Goal: Complete application form: Complete application form

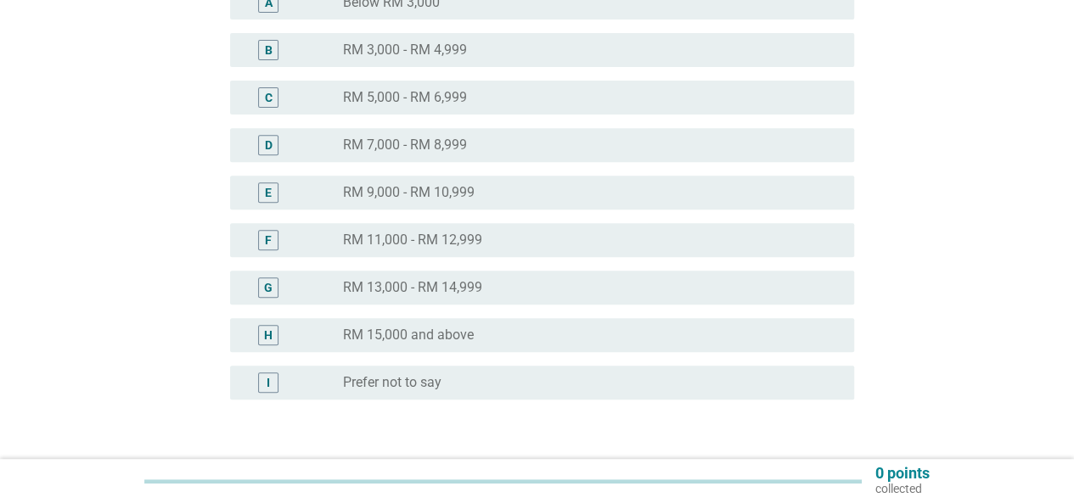
scroll to position [402, 0]
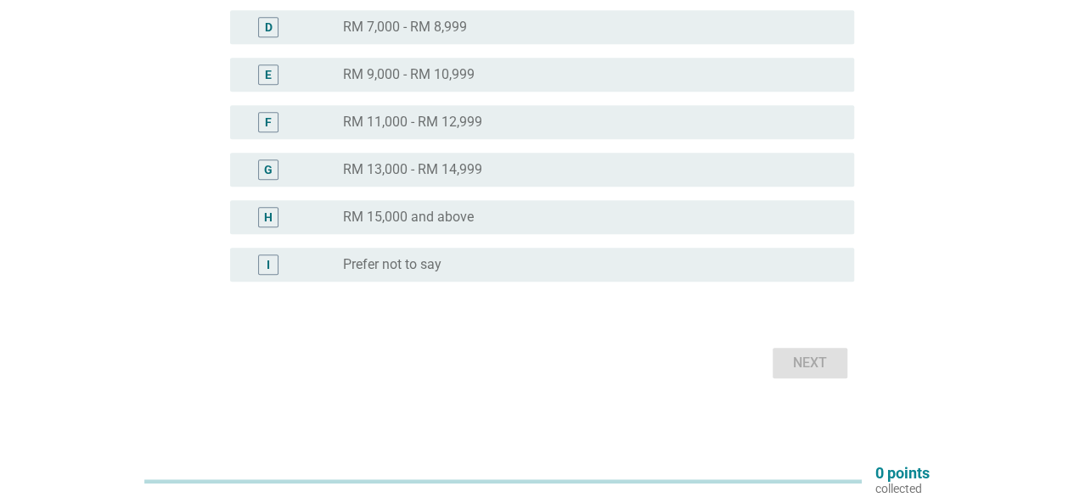
click at [417, 228] on div "H radio_button_unchecked RM 15,000 and above" at bounding box center [542, 217] width 624 height 34
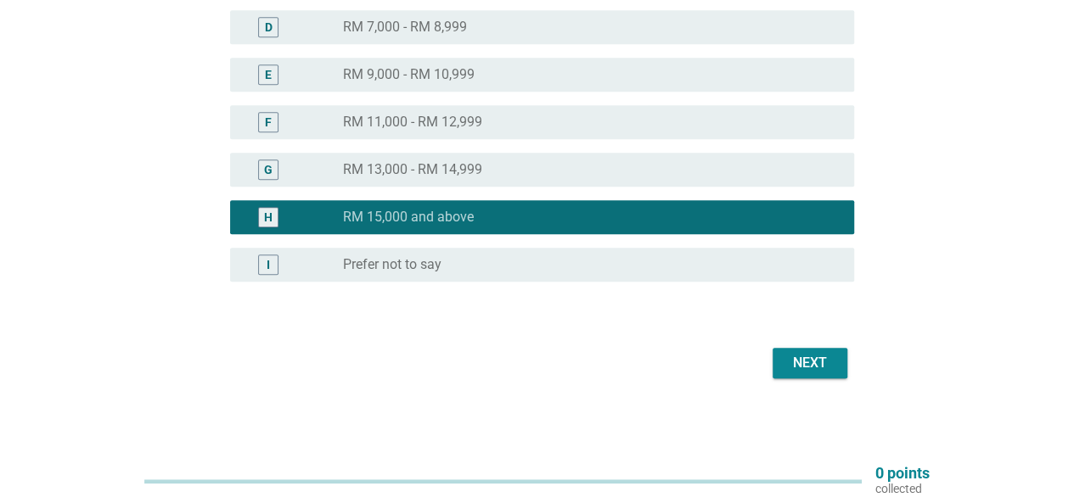
click at [819, 357] on div "Next" at bounding box center [810, 363] width 48 height 20
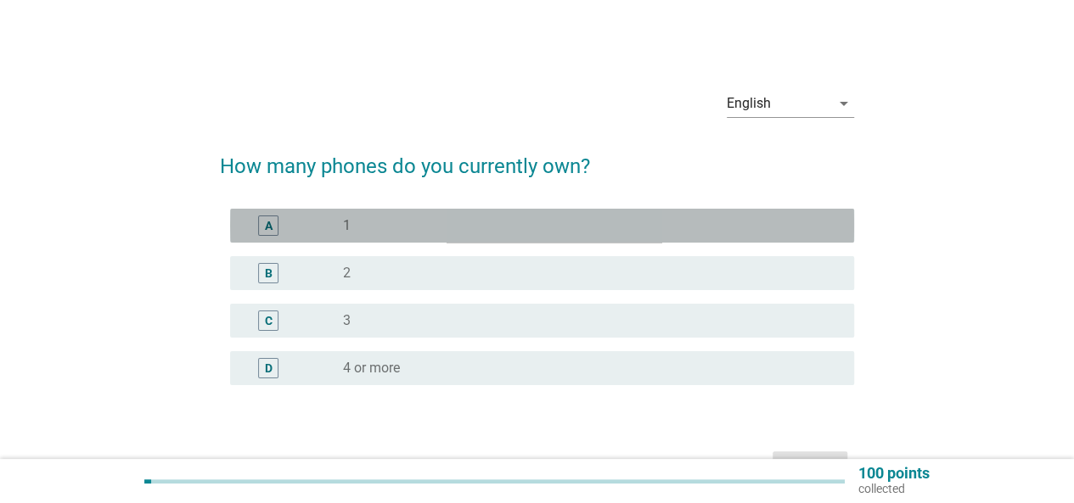
click at [382, 226] on div "radio_button_unchecked 1" at bounding box center [585, 225] width 484 height 17
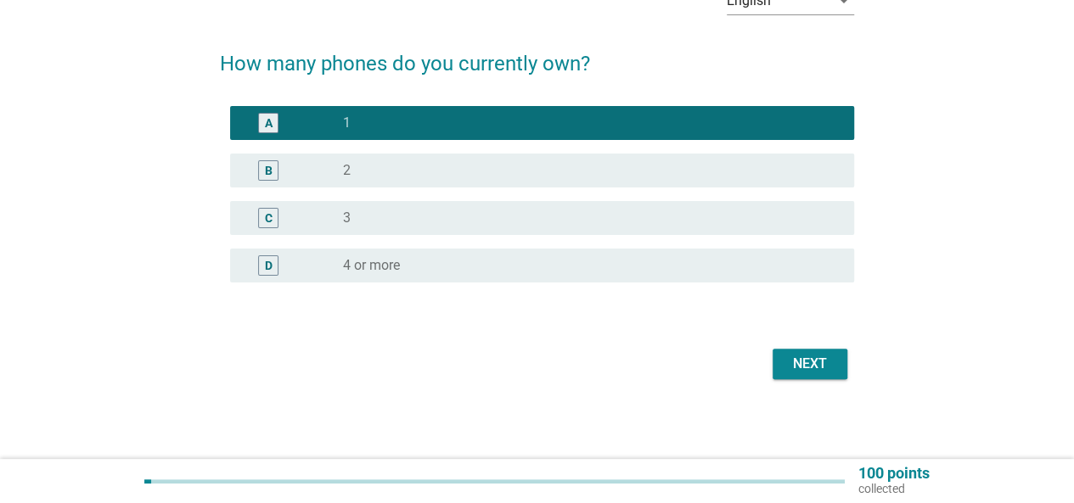
scroll to position [104, 0]
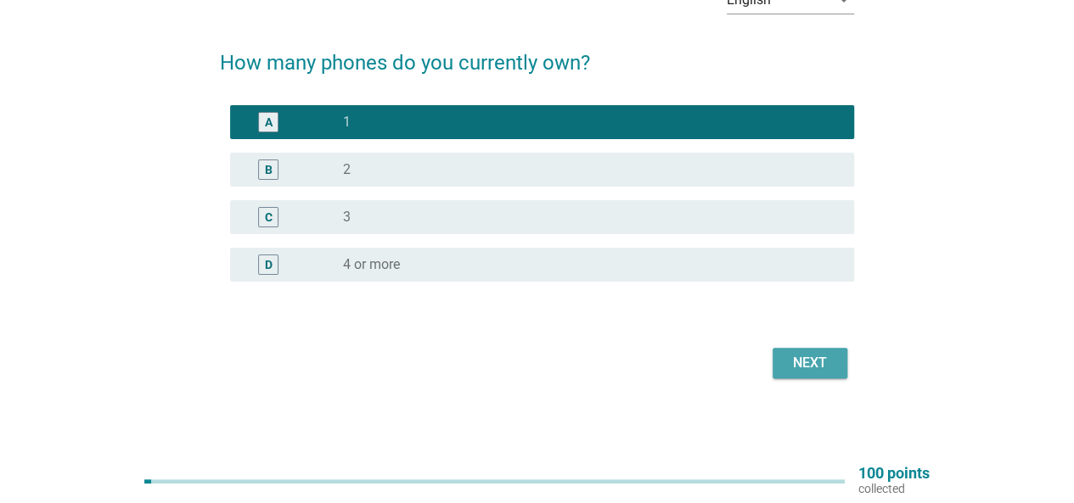
click at [813, 371] on div "Next" at bounding box center [810, 363] width 48 height 20
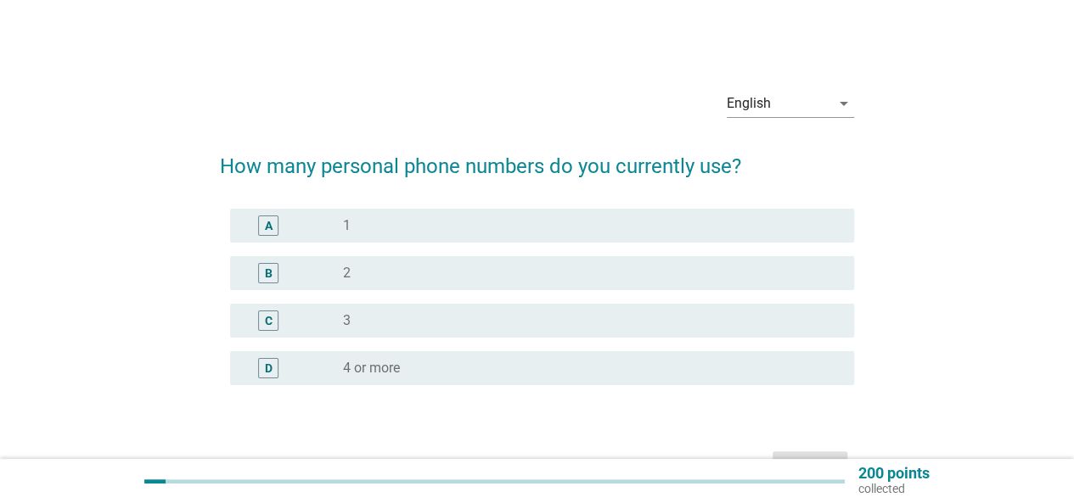
click at [462, 237] on div "A radio_button_unchecked 1" at bounding box center [542, 226] width 624 height 34
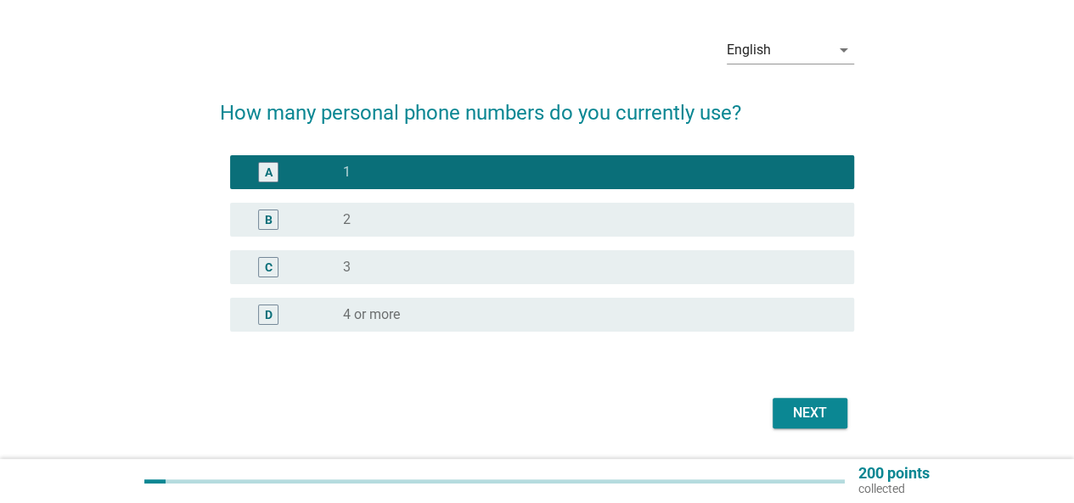
scroll to position [104, 0]
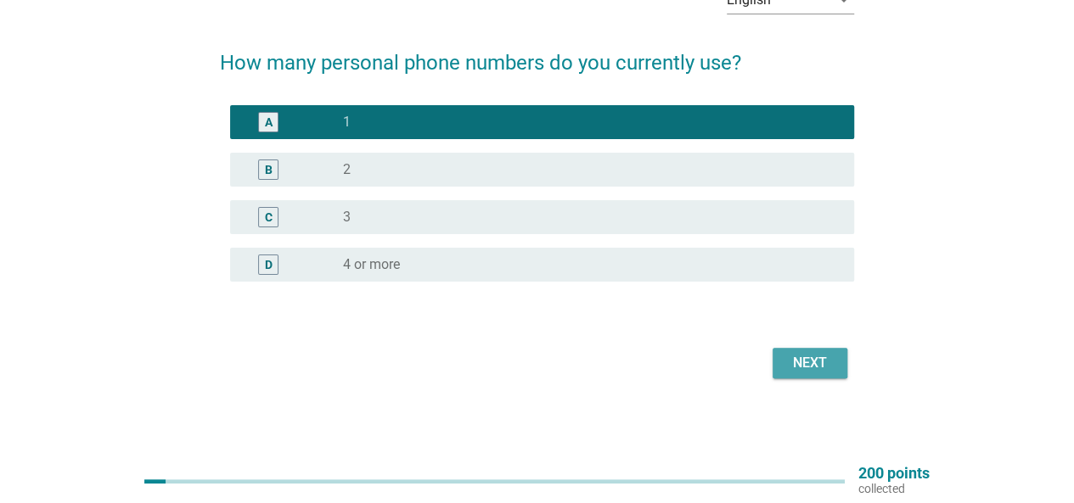
click at [801, 368] on div "Next" at bounding box center [810, 363] width 48 height 20
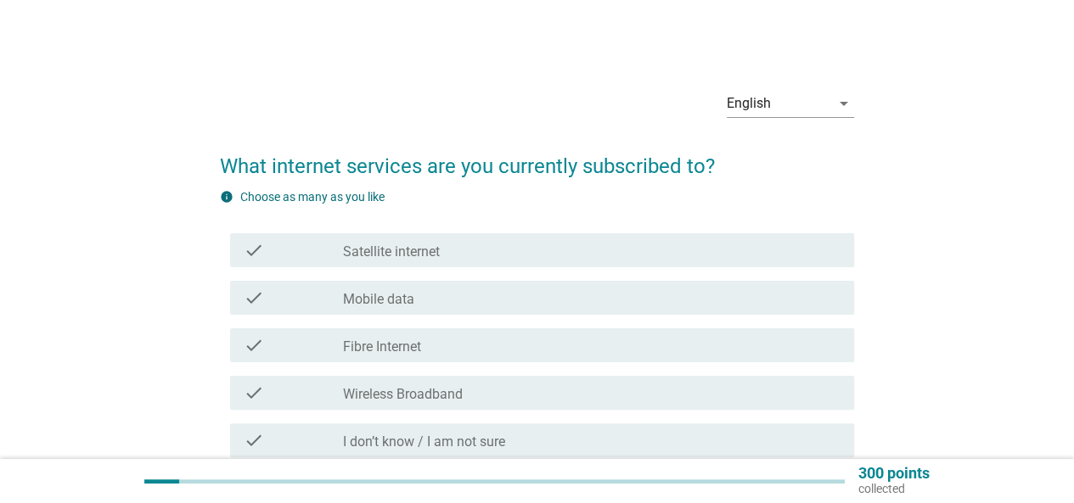
click at [430, 256] on label "Satellite internet" at bounding box center [391, 252] width 97 height 17
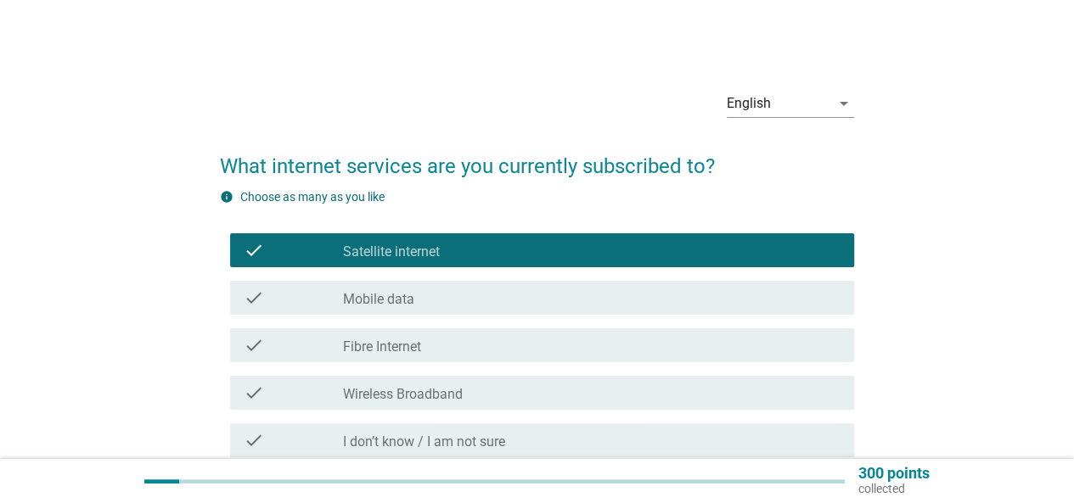
click at [425, 291] on div "check_box_outline_blank Mobile data" at bounding box center [592, 298] width 498 height 20
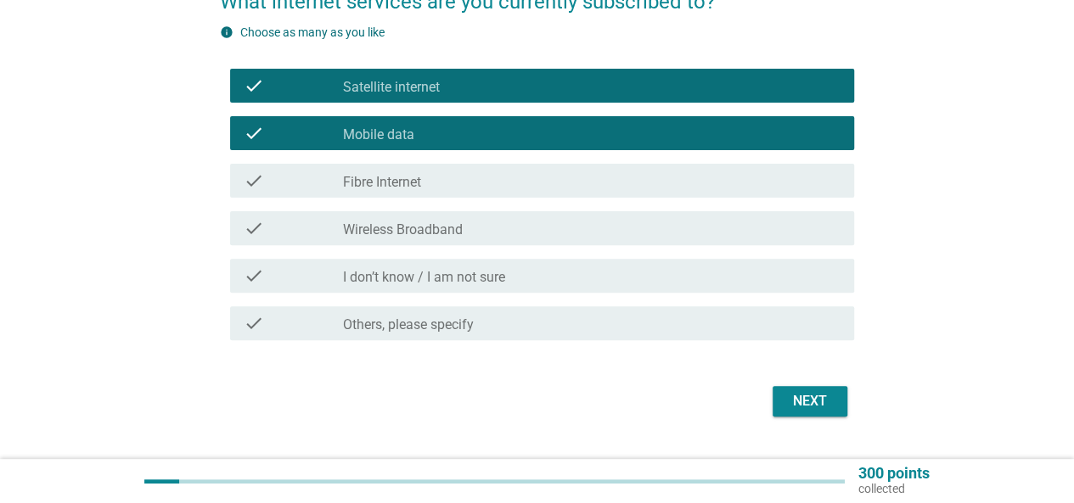
scroll to position [170, 0]
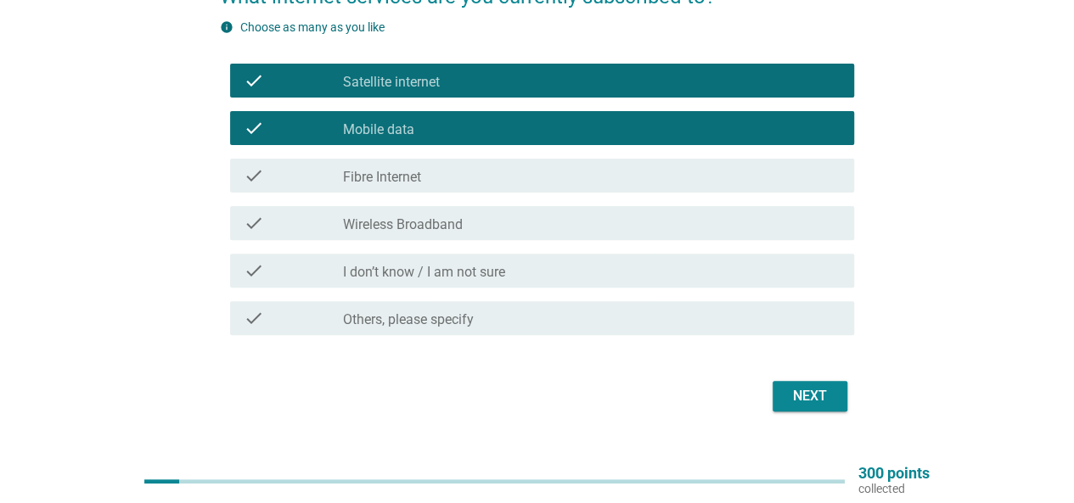
click at [425, 171] on div "check_box_outline_blank Fibre Internet" at bounding box center [592, 176] width 498 height 20
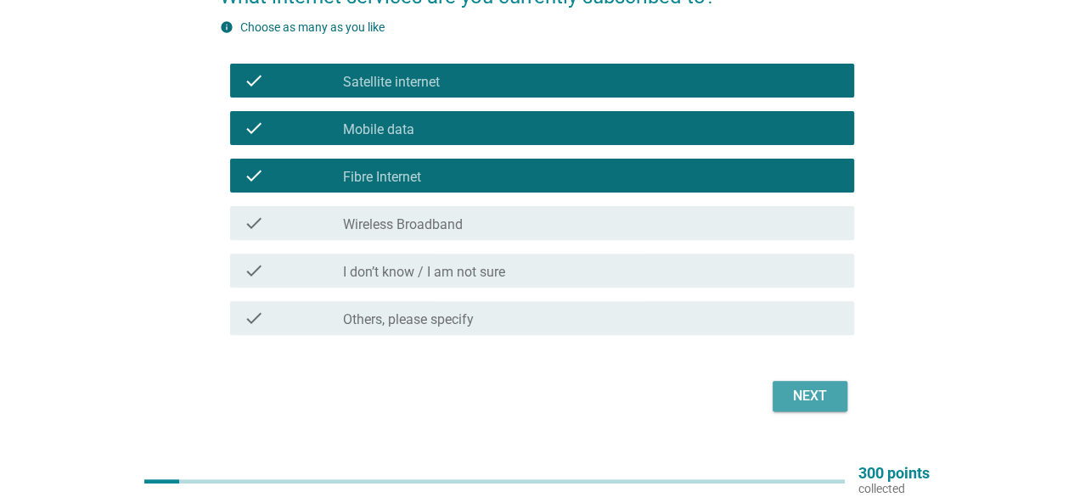
click at [810, 391] on div "Next" at bounding box center [810, 396] width 48 height 20
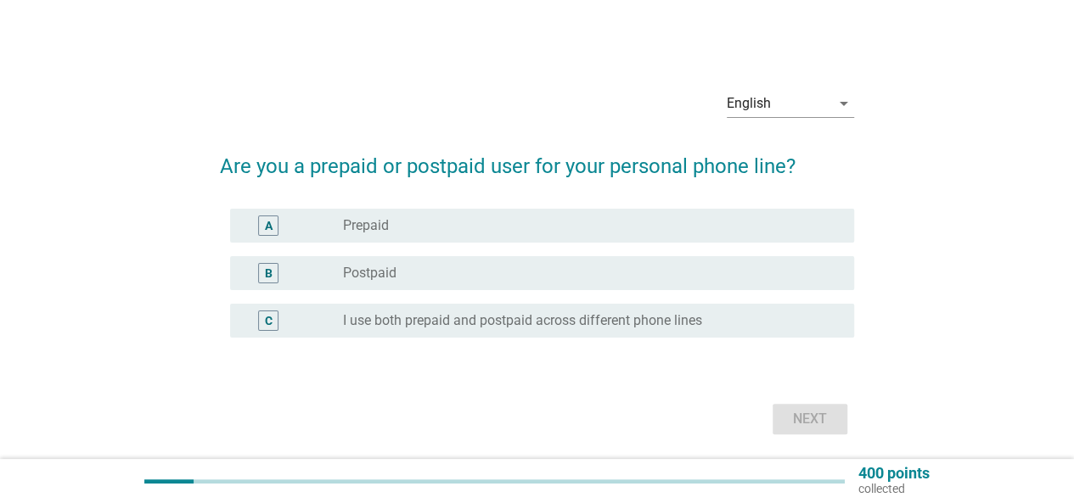
click at [465, 273] on div "radio_button_unchecked Postpaid" at bounding box center [585, 273] width 484 height 17
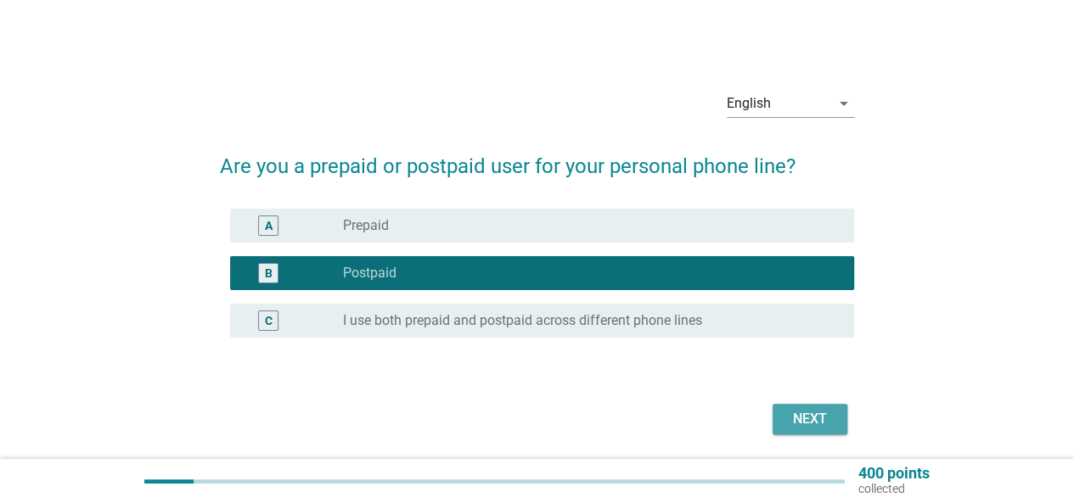
click at [797, 430] on button "Next" at bounding box center [810, 419] width 75 height 31
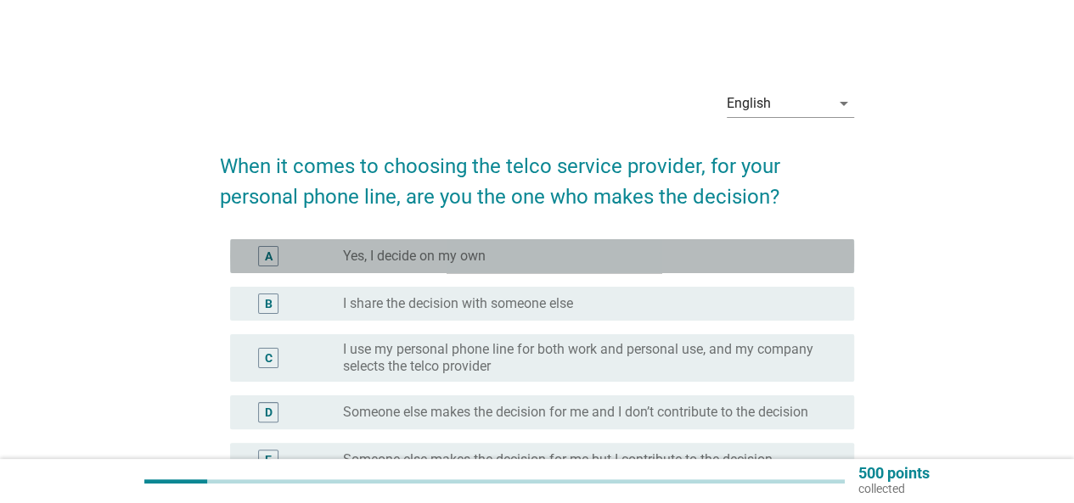
click at [482, 252] on label "Yes, I decide on my own" at bounding box center [414, 256] width 143 height 17
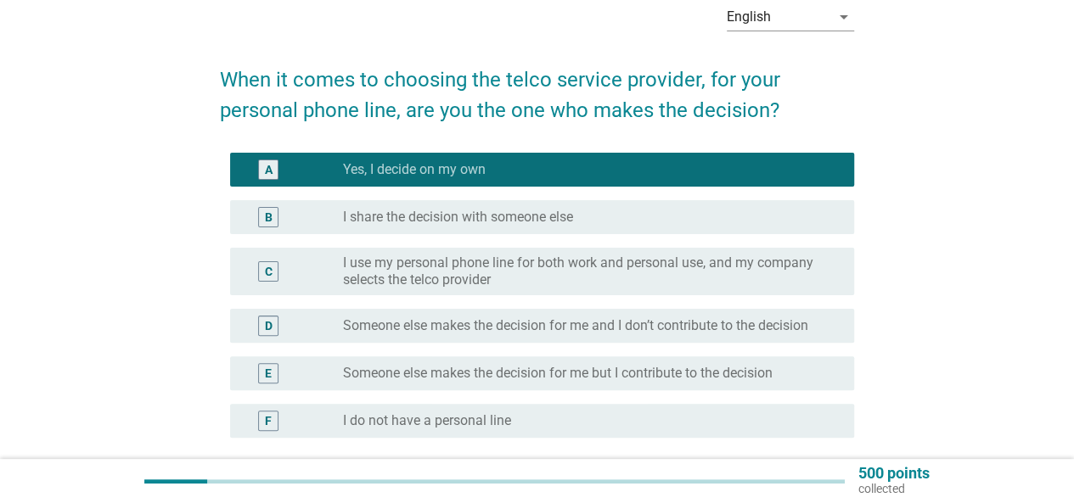
scroll to position [170, 0]
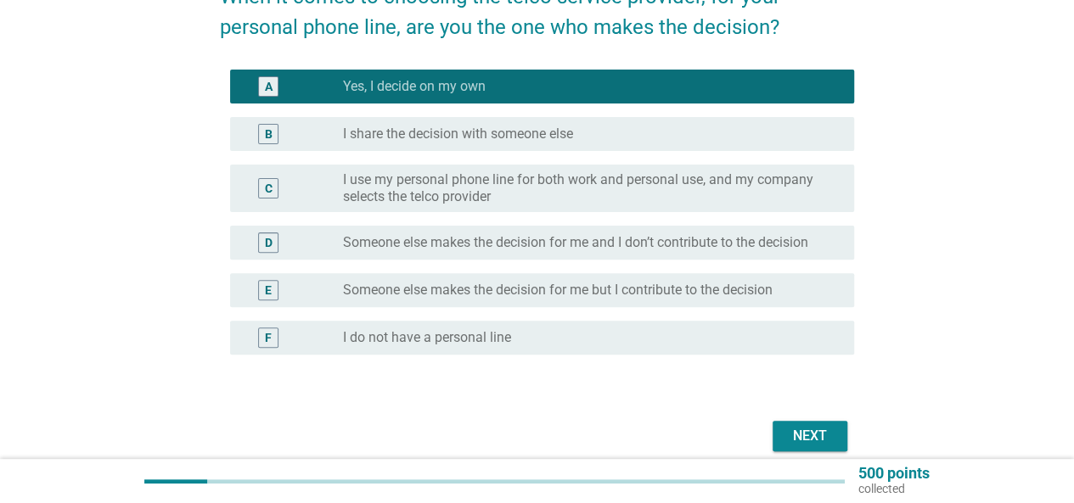
click at [821, 434] on div "Next" at bounding box center [810, 436] width 48 height 20
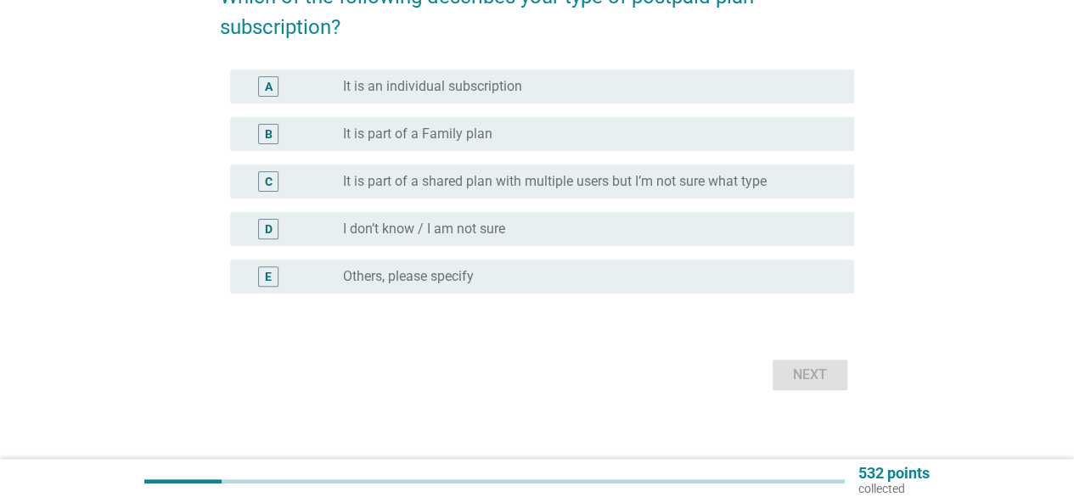
scroll to position [0, 0]
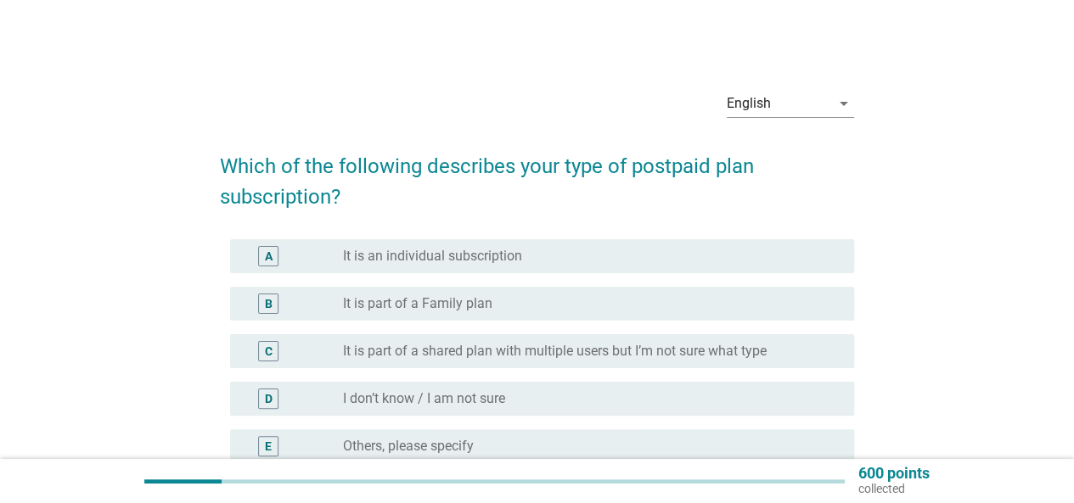
click at [482, 251] on label "It is an individual subscription" at bounding box center [432, 256] width 179 height 17
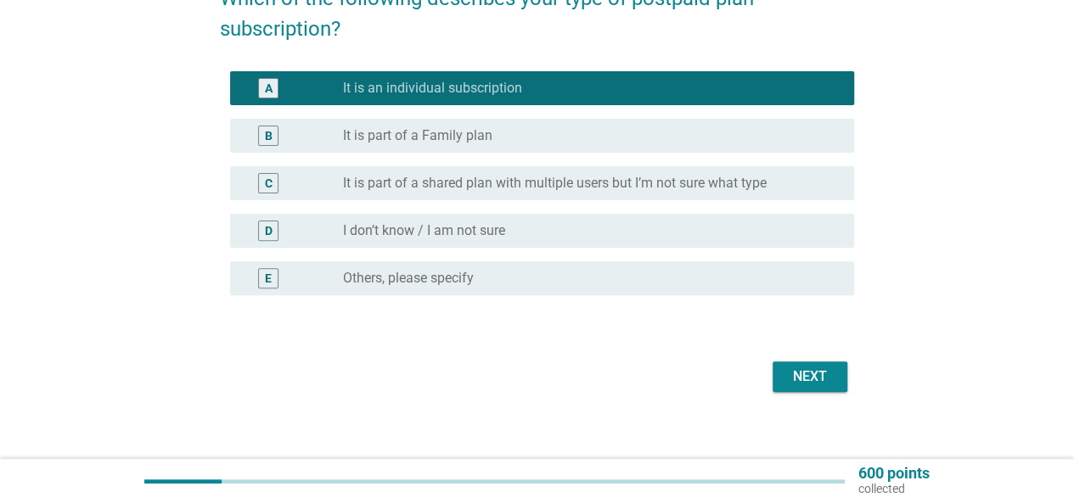
scroll to position [182, 0]
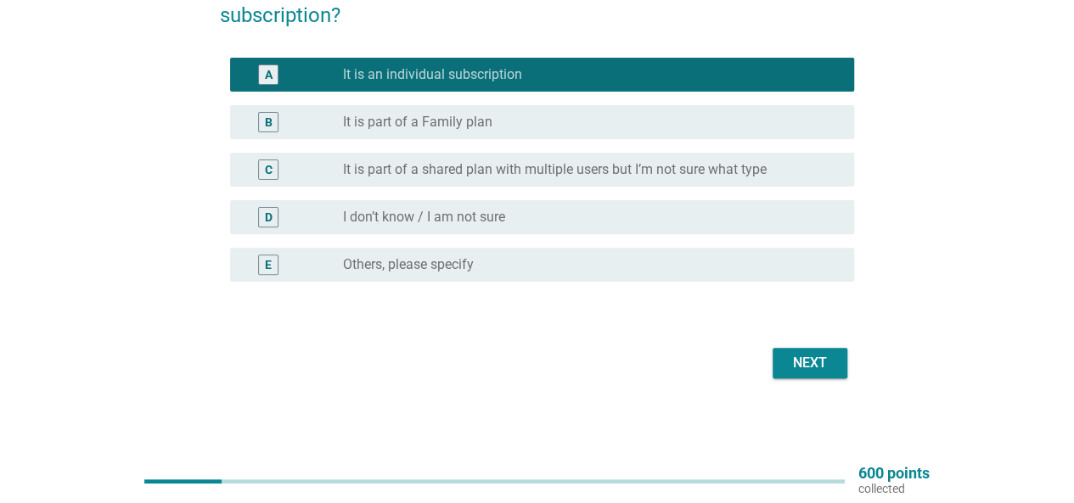
click at [818, 364] on div "Next" at bounding box center [810, 363] width 48 height 20
click at [818, 364] on div "Next" at bounding box center [537, 363] width 634 height 41
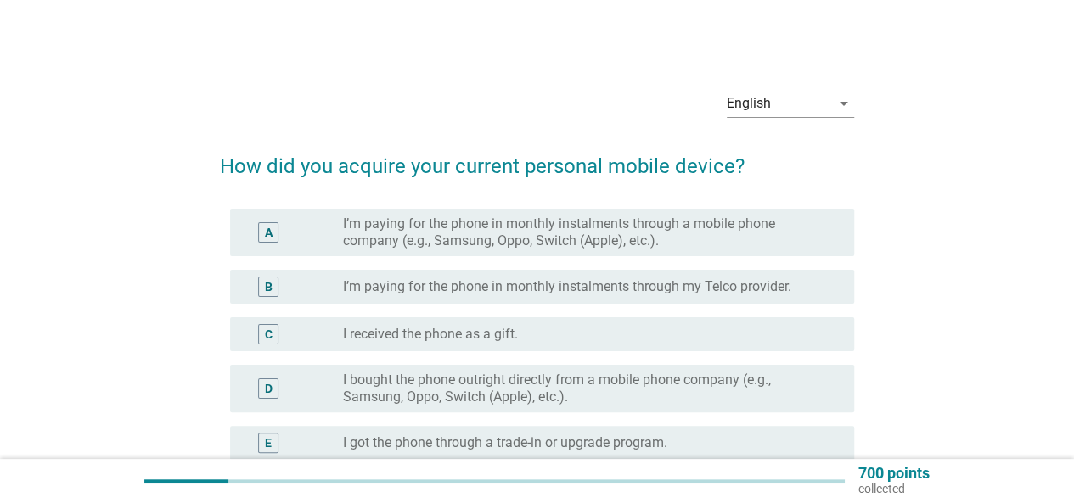
click at [549, 247] on label "I’m paying for the phone in monthly instalments through a mobile phone company …" at bounding box center [585, 233] width 484 height 34
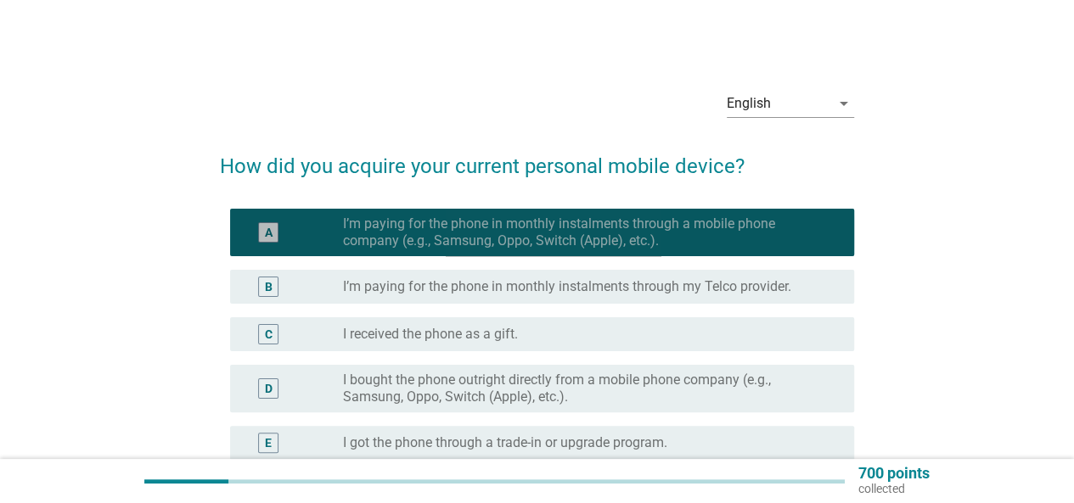
click at [576, 245] on label "I’m paying for the phone in monthly instalments through a mobile phone company …" at bounding box center [585, 233] width 484 height 34
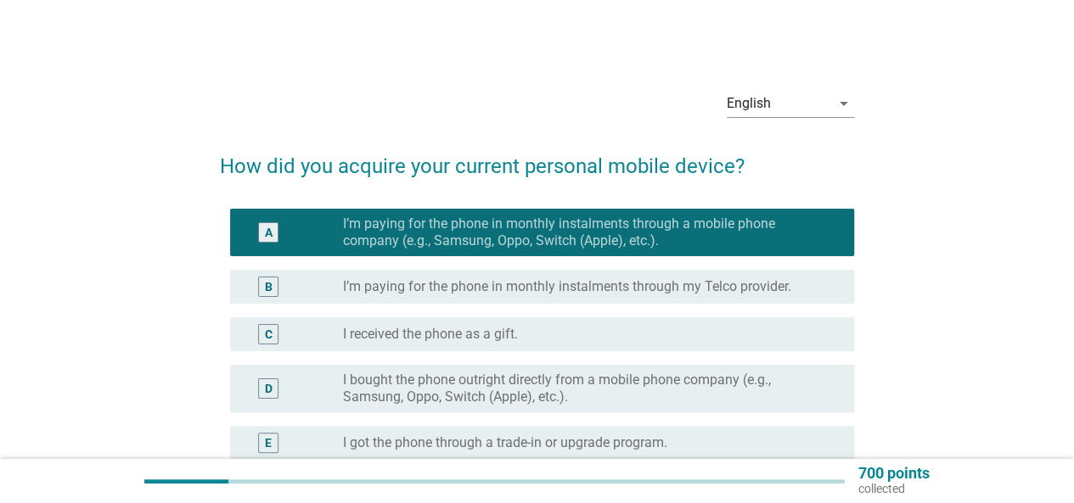
click at [548, 288] on label "I’m paying for the phone in monthly instalments through my Telco provider." at bounding box center [567, 286] width 448 height 17
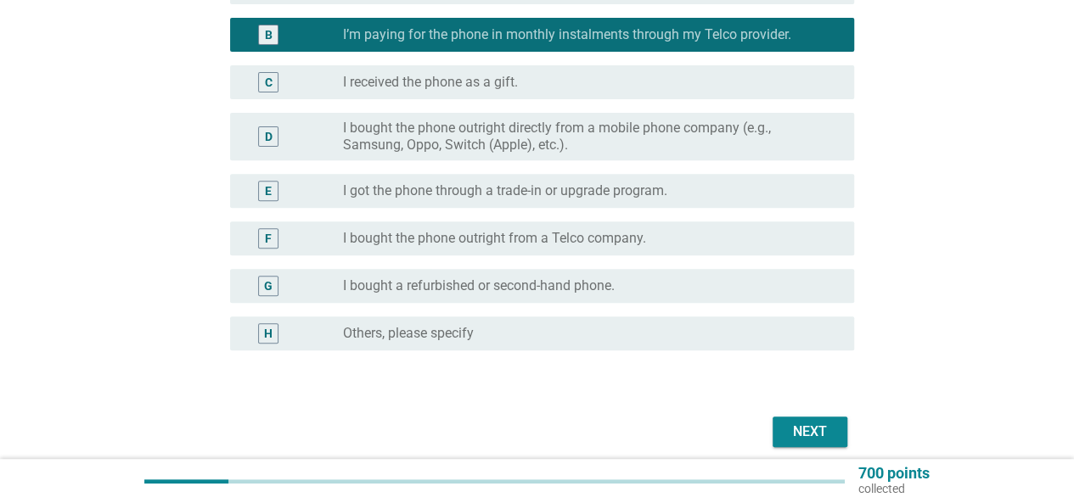
scroll to position [255, 0]
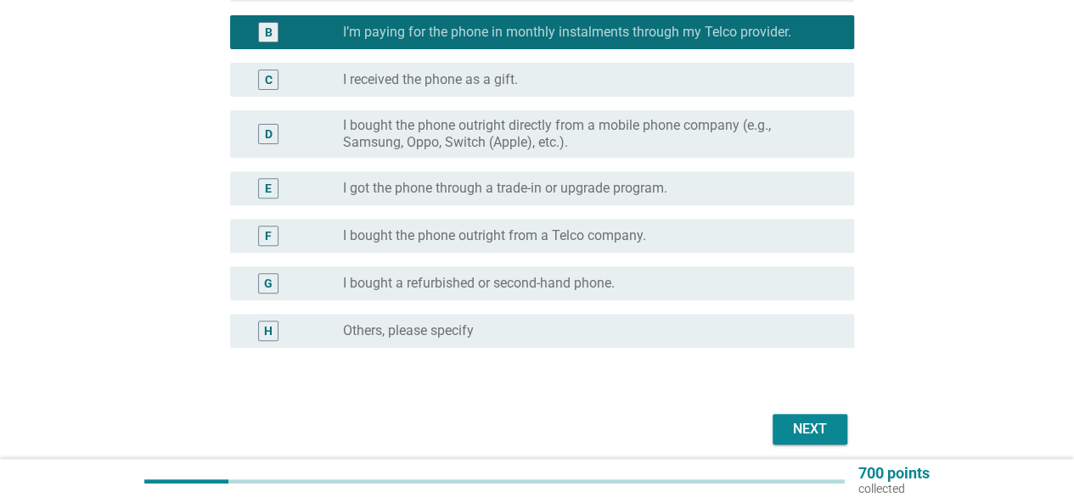
click at [609, 138] on label "I bought the phone outright directly from a mobile phone company (e.g., Samsung…" at bounding box center [585, 134] width 484 height 34
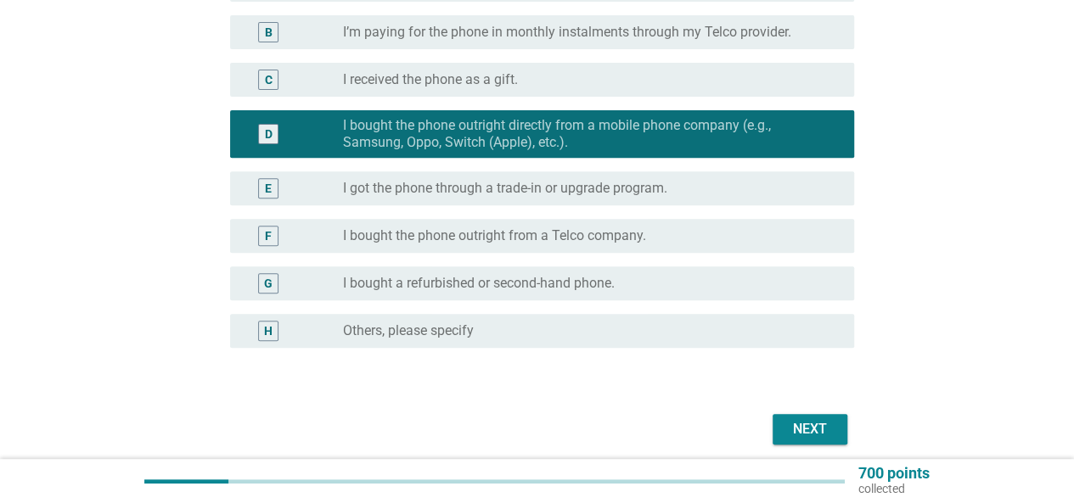
click at [810, 444] on button "Next" at bounding box center [810, 429] width 75 height 31
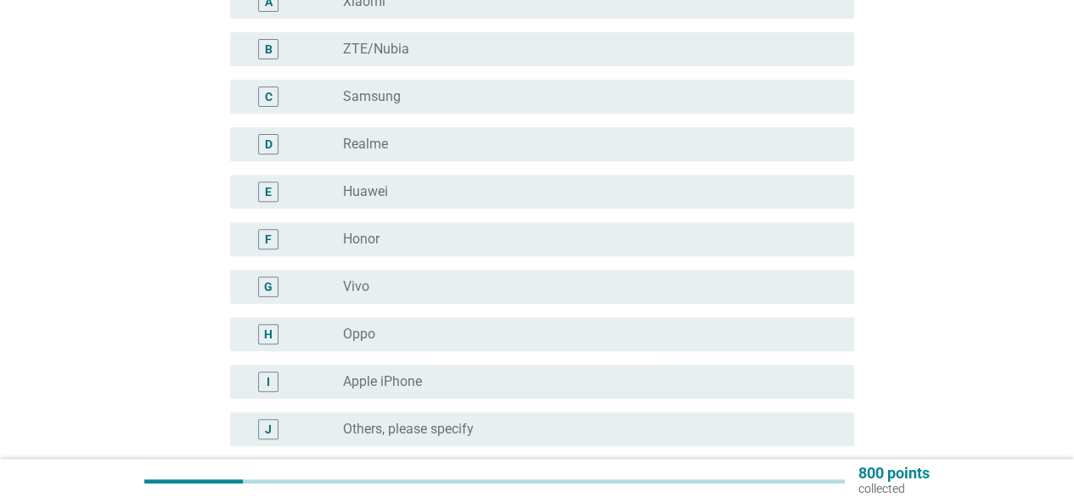
click at [432, 98] on div "radio_button_unchecked Samsung" at bounding box center [585, 96] width 484 height 17
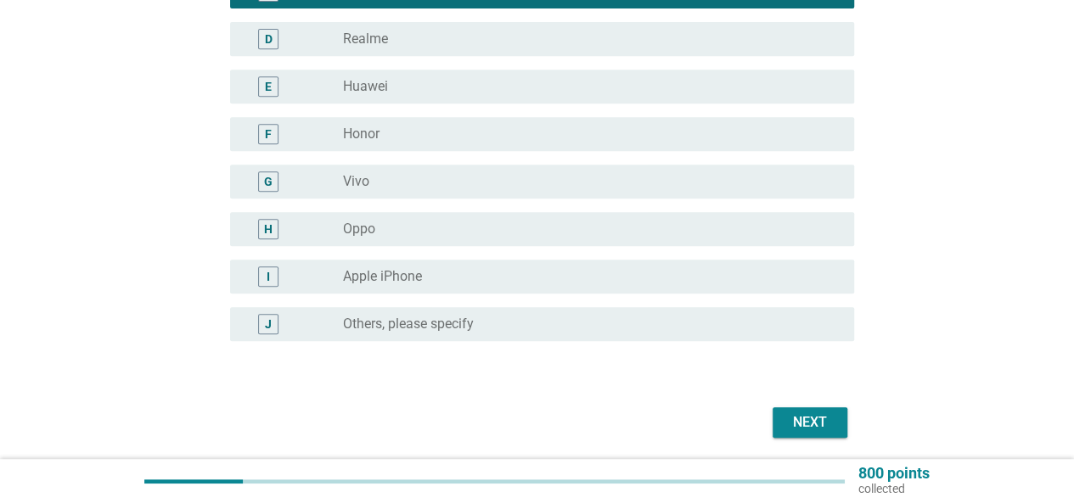
scroll to position [419, 0]
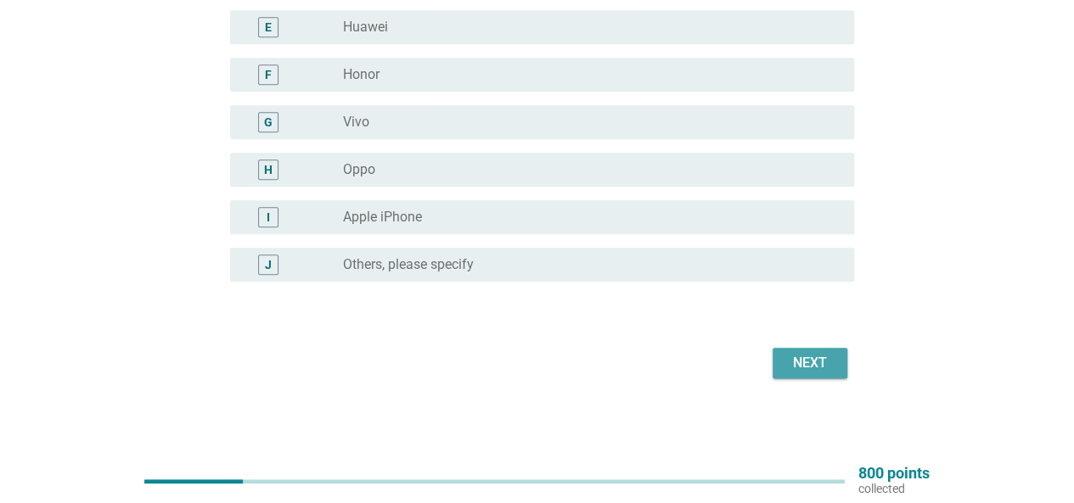
click at [799, 368] on div "Next" at bounding box center [810, 363] width 48 height 20
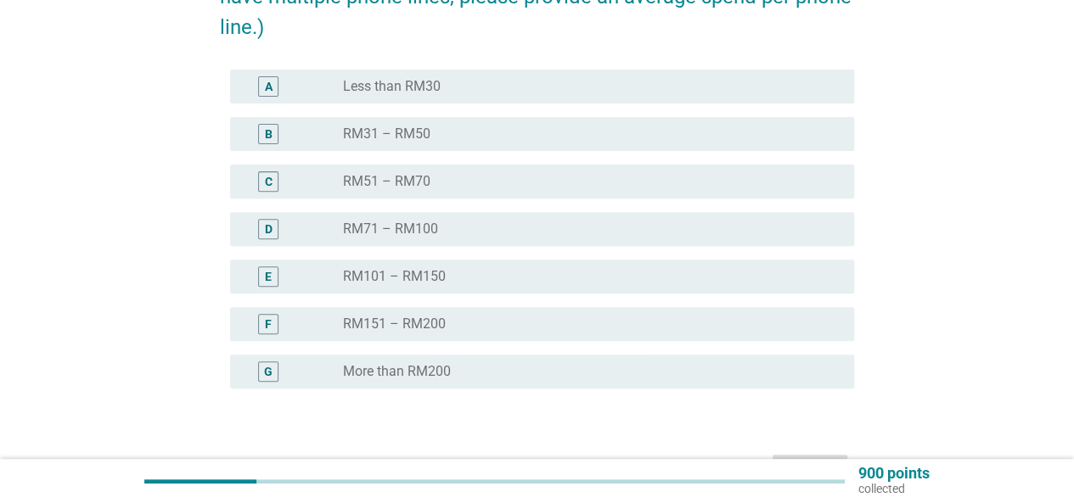
scroll to position [255, 0]
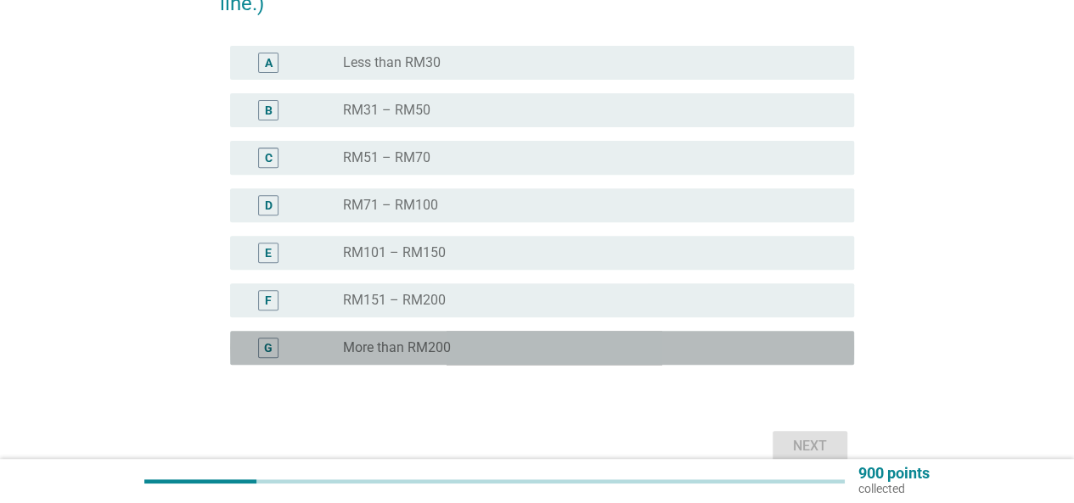
click at [540, 346] on div "radio_button_unchecked More than RM200" at bounding box center [585, 348] width 484 height 17
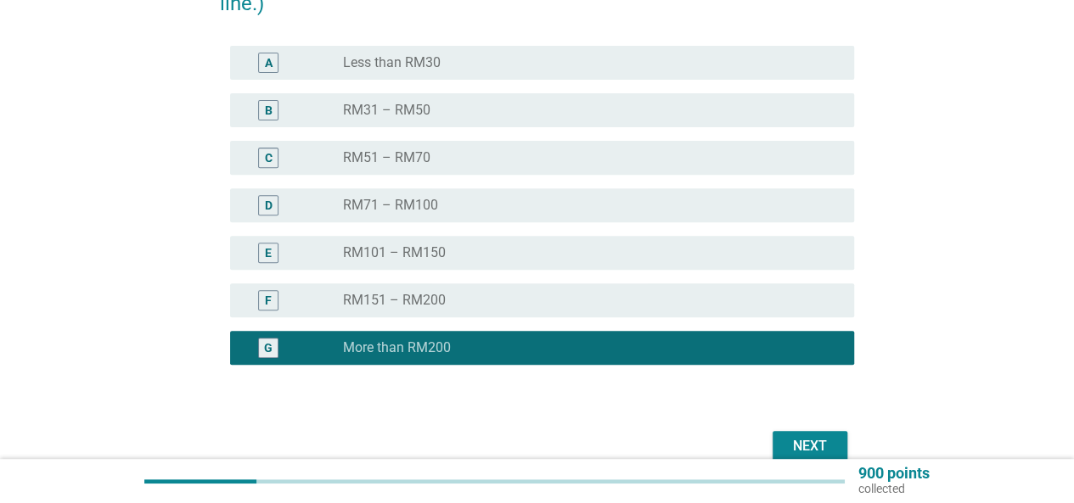
click at [521, 292] on div "radio_button_unchecked RM151 – RM200" at bounding box center [585, 300] width 484 height 17
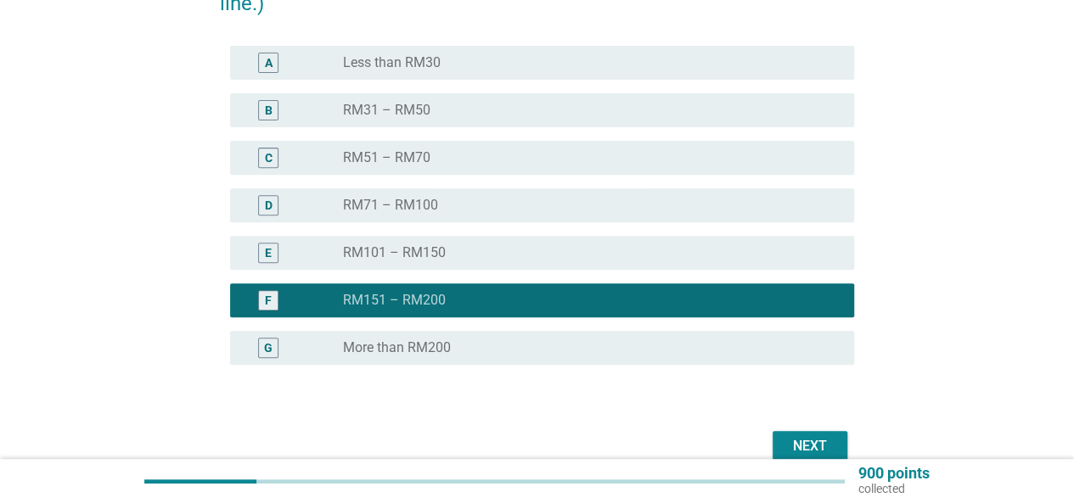
click at [506, 248] on div "radio_button_unchecked RM101 – RM150" at bounding box center [585, 253] width 484 height 17
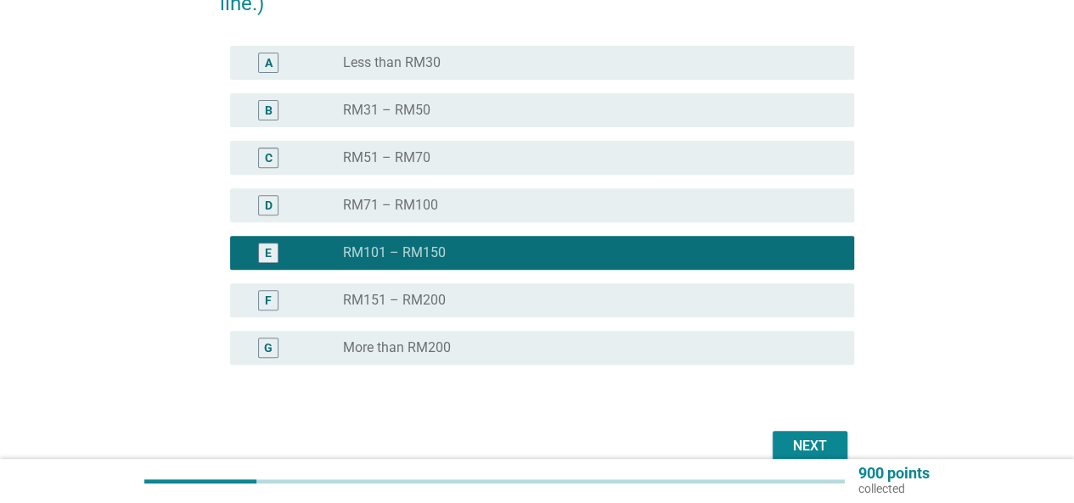
click at [498, 208] on div "radio_button_unchecked RM71 – RM100" at bounding box center [585, 205] width 484 height 17
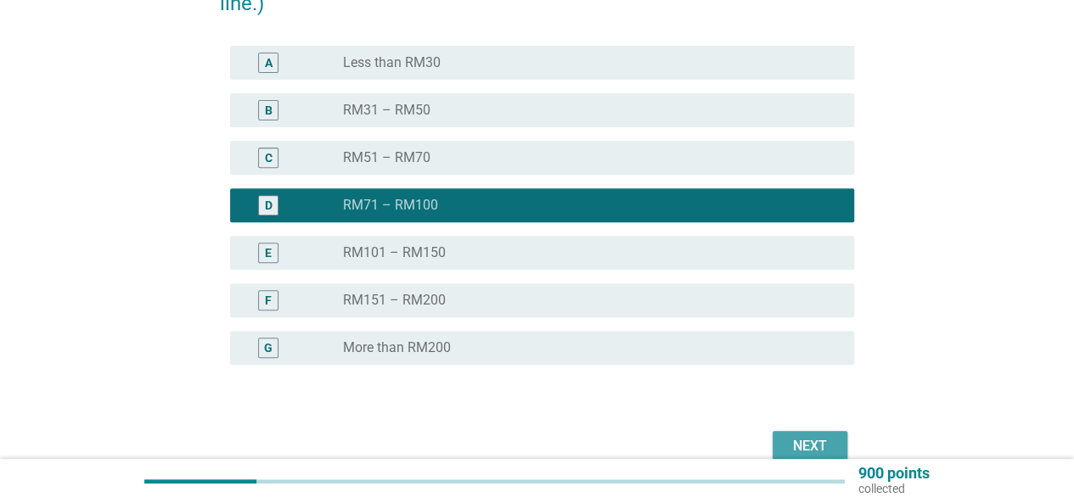
click at [793, 441] on div "Next" at bounding box center [810, 446] width 48 height 20
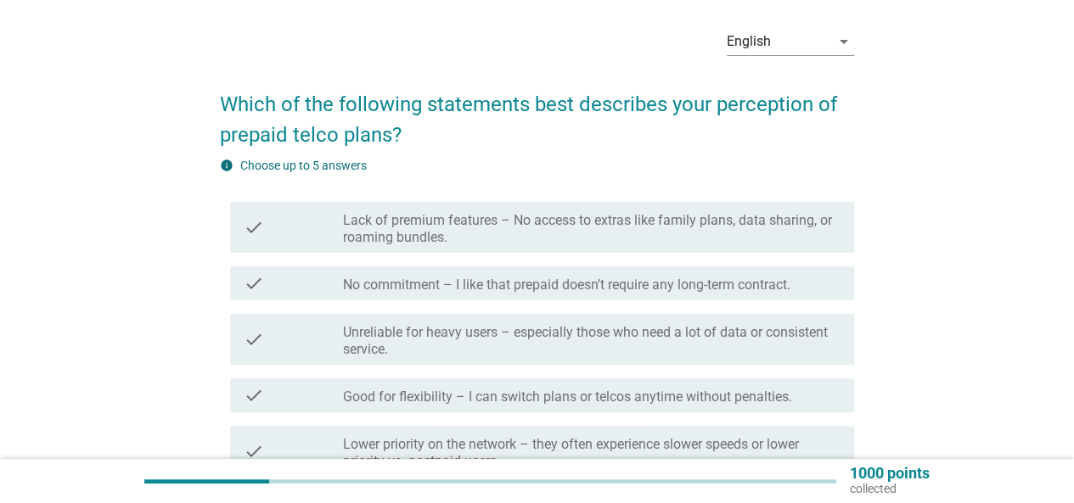
scroll to position [85, 0]
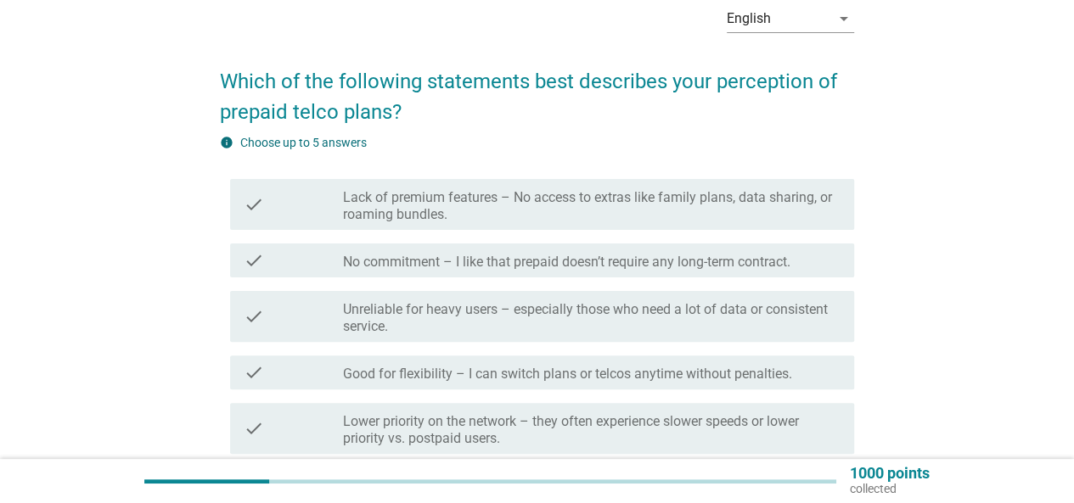
click at [589, 218] on label "Lack of premium features – No access to extras like family plans, data sharing,…" at bounding box center [592, 206] width 498 height 34
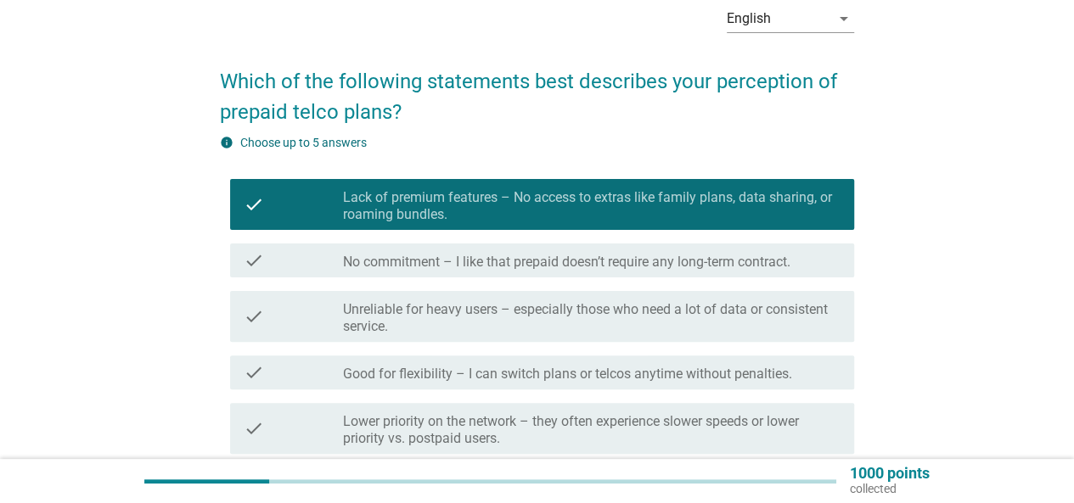
click at [588, 340] on div "check check_box_outline_blank Unreliable for heavy users – especially those who…" at bounding box center [542, 316] width 624 height 51
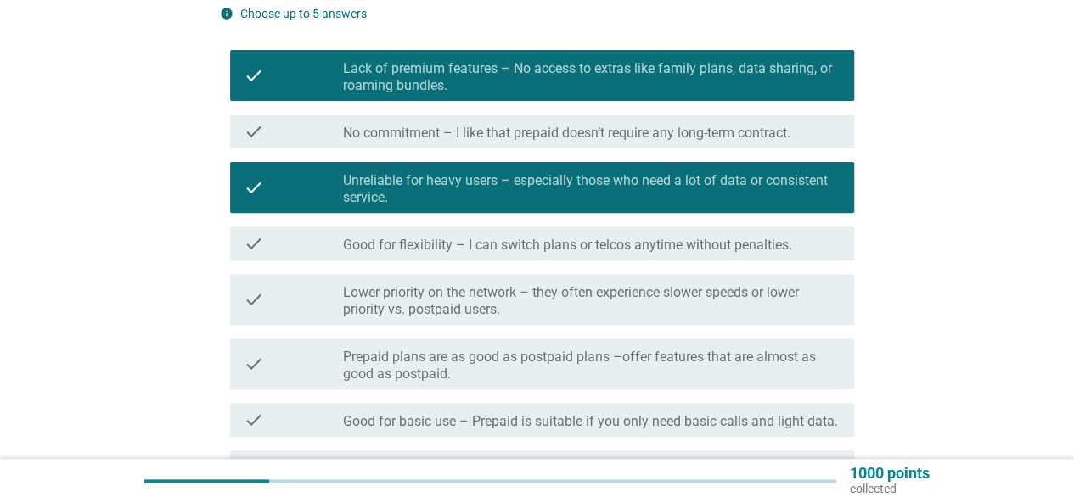
scroll to position [340, 0]
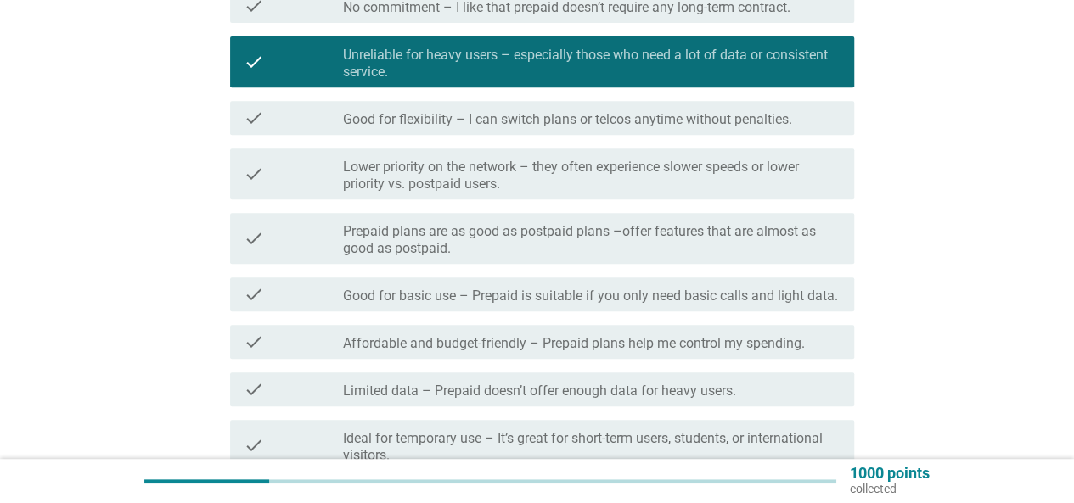
click at [577, 276] on div "check check_box_outline_blank Good for basic use – Prepaid is suitable if you o…" at bounding box center [537, 295] width 634 height 48
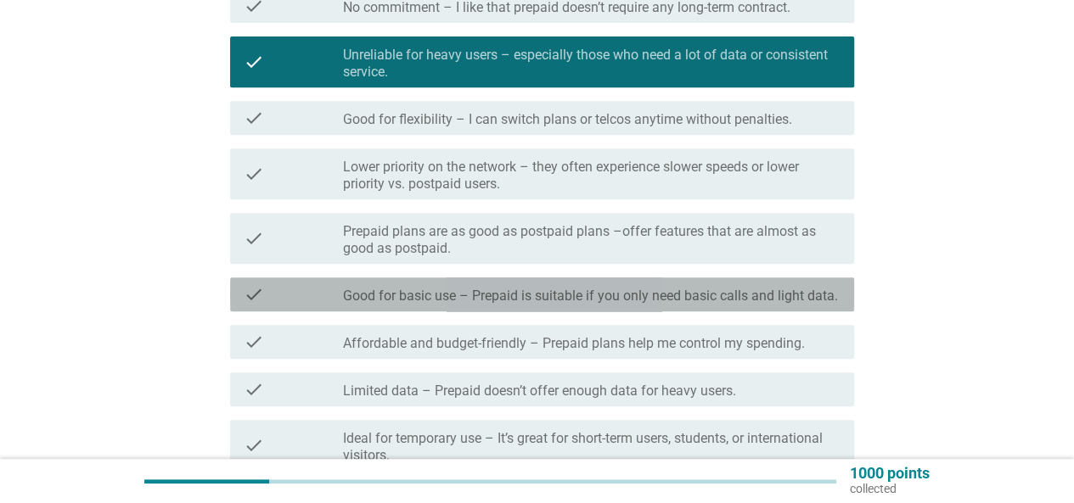
click at [599, 306] on div "check check_box_outline_blank Good for basic use – Prepaid is suitable if you o…" at bounding box center [542, 295] width 624 height 34
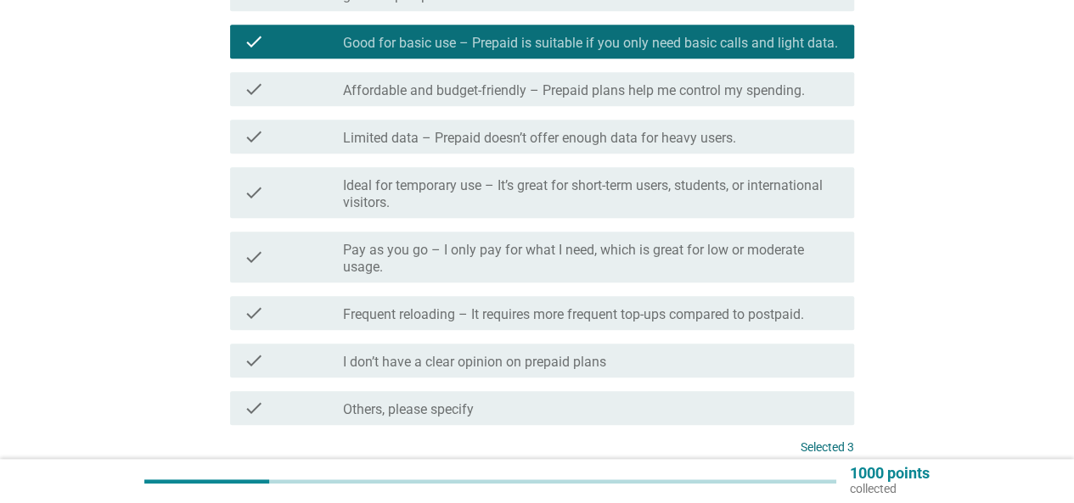
scroll to position [679, 0]
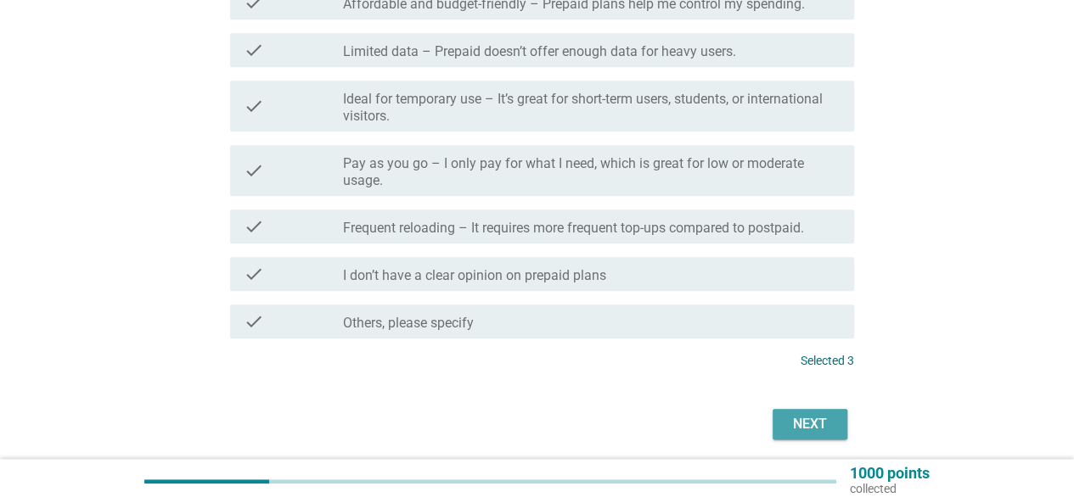
click at [822, 419] on div "Next" at bounding box center [810, 424] width 48 height 20
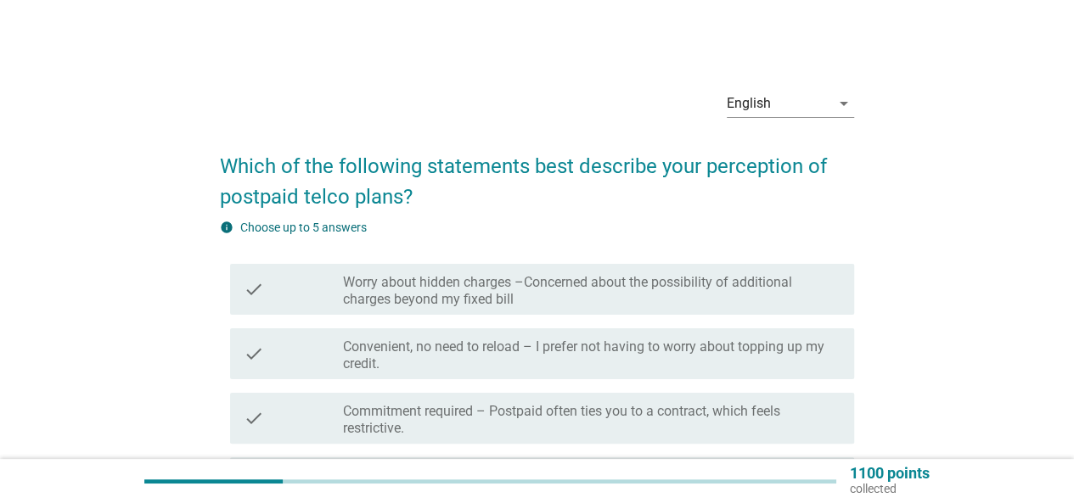
click at [577, 289] on label "Worry about hidden charges –Concerned about the possibility of additional charg…" at bounding box center [592, 291] width 498 height 34
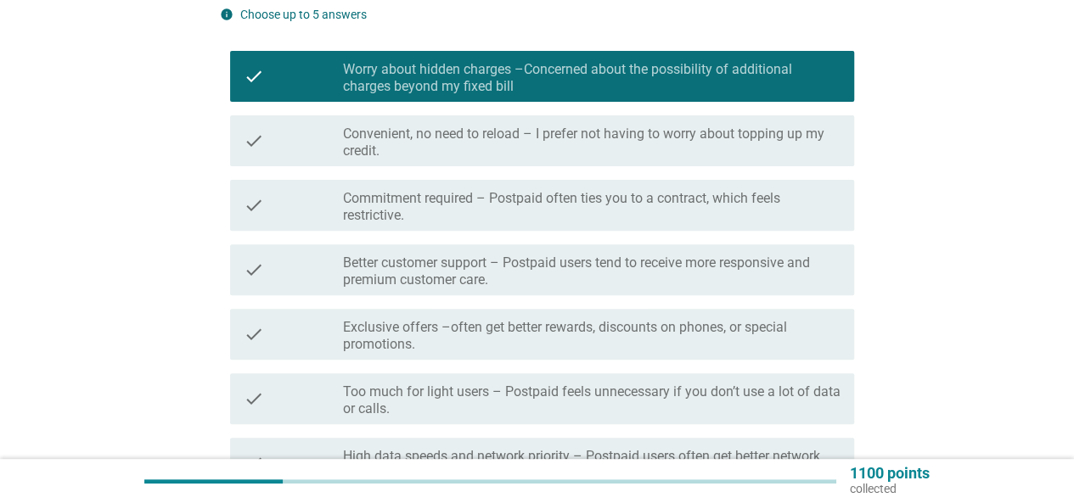
scroll to position [255, 0]
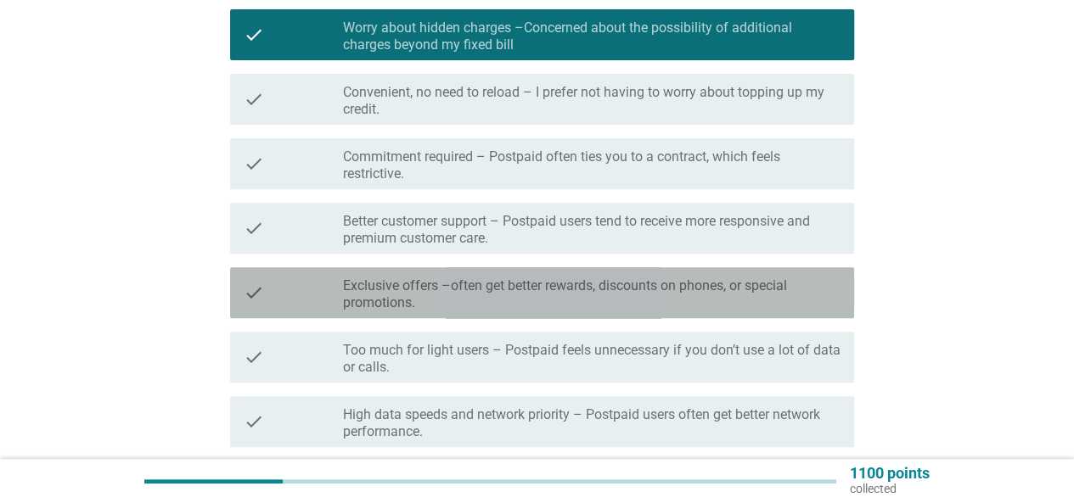
click at [578, 306] on label "Exclusive offers –often get better rewards, discounts on phones, or special pro…" at bounding box center [592, 295] width 498 height 34
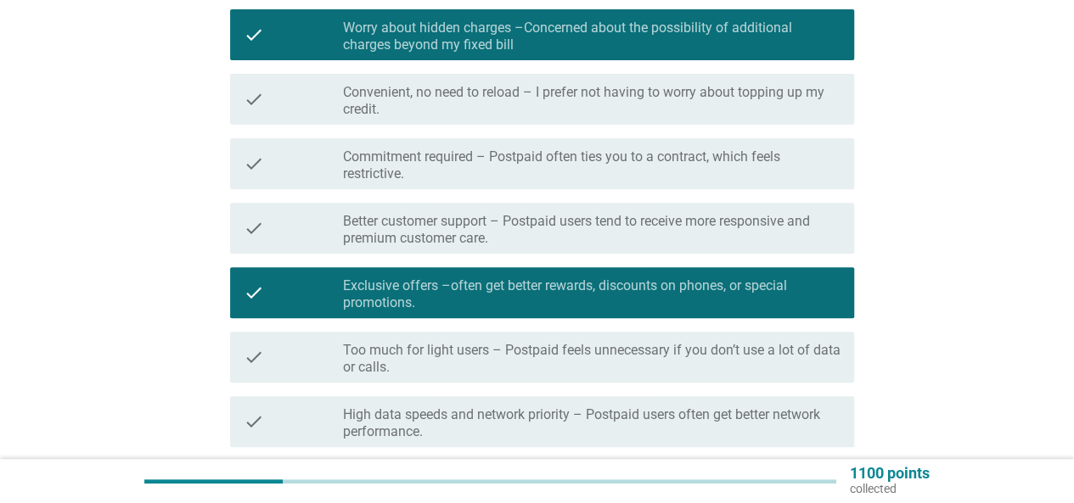
click at [579, 386] on div "check check_box_outline_blank Too much for light users – Postpaid feels unneces…" at bounding box center [537, 357] width 634 height 65
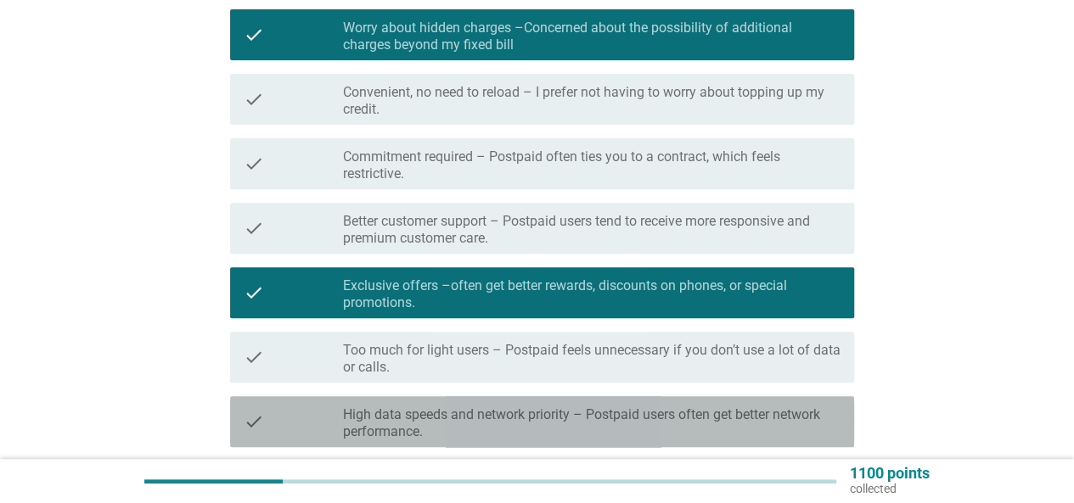
click at [593, 410] on label "High data speeds and network priority – Postpaid users often get better network…" at bounding box center [592, 424] width 498 height 34
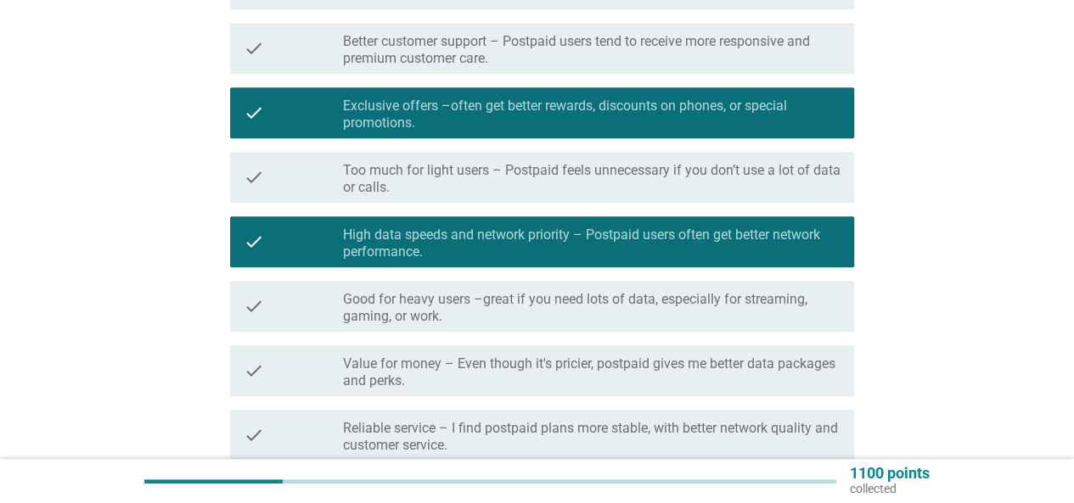
scroll to position [509, 0]
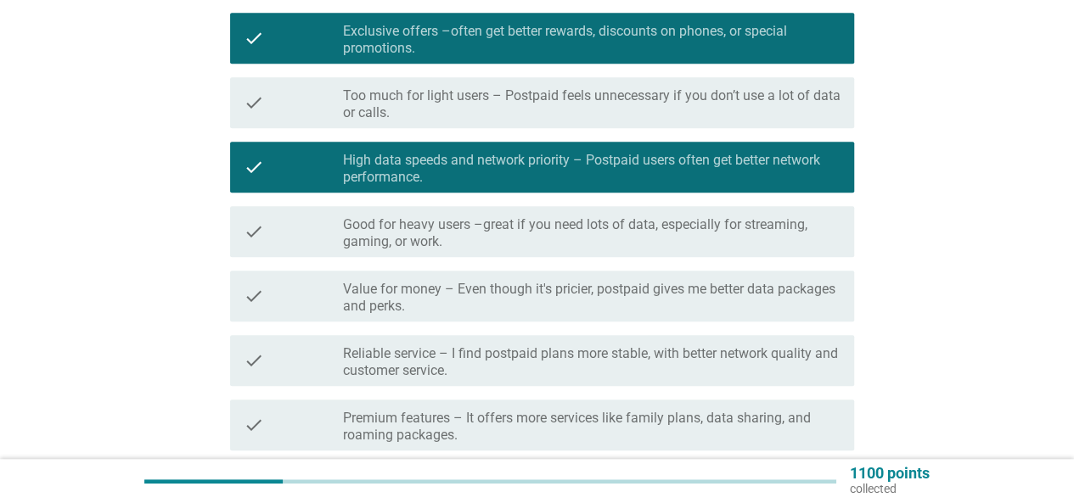
click at [554, 303] on label "Value for money – Even though it's pricier, postpaid gives me better data packa…" at bounding box center [592, 298] width 498 height 34
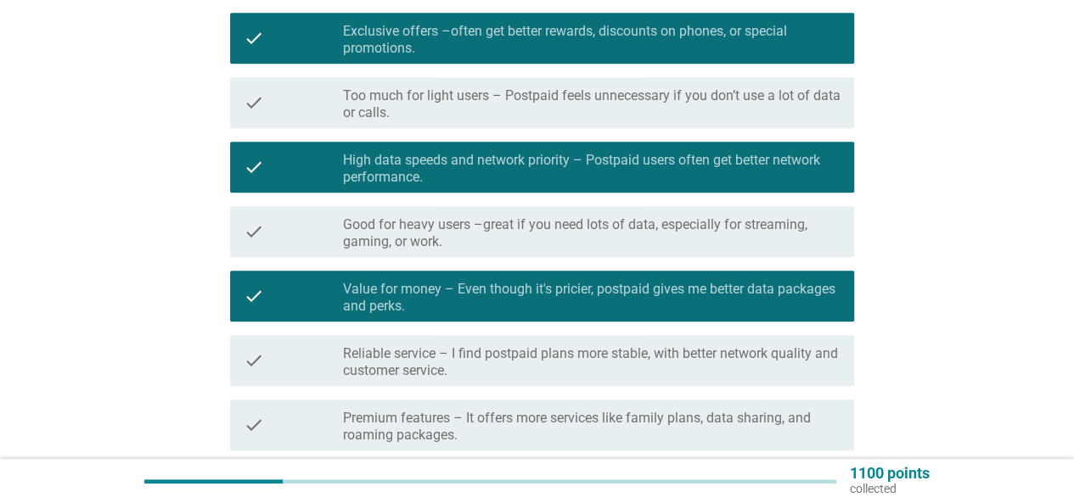
click at [575, 393] on div "check check_box_outline_blank Premium features – It offers more services like f…" at bounding box center [537, 425] width 634 height 65
click at [589, 421] on label "Premium features – It offers more services like family plans, data sharing, and…" at bounding box center [592, 427] width 498 height 34
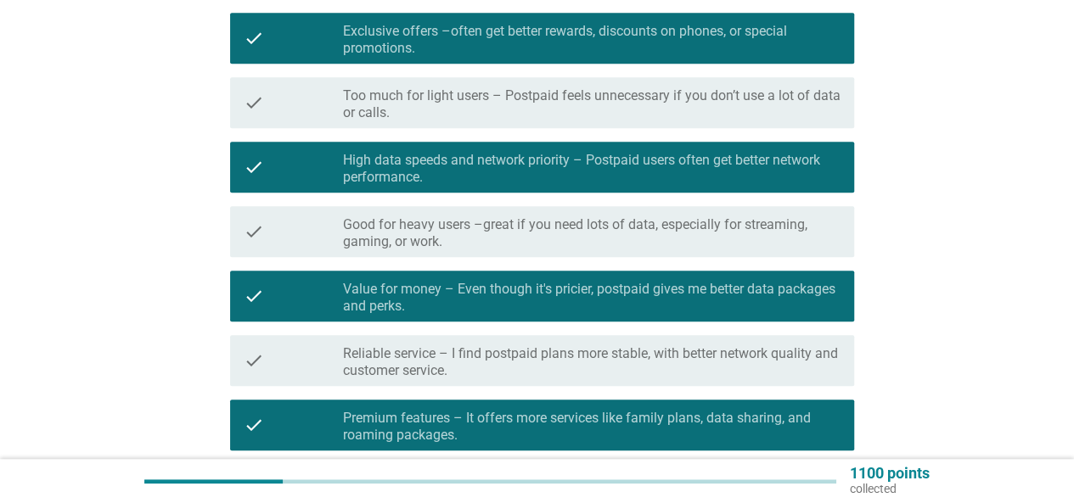
scroll to position [842, 0]
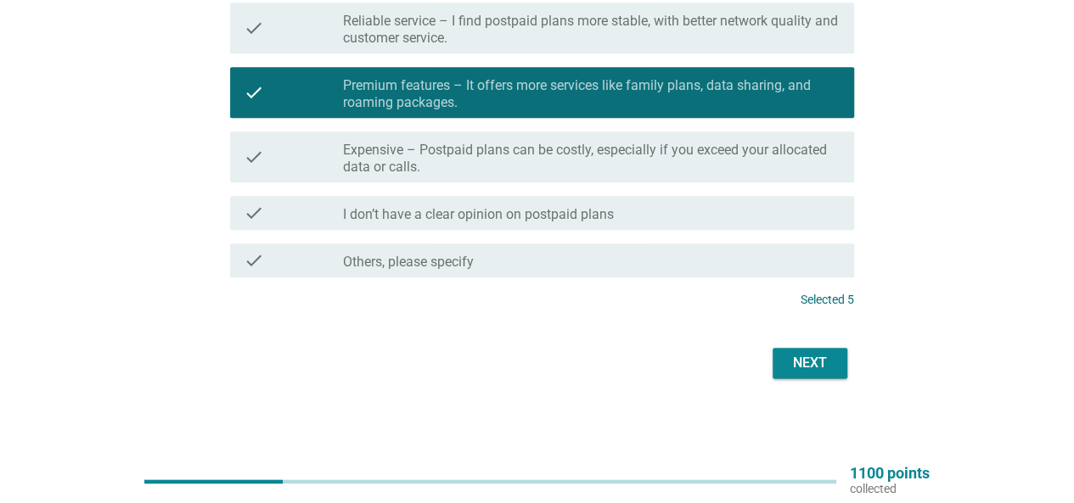
click at [799, 363] on div "Next" at bounding box center [810, 363] width 48 height 20
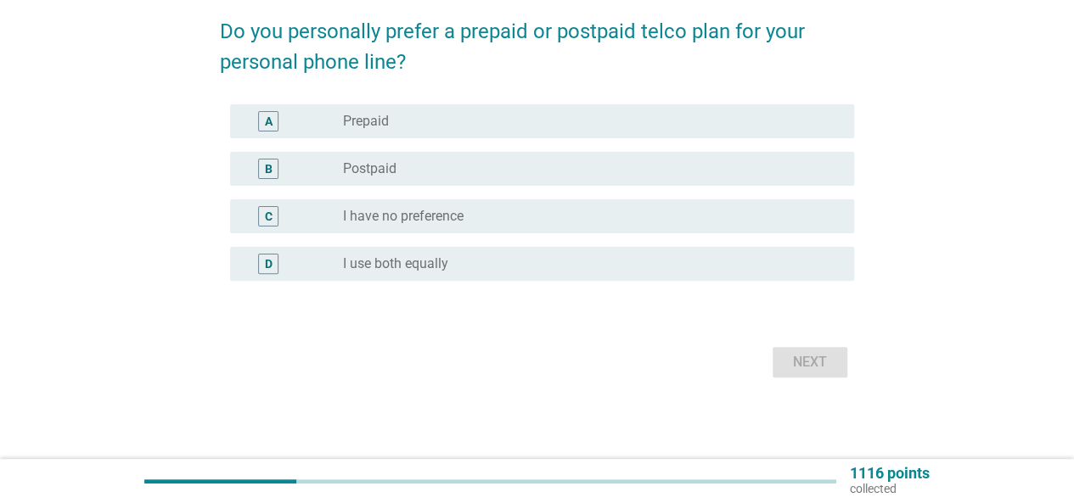
scroll to position [0, 0]
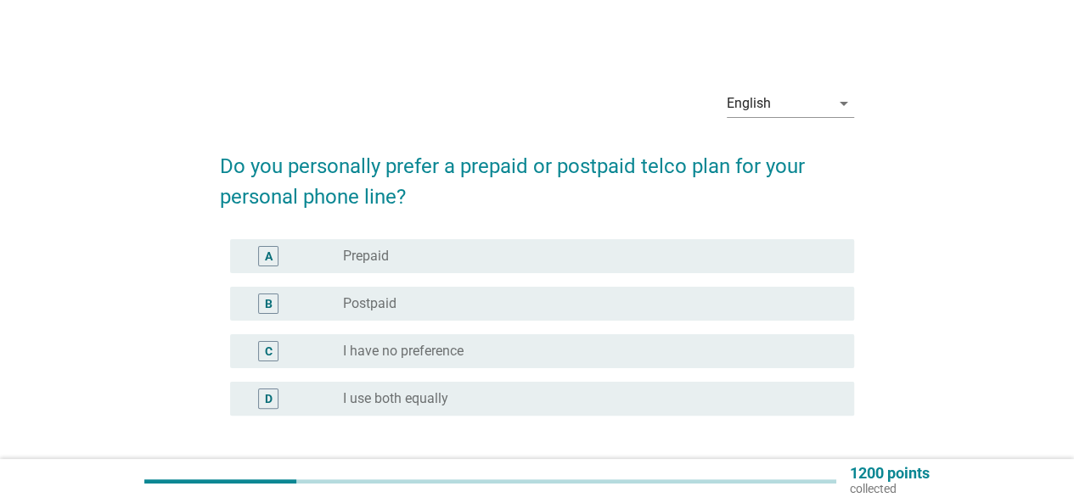
click at [486, 303] on div "radio_button_unchecked Postpaid" at bounding box center [585, 303] width 484 height 17
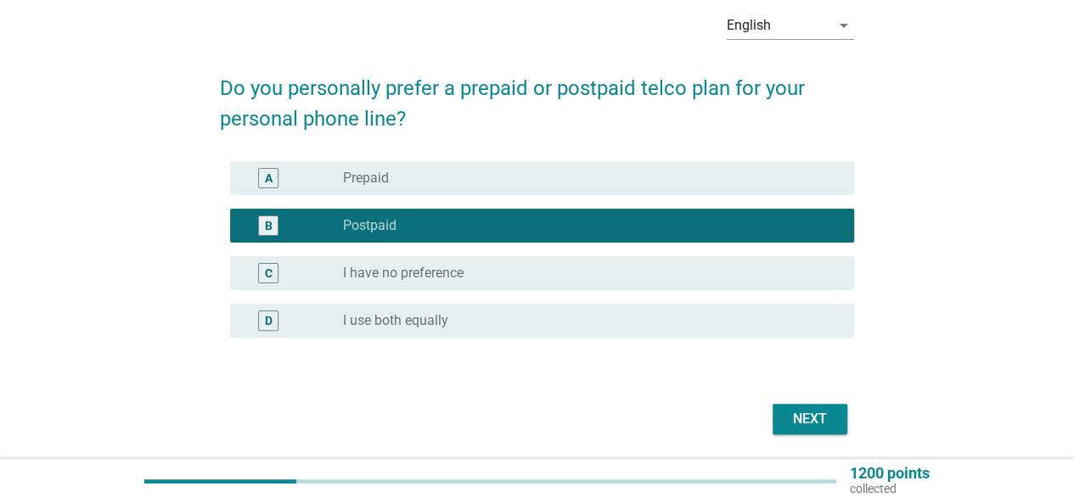
scroll to position [134, 0]
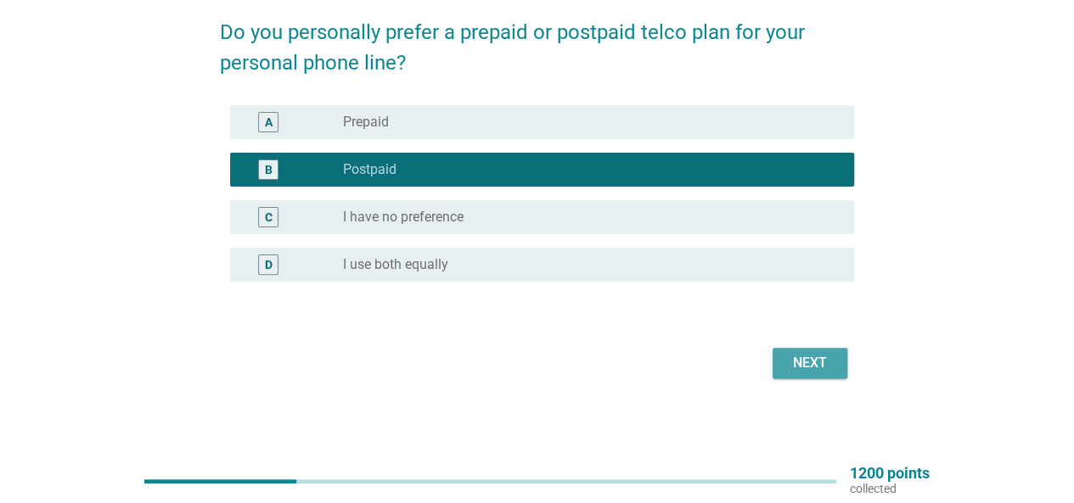
click at [807, 368] on div "Next" at bounding box center [810, 363] width 48 height 20
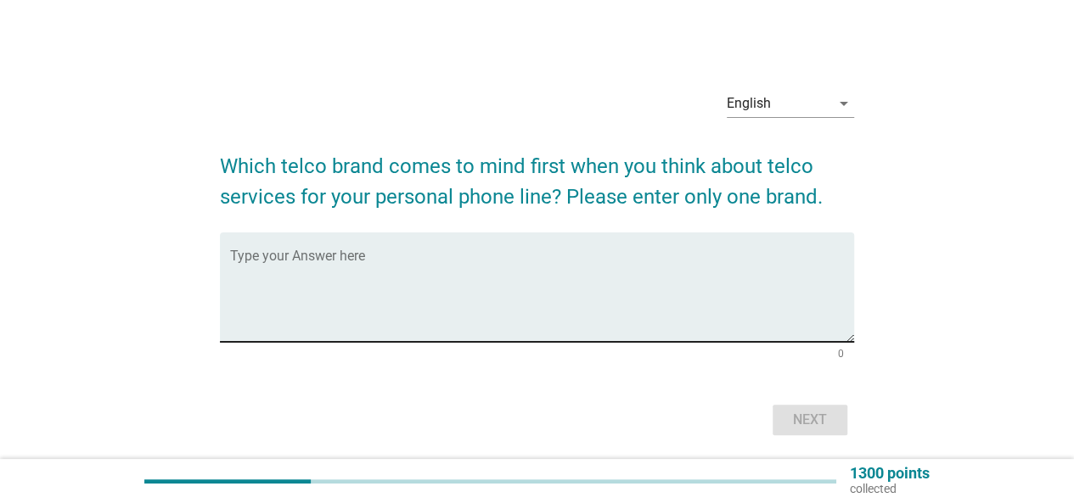
click at [518, 292] on textarea "Type your Answer here" at bounding box center [542, 297] width 624 height 89
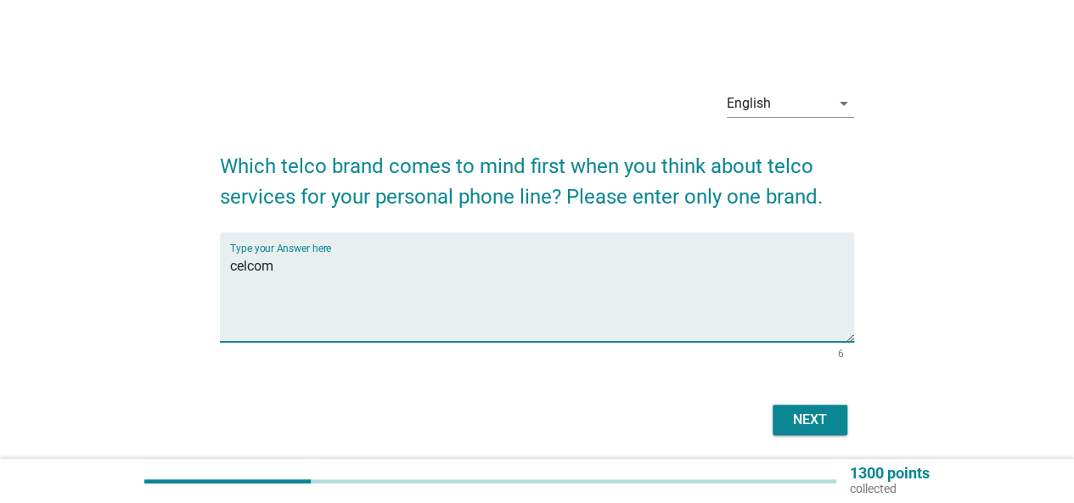
type textarea "celcom"
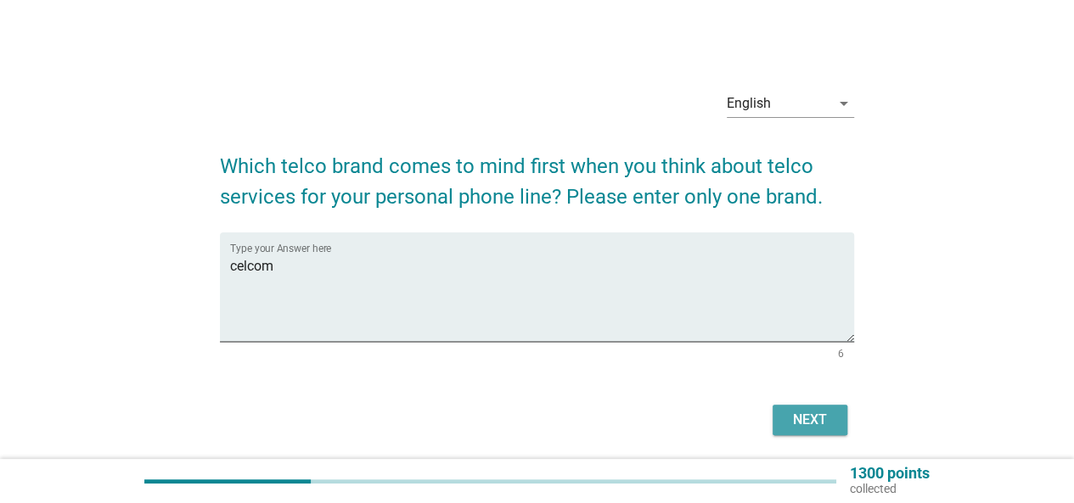
click at [820, 422] on div "Next" at bounding box center [810, 420] width 48 height 20
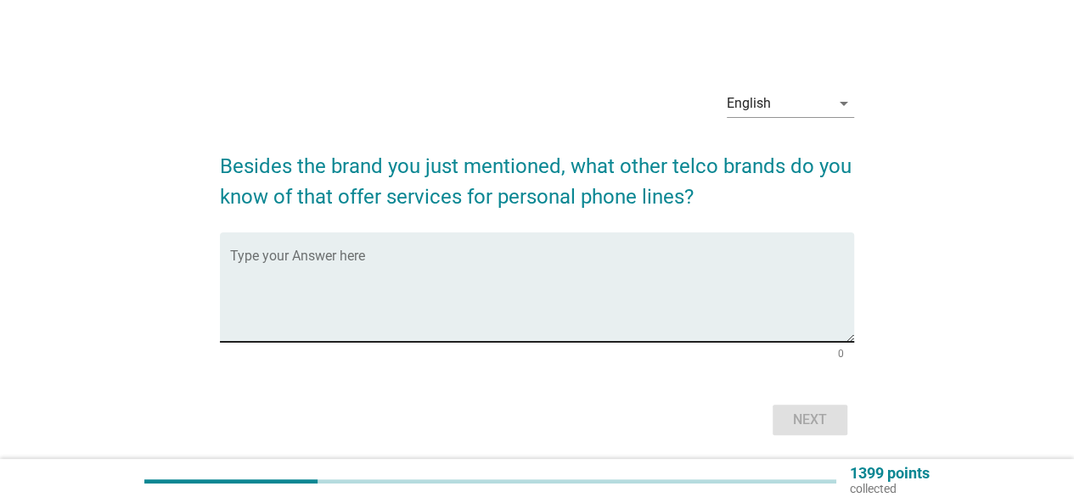
click at [419, 271] on textarea "Type your Answer here" at bounding box center [542, 297] width 624 height 89
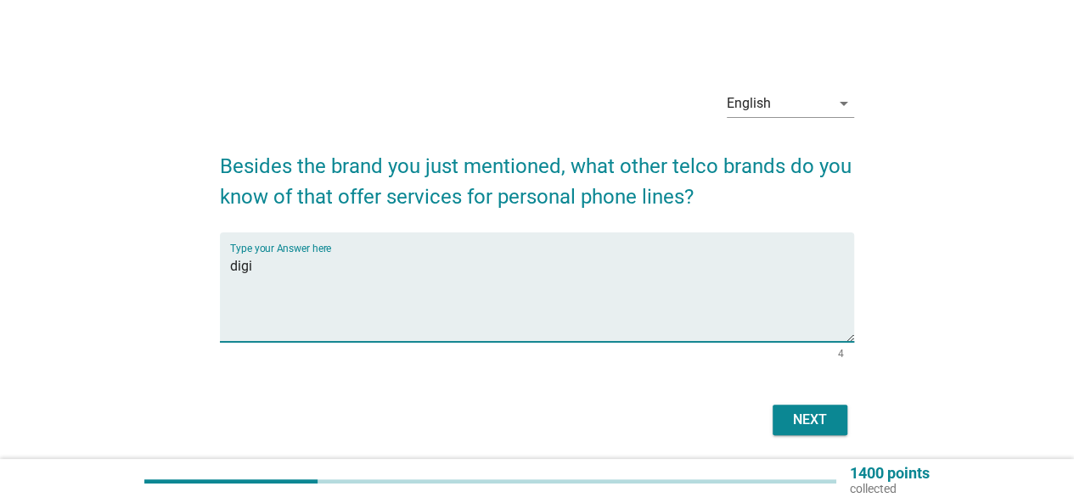
type textarea "digi"
click at [827, 413] on div "Next" at bounding box center [810, 420] width 48 height 20
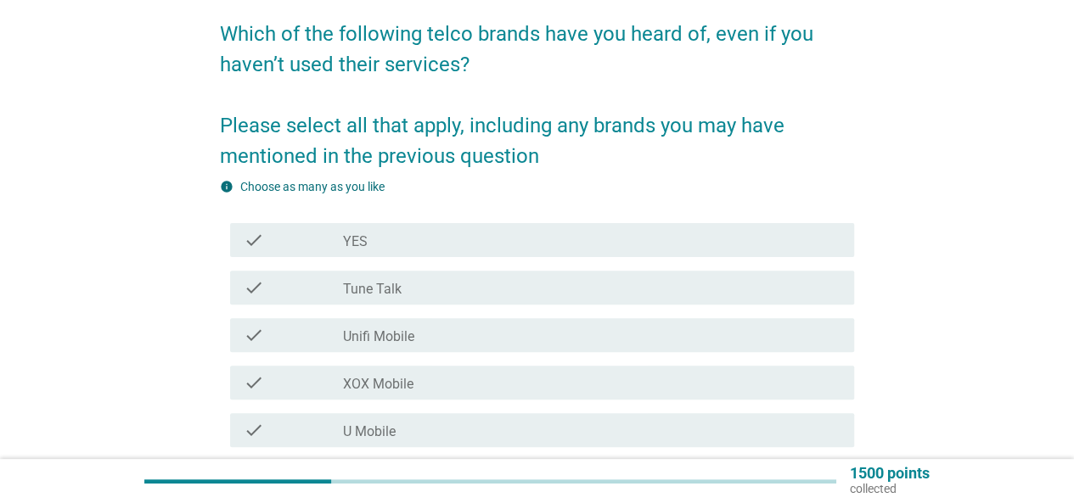
scroll to position [170, 0]
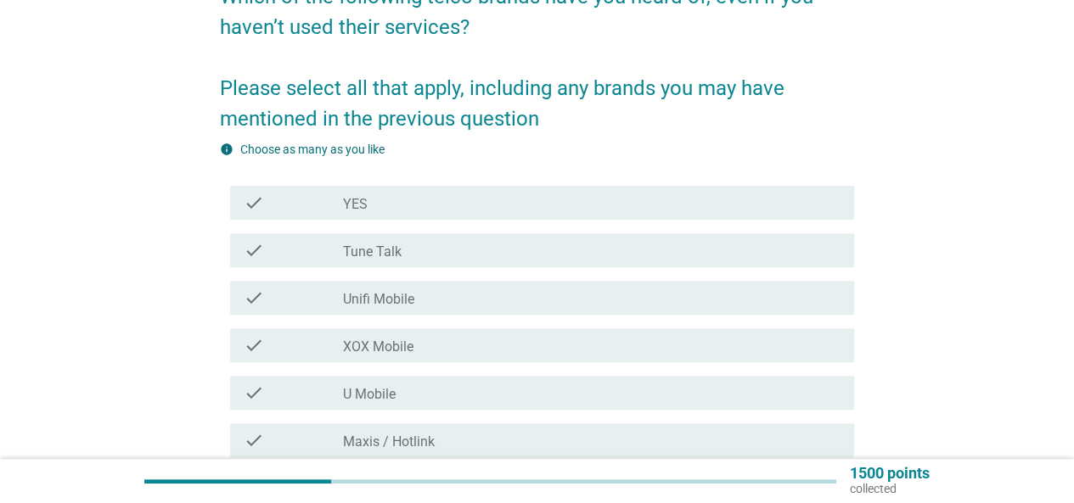
click at [572, 208] on div "check_box_outline_blank YES" at bounding box center [592, 203] width 498 height 20
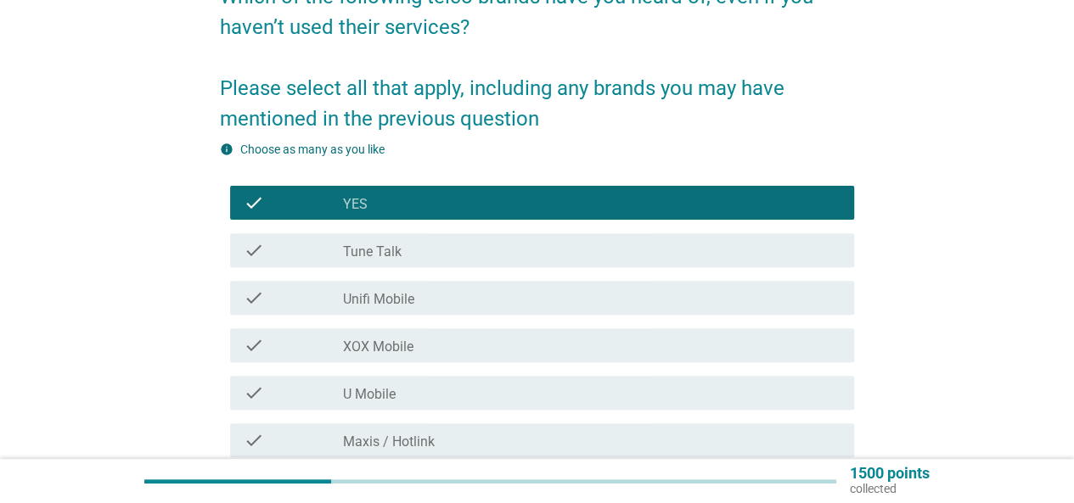
click at [565, 235] on div "check check_box_outline_blank Tune Talk" at bounding box center [542, 250] width 624 height 34
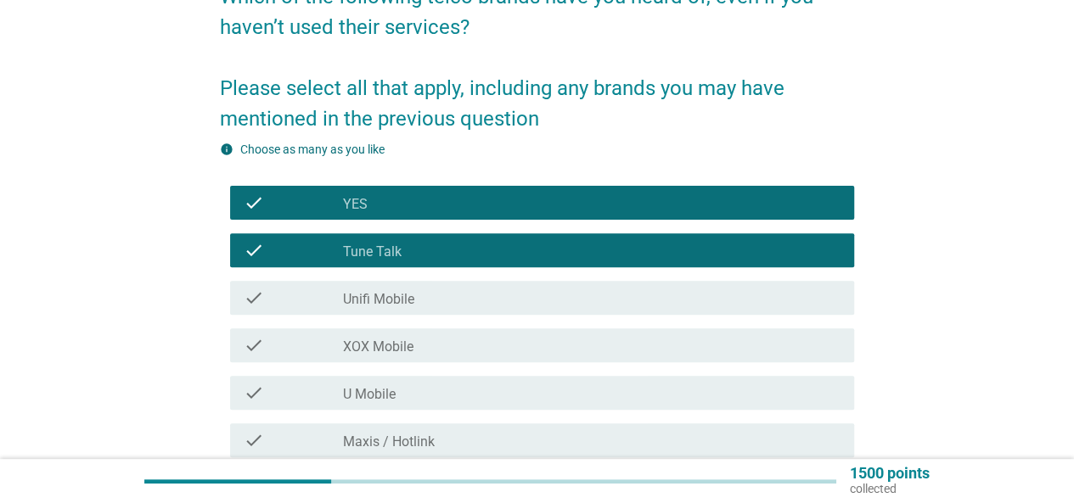
click at [557, 279] on div "check check_box_outline_blank Unifi Mobile" at bounding box center [537, 298] width 634 height 48
click at [516, 303] on div "check_box_outline_blank Unifi Mobile" at bounding box center [592, 298] width 498 height 20
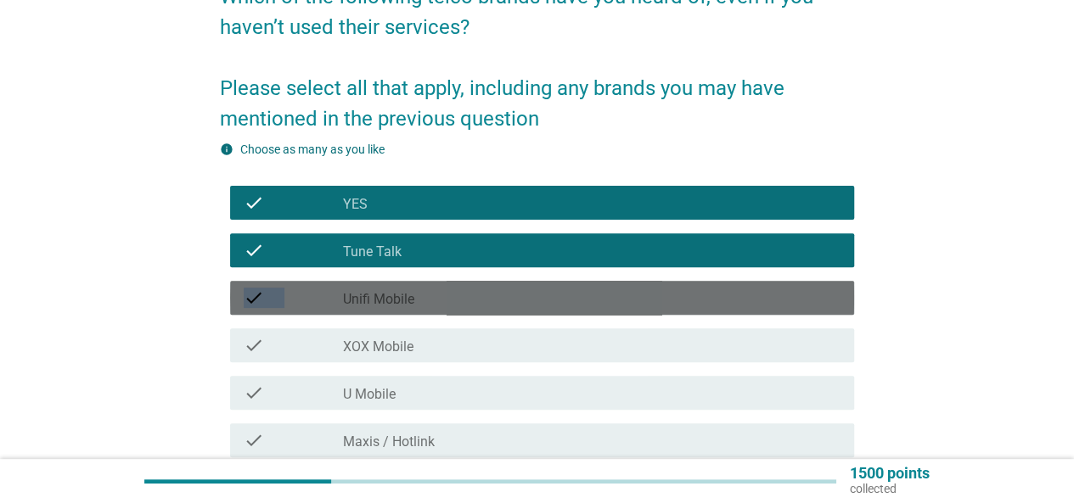
drag, startPoint x: 516, startPoint y: 303, endPoint x: 509, endPoint y: 320, distance: 18.6
click at [516, 303] on div "check_box_outline_blank Unifi Mobile" at bounding box center [592, 298] width 498 height 20
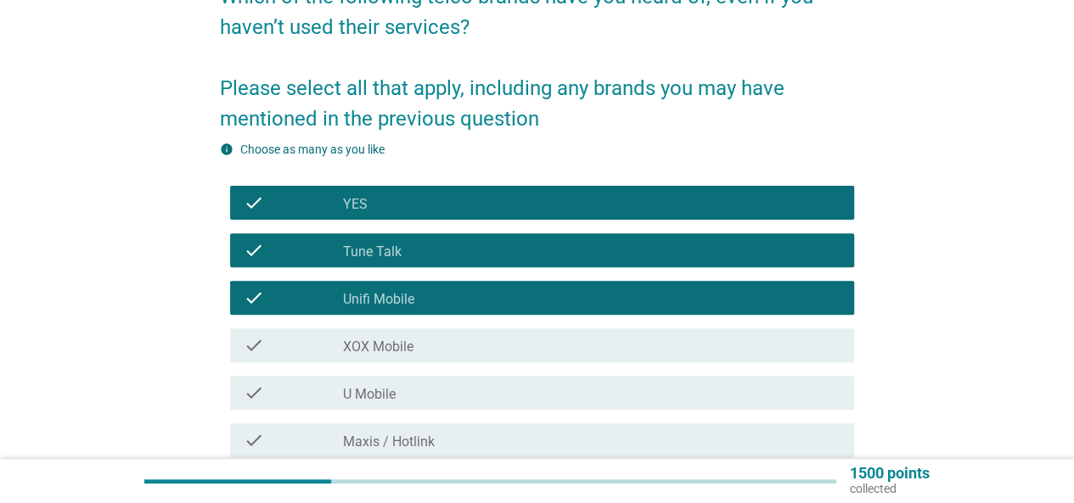
click at [484, 351] on div "check_box_outline_blank XOX Mobile" at bounding box center [592, 345] width 498 height 20
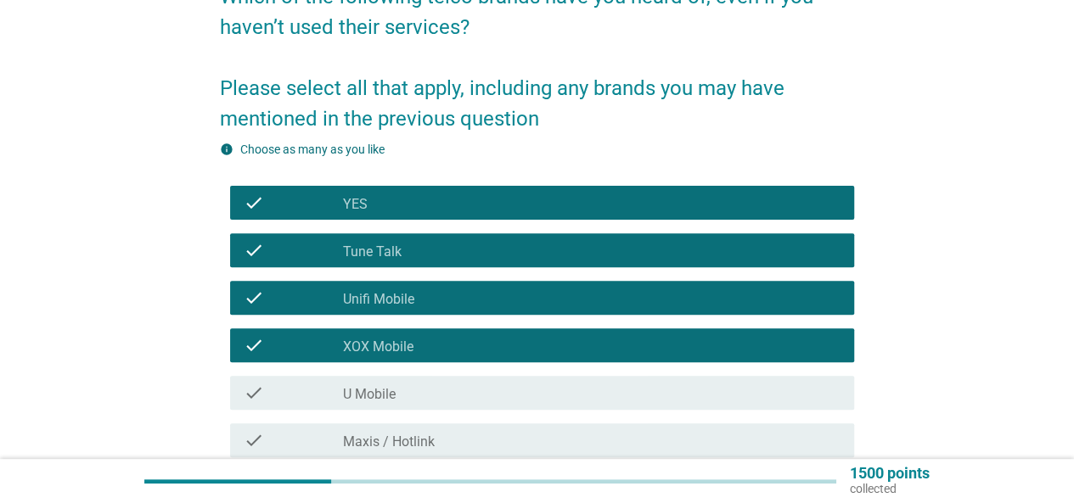
click at [484, 408] on div "check check_box_outline_blank U Mobile" at bounding box center [542, 393] width 624 height 34
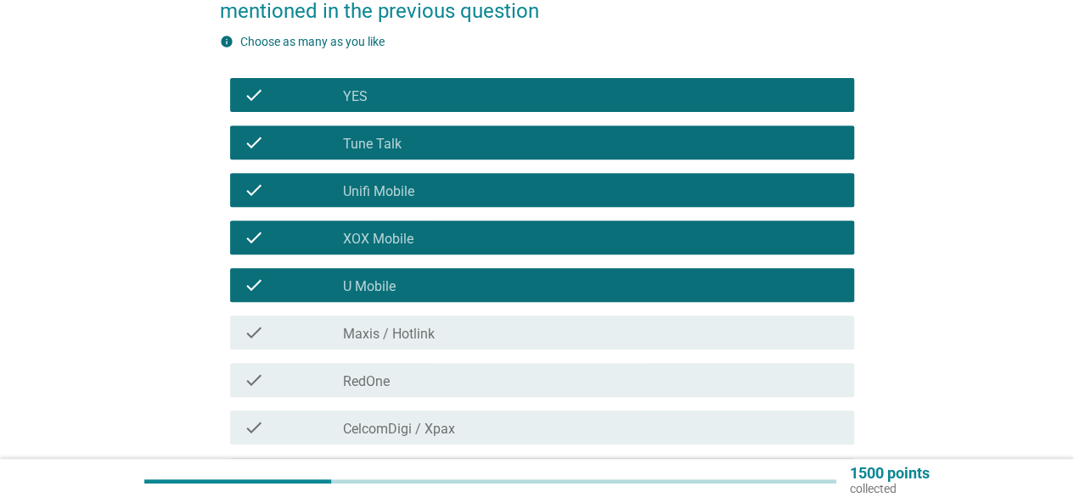
scroll to position [340, 0]
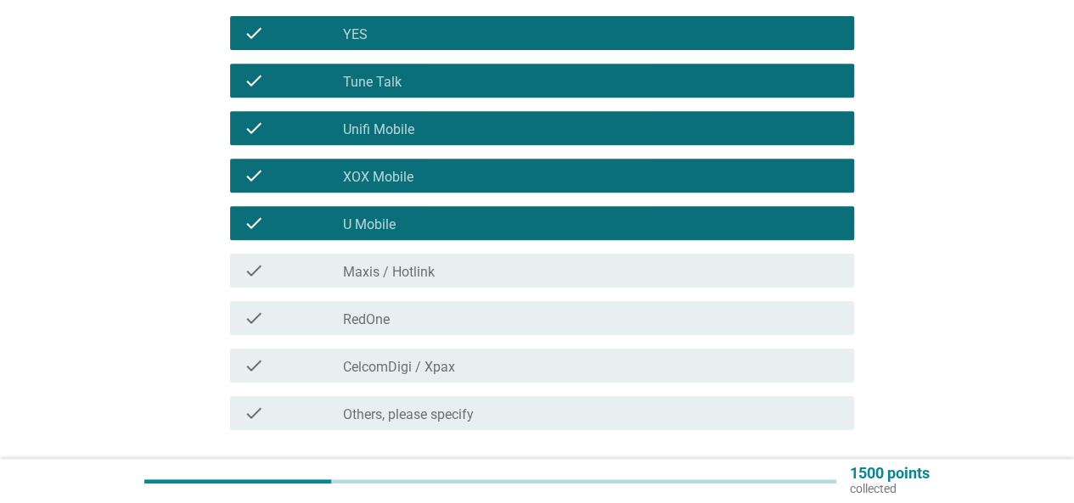
click at [460, 274] on div "check_box_outline_blank Maxis / Hotlink" at bounding box center [592, 271] width 498 height 20
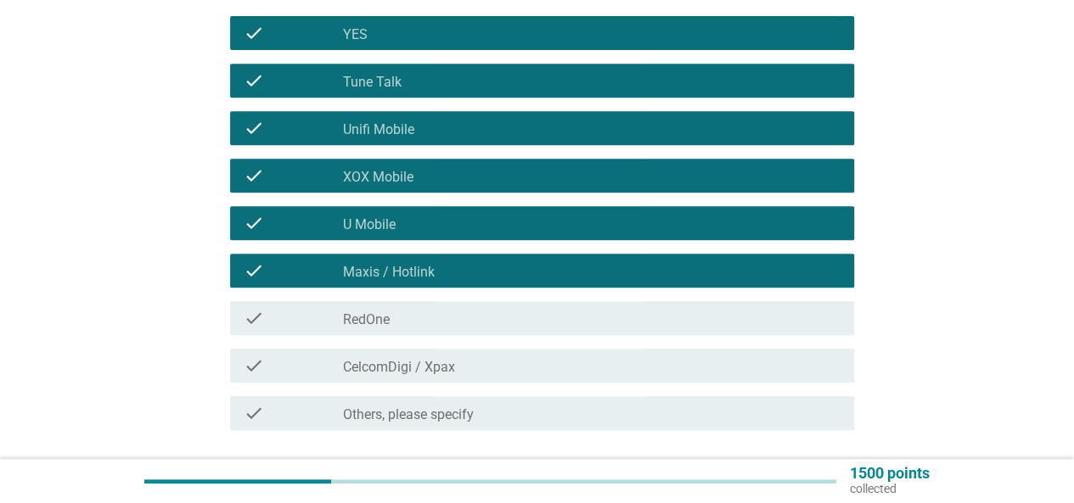
click at [463, 320] on div "check_box_outline_blank RedOne" at bounding box center [592, 318] width 498 height 20
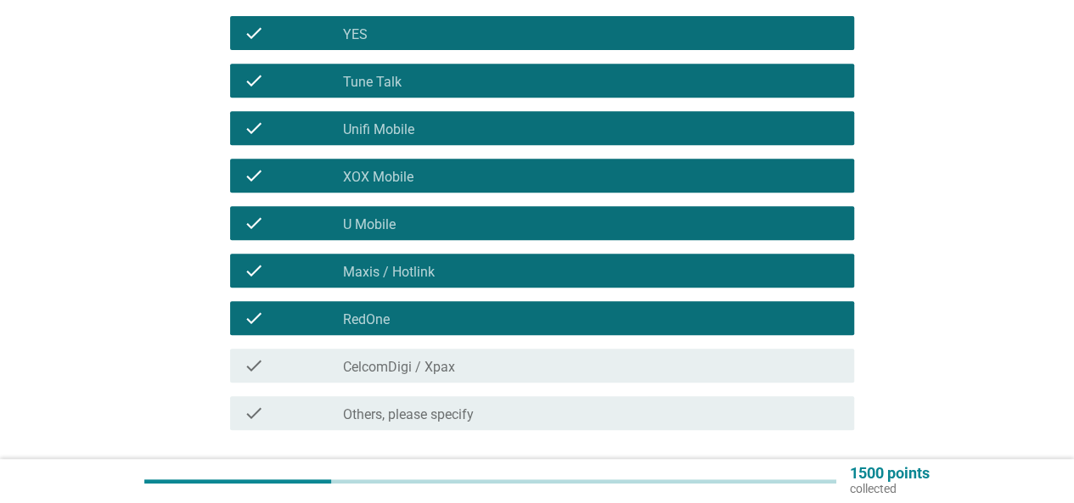
click at [462, 363] on div "check_box_outline_blank CelcomDigi / Xpax" at bounding box center [592, 366] width 498 height 20
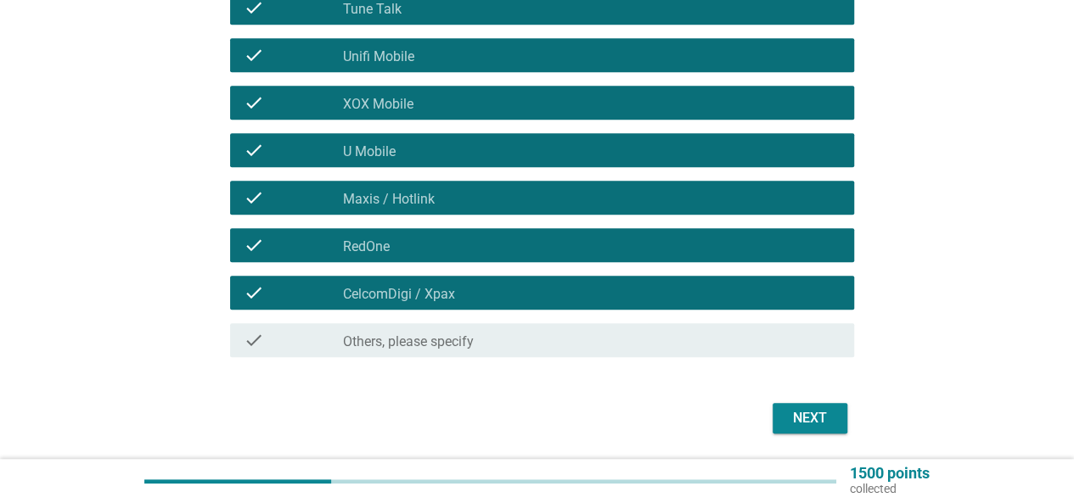
scroll to position [469, 0]
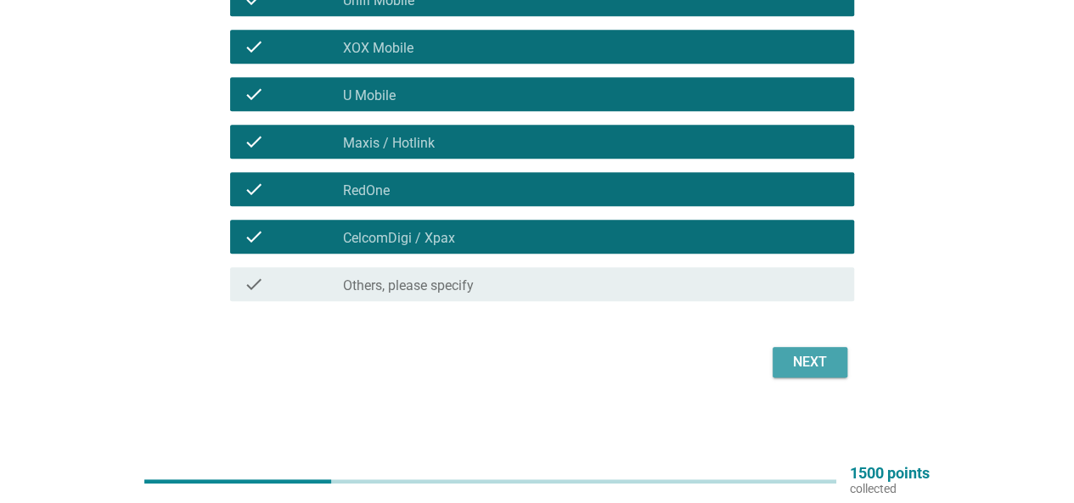
click at [796, 355] on div "Next" at bounding box center [810, 362] width 48 height 20
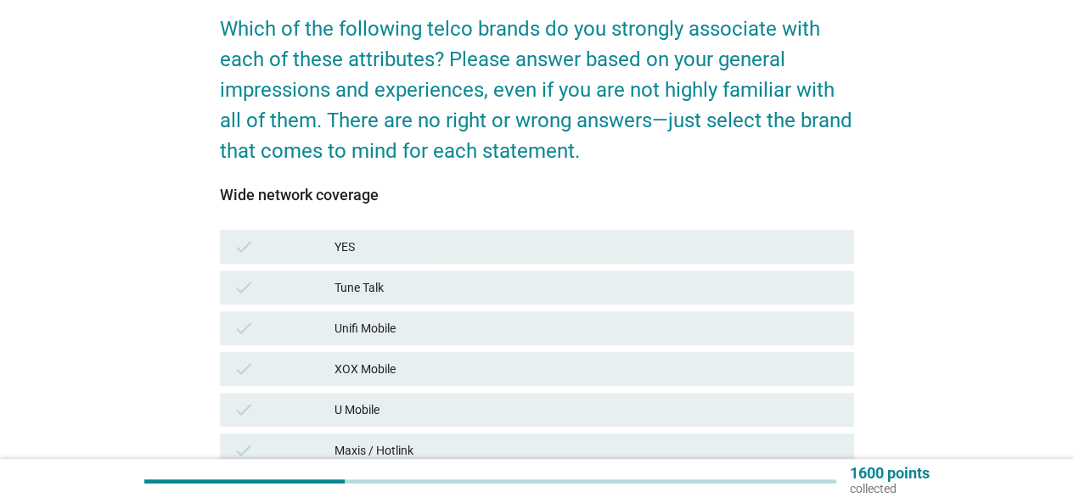
scroll to position [255, 0]
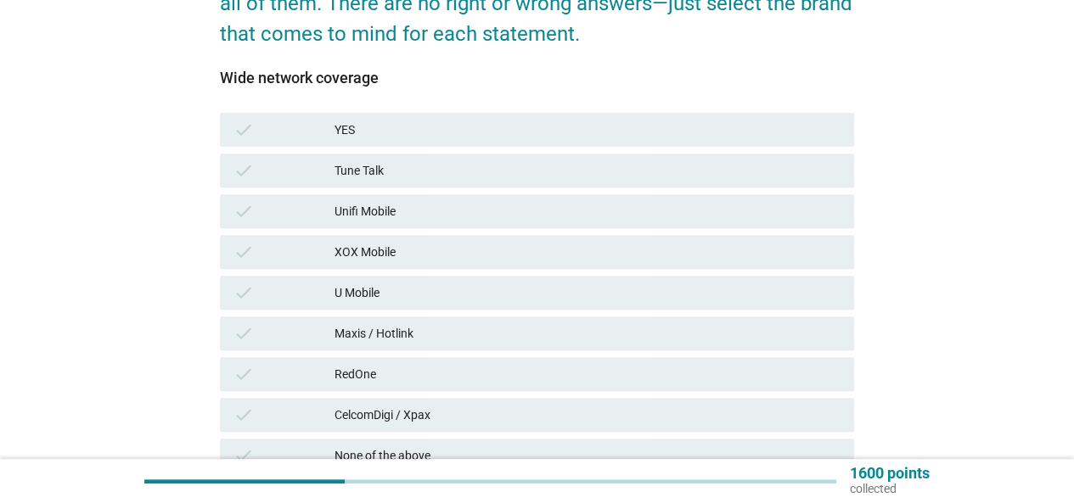
click at [496, 245] on div "XOX Mobile" at bounding box center [588, 252] width 506 height 20
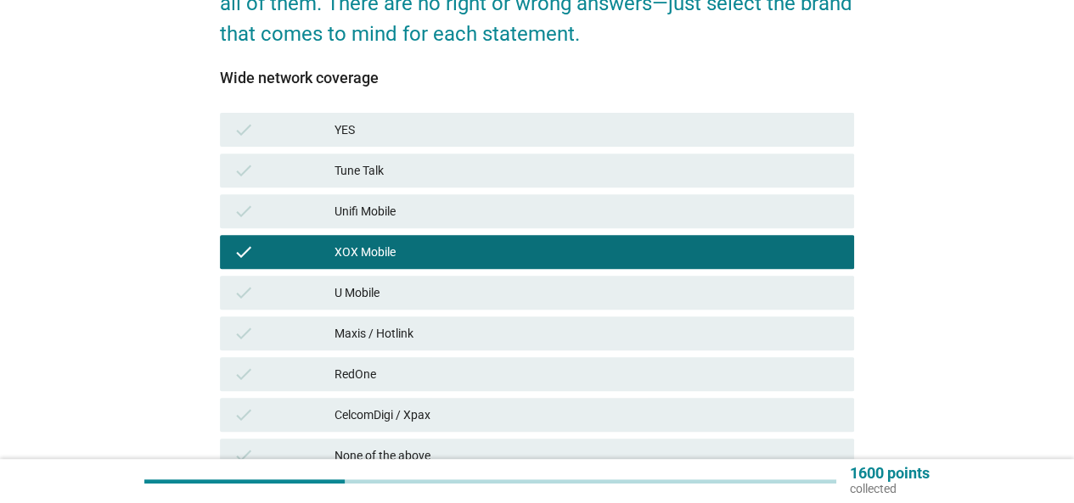
click at [469, 255] on div "XOX Mobile" at bounding box center [588, 252] width 506 height 20
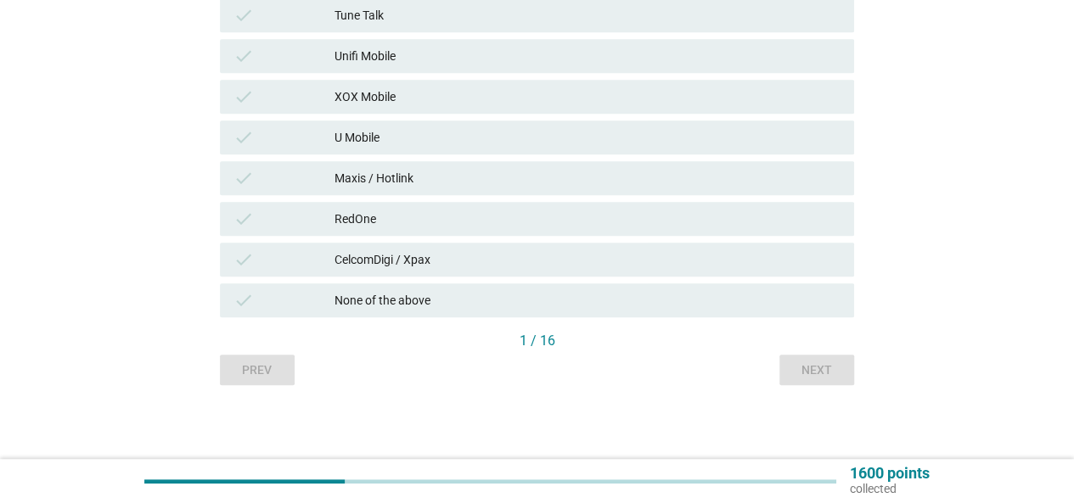
scroll to position [413, 0]
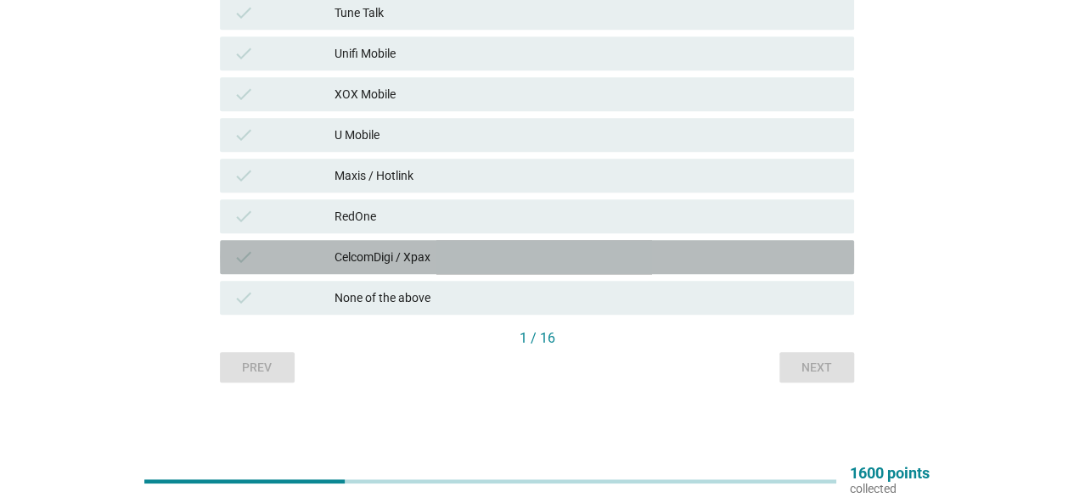
click at [430, 250] on div "CelcomDigi / Xpax" at bounding box center [588, 257] width 506 height 20
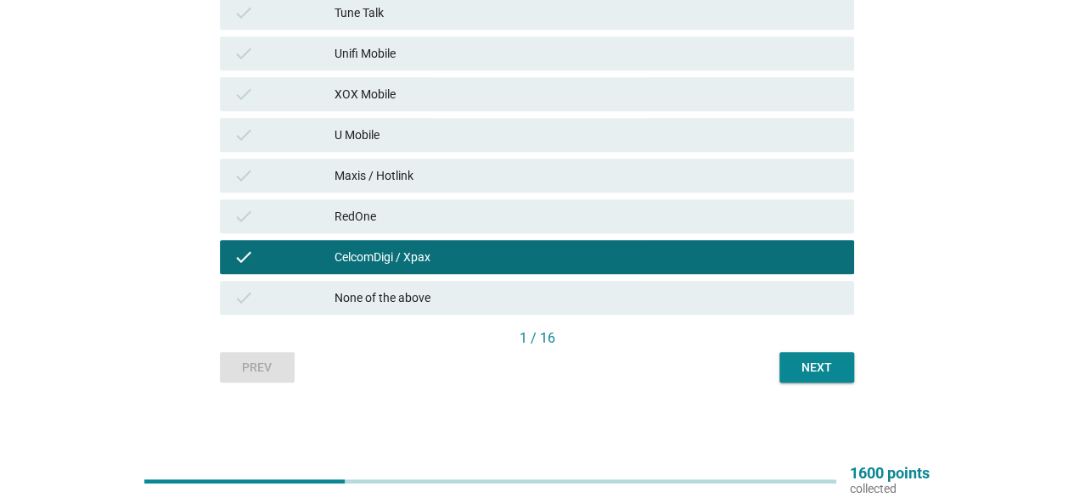
click at [467, 184] on div "Maxis / Hotlink" at bounding box center [588, 176] width 506 height 20
click at [801, 364] on div "Next" at bounding box center [817, 368] width 48 height 18
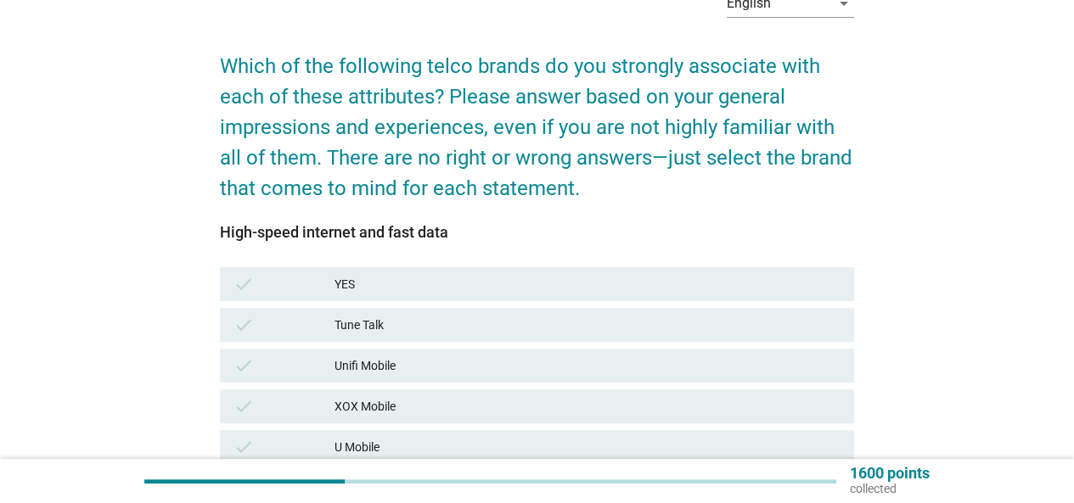
scroll to position [255, 0]
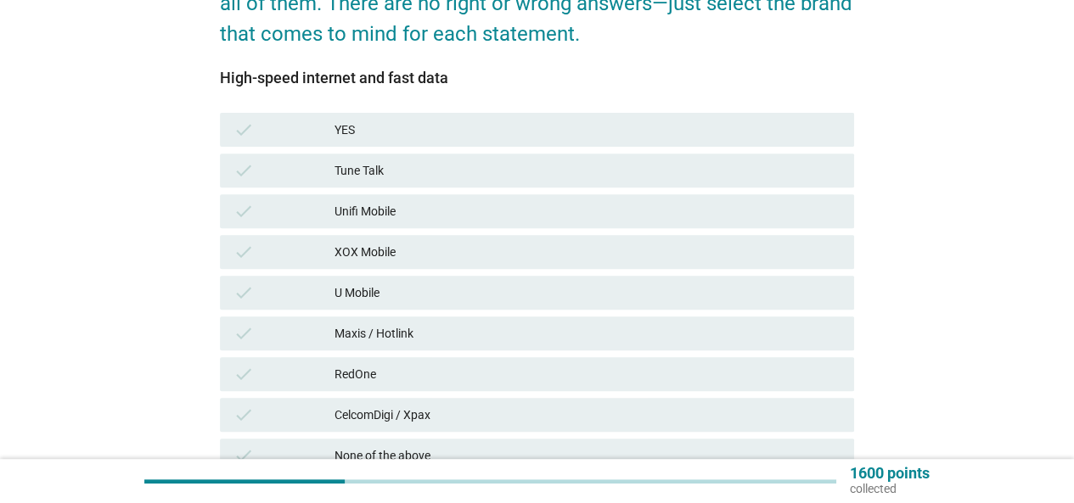
click at [482, 300] on div "U Mobile" at bounding box center [588, 293] width 506 height 20
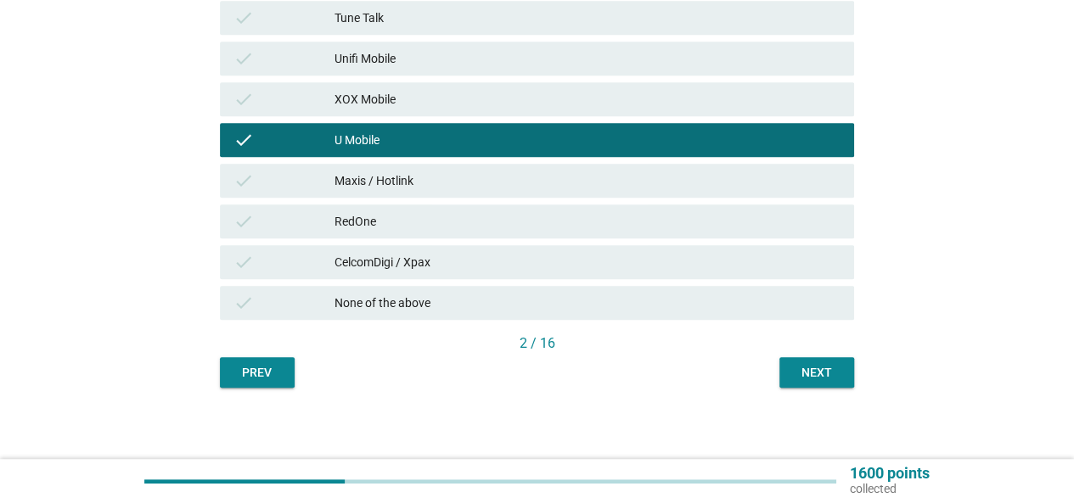
scroll to position [413, 0]
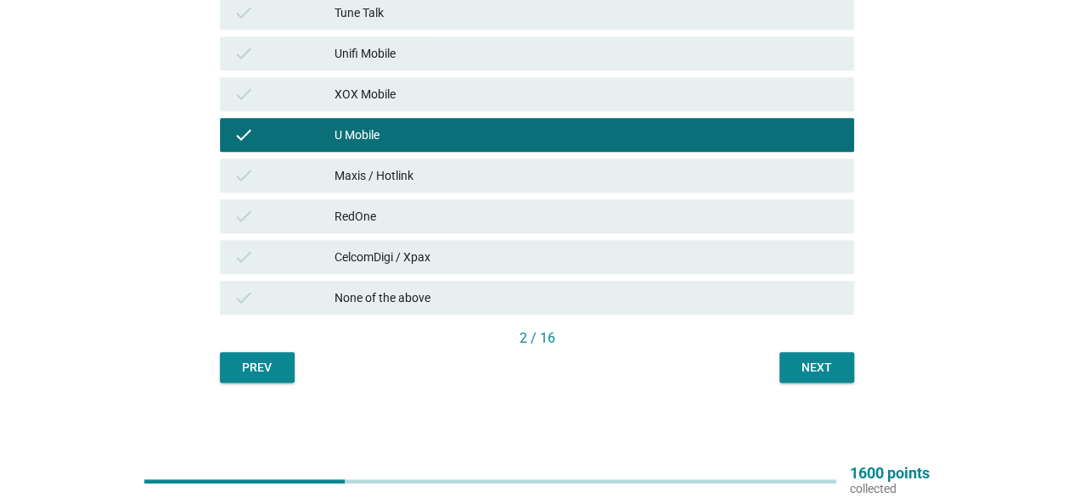
click at [418, 270] on div "check CelcomDigi / Xpax" at bounding box center [537, 257] width 634 height 34
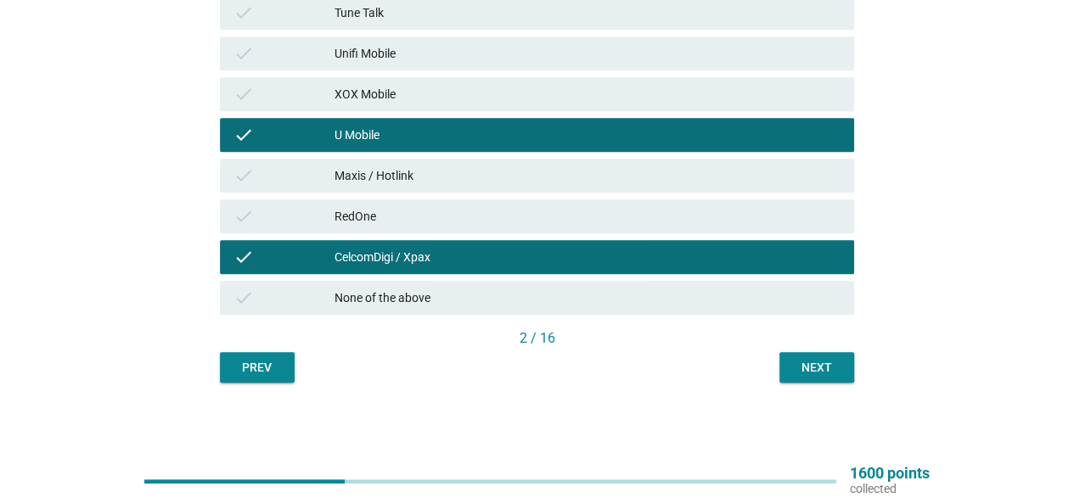
click at [805, 376] on div "Next" at bounding box center [817, 368] width 48 height 18
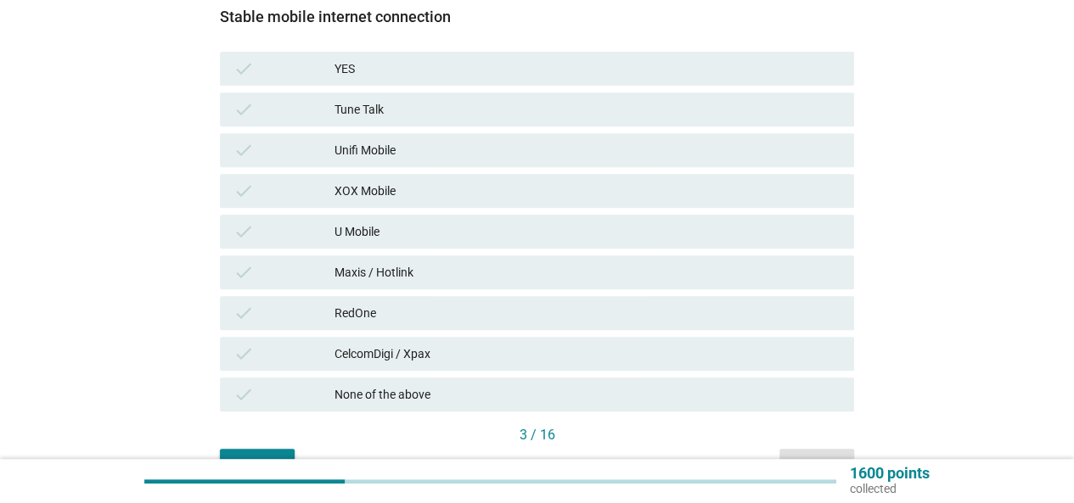
scroll to position [340, 0]
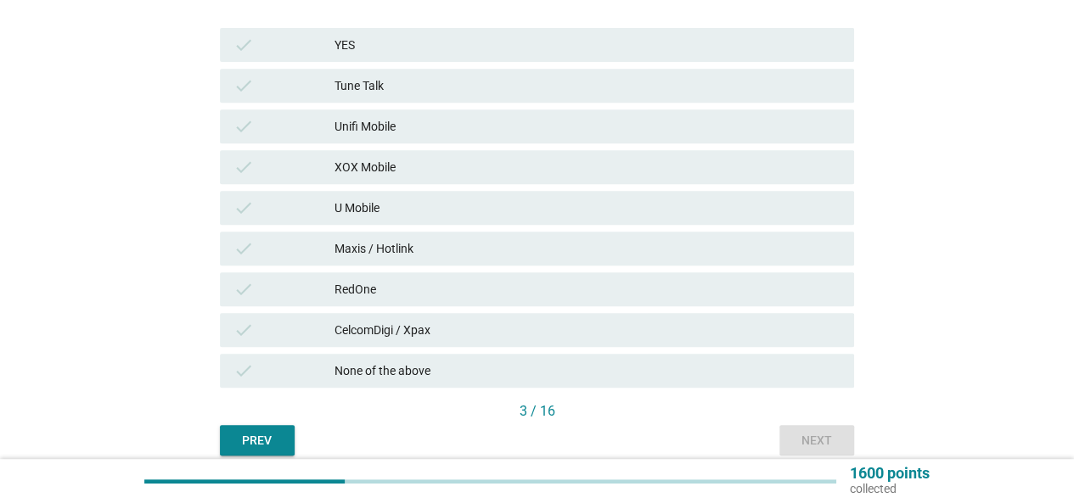
click at [454, 327] on div "CelcomDigi / Xpax" at bounding box center [588, 330] width 506 height 20
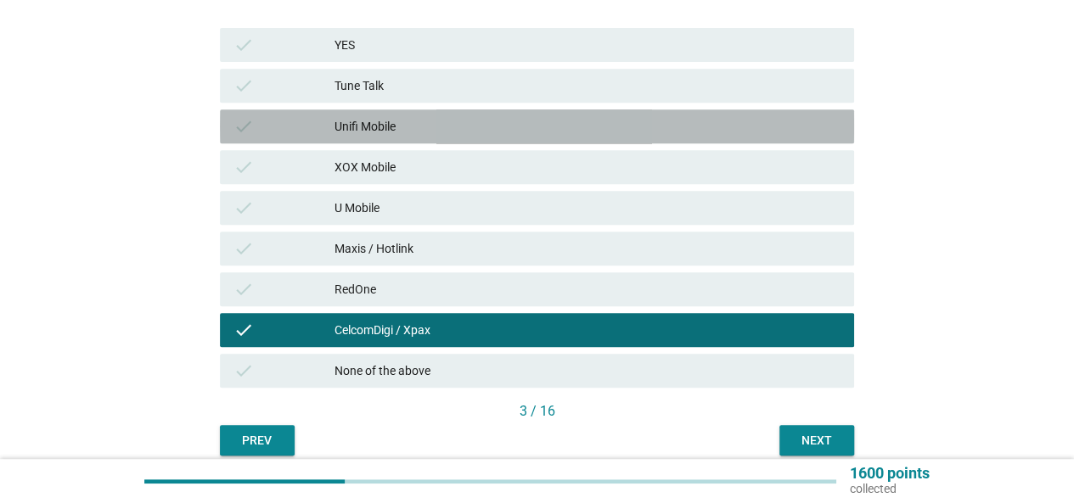
click at [453, 130] on div "Unifi Mobile" at bounding box center [588, 126] width 506 height 20
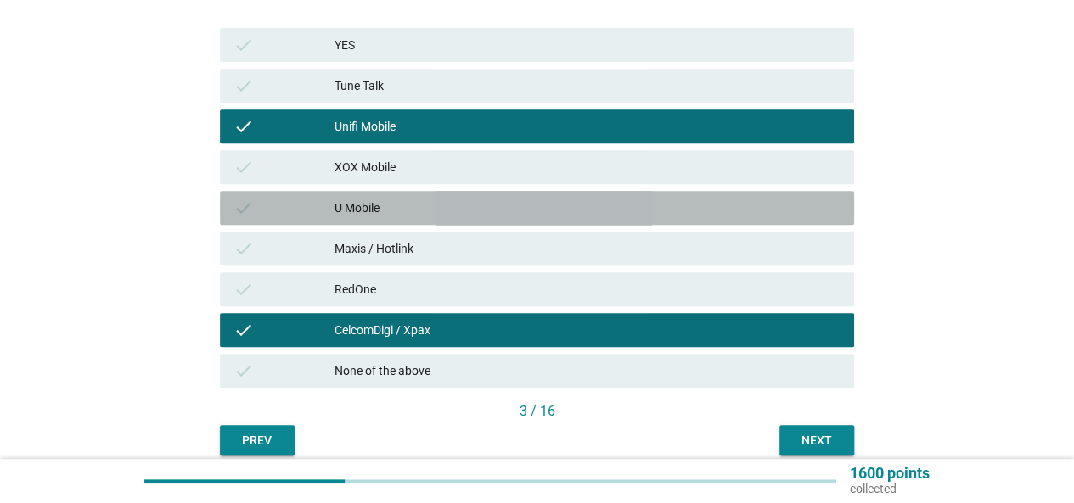
click at [471, 215] on div "U Mobile" at bounding box center [588, 208] width 506 height 20
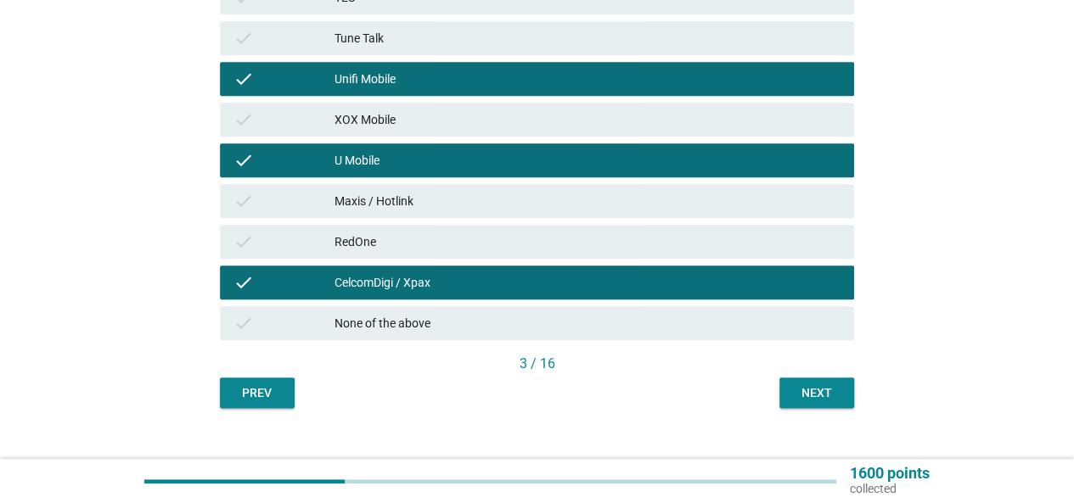
scroll to position [413, 0]
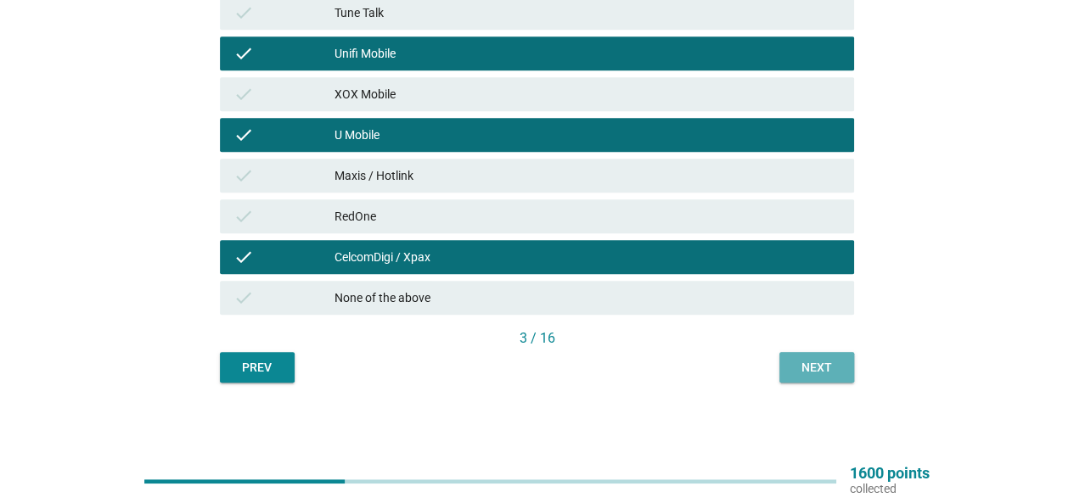
drag, startPoint x: 807, startPoint y: 363, endPoint x: 818, endPoint y: 358, distance: 11.8
click at [808, 363] on div "Next" at bounding box center [817, 368] width 48 height 18
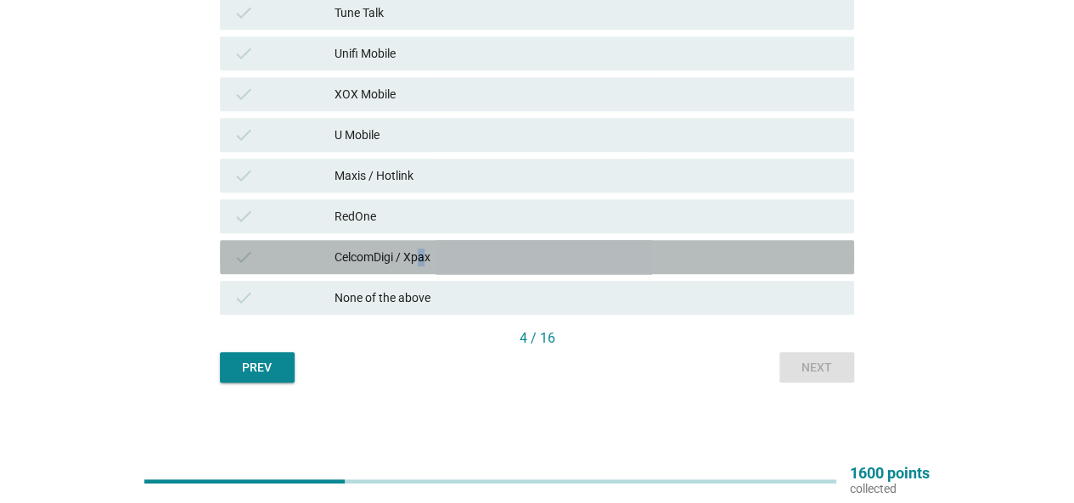
drag, startPoint x: 422, startPoint y: 245, endPoint x: 430, endPoint y: 222, distance: 25.0
click at [426, 248] on div "check CelcomDigi / Xpax" at bounding box center [537, 257] width 634 height 34
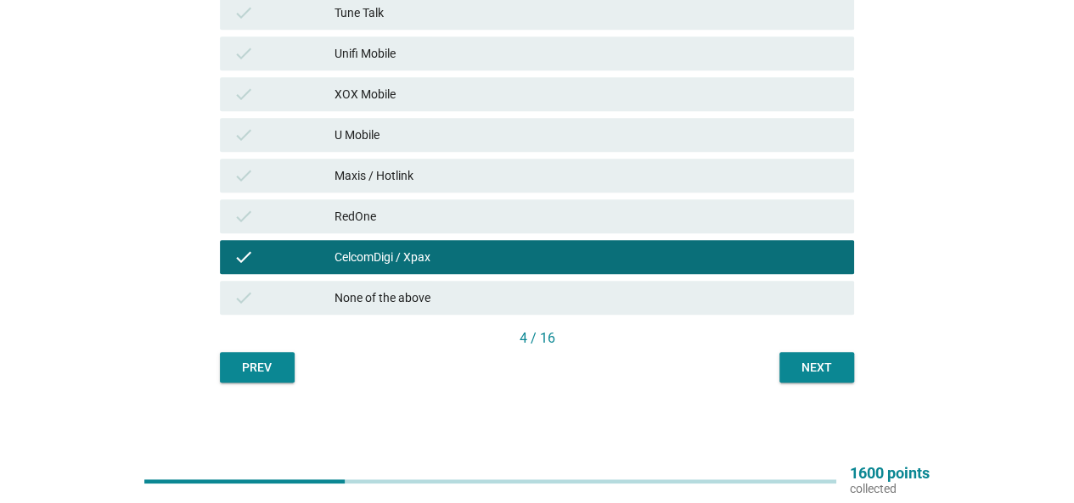
click at [422, 142] on div "U Mobile" at bounding box center [588, 135] width 506 height 20
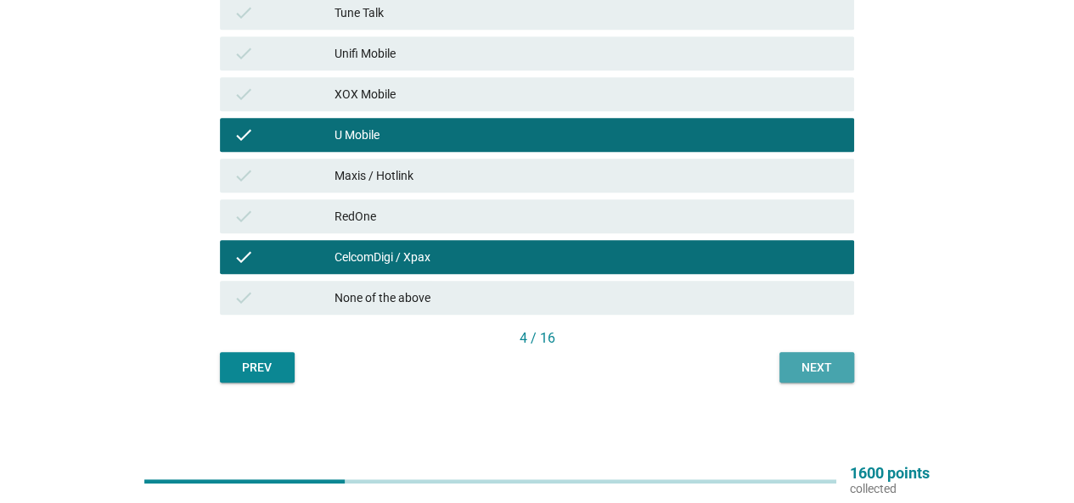
click at [808, 355] on button "Next" at bounding box center [816, 367] width 75 height 31
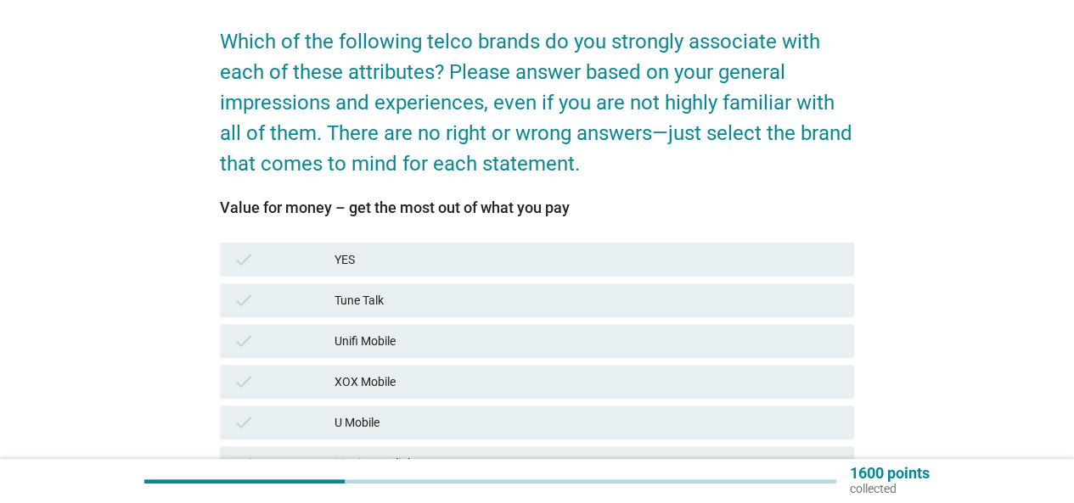
scroll to position [340, 0]
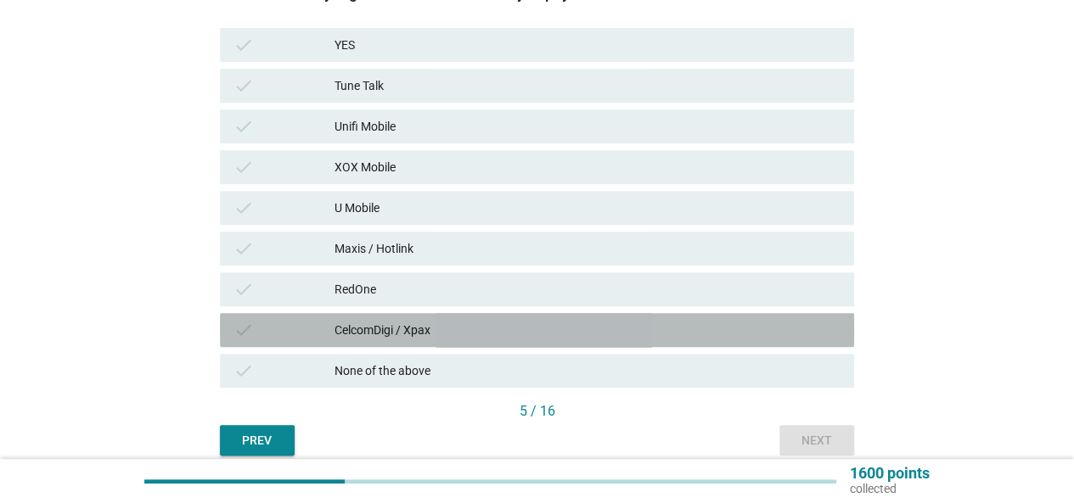
click at [467, 323] on div "CelcomDigi / Xpax" at bounding box center [588, 330] width 506 height 20
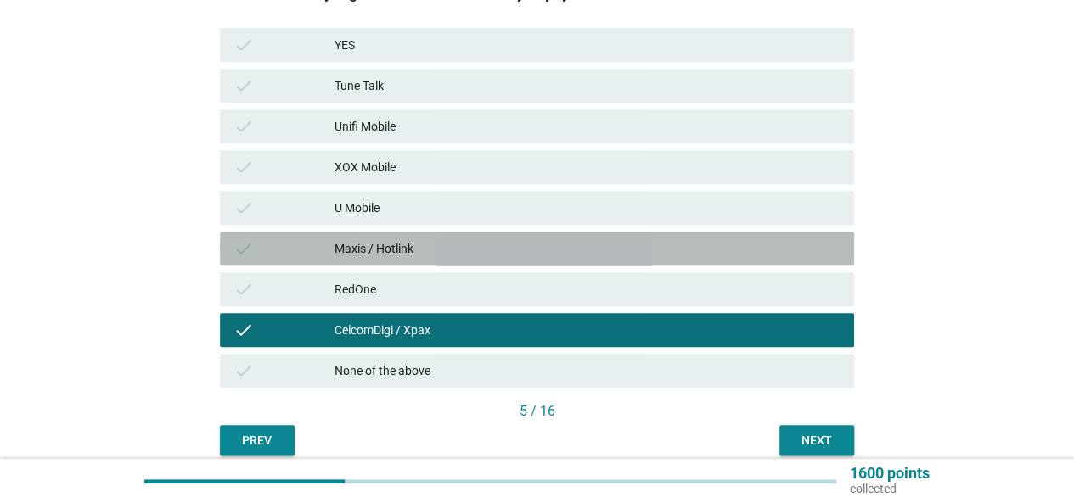
click at [454, 256] on div "Maxis / Hotlink" at bounding box center [588, 249] width 506 height 20
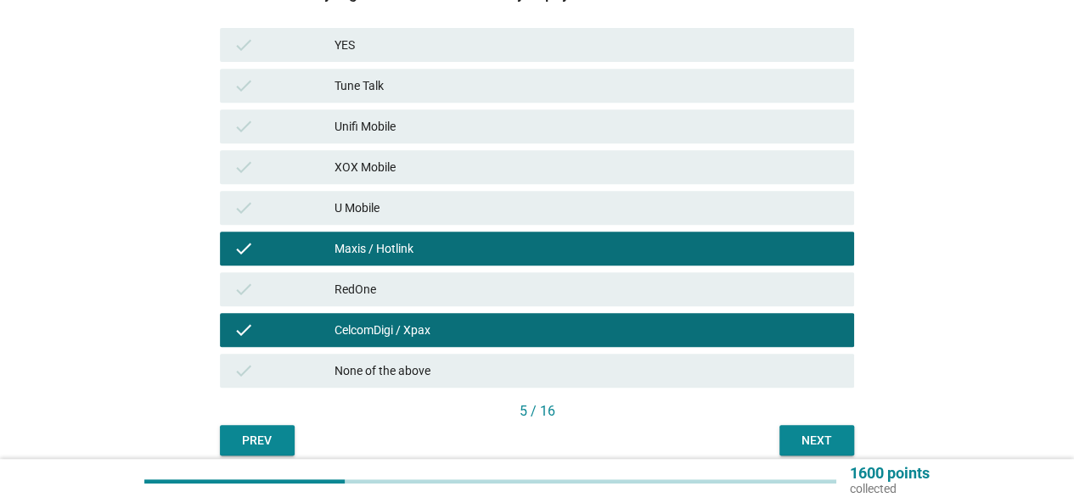
click at [820, 445] on div "Next" at bounding box center [817, 441] width 48 height 18
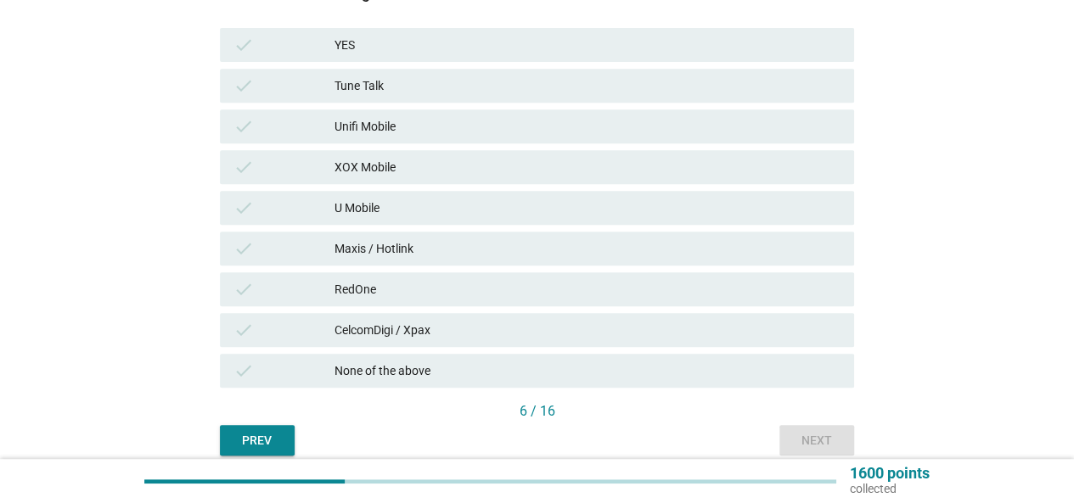
click at [528, 322] on div "CelcomDigi / Xpax" at bounding box center [588, 330] width 506 height 20
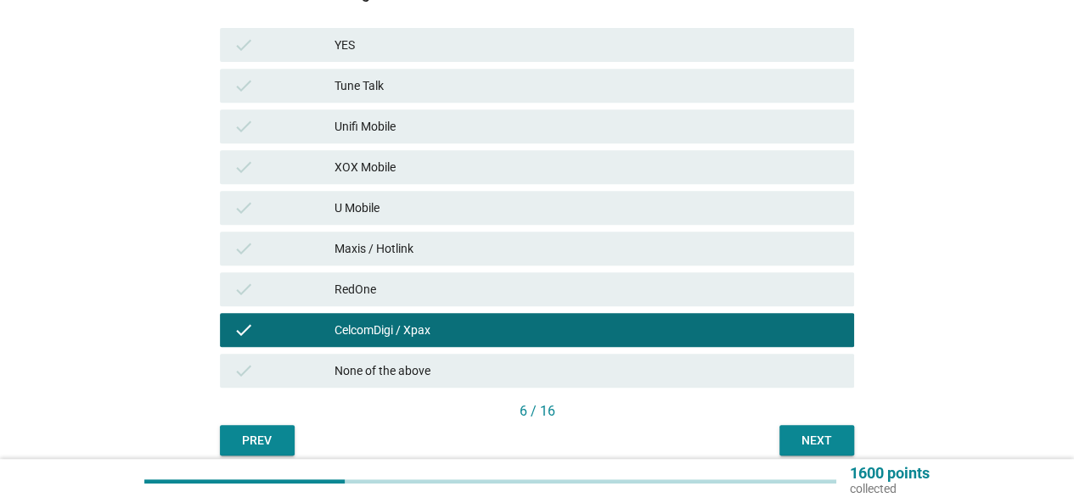
click at [474, 156] on div "check XOX Mobile" at bounding box center [537, 167] width 634 height 34
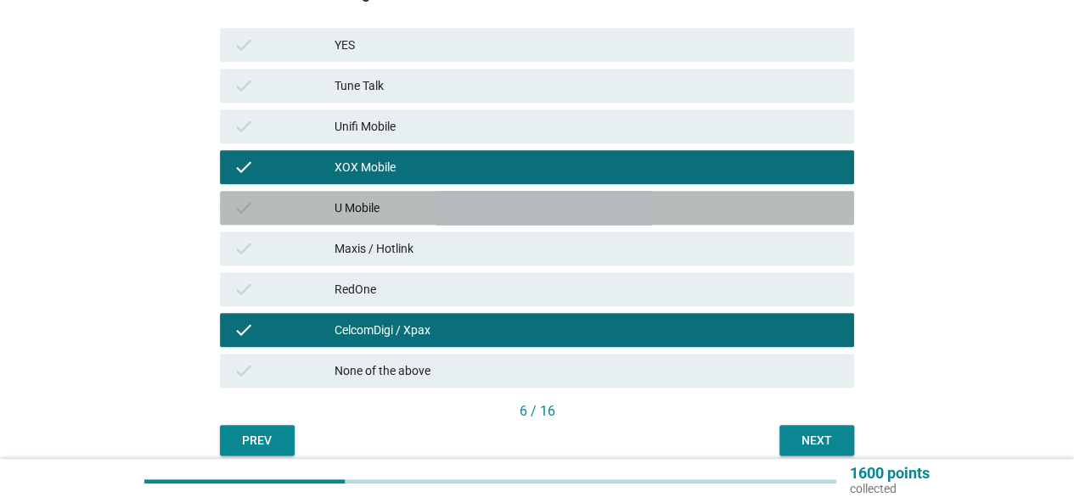
click at [473, 201] on div "U Mobile" at bounding box center [588, 208] width 506 height 20
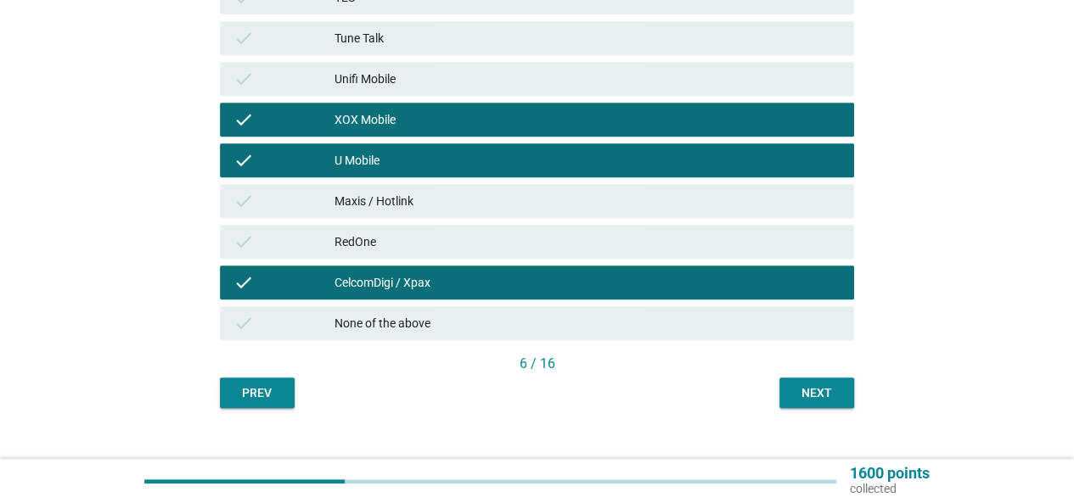
scroll to position [413, 0]
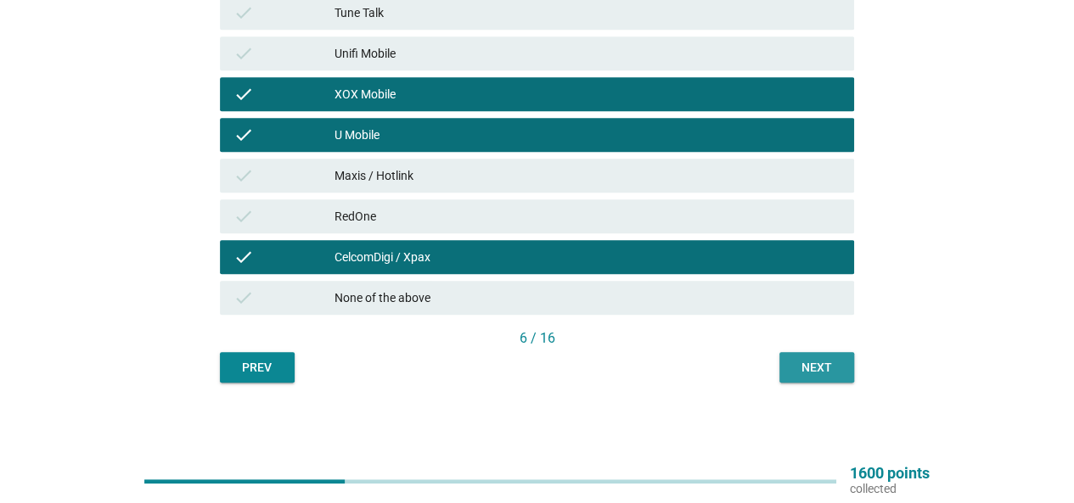
click at [819, 376] on button "Next" at bounding box center [816, 367] width 75 height 31
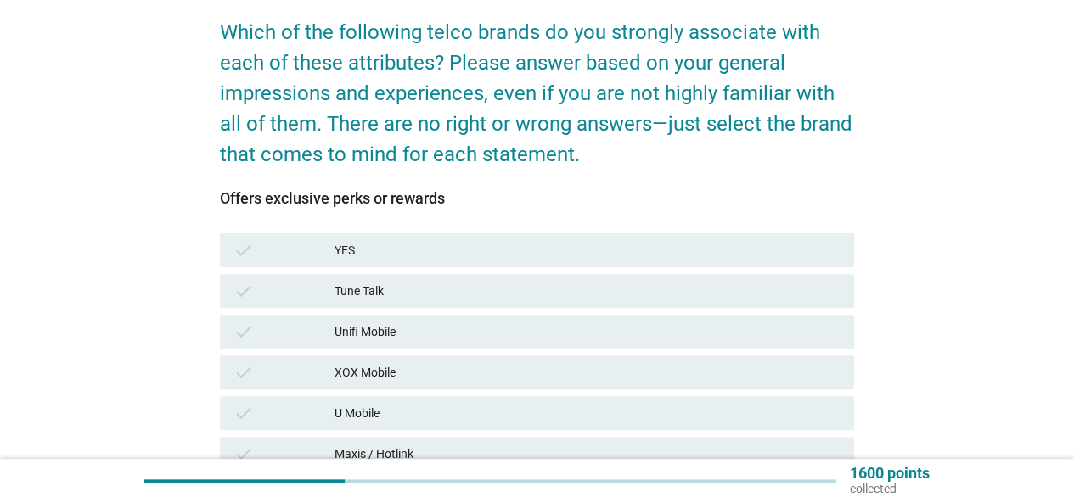
scroll to position [0, 0]
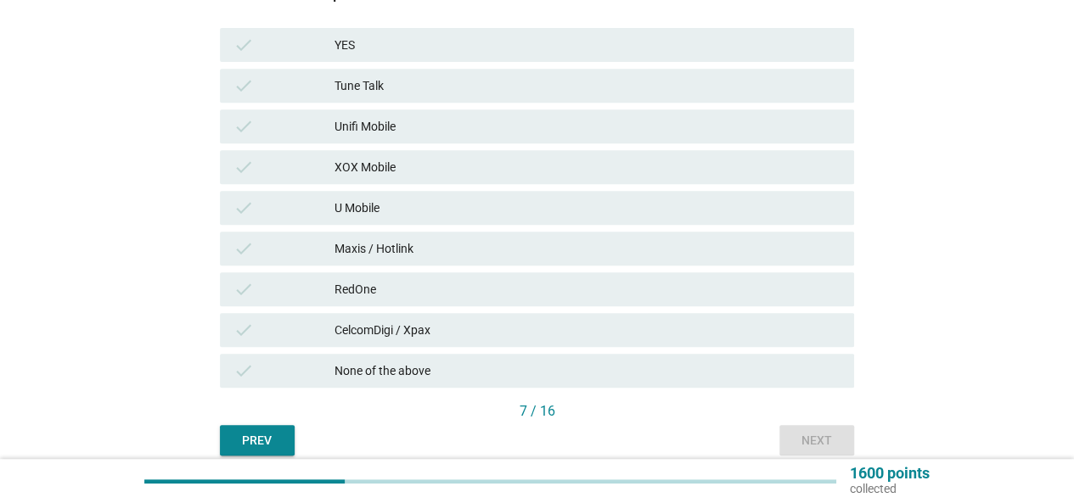
click at [517, 328] on div "CelcomDigi / Xpax" at bounding box center [588, 330] width 506 height 20
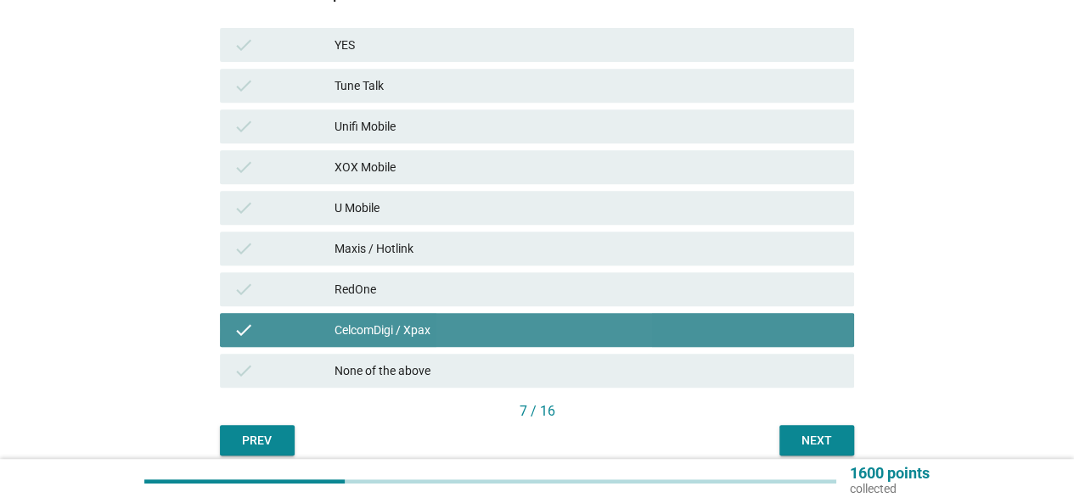
click at [498, 234] on div "check Maxis / Hotlink" at bounding box center [537, 249] width 634 height 34
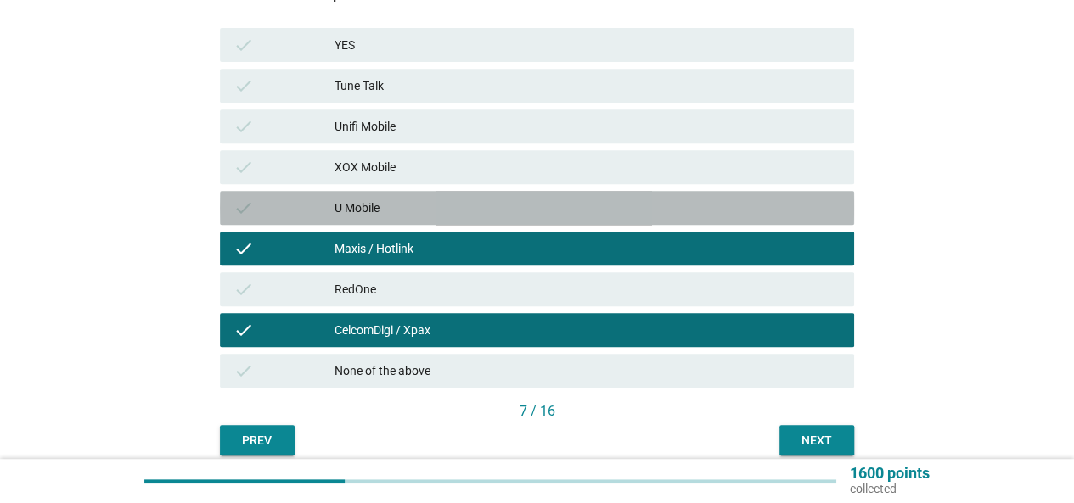
click at [506, 196] on div "check U Mobile" at bounding box center [537, 208] width 634 height 34
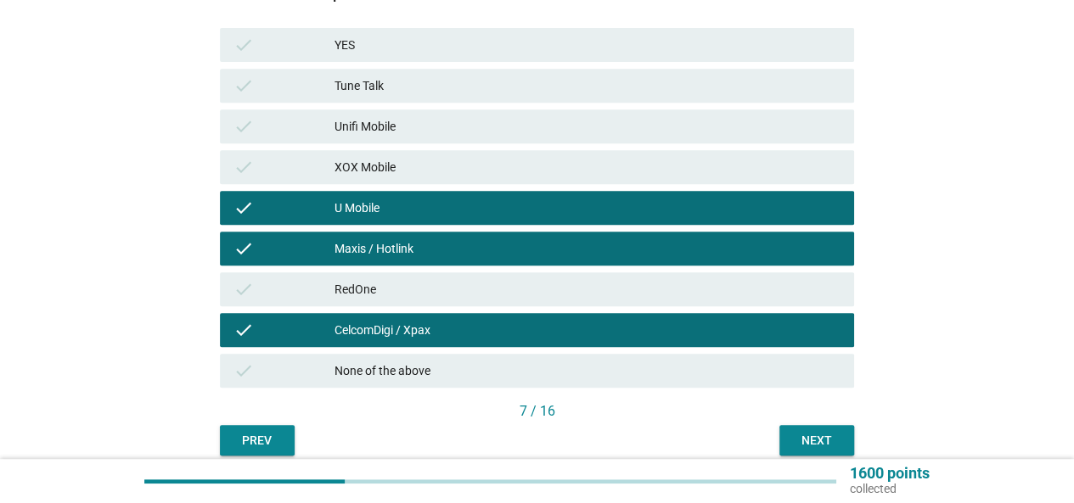
click at [815, 447] on div "Next" at bounding box center [817, 441] width 48 height 18
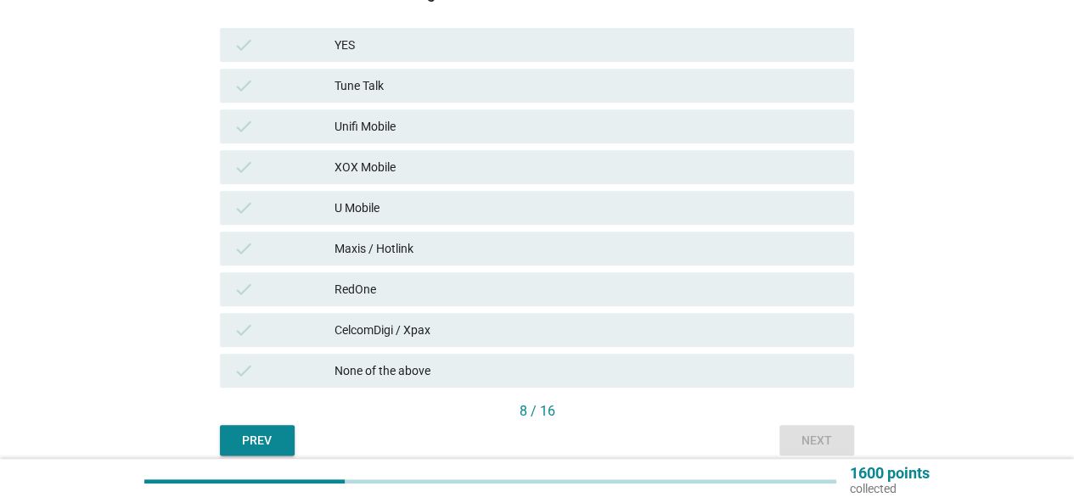
click at [487, 324] on div "CelcomDigi / Xpax" at bounding box center [588, 330] width 506 height 20
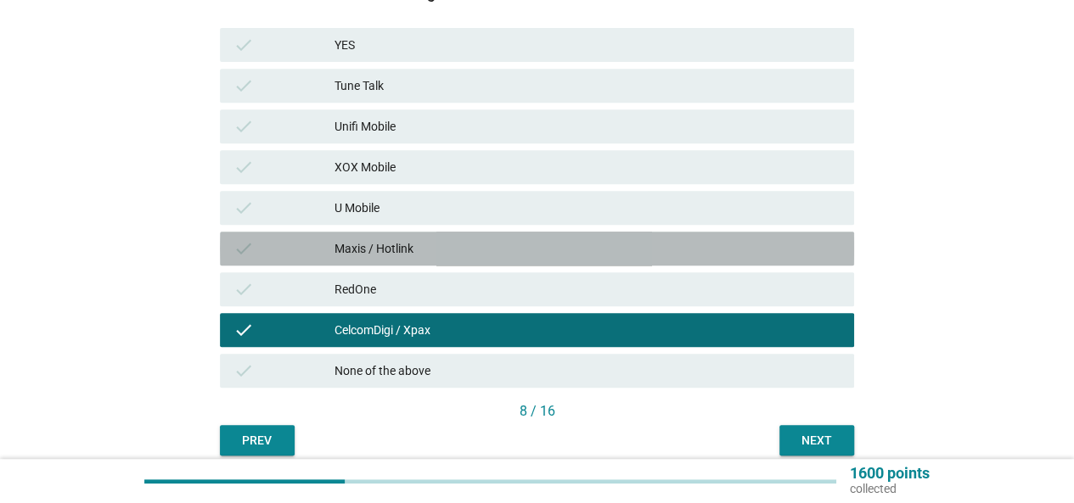
click at [475, 245] on div "Maxis / Hotlink" at bounding box center [588, 249] width 506 height 20
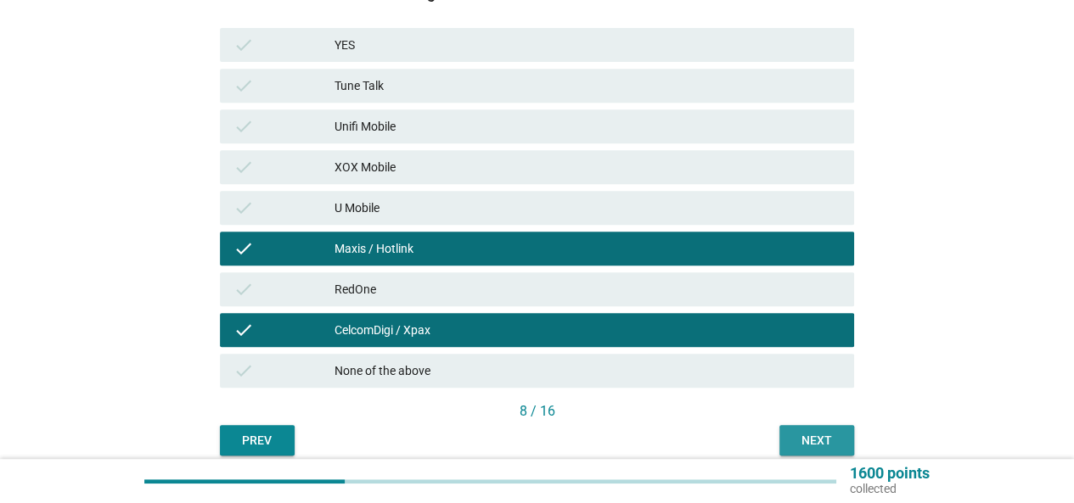
click at [798, 441] on div "Next" at bounding box center [817, 441] width 48 height 18
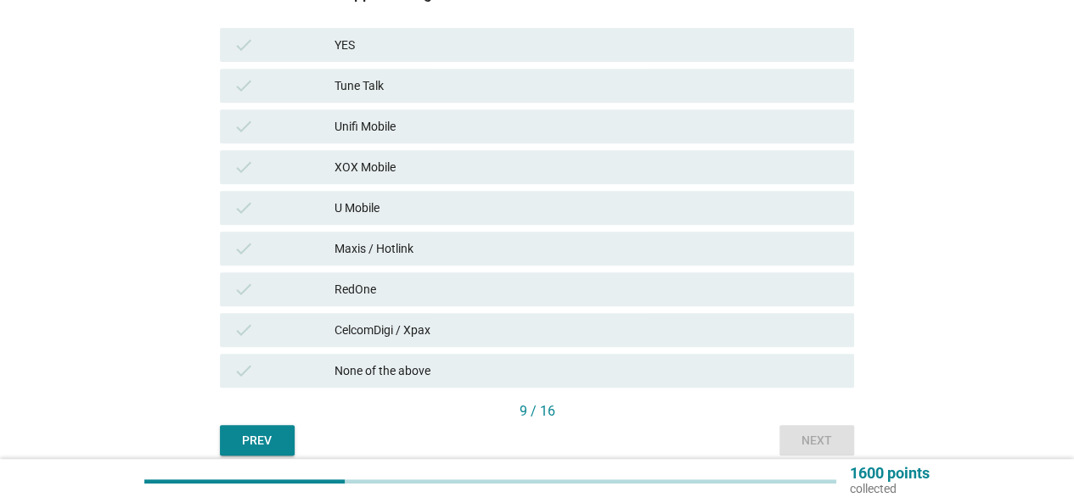
click at [521, 346] on div "check CelcomDigi / Xpax" at bounding box center [537, 330] width 634 height 34
click at [508, 242] on div "Maxis / Hotlink" at bounding box center [588, 249] width 506 height 20
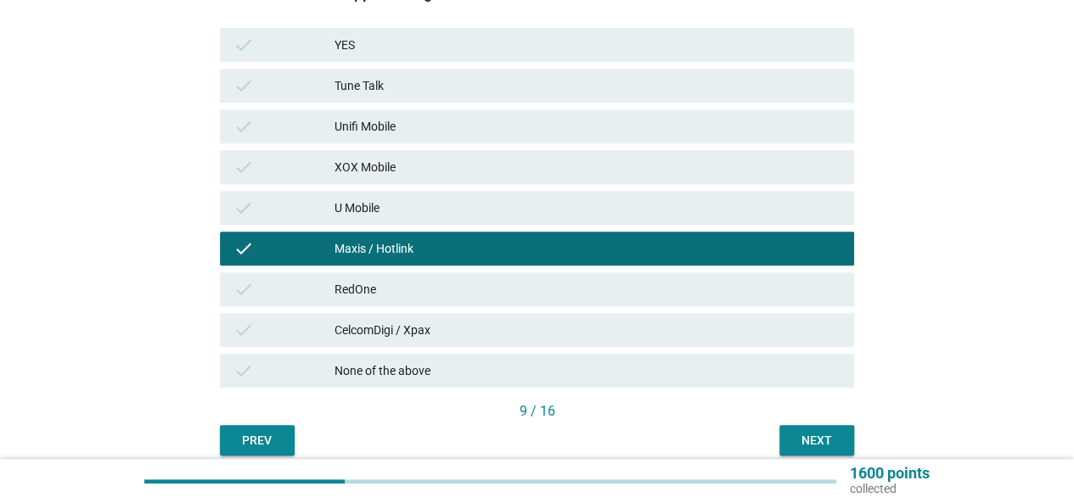
click at [503, 217] on div "U Mobile" at bounding box center [588, 208] width 506 height 20
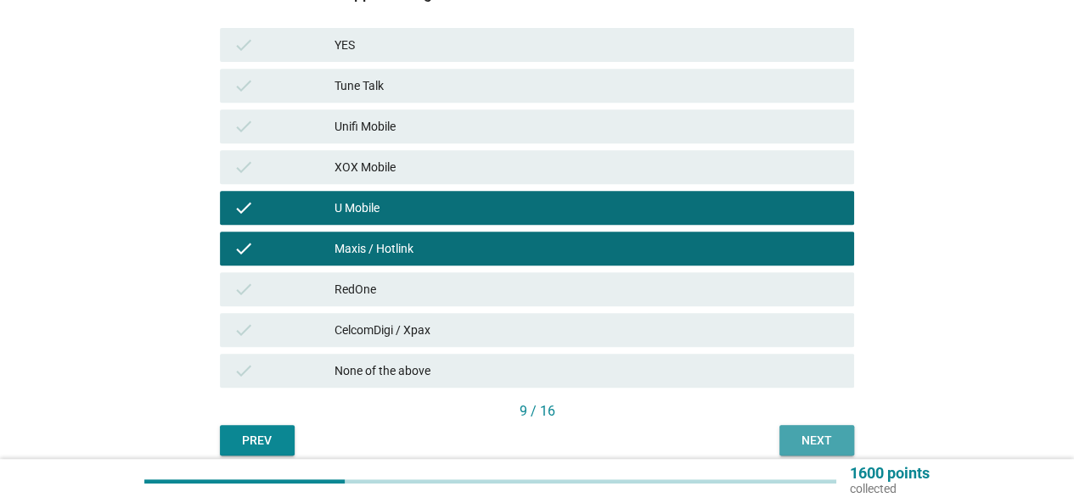
click at [801, 435] on div "Next" at bounding box center [817, 441] width 48 height 18
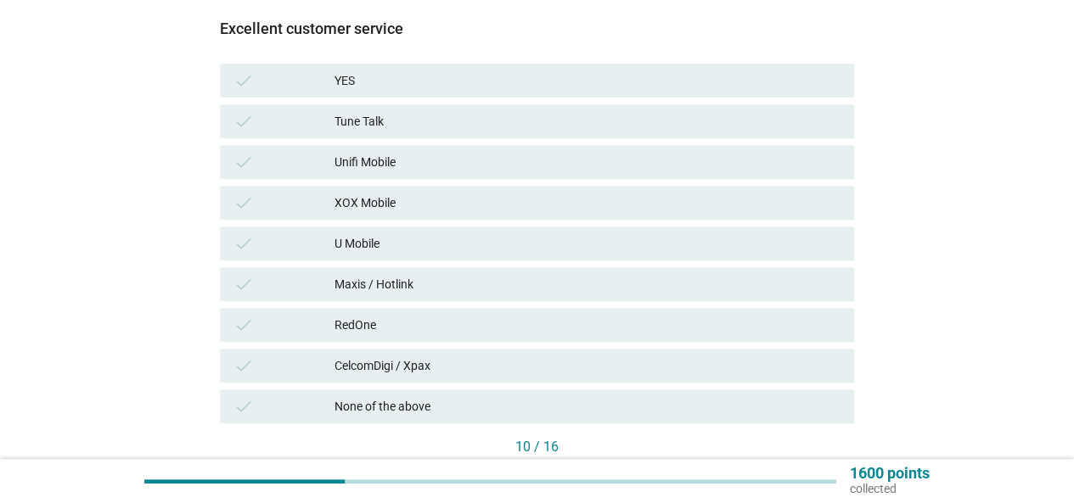
scroll to position [340, 0]
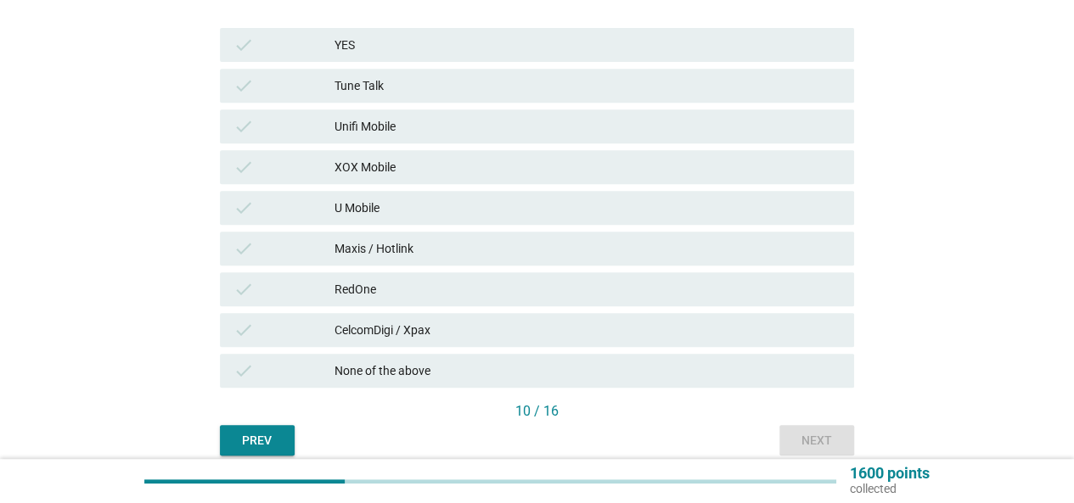
click at [458, 335] on div "CelcomDigi / Xpax" at bounding box center [588, 330] width 506 height 20
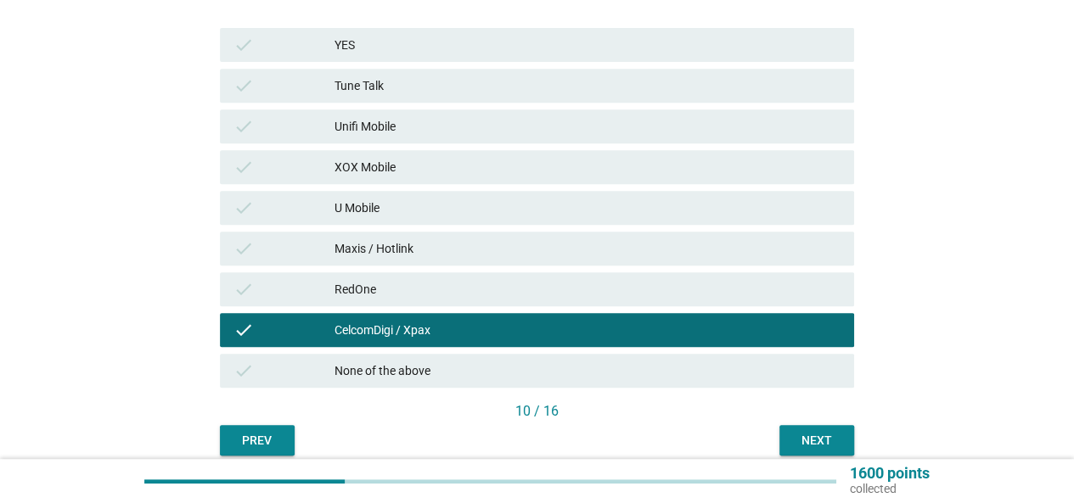
click at [501, 256] on div "Maxis / Hotlink" at bounding box center [588, 249] width 506 height 20
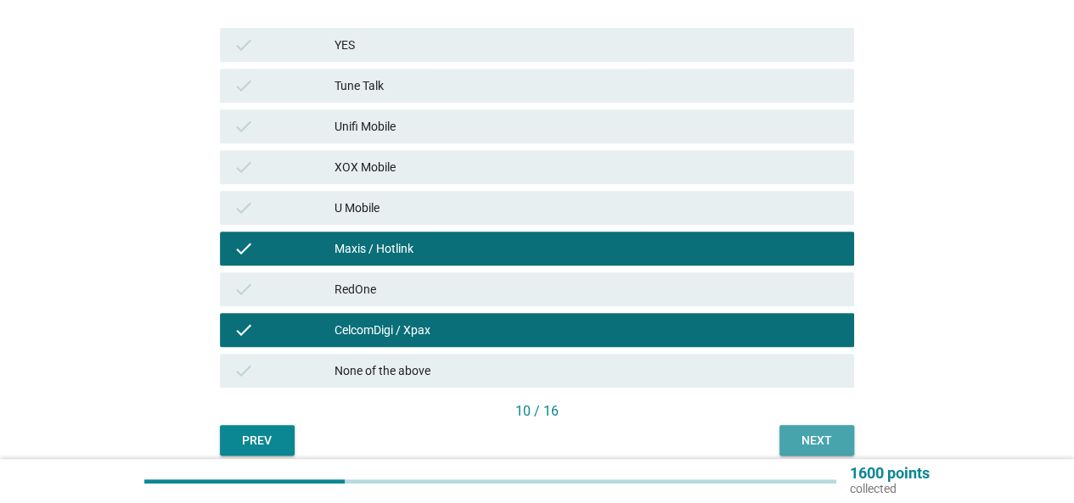
click at [823, 449] on button "Next" at bounding box center [816, 440] width 75 height 31
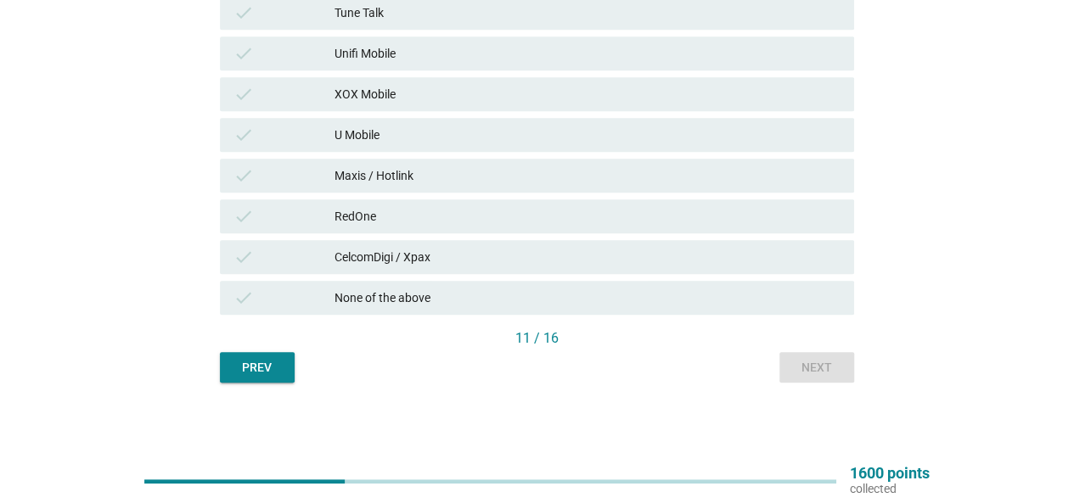
click at [398, 234] on div "check RedOne" at bounding box center [537, 216] width 641 height 41
click at [402, 135] on div "U Mobile" at bounding box center [588, 135] width 506 height 20
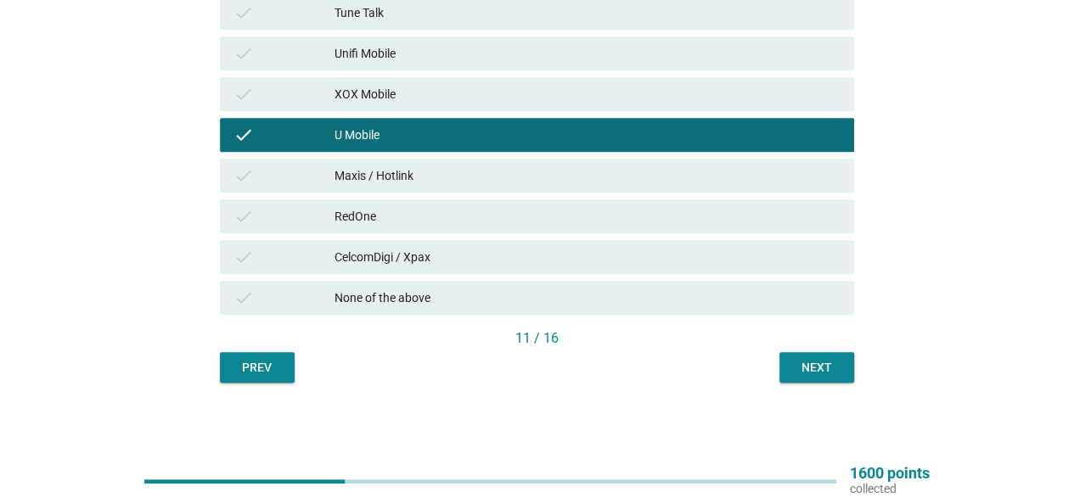
click at [501, 268] on div "check CelcomDigi / Xpax" at bounding box center [537, 257] width 634 height 34
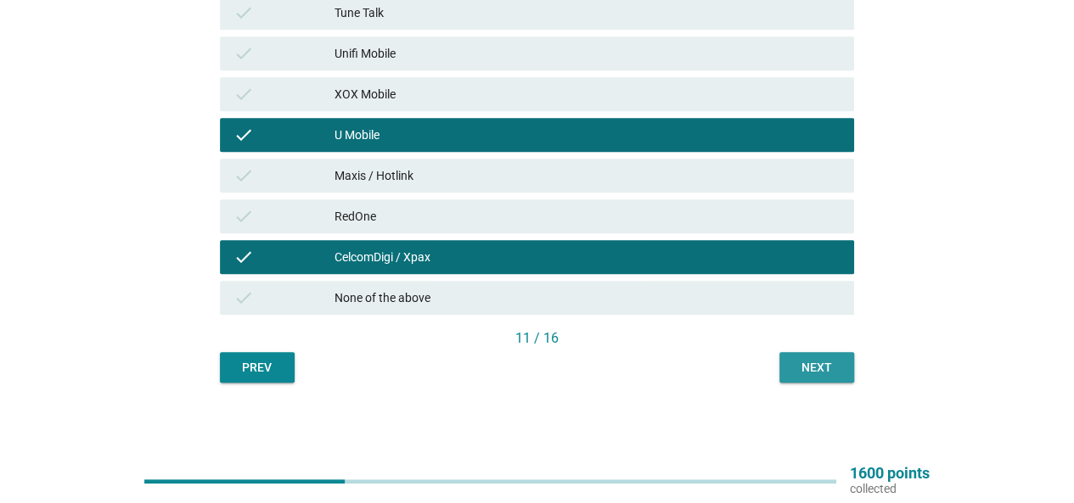
click at [824, 371] on div "Next" at bounding box center [817, 368] width 48 height 18
click at [824, 329] on span "Ease of journey to sign up or purchase check YES check Tune Talk check Unifi Mo…" at bounding box center [537, 120] width 634 height 417
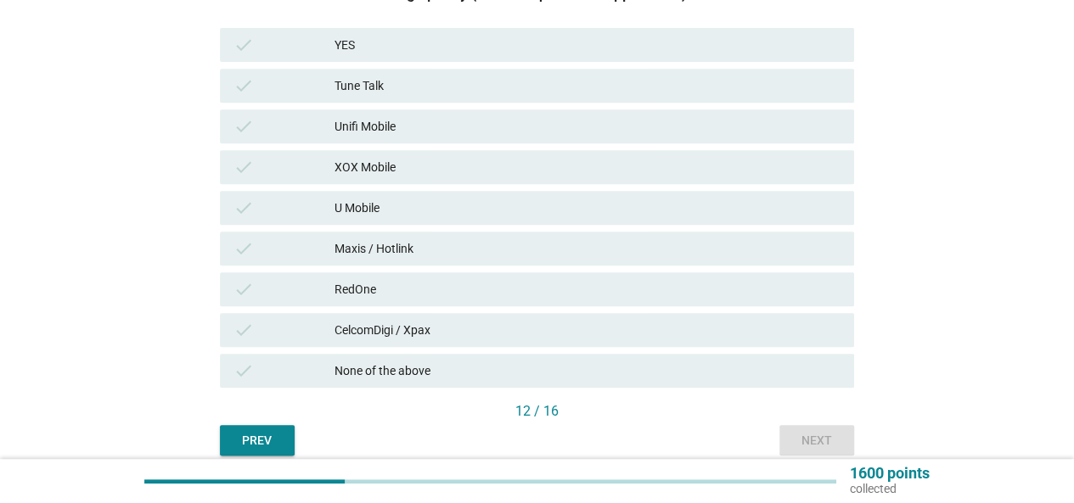
click at [431, 329] on div "CelcomDigi / Xpax" at bounding box center [588, 330] width 506 height 20
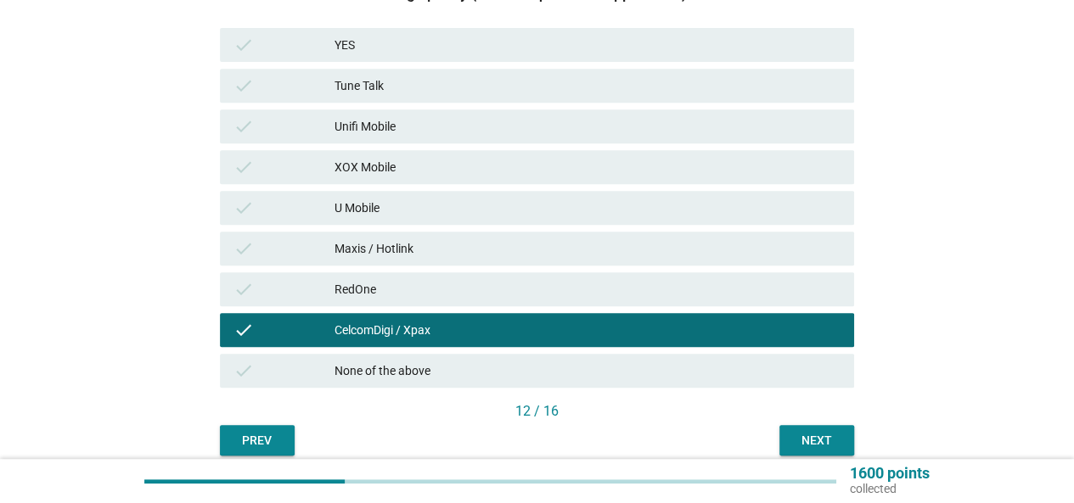
click at [410, 205] on div "U Mobile" at bounding box center [588, 208] width 506 height 20
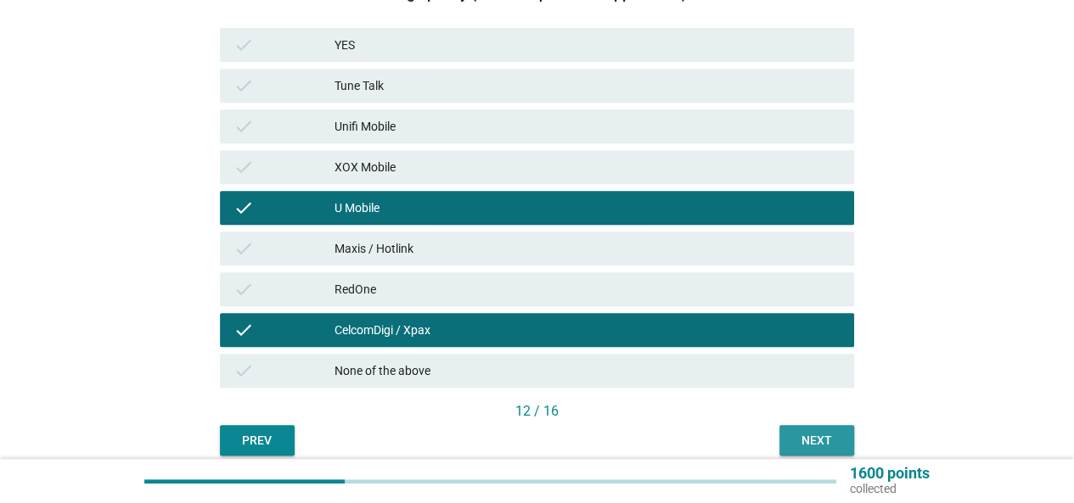
drag, startPoint x: 815, startPoint y: 436, endPoint x: 799, endPoint y: 426, distance: 18.6
click at [816, 434] on div "Next" at bounding box center [817, 441] width 48 height 18
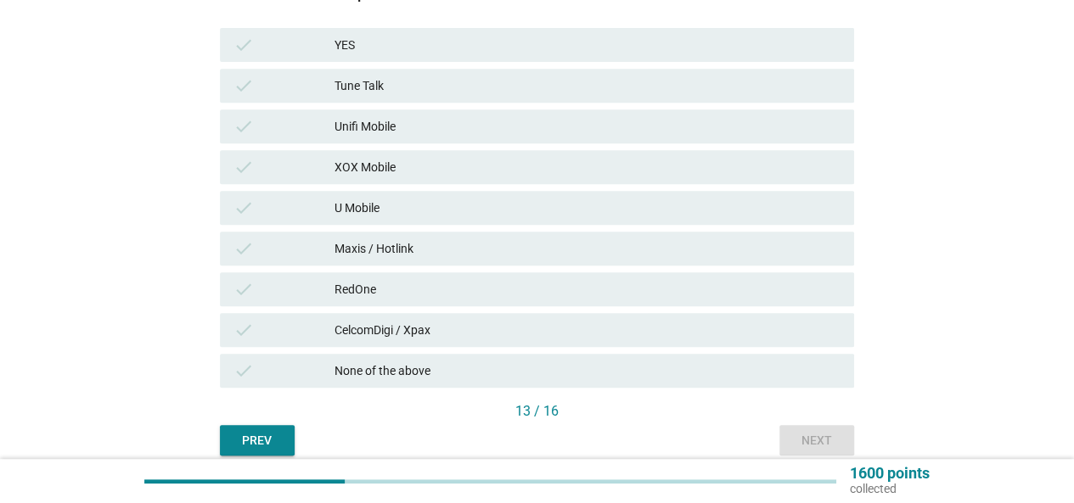
click at [467, 329] on div "CelcomDigi / Xpax" at bounding box center [588, 330] width 506 height 20
click at [453, 243] on div "Maxis / Hotlink" at bounding box center [588, 249] width 506 height 20
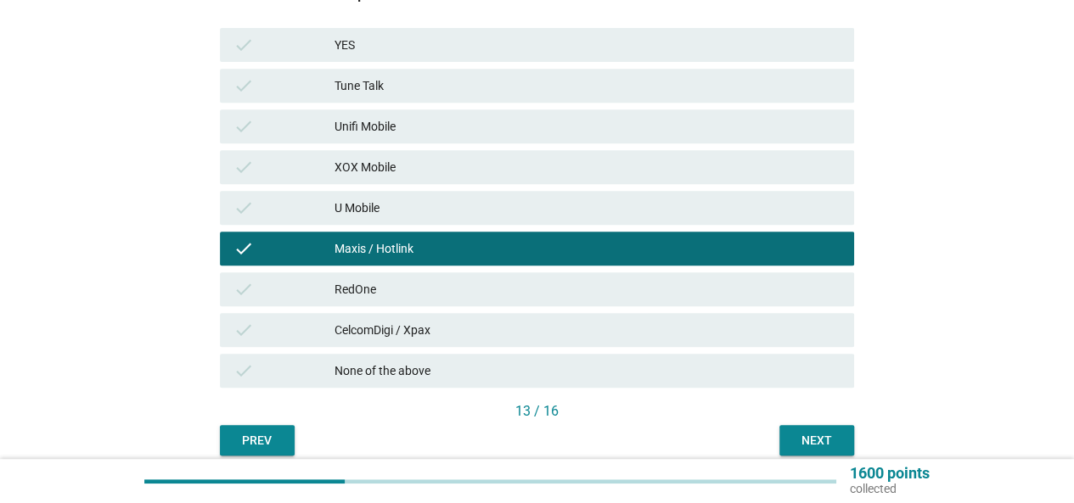
click at [577, 339] on div "CelcomDigi / Xpax" at bounding box center [588, 330] width 506 height 20
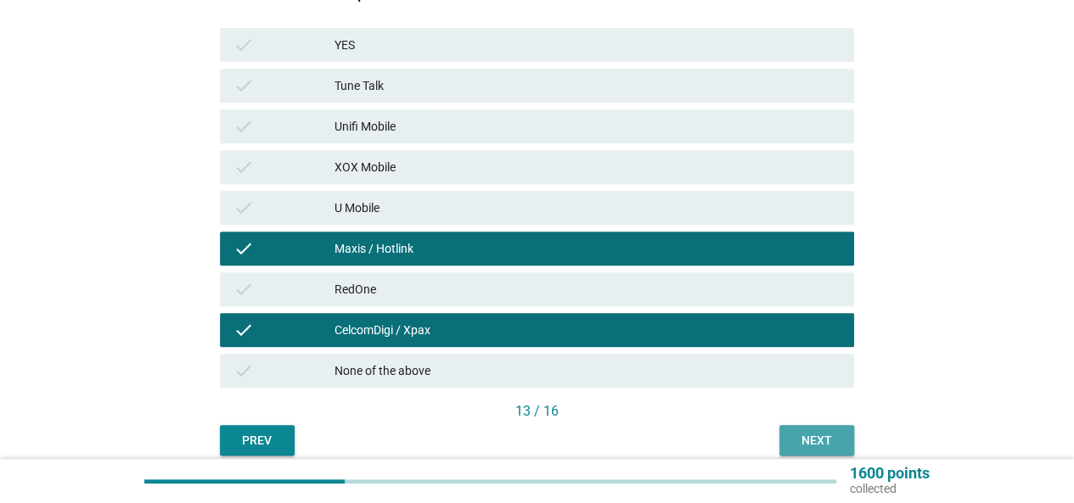
click at [803, 434] on div "Next" at bounding box center [817, 441] width 48 height 18
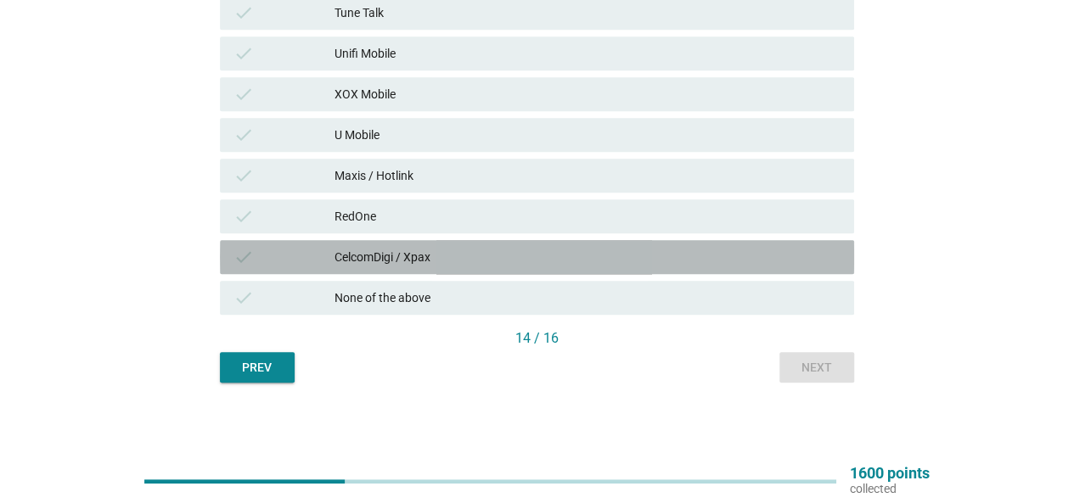
click at [472, 267] on div "check CelcomDigi / Xpax" at bounding box center [537, 257] width 634 height 34
click at [472, 262] on div "check CelcomDigi / Xpax" at bounding box center [537, 257] width 634 height 34
click at [452, 125] on div "U Mobile" at bounding box center [588, 135] width 506 height 20
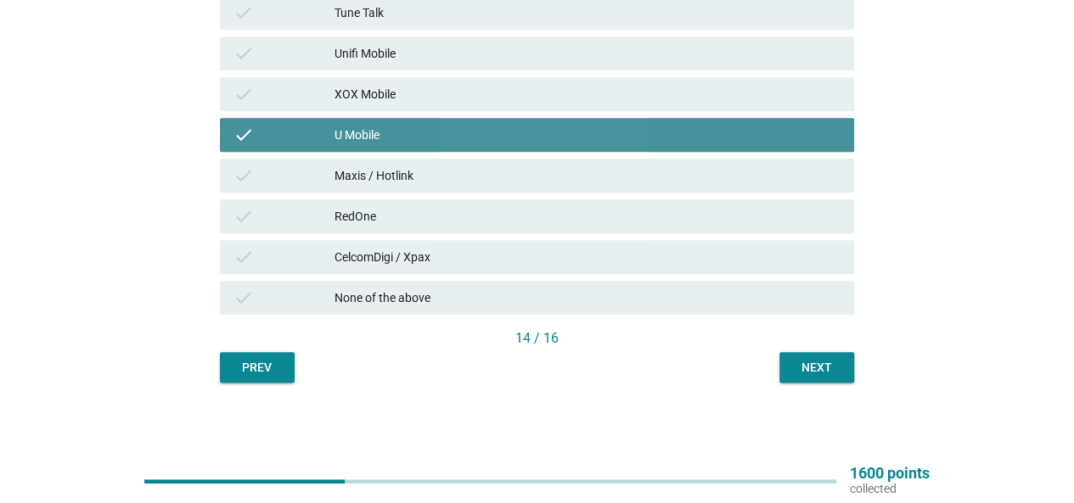
click at [453, 126] on div "U Mobile" at bounding box center [588, 135] width 506 height 20
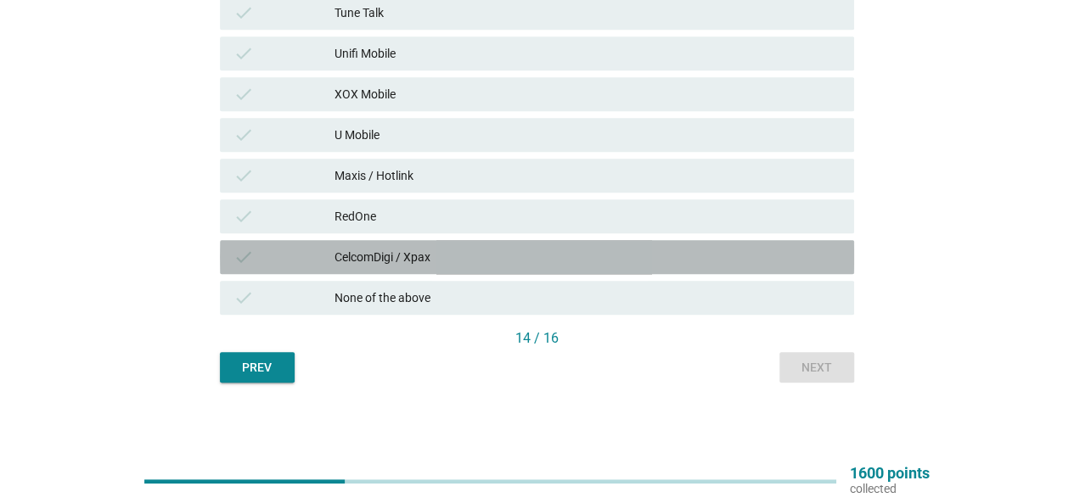
click at [471, 262] on div "CelcomDigi / Xpax" at bounding box center [588, 257] width 506 height 20
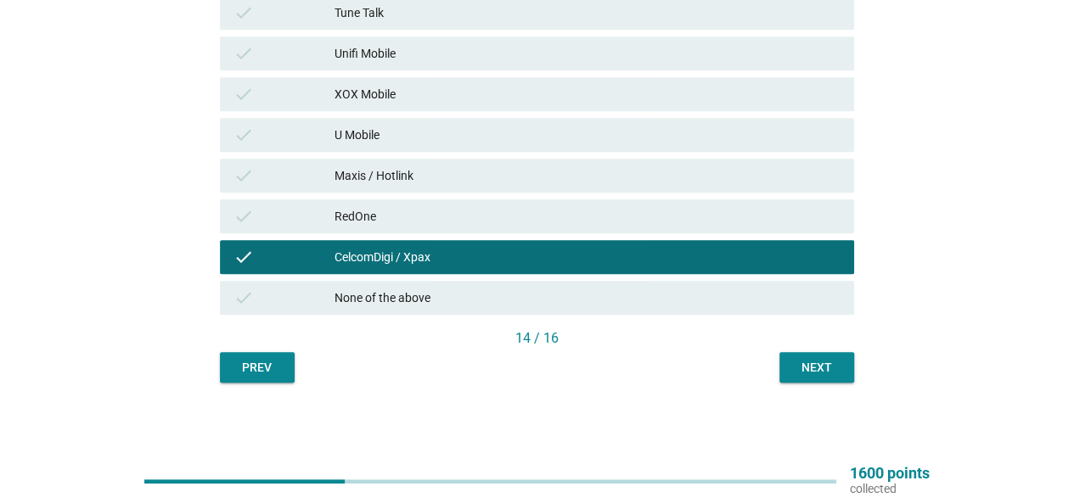
click at [455, 128] on div "U Mobile" at bounding box center [588, 135] width 506 height 20
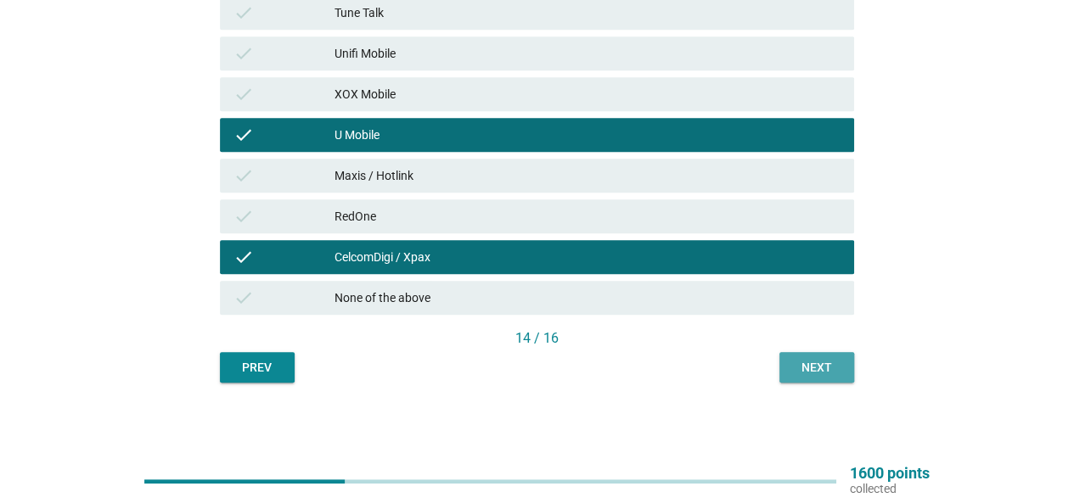
drag, startPoint x: 813, startPoint y: 371, endPoint x: 807, endPoint y: 364, distance: 9.6
click at [813, 371] on div "Next" at bounding box center [817, 368] width 48 height 18
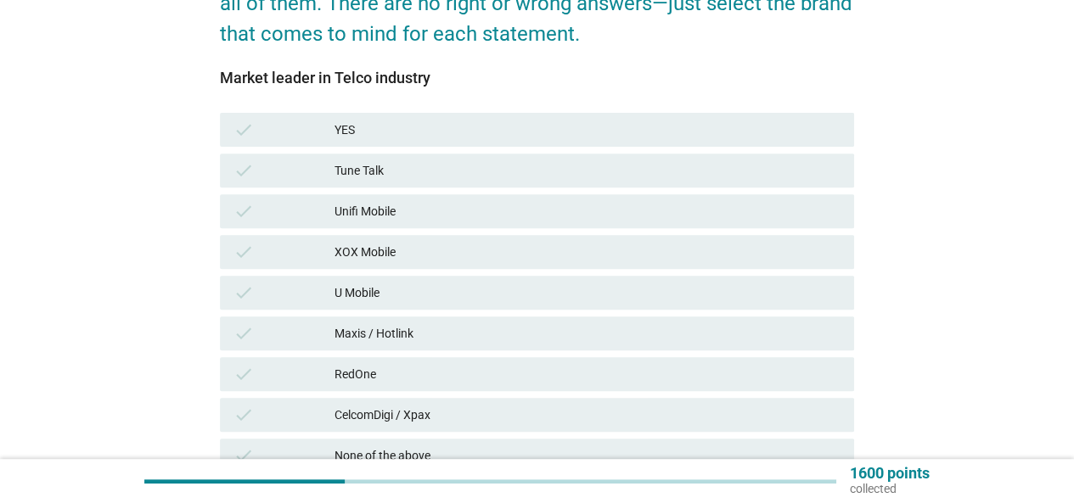
click at [450, 364] on div "RedOne" at bounding box center [588, 374] width 506 height 20
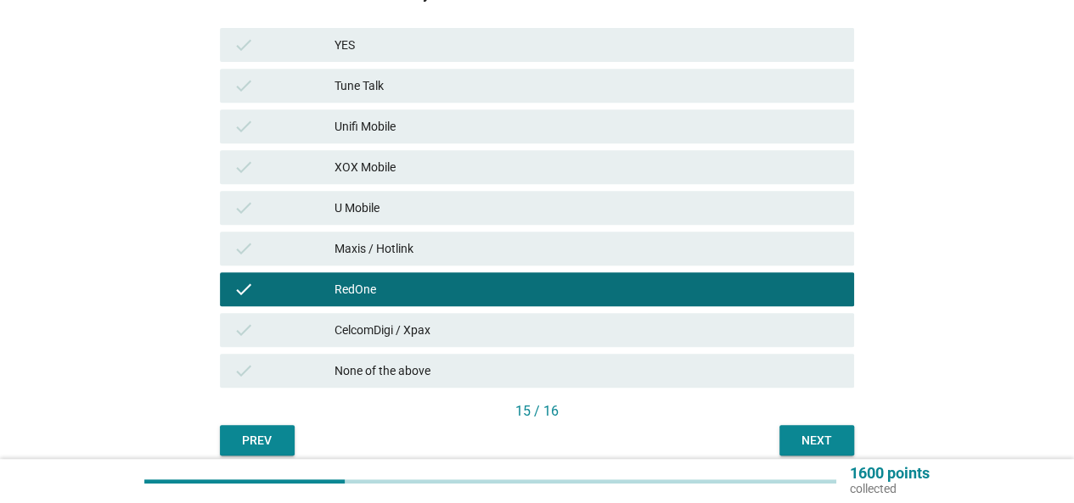
drag, startPoint x: 437, startPoint y: 322, endPoint x: 581, endPoint y: 356, distance: 147.4
click at [440, 322] on div "CelcomDigi / Xpax" at bounding box center [588, 330] width 506 height 20
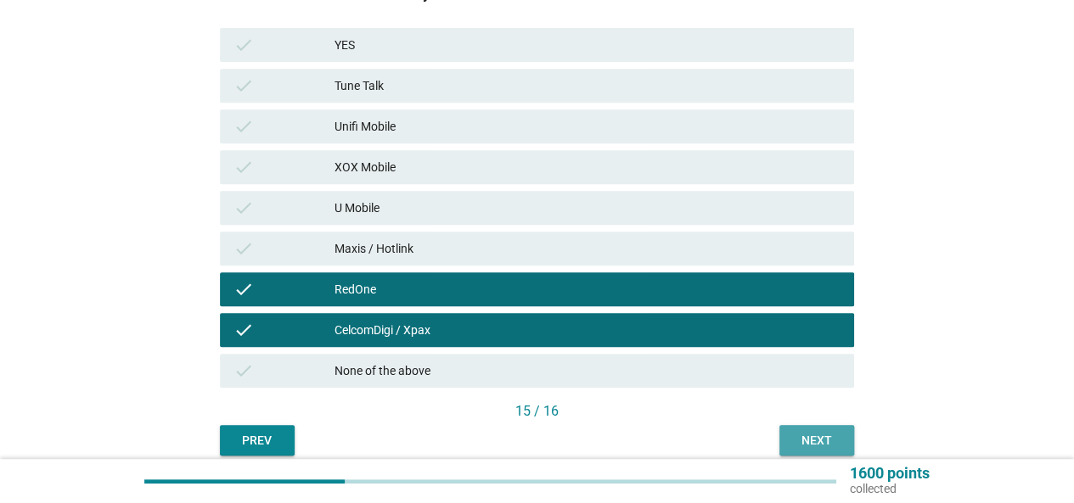
click at [830, 437] on div "Next" at bounding box center [817, 441] width 48 height 18
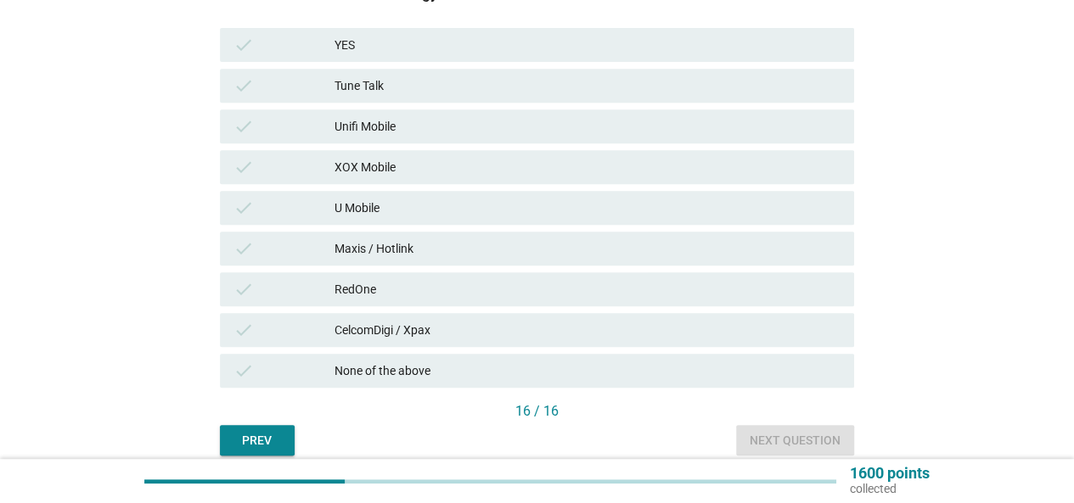
click at [447, 317] on div "check CelcomDigi / Xpax" at bounding box center [537, 330] width 634 height 34
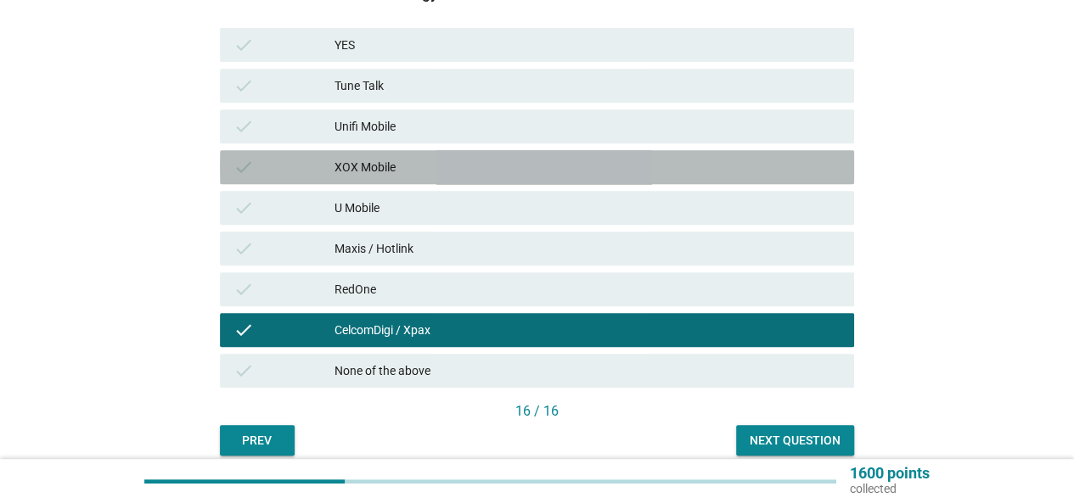
click at [414, 183] on div "check XOX Mobile" at bounding box center [537, 167] width 634 height 34
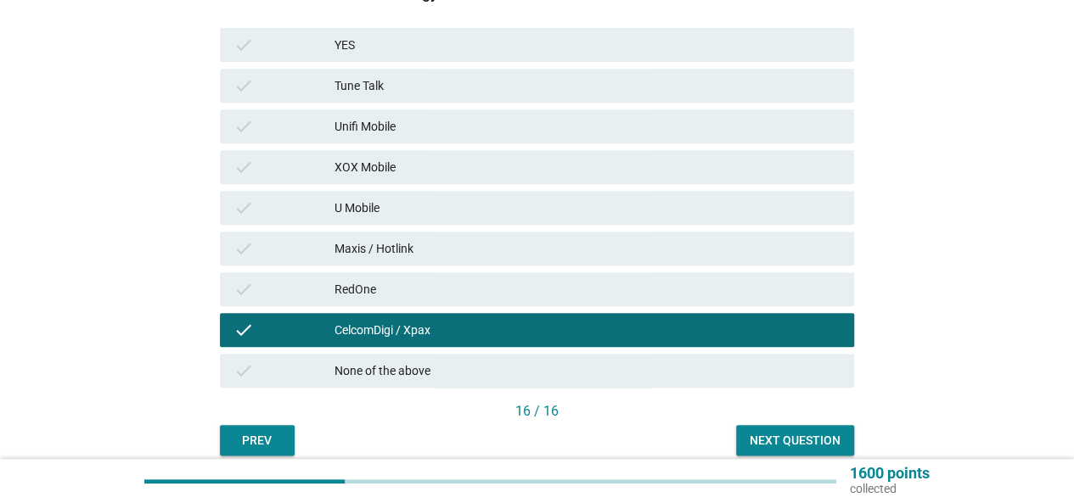
click at [441, 213] on div "U Mobile" at bounding box center [588, 208] width 506 height 20
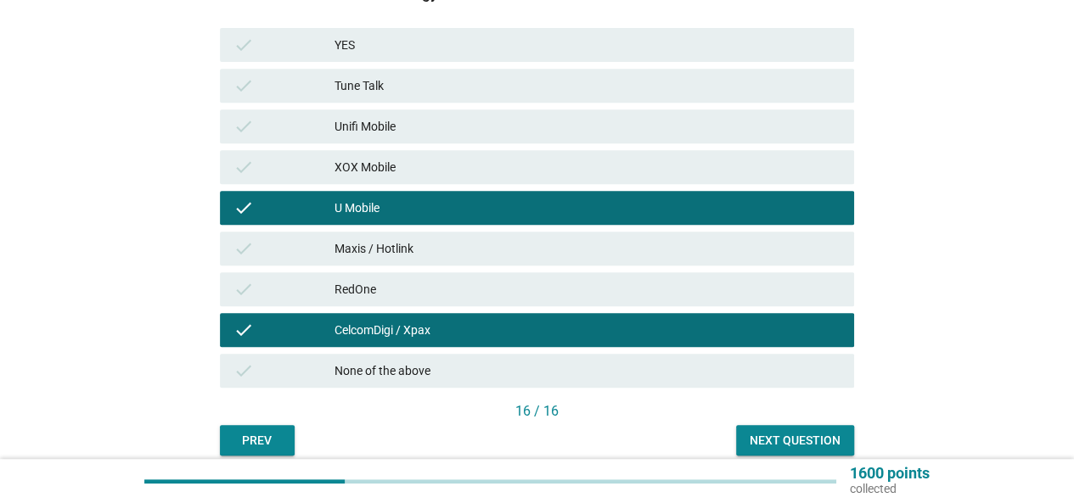
click at [436, 262] on div "check Maxis / Hotlink" at bounding box center [537, 249] width 634 height 34
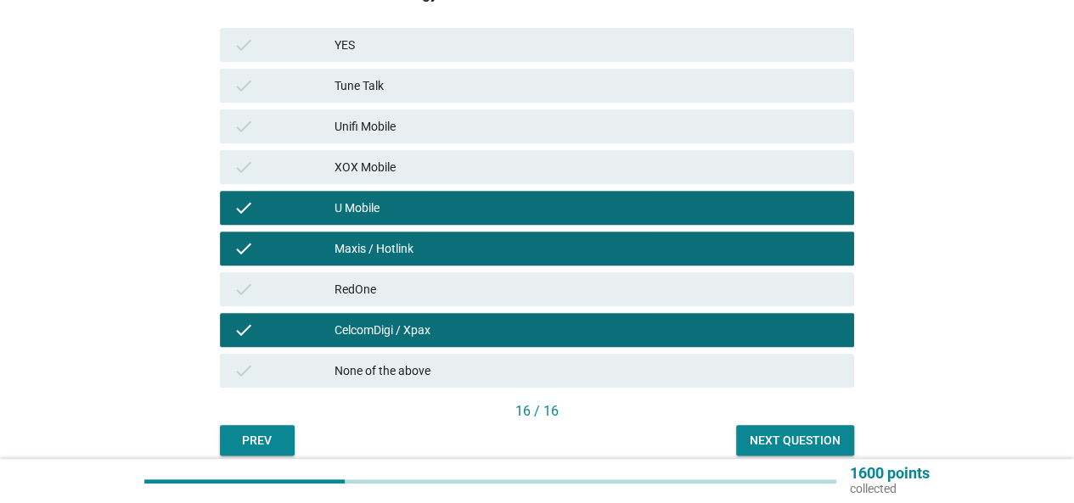
click at [820, 427] on button "Next question" at bounding box center [795, 440] width 118 height 31
click at [820, 427] on div "Prev Next question" at bounding box center [537, 440] width 634 height 31
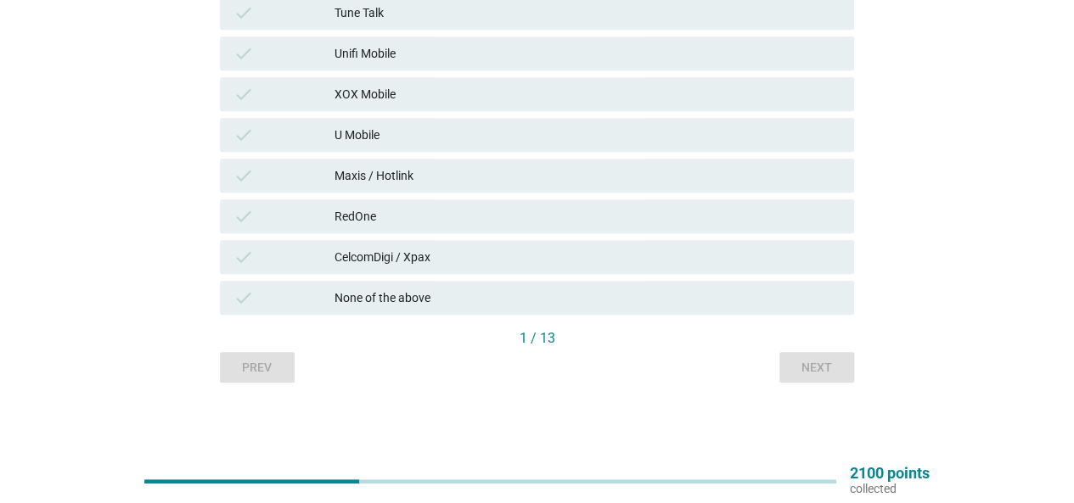
click at [506, 234] on div "check RedOne" at bounding box center [537, 216] width 641 height 41
click at [511, 244] on div "check CelcomDigi / Xpax" at bounding box center [537, 257] width 634 height 34
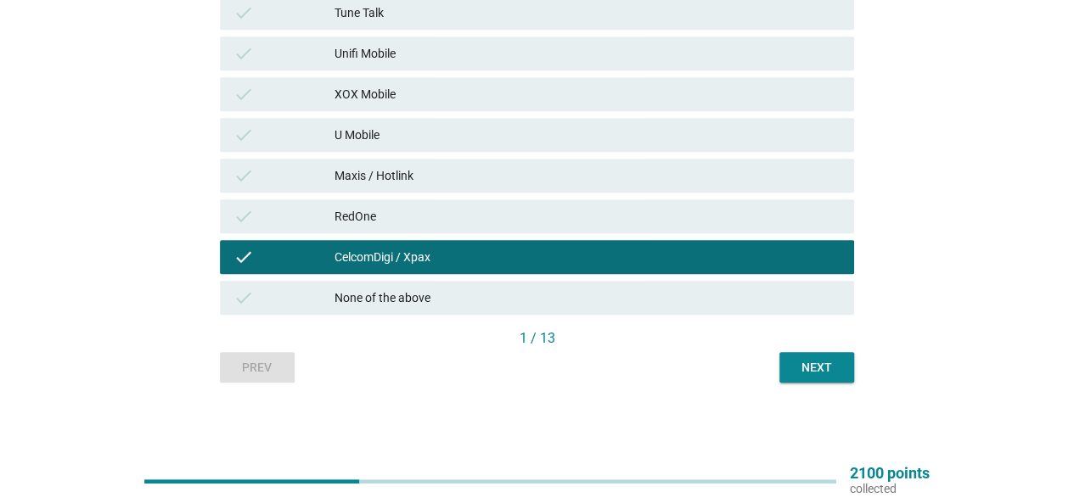
click at [492, 174] on div "Maxis / Hotlink" at bounding box center [588, 176] width 506 height 20
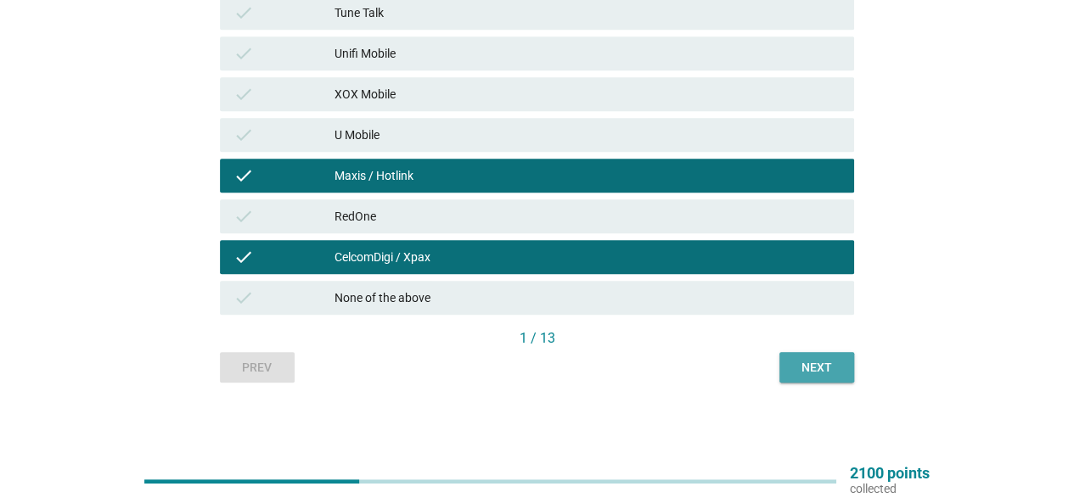
click at [804, 363] on div "Next" at bounding box center [817, 368] width 48 height 18
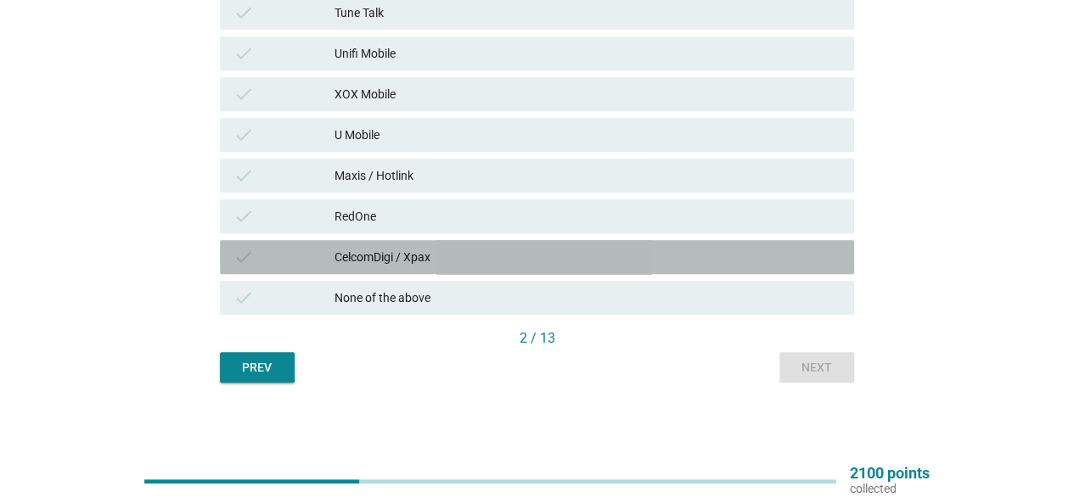
click at [455, 256] on div "CelcomDigi / Xpax" at bounding box center [588, 257] width 506 height 20
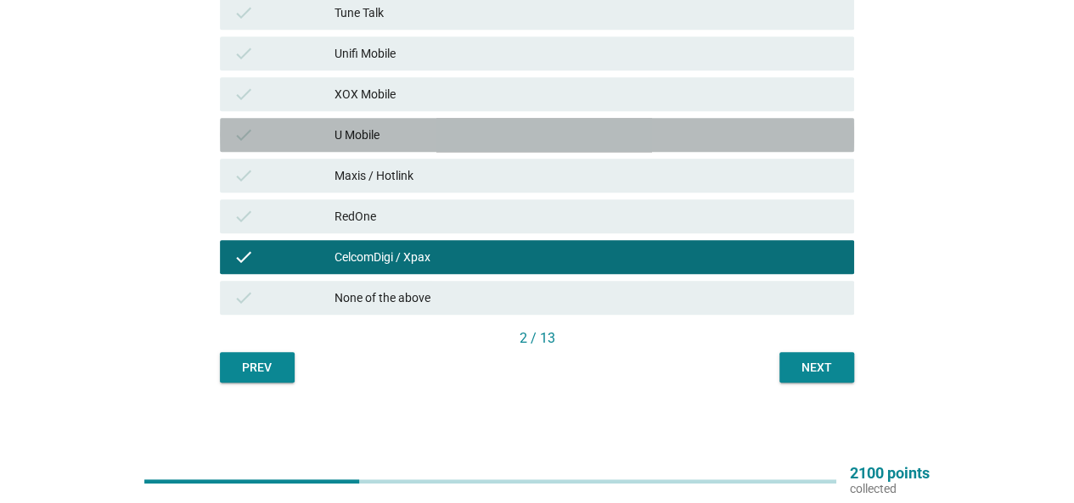
click at [453, 151] on div "check U Mobile" at bounding box center [537, 135] width 634 height 34
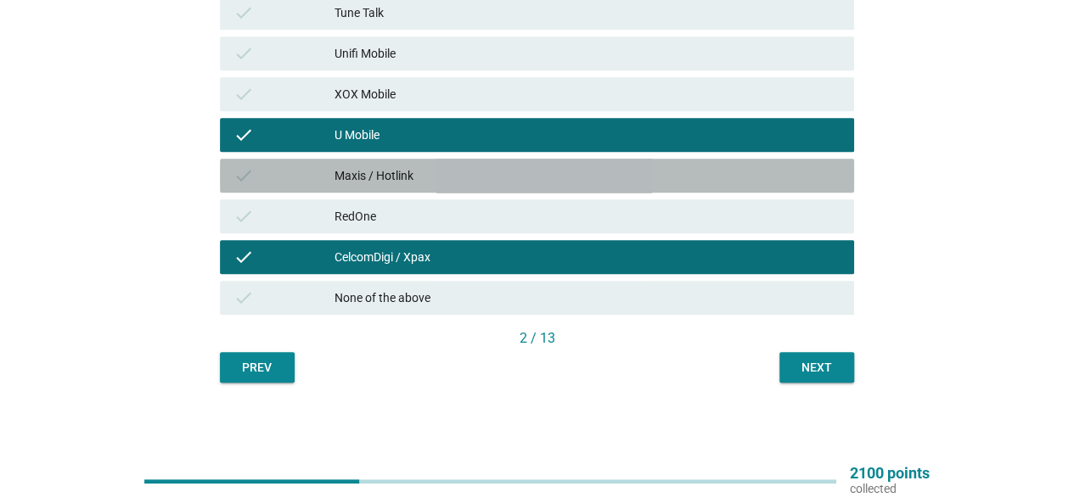
click at [455, 167] on div "Maxis / Hotlink" at bounding box center [588, 176] width 506 height 20
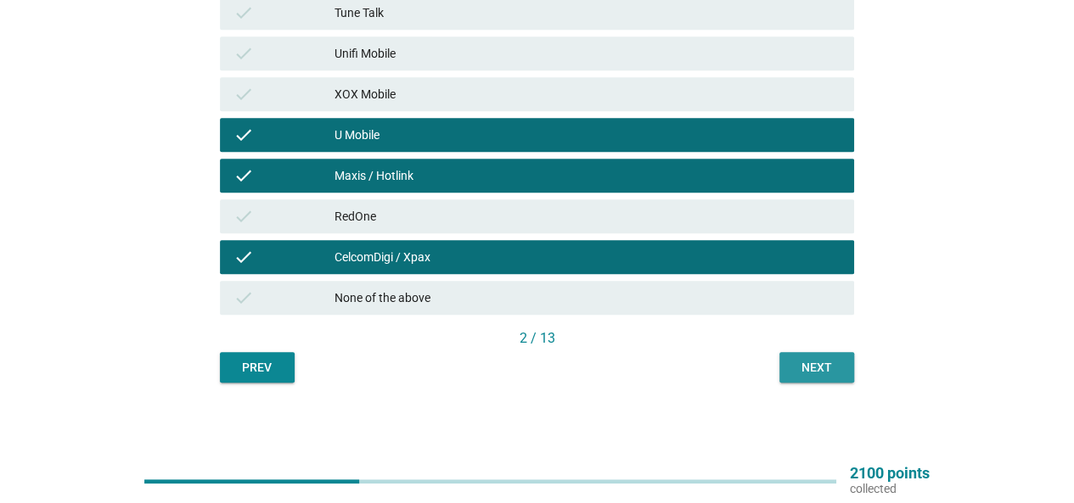
drag, startPoint x: 841, startPoint y: 378, endPoint x: 820, endPoint y: 372, distance: 22.0
click at [840, 378] on button "Next" at bounding box center [816, 367] width 75 height 31
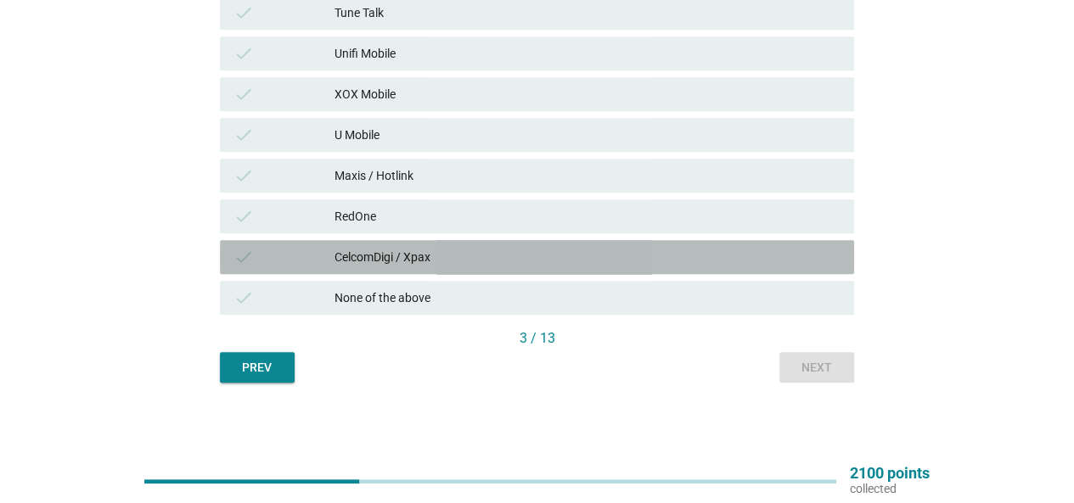
click at [456, 268] on div "check CelcomDigi / Xpax" at bounding box center [537, 257] width 634 height 34
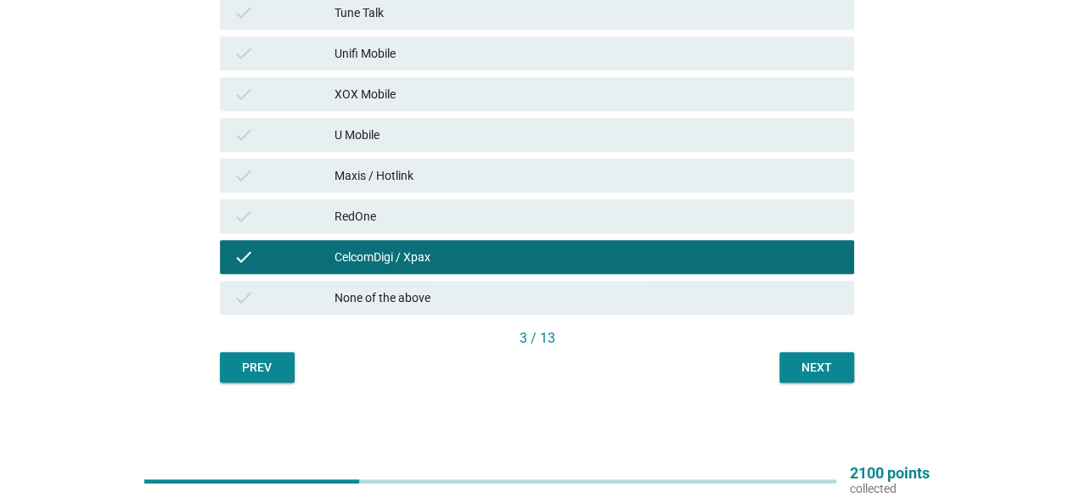
click at [462, 191] on div "check Maxis / Hotlink" at bounding box center [537, 176] width 634 height 34
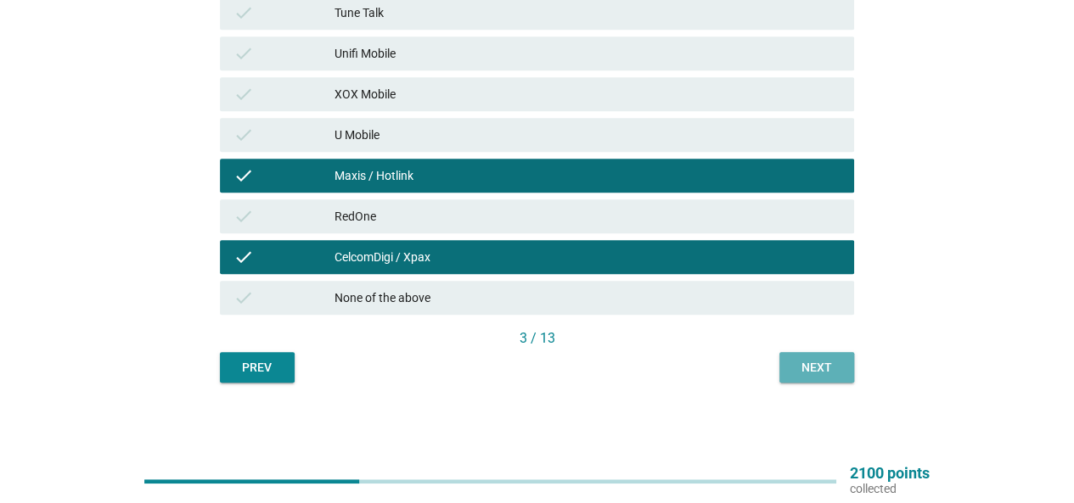
click at [812, 359] on div "Next" at bounding box center [817, 368] width 48 height 18
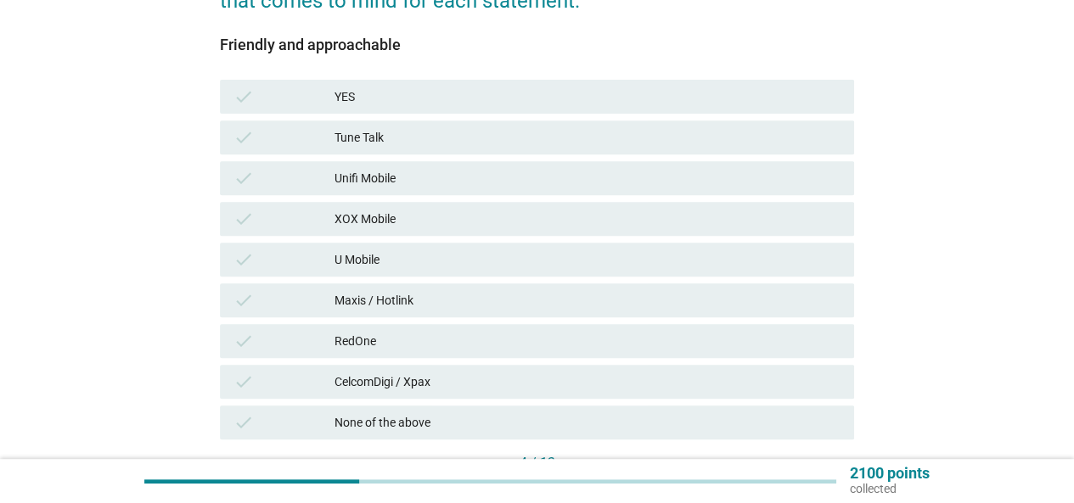
scroll to position [340, 0]
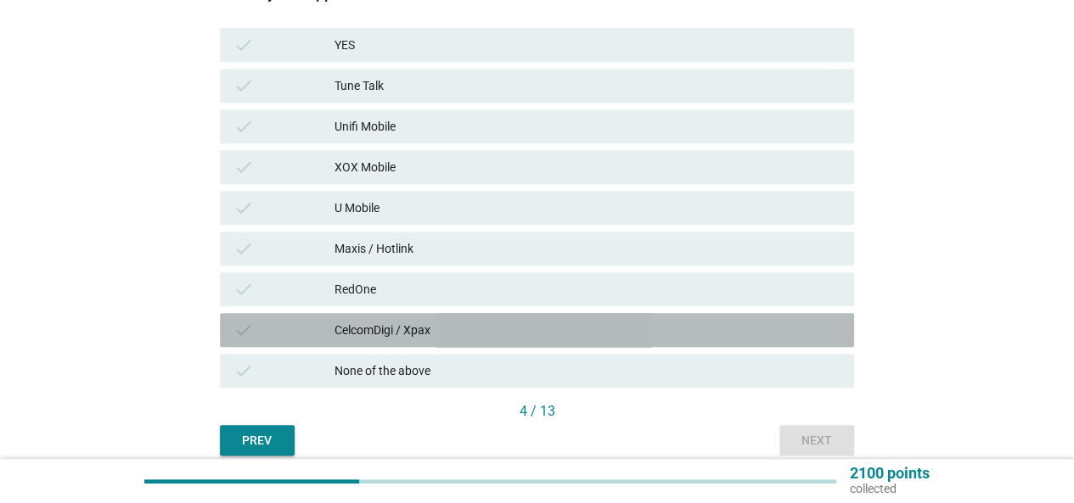
click at [476, 329] on div "CelcomDigi / Xpax" at bounding box center [588, 330] width 506 height 20
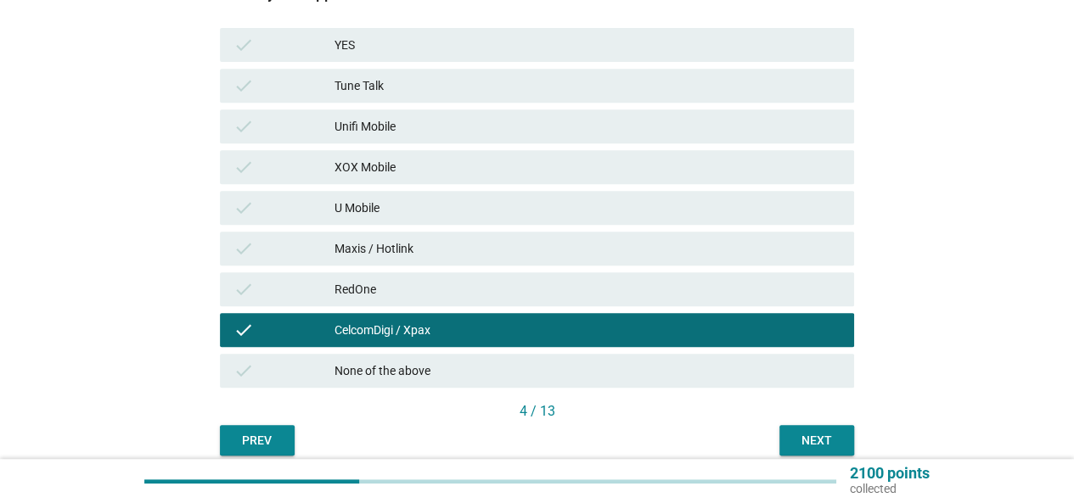
click at [494, 216] on div "U Mobile" at bounding box center [588, 208] width 506 height 20
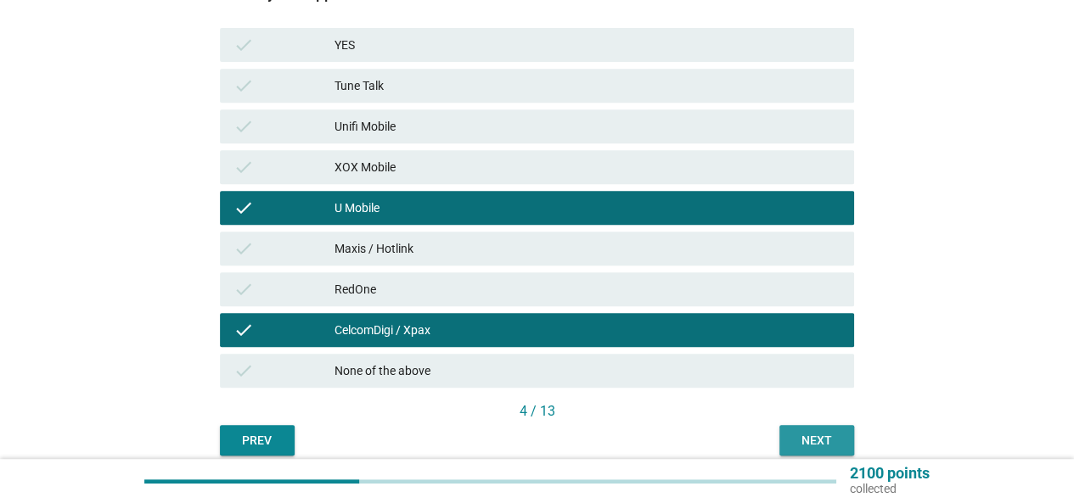
click at [844, 436] on button "Next" at bounding box center [816, 440] width 75 height 31
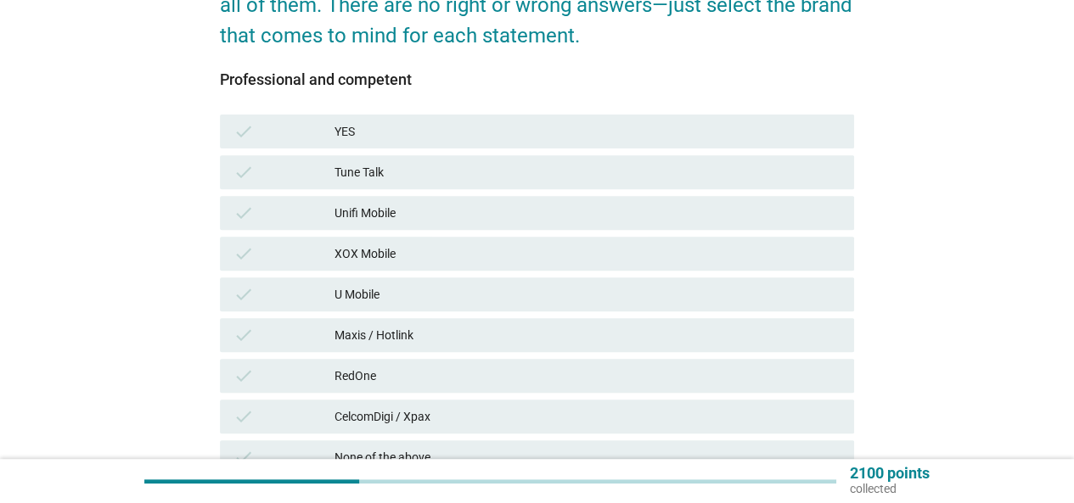
scroll to position [255, 0]
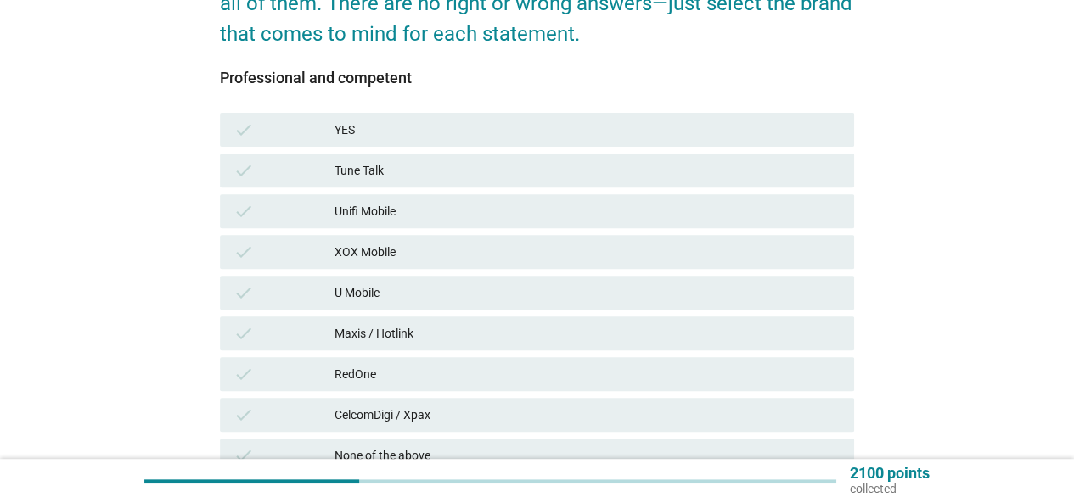
click at [533, 351] on div "check Maxis / Hotlink" at bounding box center [537, 333] width 641 height 41
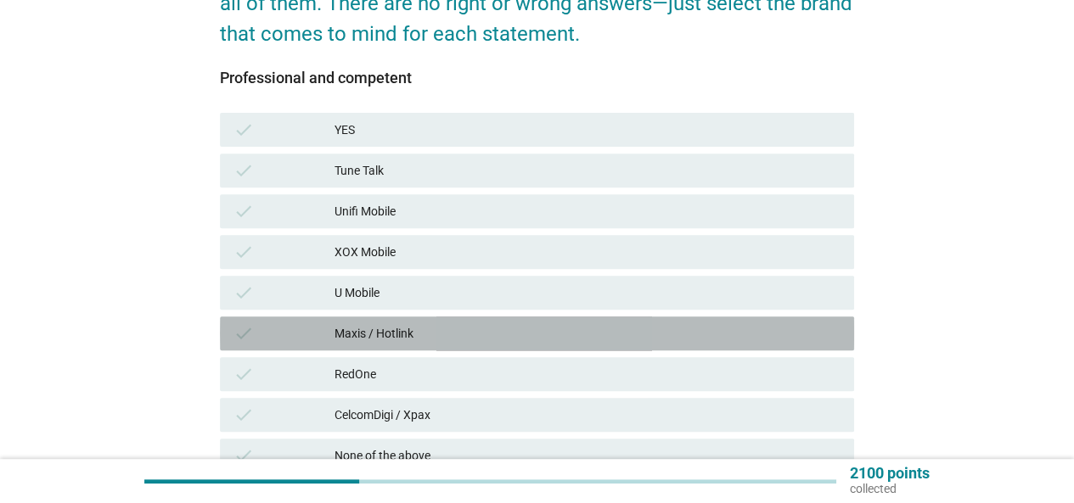
click at [535, 337] on div "Maxis / Hotlink" at bounding box center [588, 333] width 506 height 20
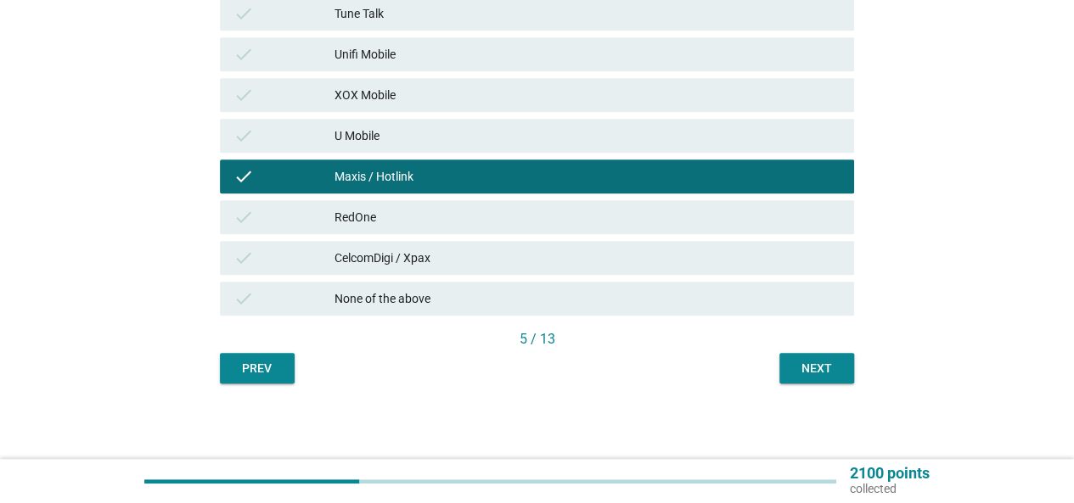
scroll to position [413, 0]
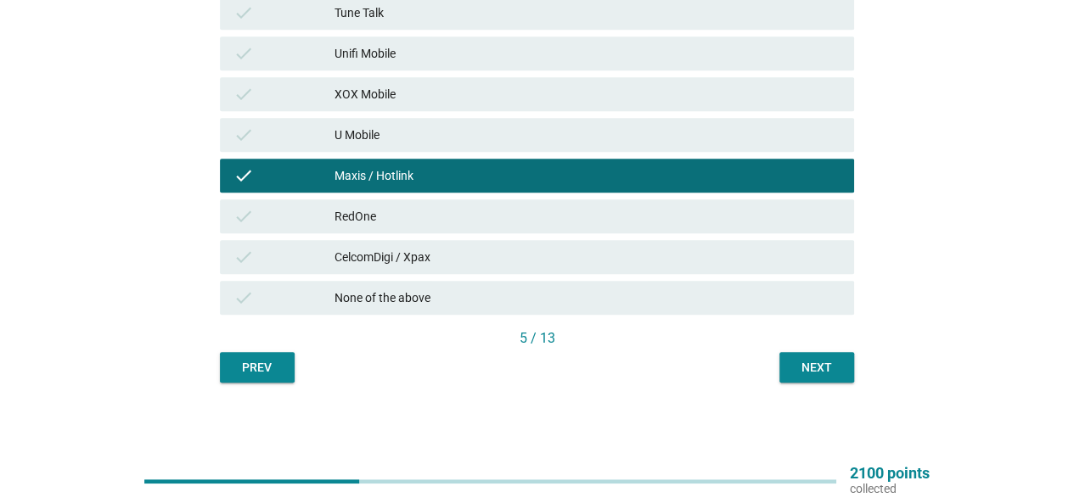
click at [521, 269] on div "check CelcomDigi / Xpax" at bounding box center [537, 257] width 634 height 34
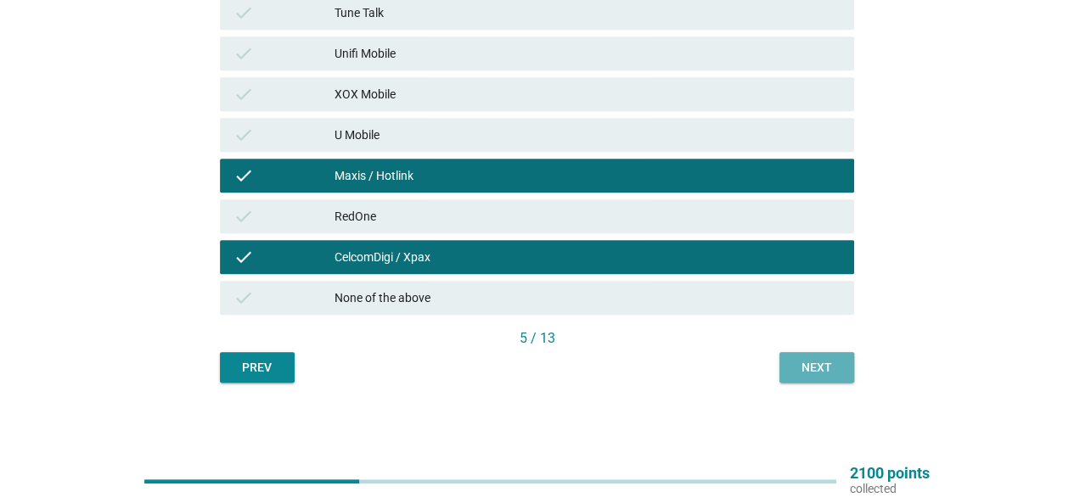
click at [820, 368] on div "Next" at bounding box center [817, 368] width 48 height 18
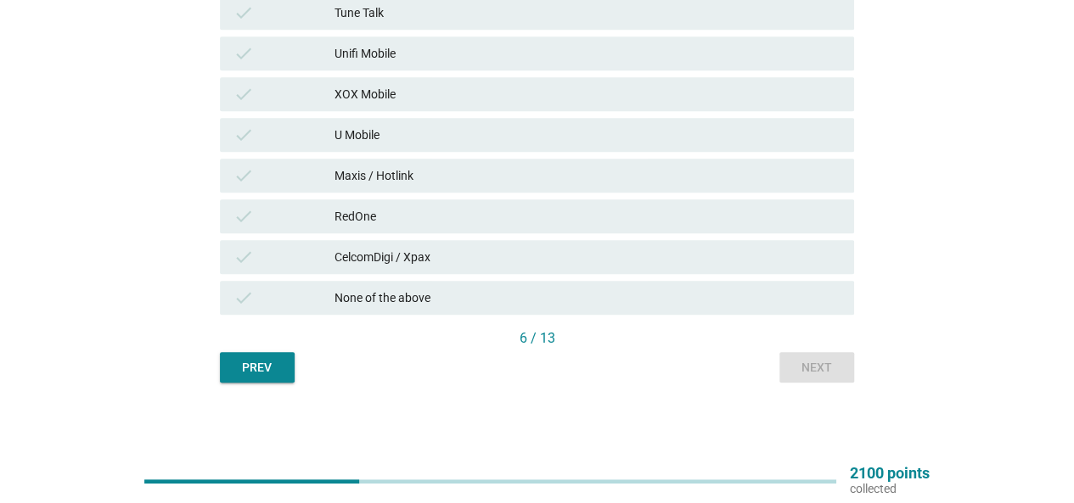
click at [455, 245] on div "check CelcomDigi / Xpax" at bounding box center [537, 257] width 634 height 34
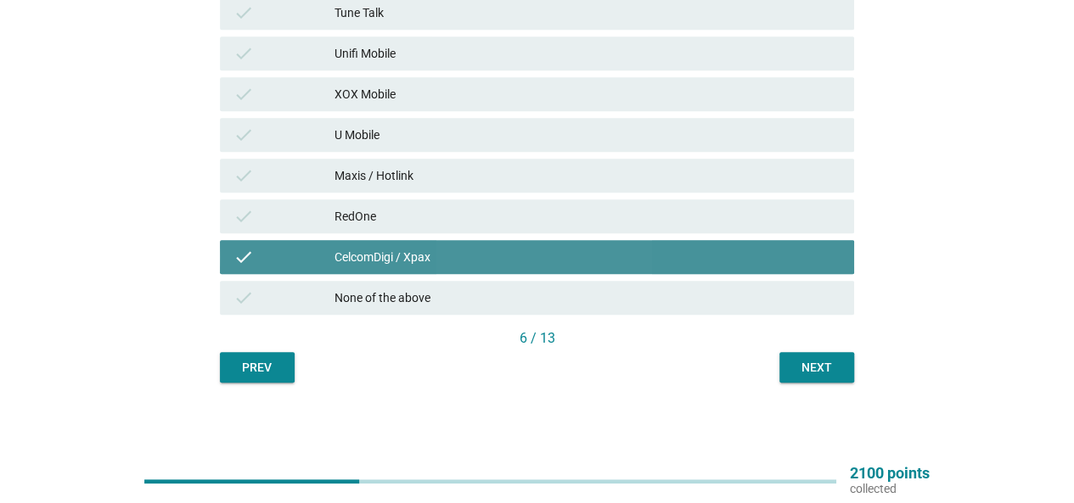
click at [463, 183] on div "Maxis / Hotlink" at bounding box center [588, 176] width 506 height 20
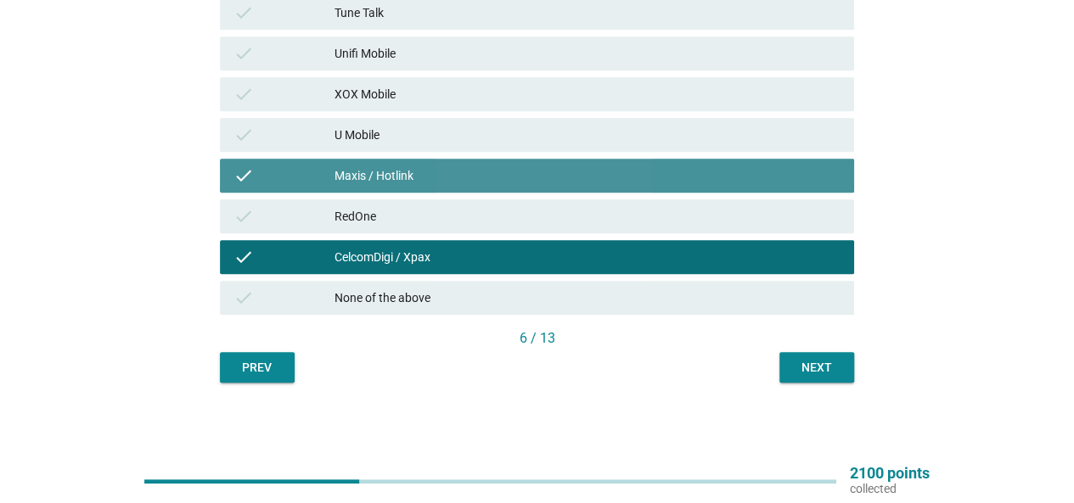
click at [463, 183] on div "Maxis / Hotlink" at bounding box center [588, 176] width 506 height 20
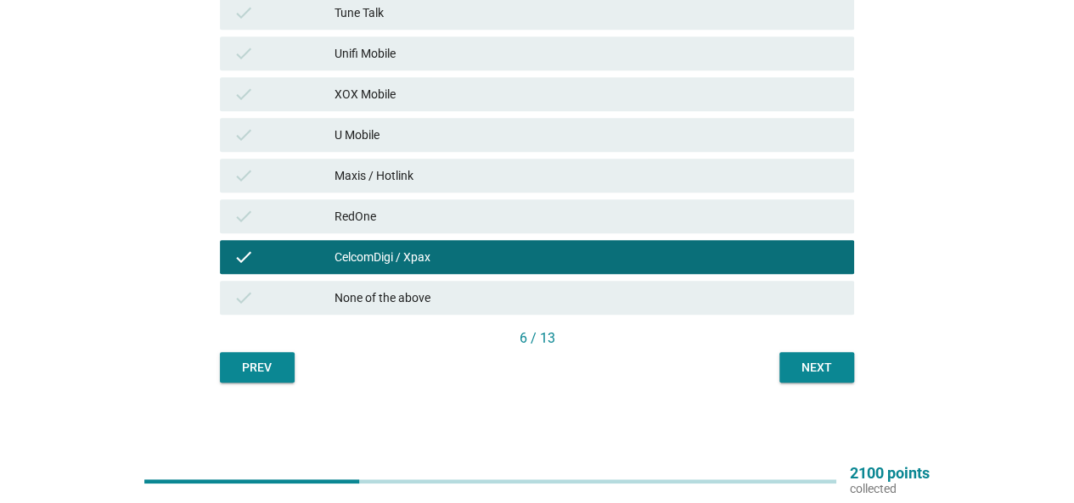
click at [564, 179] on div "Maxis / Hotlink" at bounding box center [588, 176] width 506 height 20
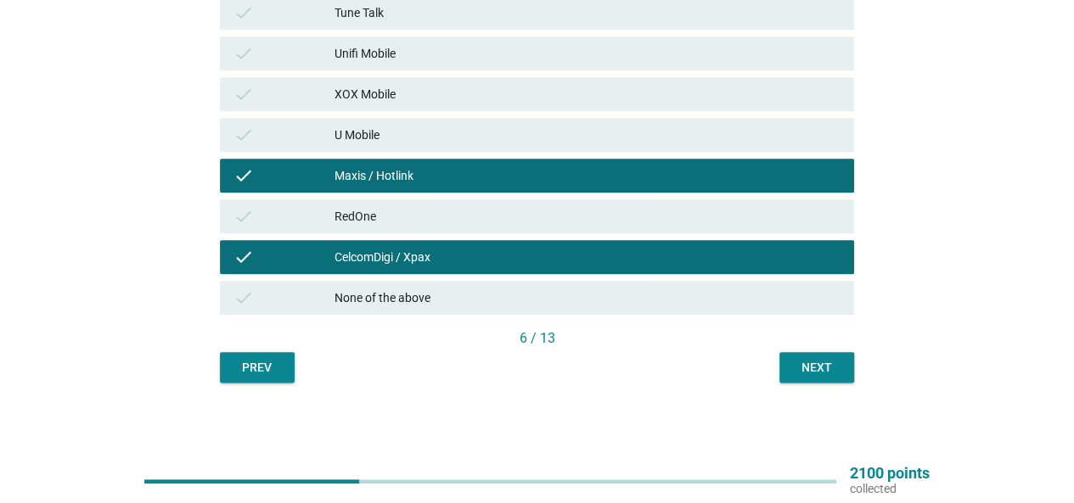
click at [813, 363] on div "Next" at bounding box center [817, 368] width 48 height 18
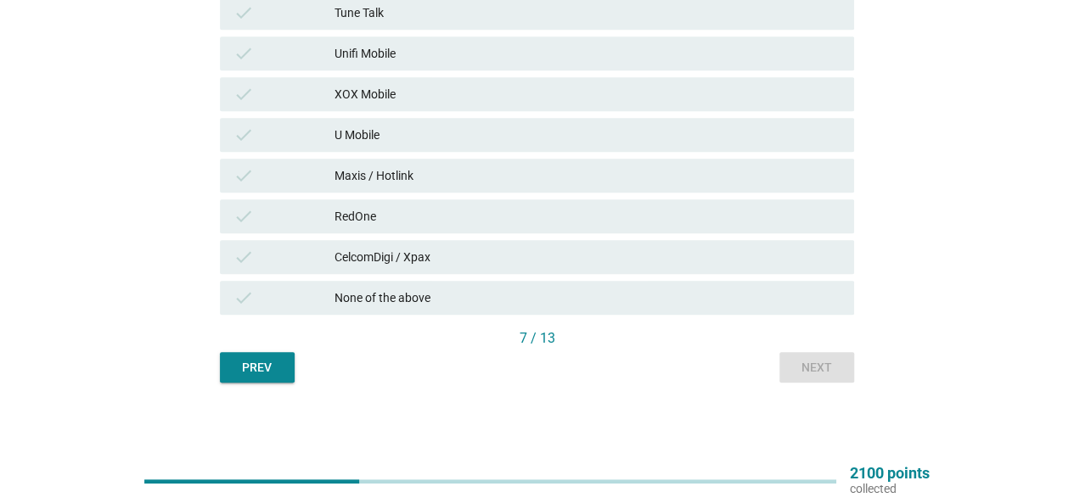
click at [537, 239] on div "check CelcomDigi / Xpax" at bounding box center [537, 257] width 641 height 41
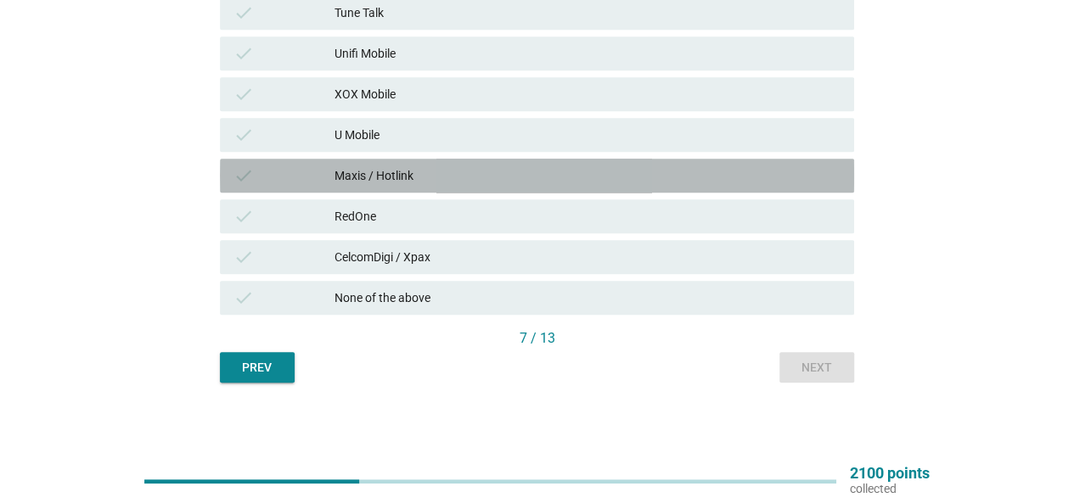
click at [520, 178] on div "Maxis / Hotlink" at bounding box center [588, 176] width 506 height 20
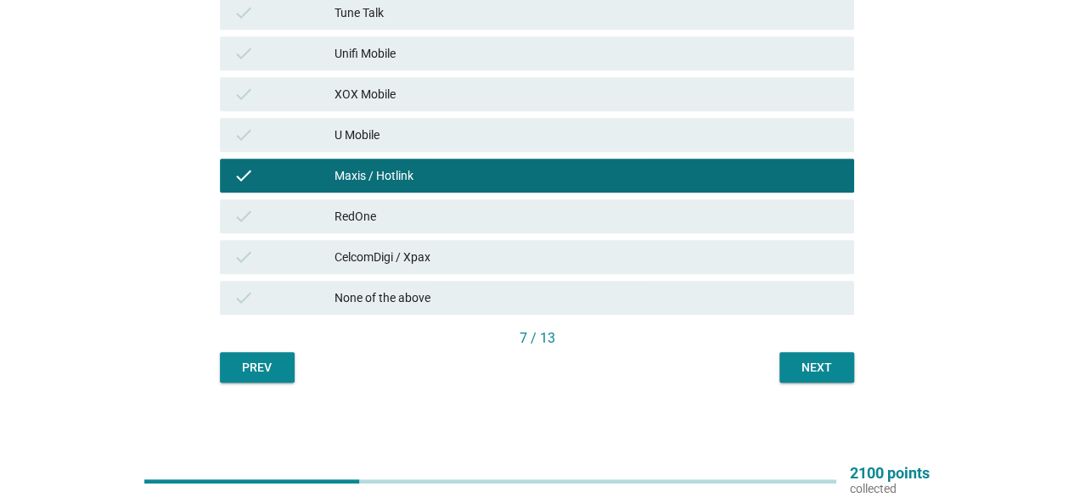
click at [525, 274] on div "check CelcomDigi / Xpax" at bounding box center [537, 257] width 641 height 41
click at [560, 265] on div "CelcomDigi / Xpax" at bounding box center [588, 257] width 506 height 20
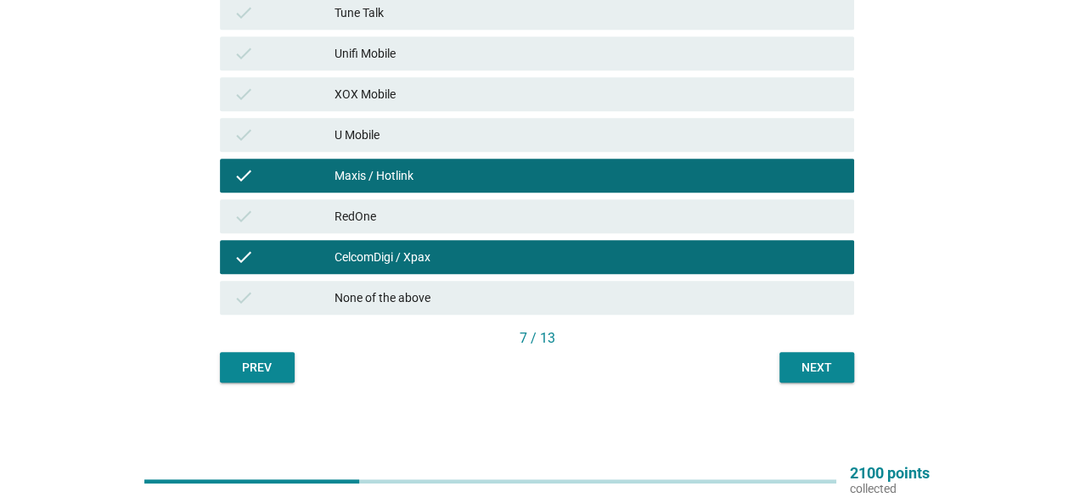
click at [802, 359] on div "Next" at bounding box center [817, 368] width 48 height 18
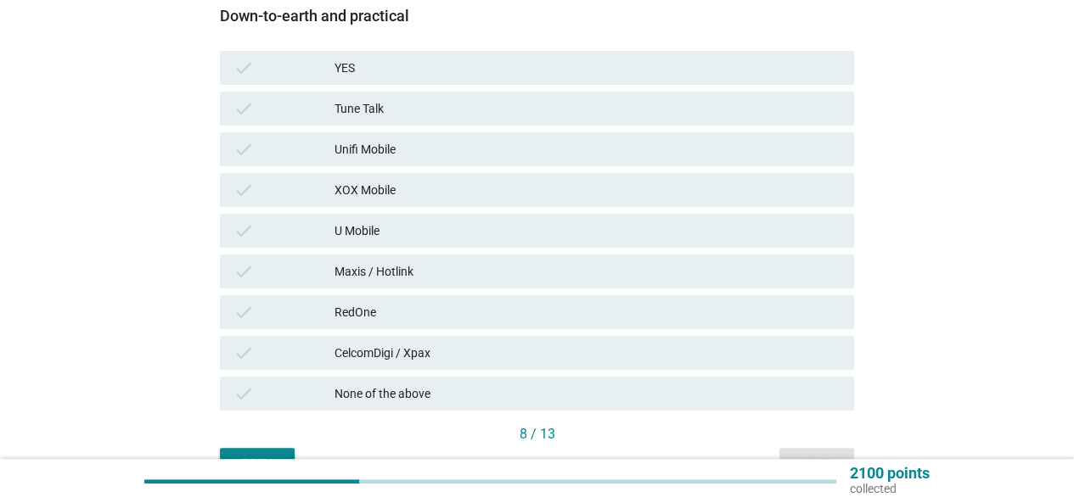
scroll to position [340, 0]
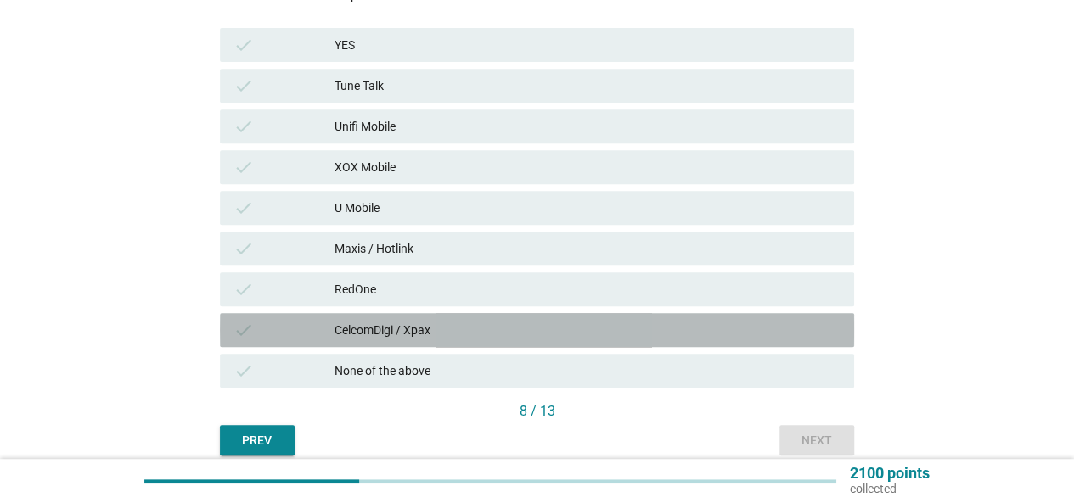
click at [506, 327] on div "CelcomDigi / Xpax" at bounding box center [588, 330] width 506 height 20
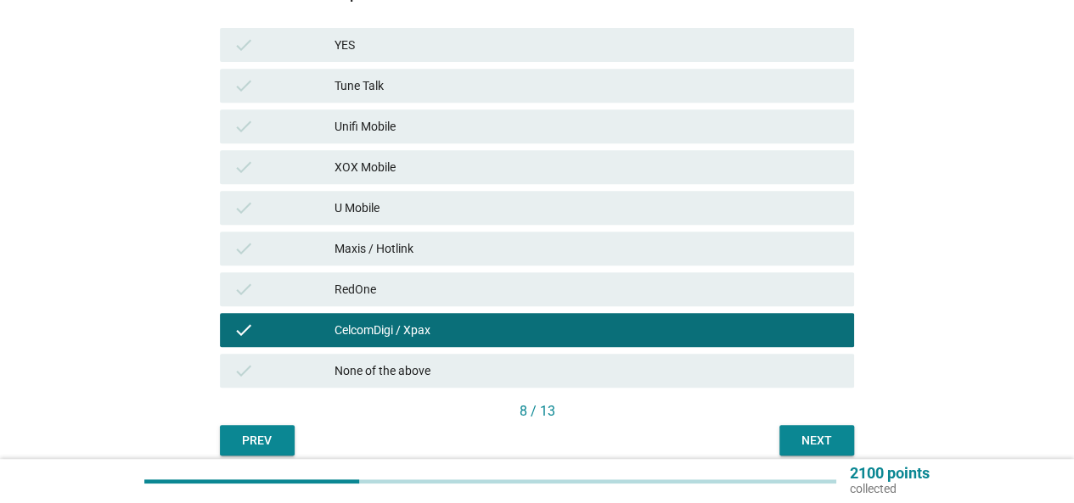
click at [487, 250] on div "Maxis / Hotlink" at bounding box center [588, 249] width 506 height 20
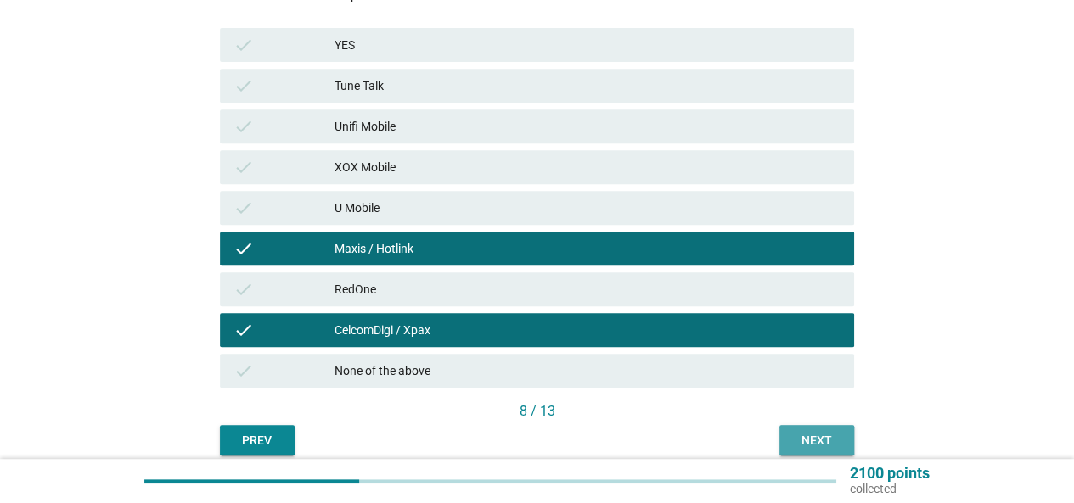
click at [812, 430] on button "Next" at bounding box center [816, 440] width 75 height 31
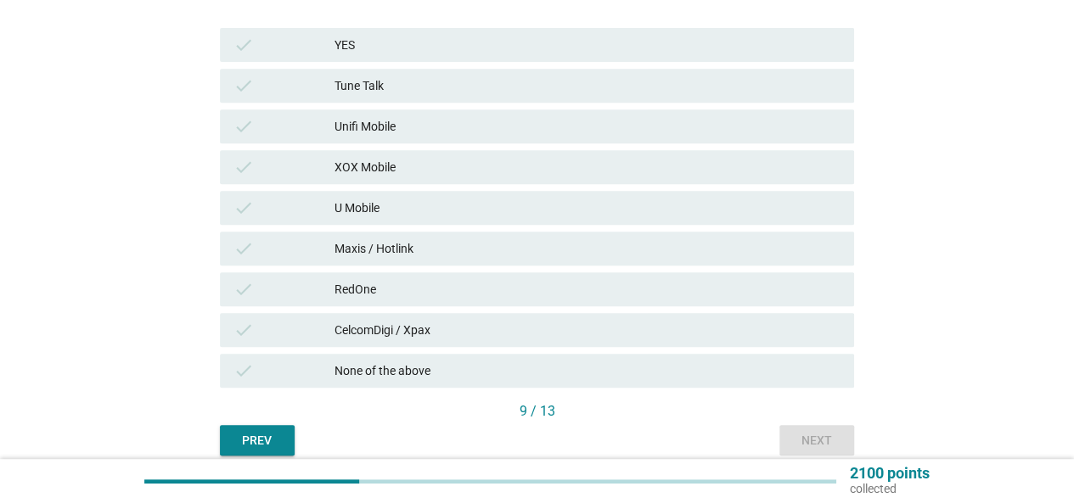
click at [504, 308] on div "check RedOne" at bounding box center [537, 289] width 641 height 41
click at [501, 302] on div "check RedOne" at bounding box center [537, 290] width 634 height 34
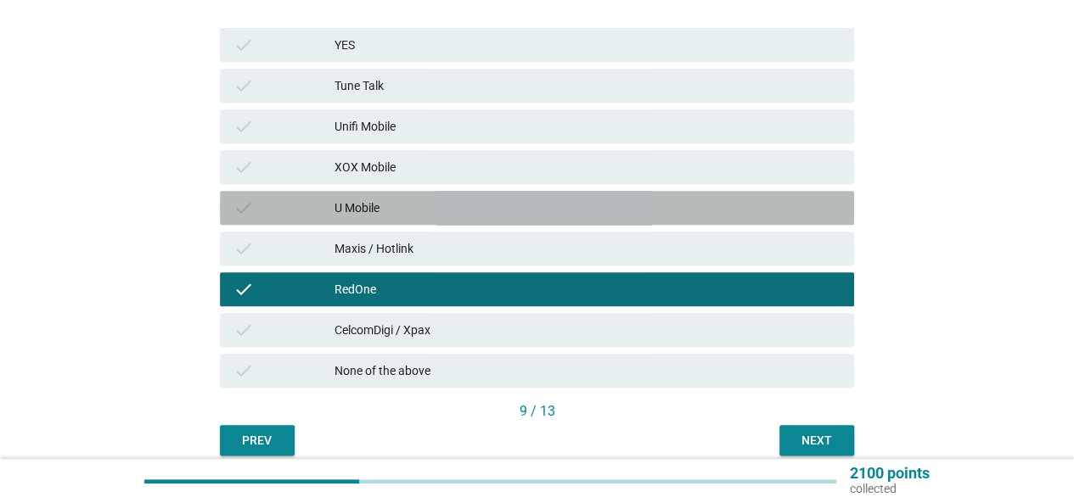
click at [461, 218] on div "check U Mobile" at bounding box center [537, 208] width 634 height 34
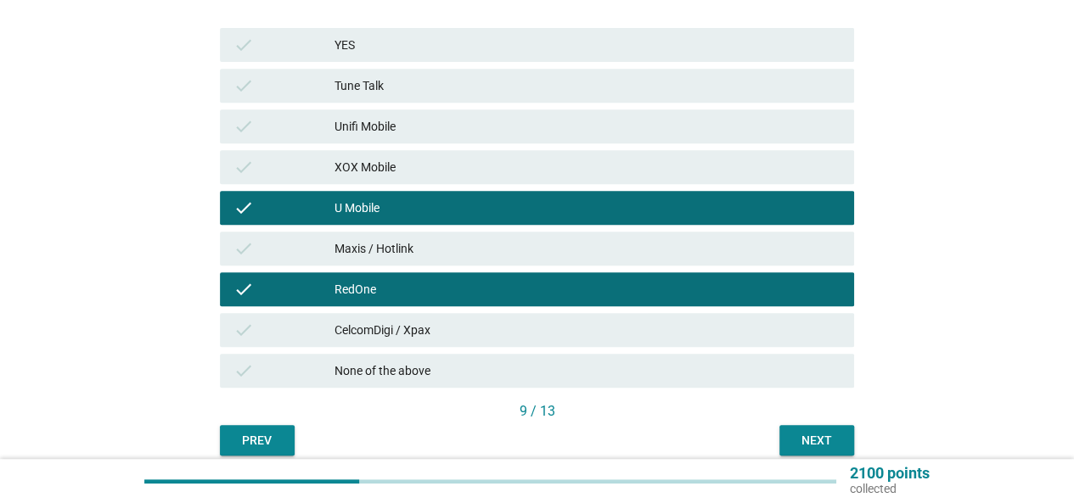
click at [460, 261] on div "check Maxis / Hotlink" at bounding box center [537, 249] width 634 height 34
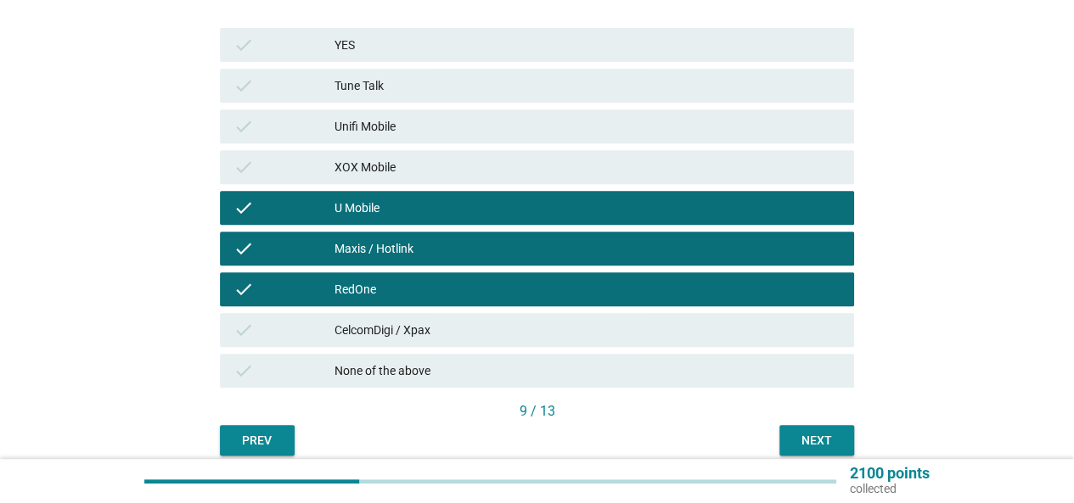
click at [475, 330] on div "CelcomDigi / Xpax" at bounding box center [588, 330] width 506 height 20
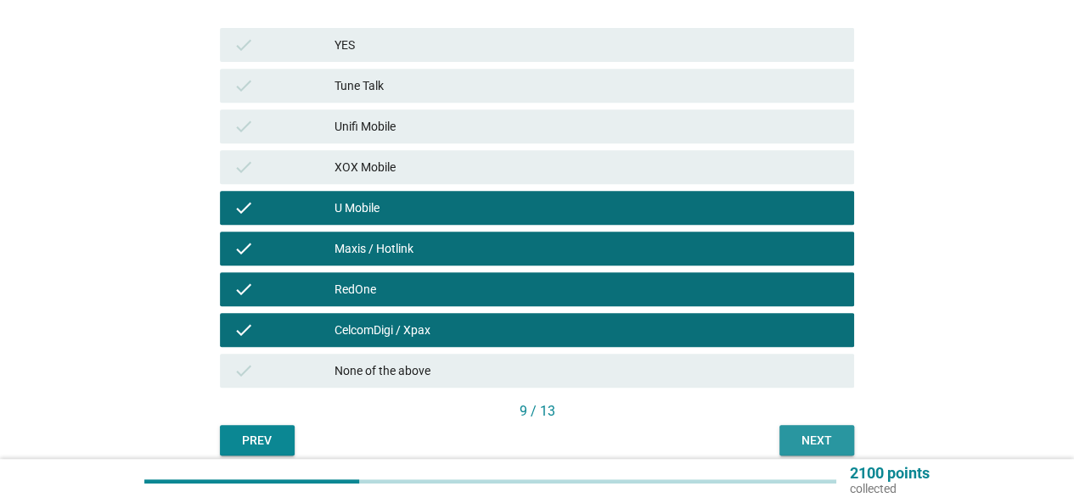
drag, startPoint x: 823, startPoint y: 446, endPoint x: 812, endPoint y: 430, distance: 19.5
click at [824, 446] on div "Next" at bounding box center [817, 441] width 48 height 18
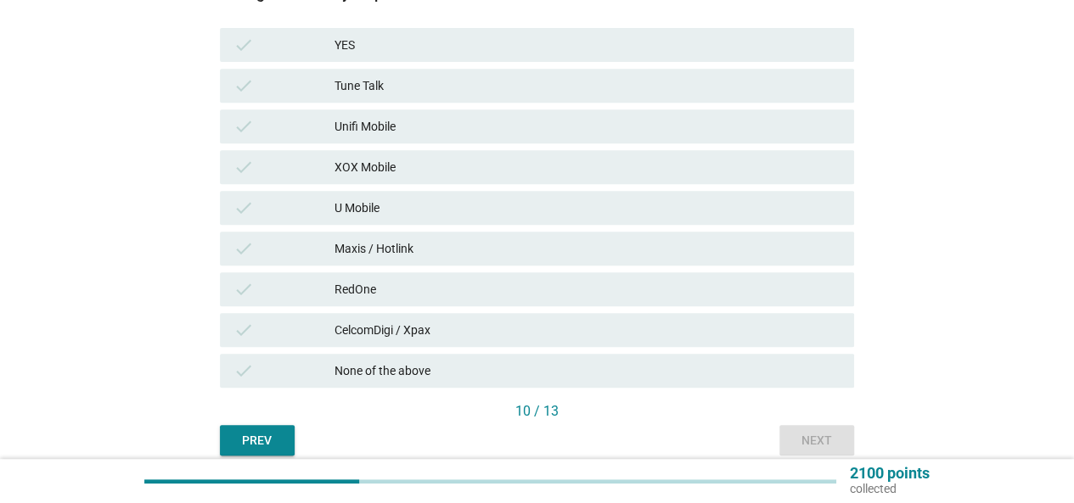
click at [506, 323] on div "CelcomDigi / Xpax" at bounding box center [588, 330] width 506 height 20
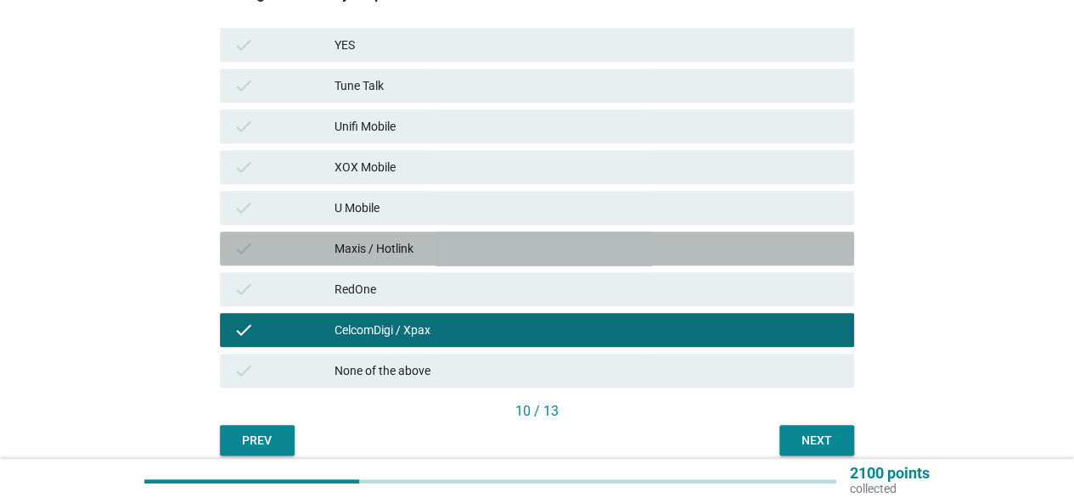
click at [486, 242] on div "Maxis / Hotlink" at bounding box center [588, 249] width 506 height 20
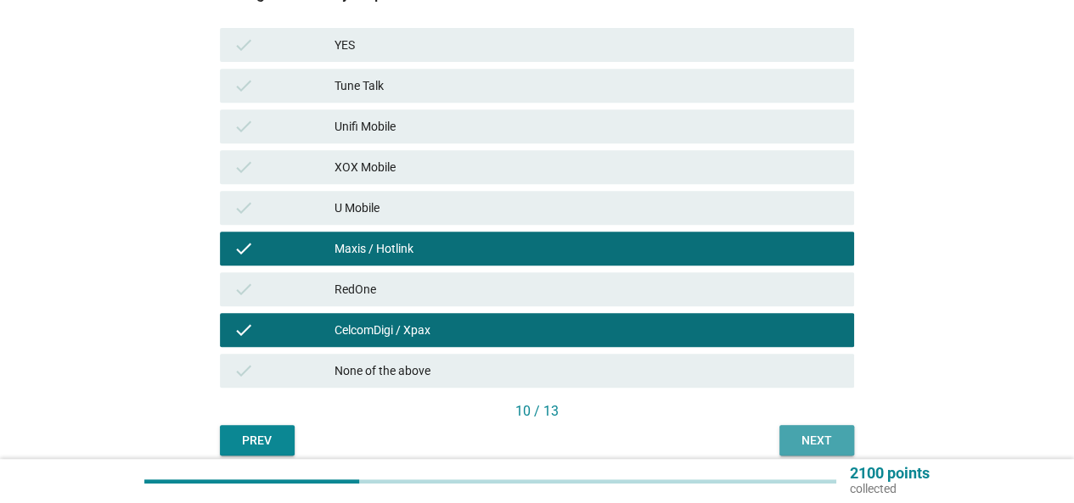
click at [795, 430] on button "Next" at bounding box center [816, 440] width 75 height 31
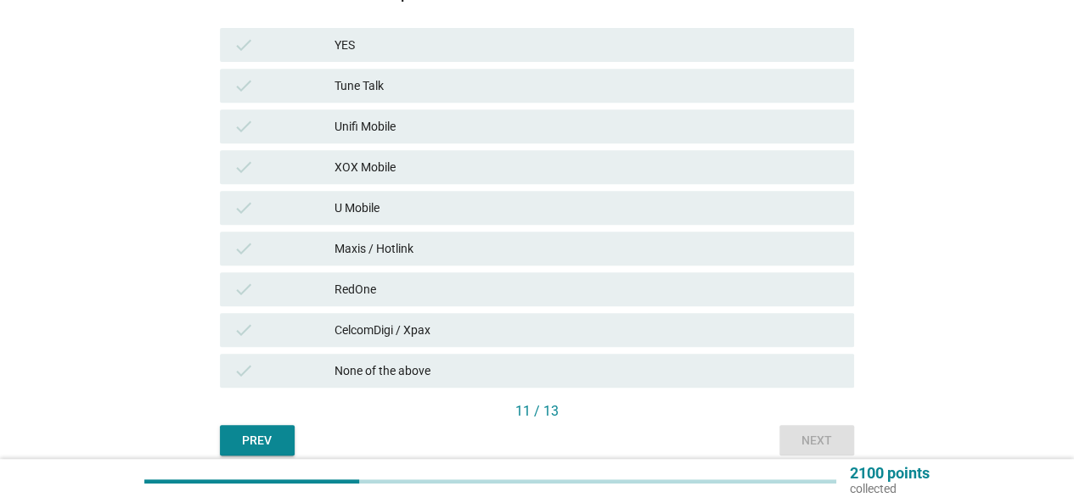
click at [513, 323] on div "CelcomDigi / Xpax" at bounding box center [588, 330] width 506 height 20
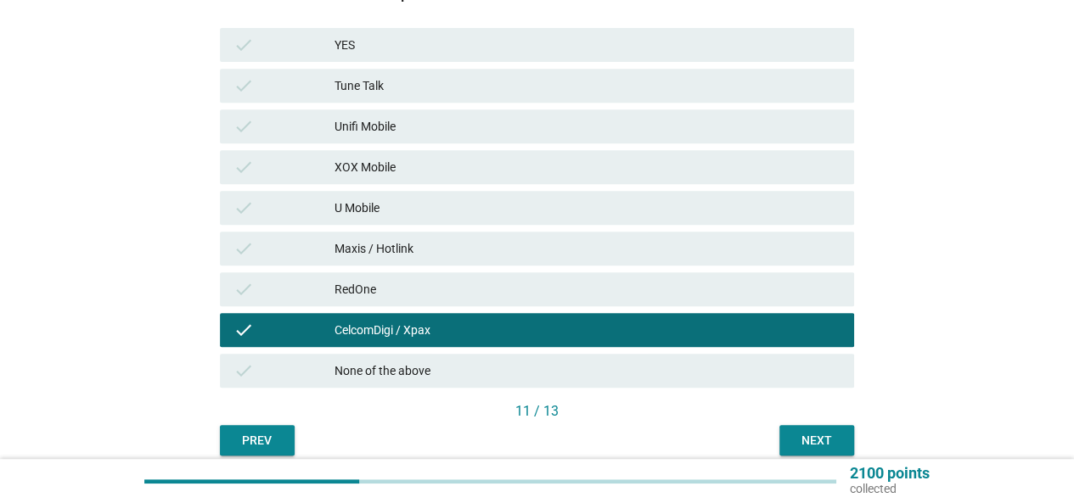
click at [484, 213] on div "U Mobile" at bounding box center [588, 208] width 506 height 20
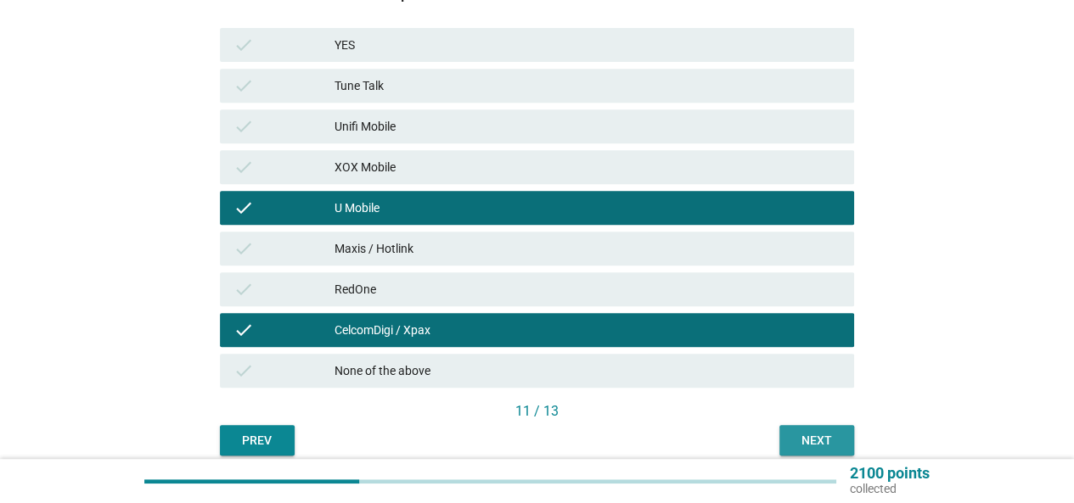
drag, startPoint x: 821, startPoint y: 441, endPoint x: 793, endPoint y: 413, distance: 39.0
click at [822, 441] on div "Next" at bounding box center [817, 441] width 48 height 18
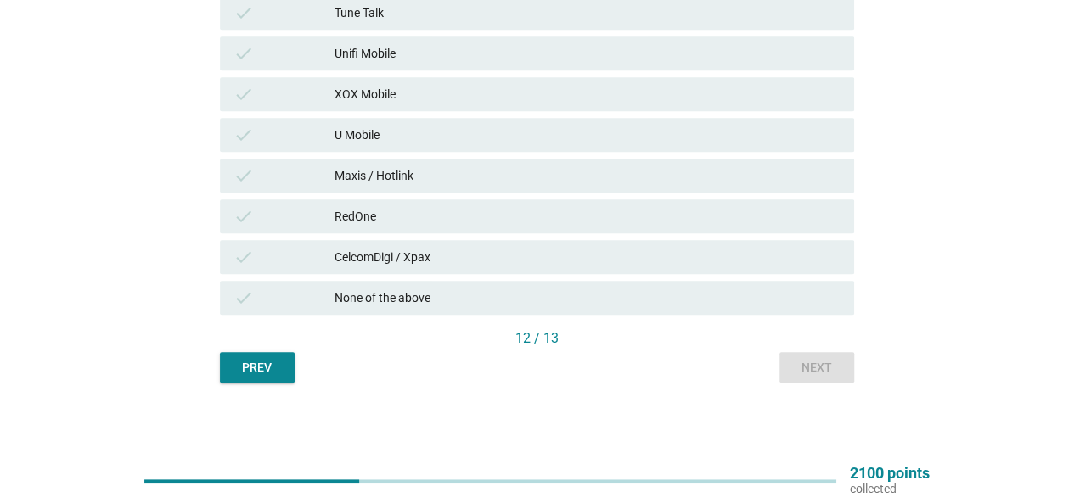
click at [511, 270] on div "check CelcomDigi / Xpax" at bounding box center [537, 257] width 634 height 34
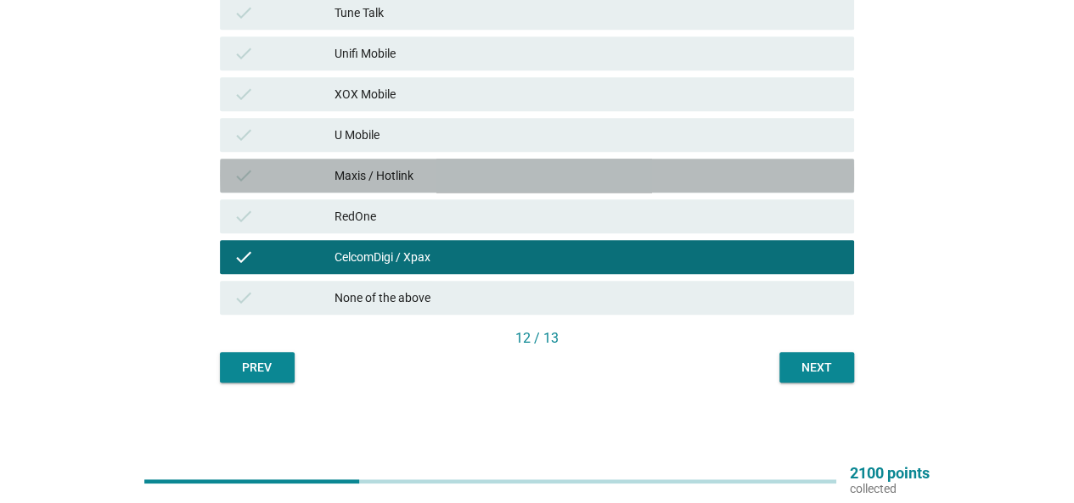
click at [491, 178] on div "Maxis / Hotlink" at bounding box center [588, 176] width 506 height 20
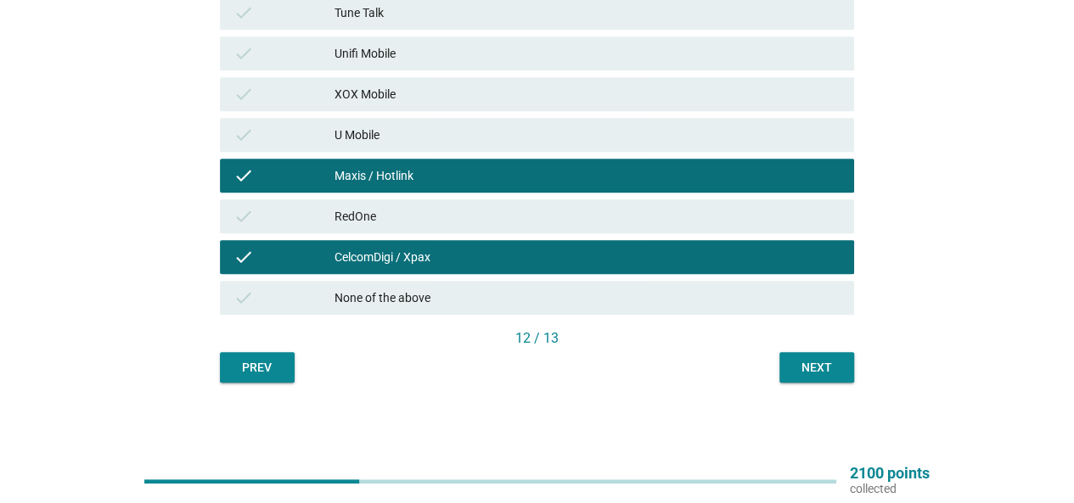
click at [839, 373] on div "Next" at bounding box center [817, 368] width 48 height 18
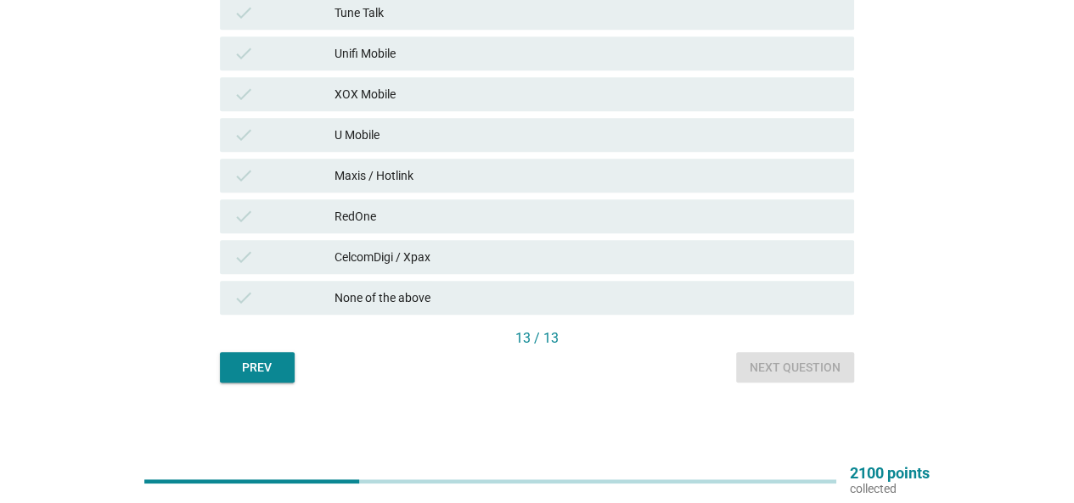
click at [367, 264] on div "CelcomDigi / Xpax" at bounding box center [588, 257] width 506 height 20
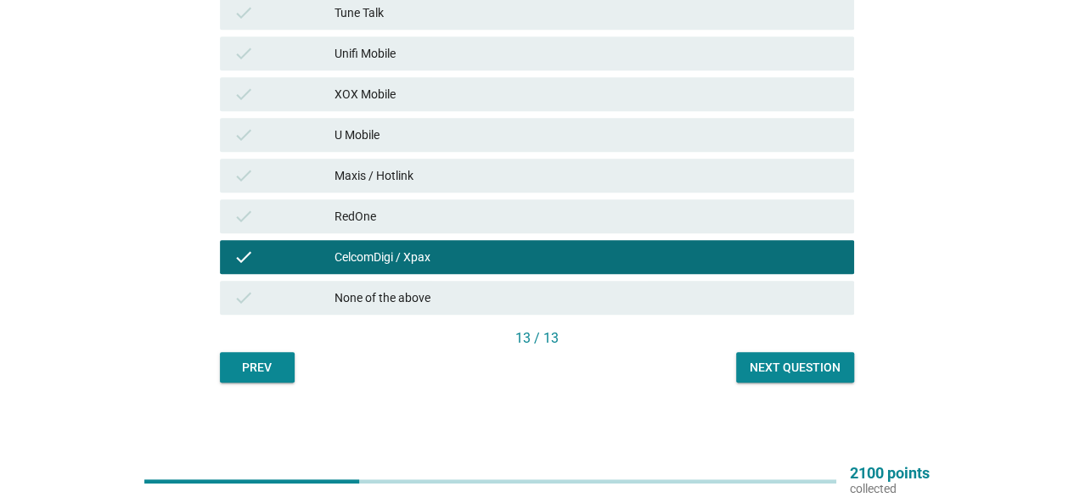
click at [757, 361] on div "Next question" at bounding box center [795, 368] width 91 height 18
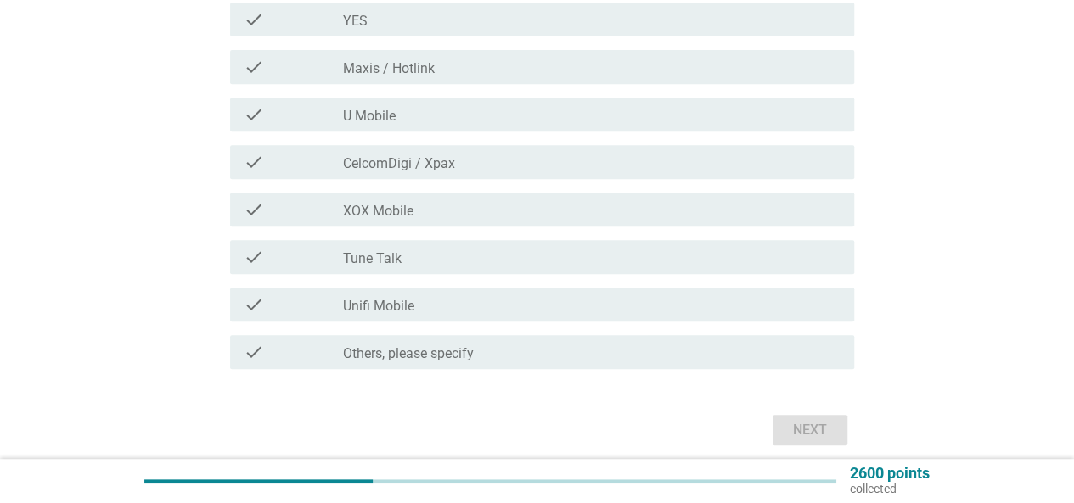
click at [464, 300] on div "check_box_outline_blank Unifi Mobile" at bounding box center [592, 305] width 498 height 20
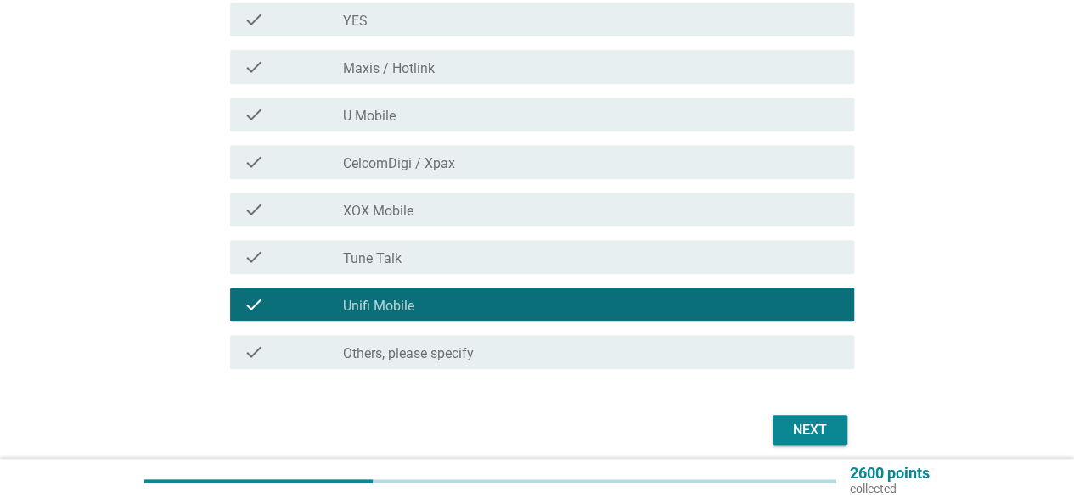
click at [440, 76] on div "check_box_outline_blank Maxis / Hotlink" at bounding box center [592, 67] width 498 height 20
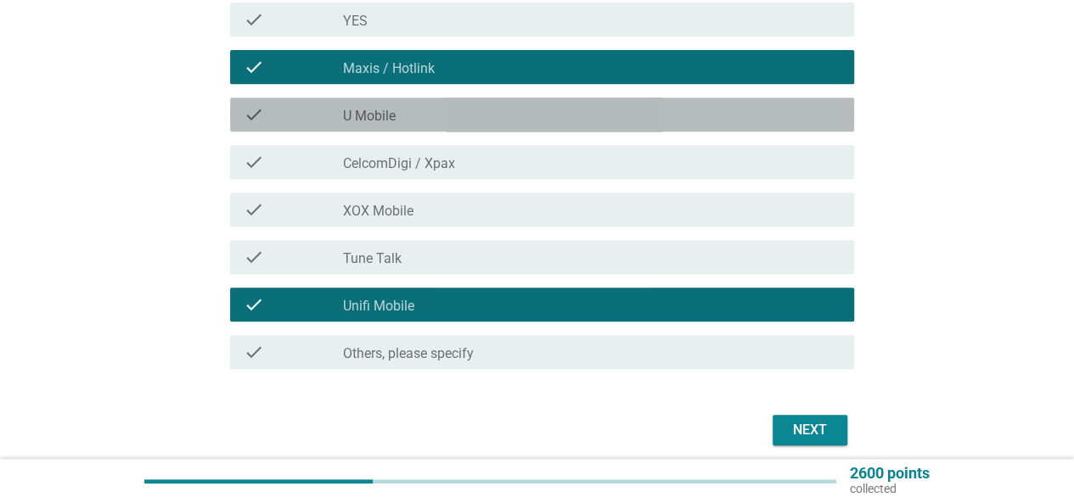
click at [438, 104] on div "check check_box_outline_blank U Mobile" at bounding box center [542, 115] width 624 height 34
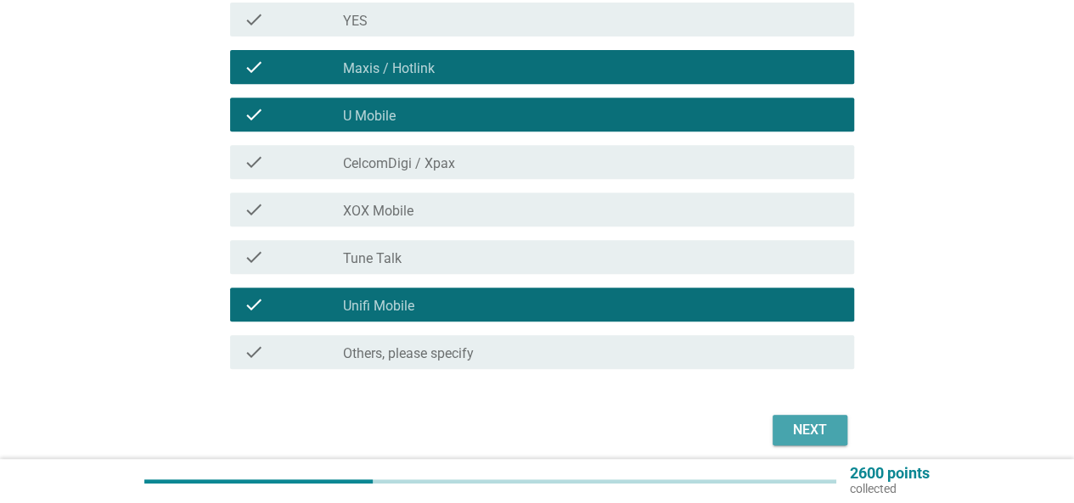
click at [799, 415] on button "Next" at bounding box center [810, 430] width 75 height 31
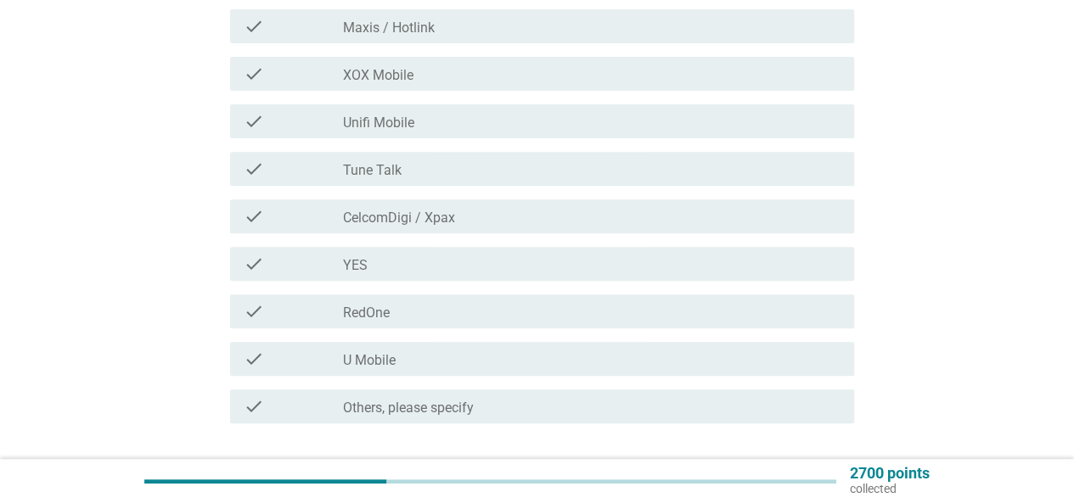
click at [453, 211] on label "CelcomDigi / Xpax" at bounding box center [399, 218] width 112 height 17
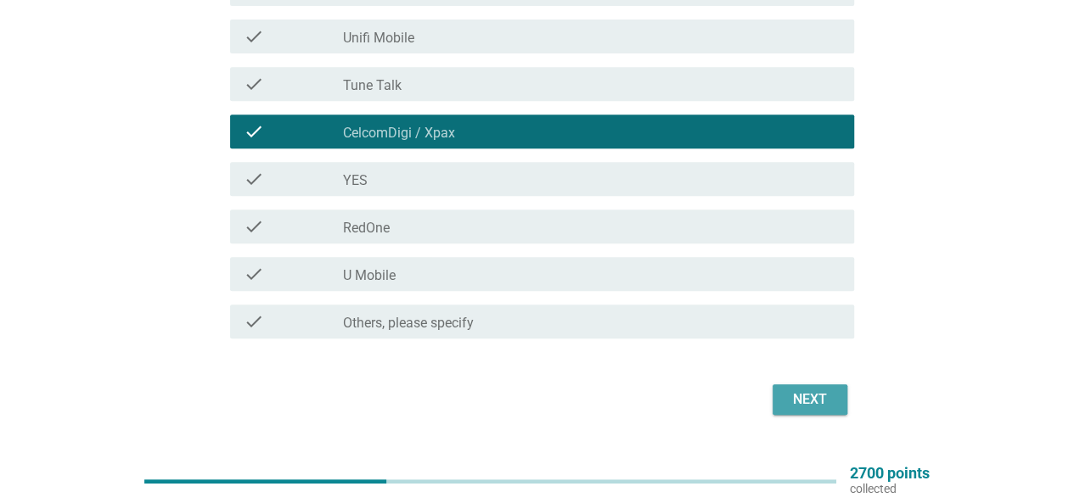
click at [813, 401] on div "Next" at bounding box center [810, 400] width 48 height 20
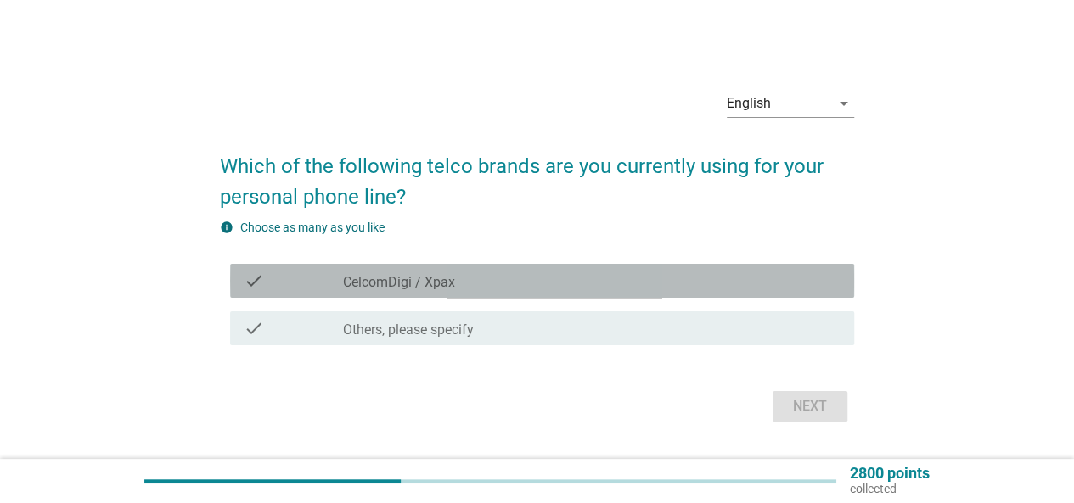
click at [516, 285] on div "check_box CelcomDigi / Xpax" at bounding box center [592, 281] width 498 height 20
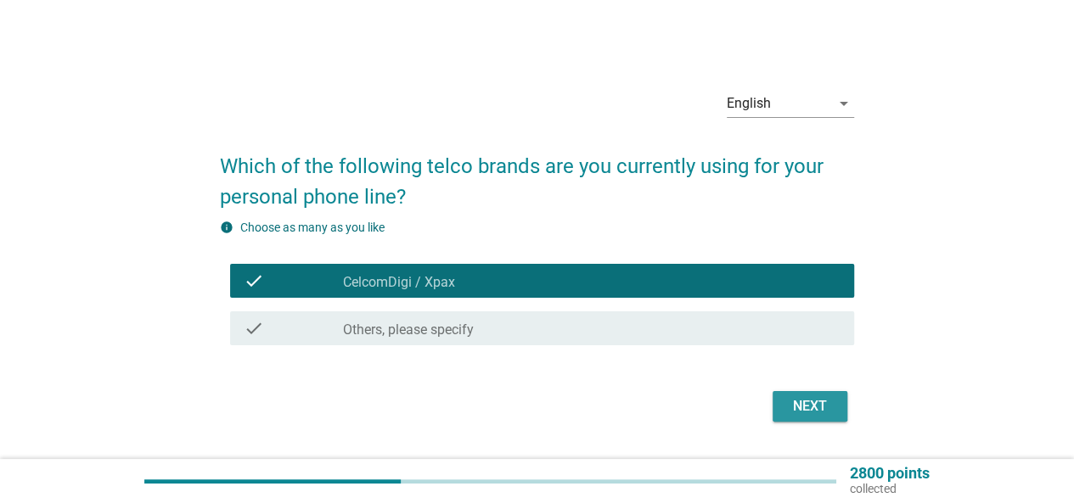
click at [791, 402] on div "Next" at bounding box center [810, 406] width 48 height 20
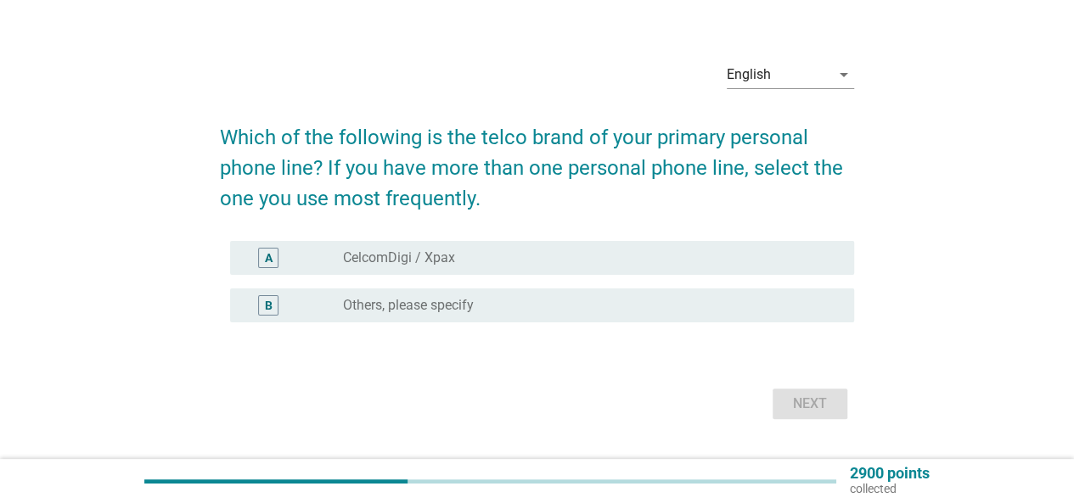
scroll to position [70, 0]
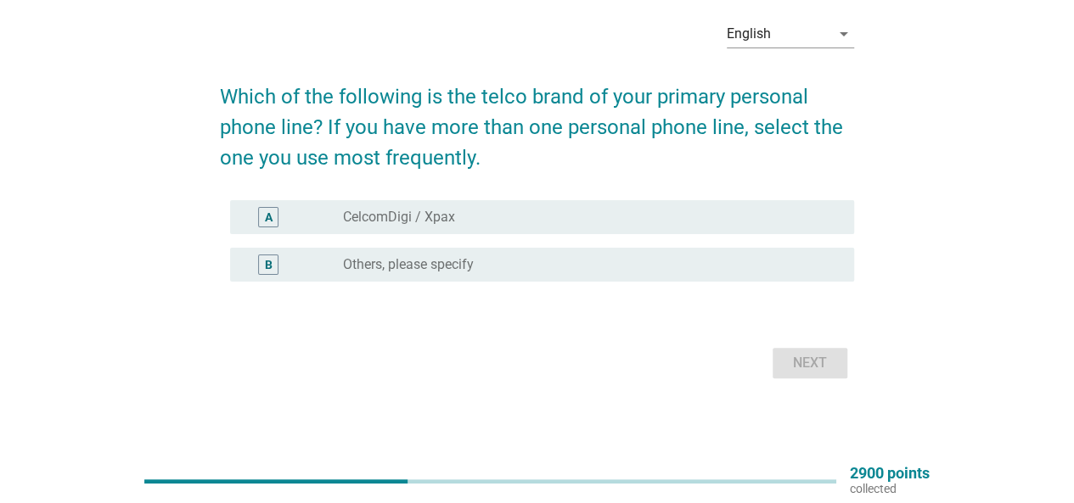
click at [796, 356] on div "Next" at bounding box center [537, 363] width 634 height 41
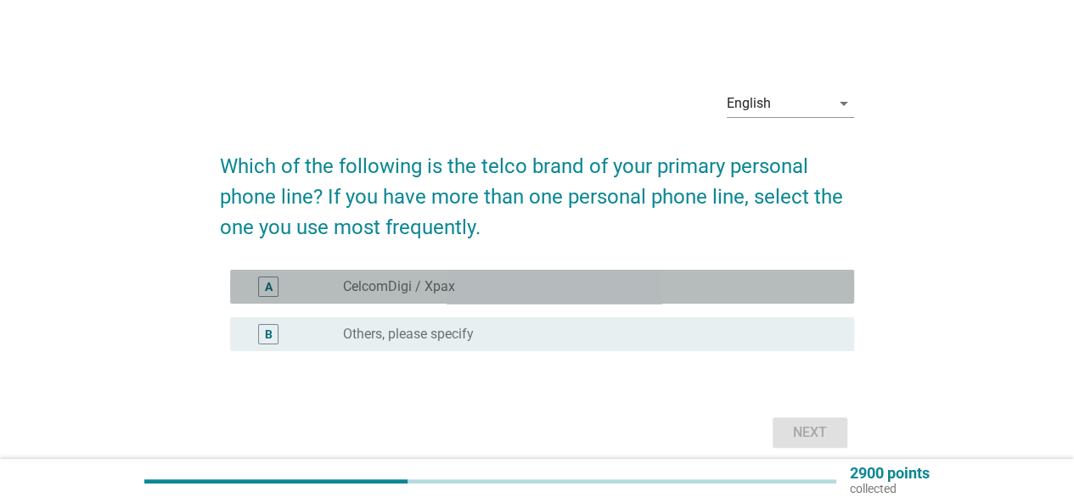
click at [506, 278] on div "radio_button_unchecked CelcomDigi / Xpax" at bounding box center [585, 286] width 484 height 17
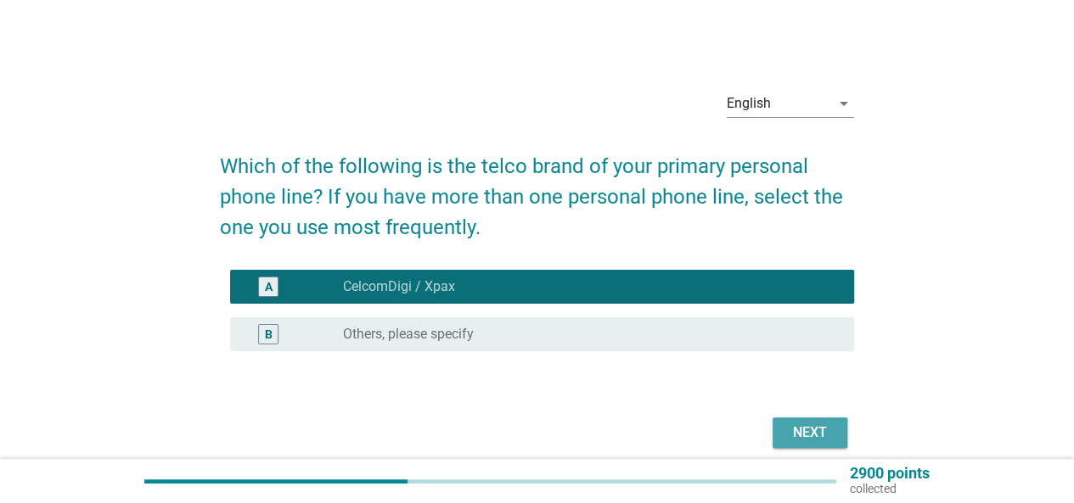
click at [837, 427] on button "Next" at bounding box center [810, 433] width 75 height 31
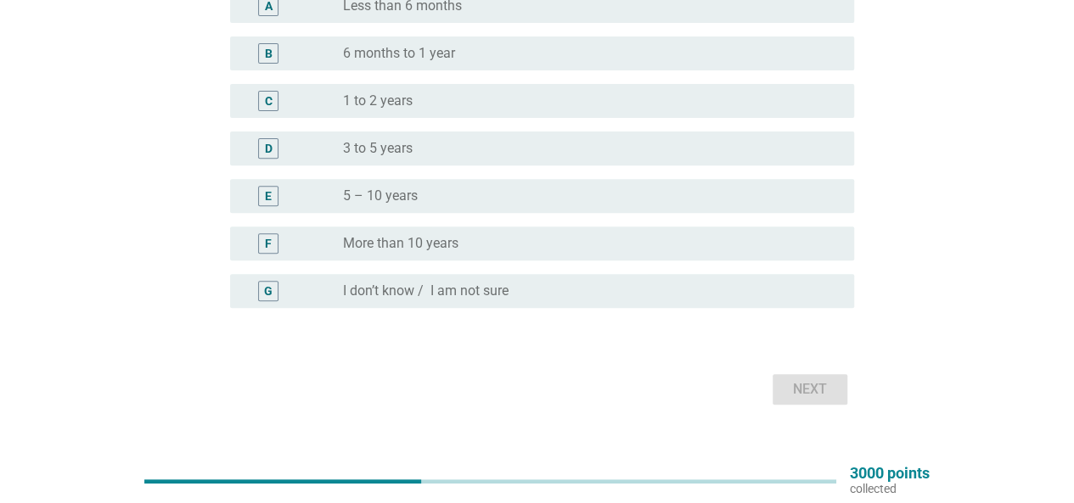
scroll to position [255, 0]
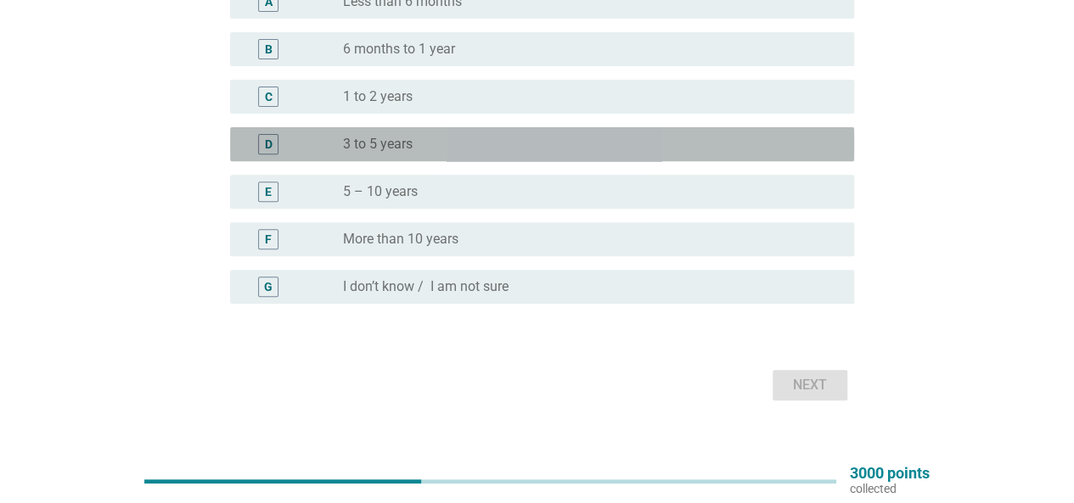
click at [430, 143] on div "radio_button_unchecked 3 to 5 years" at bounding box center [585, 144] width 484 height 17
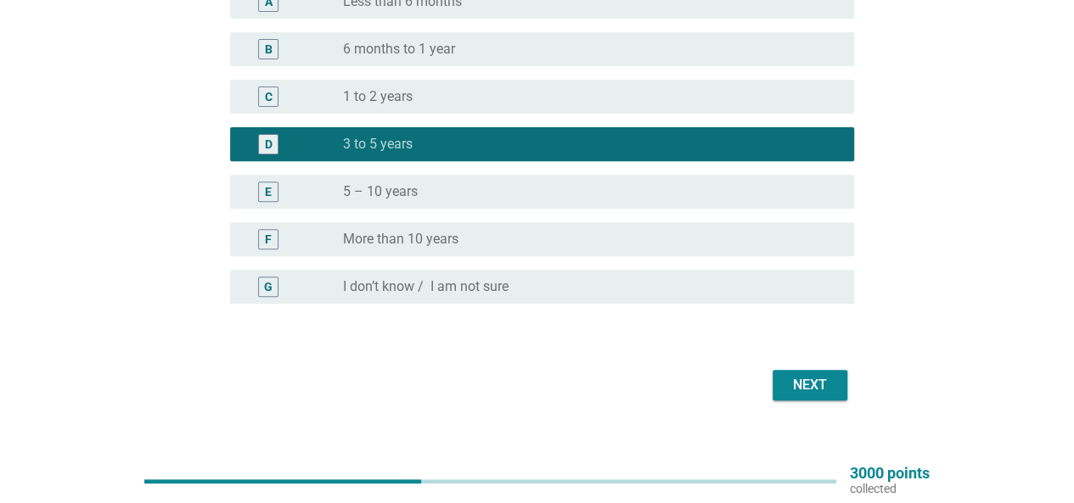
click at [796, 391] on div "Next" at bounding box center [810, 385] width 48 height 20
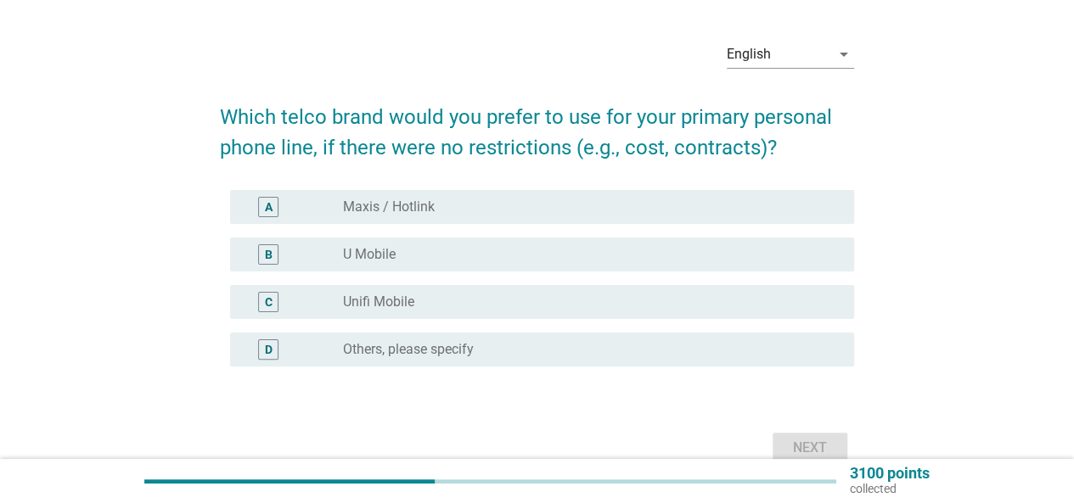
scroll to position [85, 0]
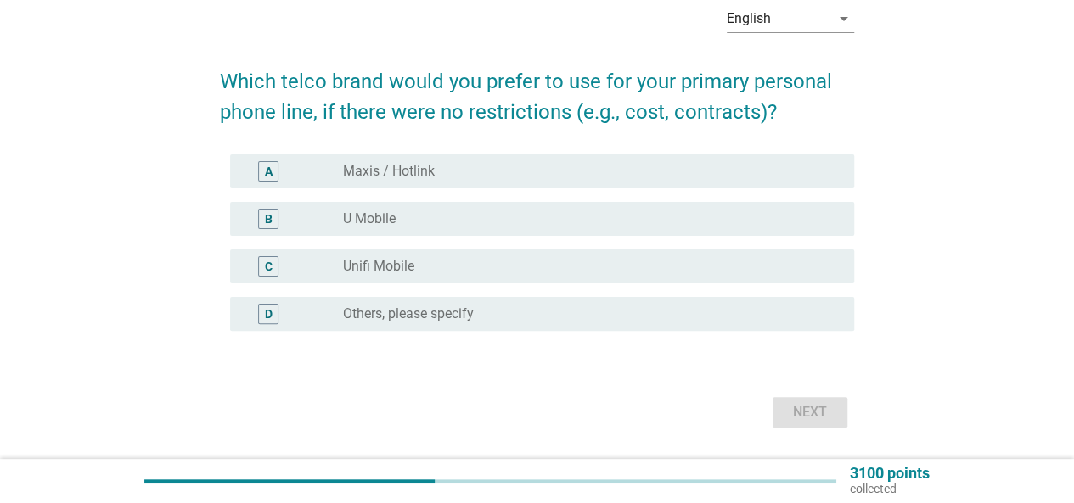
click at [468, 173] on div "radio_button_unchecked Maxis / Hotlink" at bounding box center [585, 171] width 484 height 17
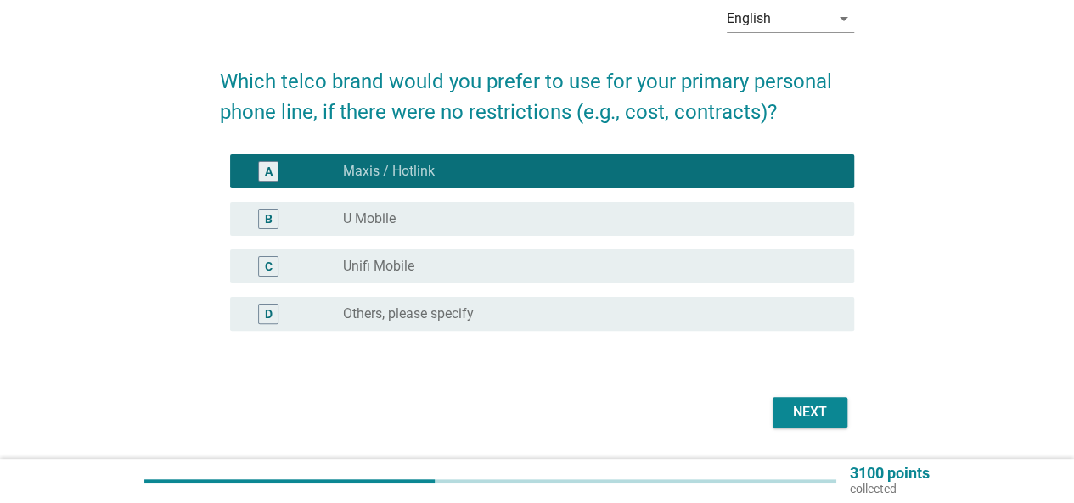
click at [480, 219] on div "radio_button_unchecked U Mobile" at bounding box center [585, 219] width 484 height 17
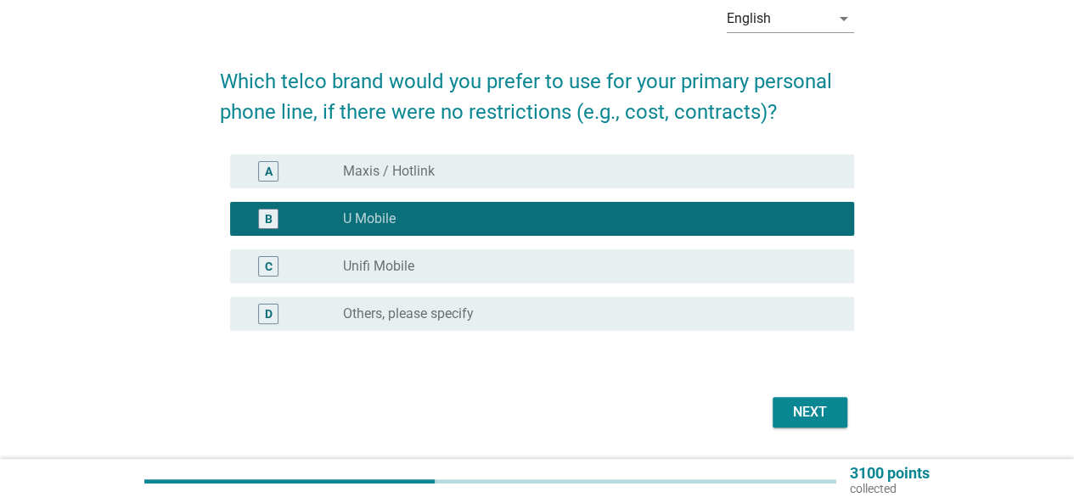
click at [807, 408] on div "Next" at bounding box center [810, 412] width 48 height 20
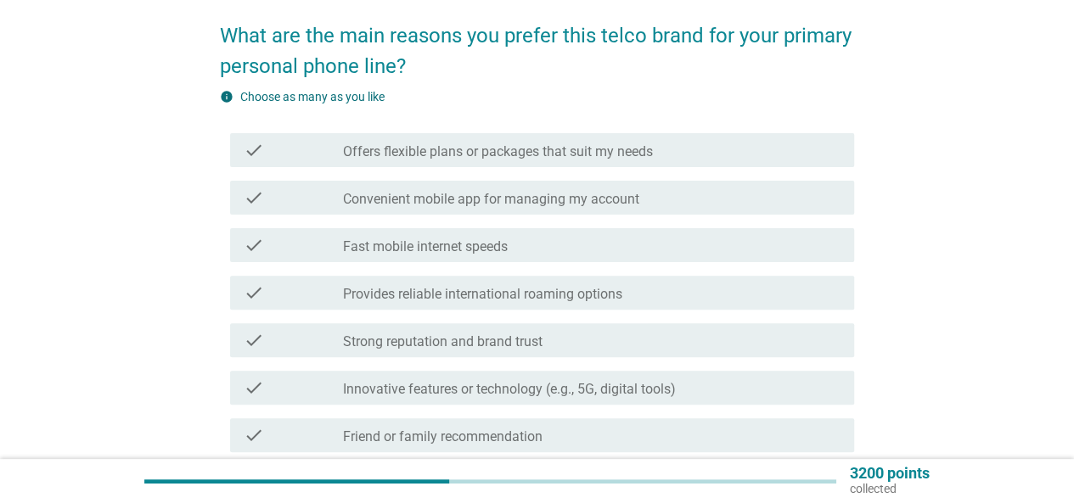
scroll to position [170, 0]
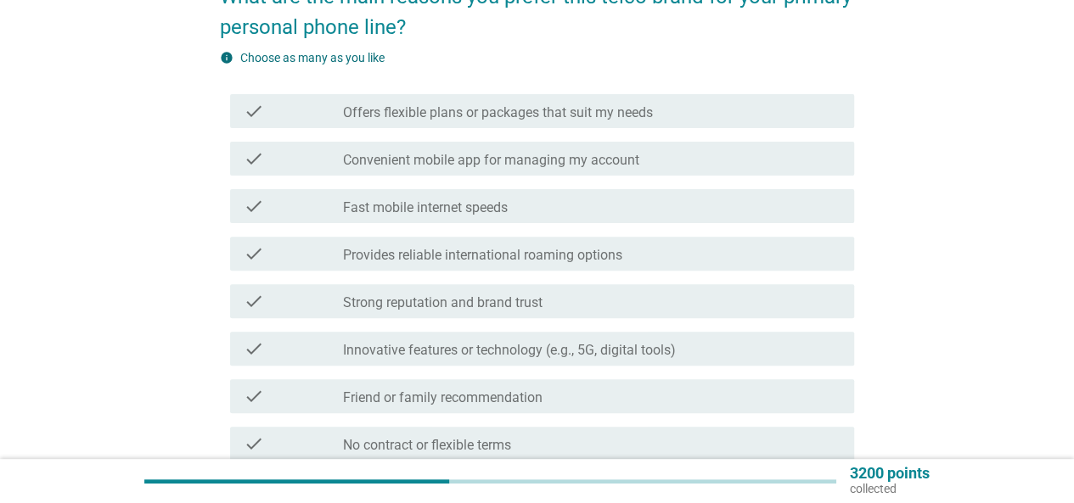
click at [538, 242] on div "check check_box_outline_blank Provides reliable international roaming options" at bounding box center [542, 254] width 624 height 34
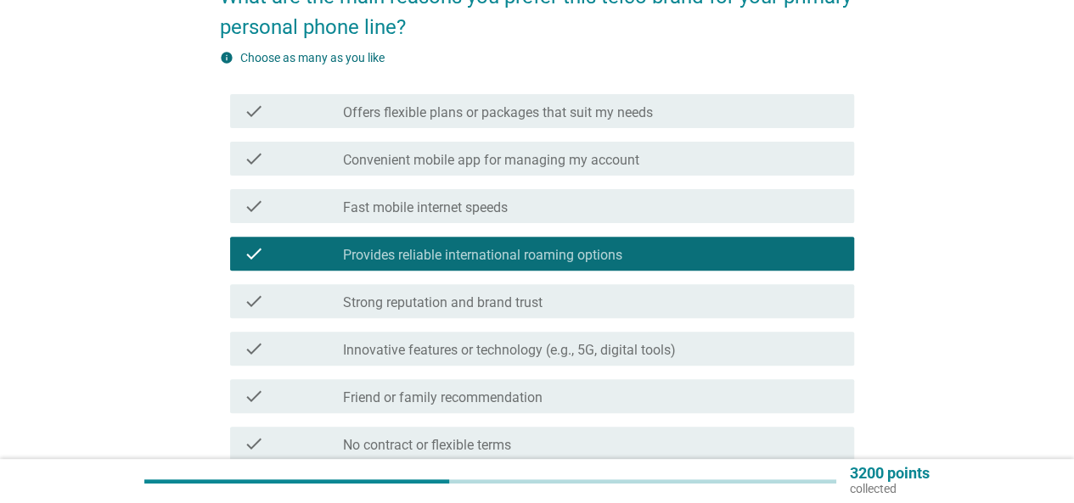
click at [537, 363] on div "check check_box_outline_blank Innovative features or technology (e.g., 5G, digi…" at bounding box center [542, 349] width 624 height 34
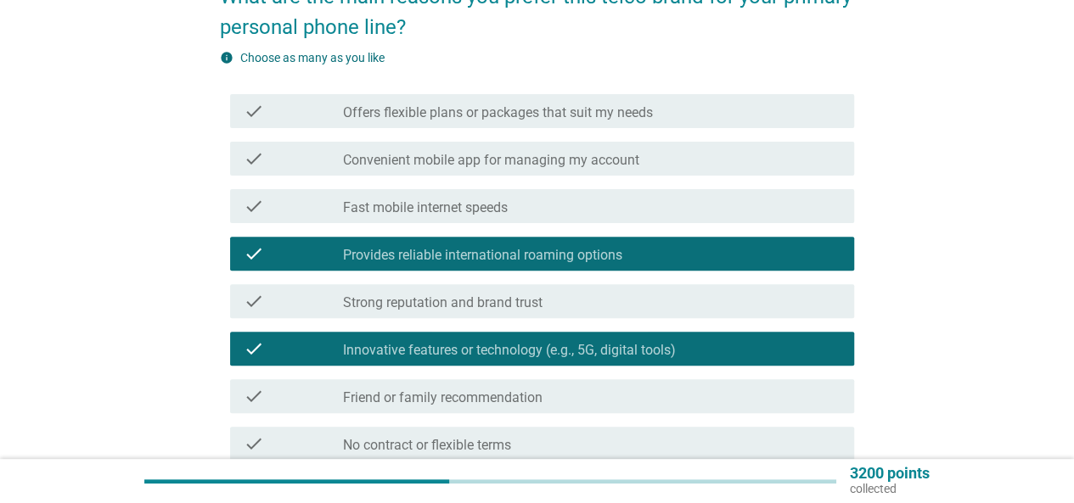
click at [550, 415] on div "check check_box_outline_blank Friend or family recommendation" at bounding box center [537, 397] width 634 height 48
click at [565, 400] on div "check_box_outline_blank Friend or family recommendation" at bounding box center [592, 396] width 498 height 20
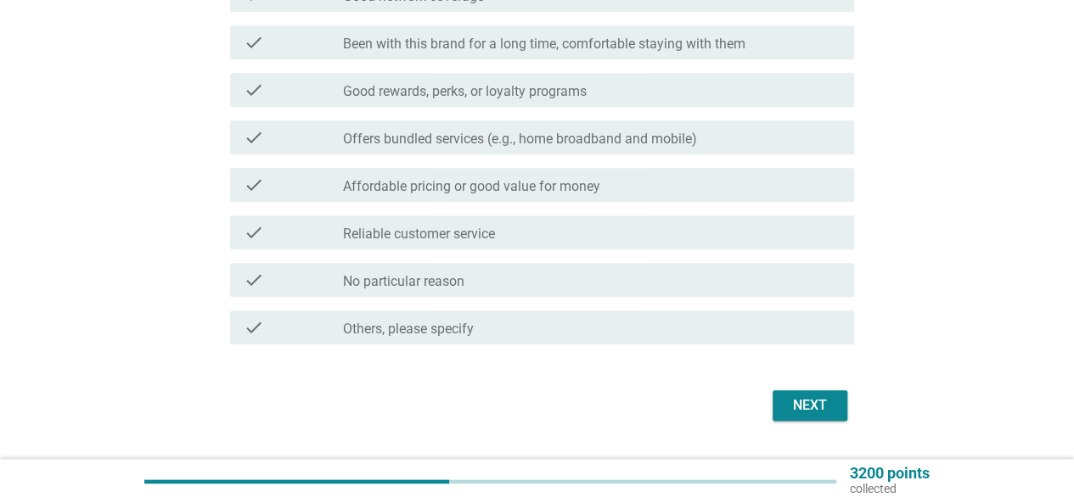
scroll to position [764, 0]
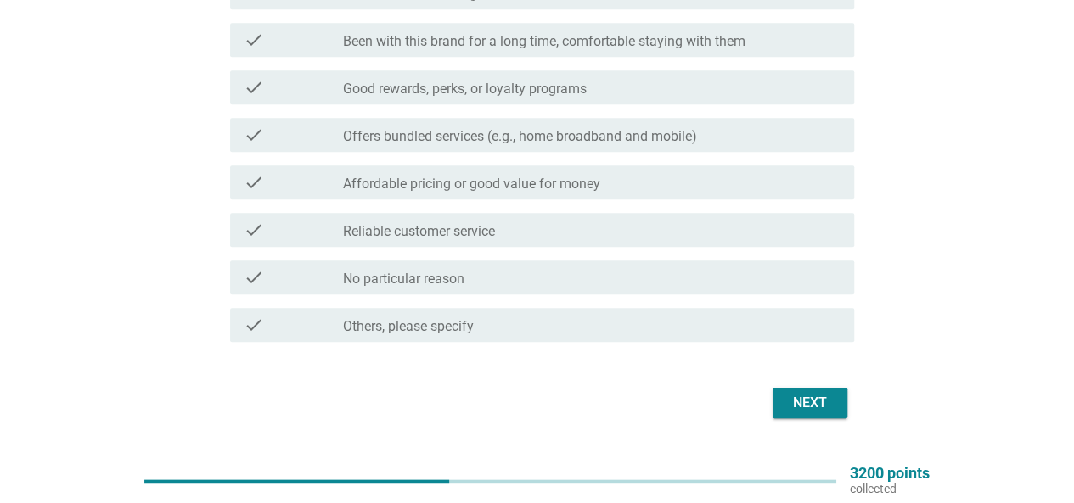
click at [829, 405] on div "Next" at bounding box center [810, 403] width 48 height 20
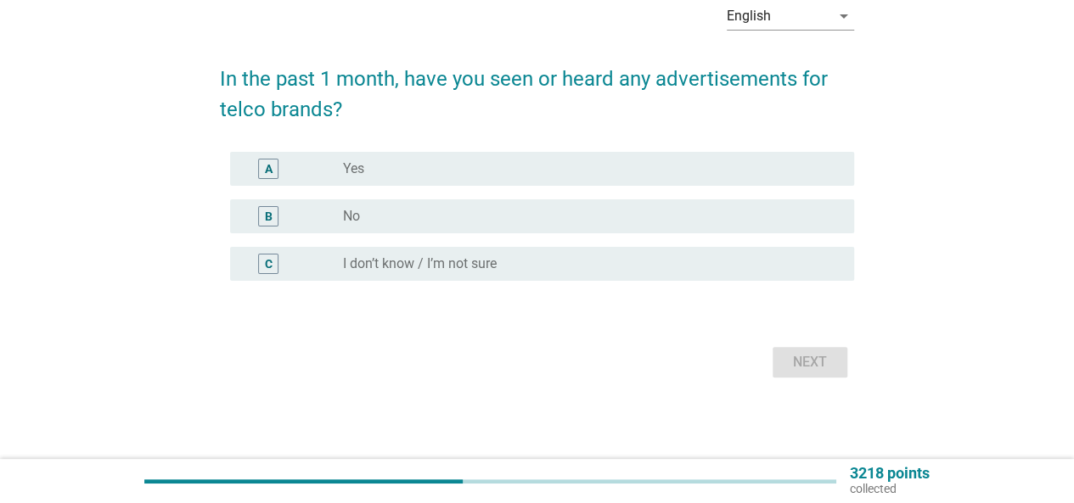
scroll to position [0, 0]
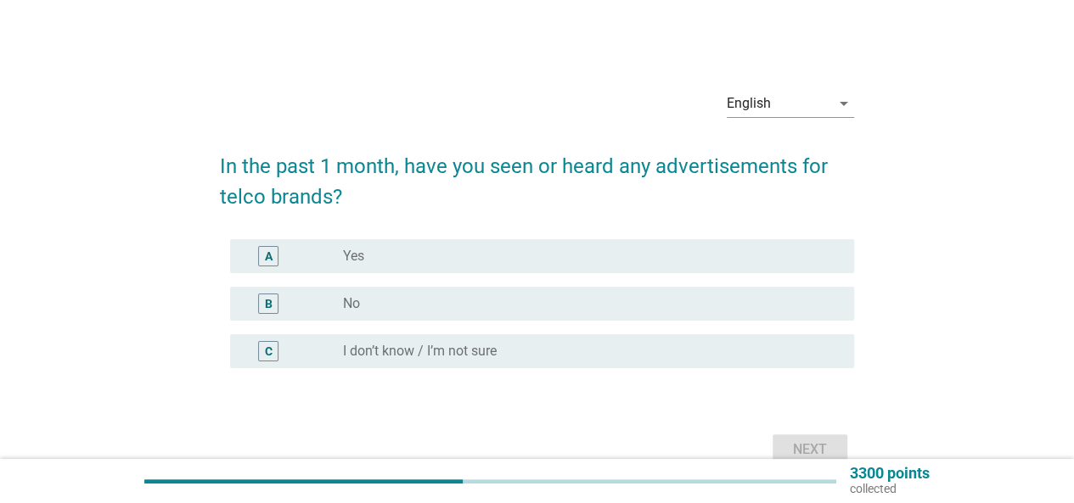
click at [471, 264] on div "radio_button_unchecked Yes" at bounding box center [585, 256] width 484 height 17
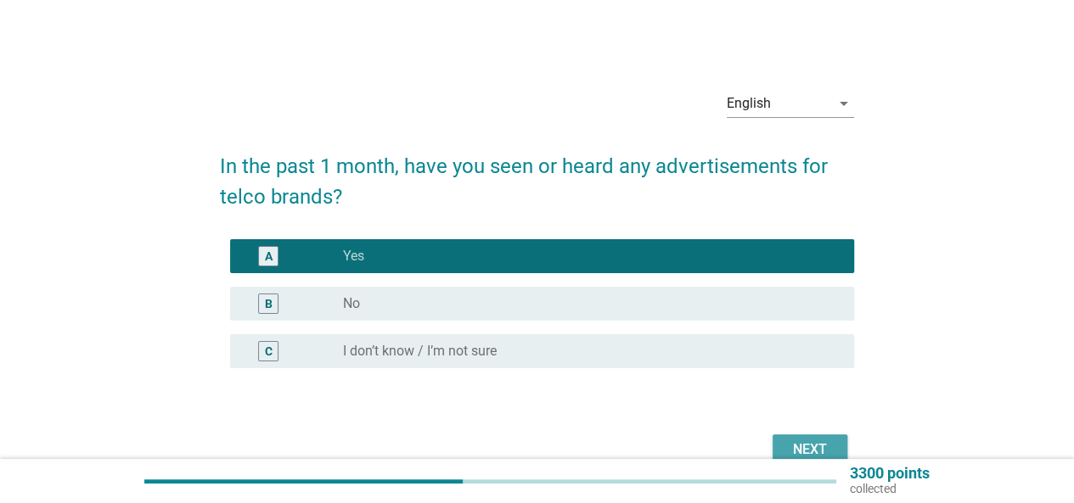
click at [796, 442] on div "Next" at bounding box center [810, 450] width 48 height 20
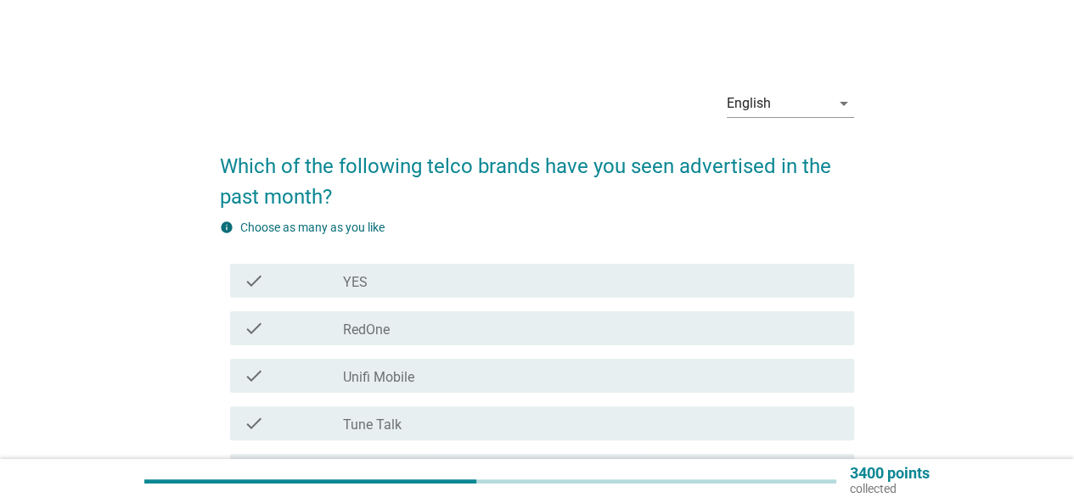
click at [492, 267] on div "check check_box_outline_blank YES" at bounding box center [542, 281] width 624 height 34
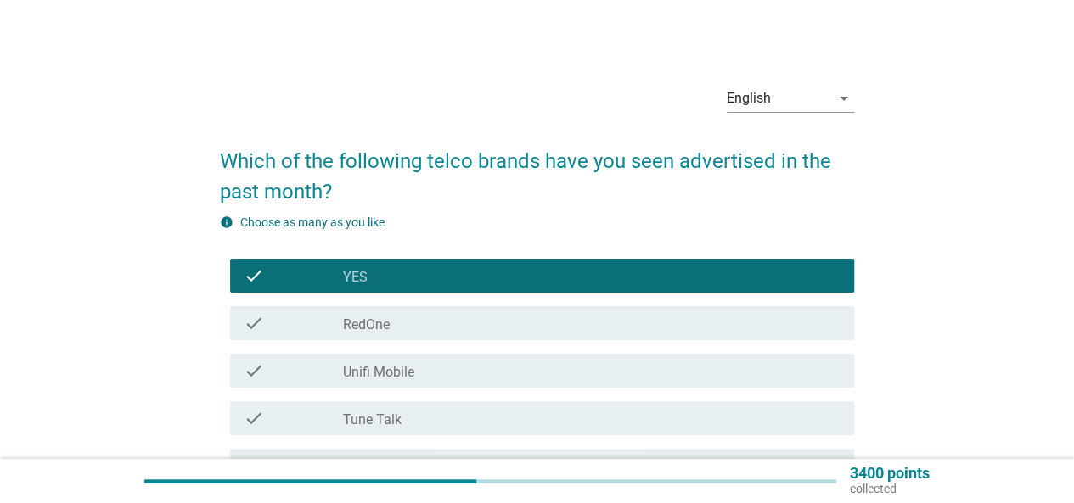
scroll to position [170, 0]
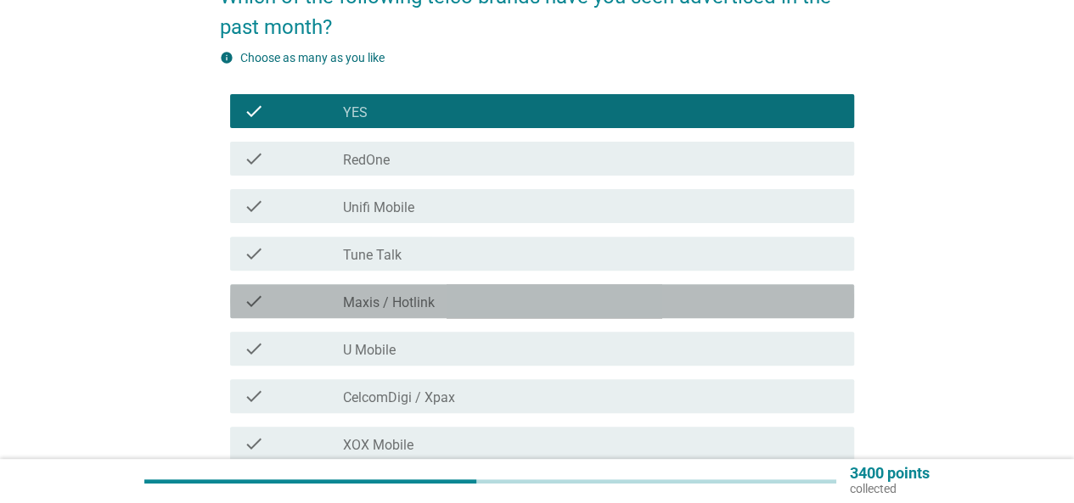
click at [518, 289] on div "check check_box_outline_blank Maxis / Hotlink" at bounding box center [542, 301] width 624 height 34
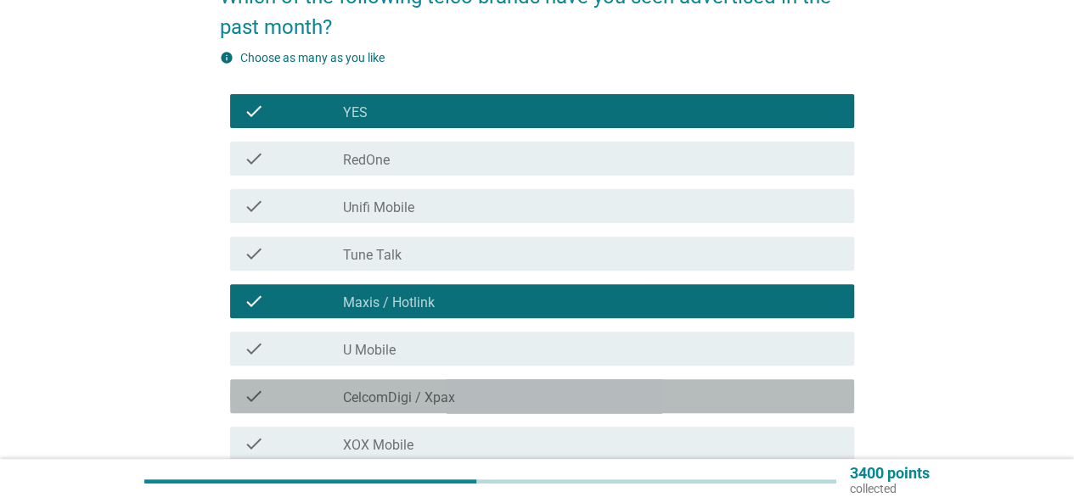
click at [505, 382] on div "check check_box_outline_blank CelcomDigi / Xpax" at bounding box center [542, 397] width 624 height 34
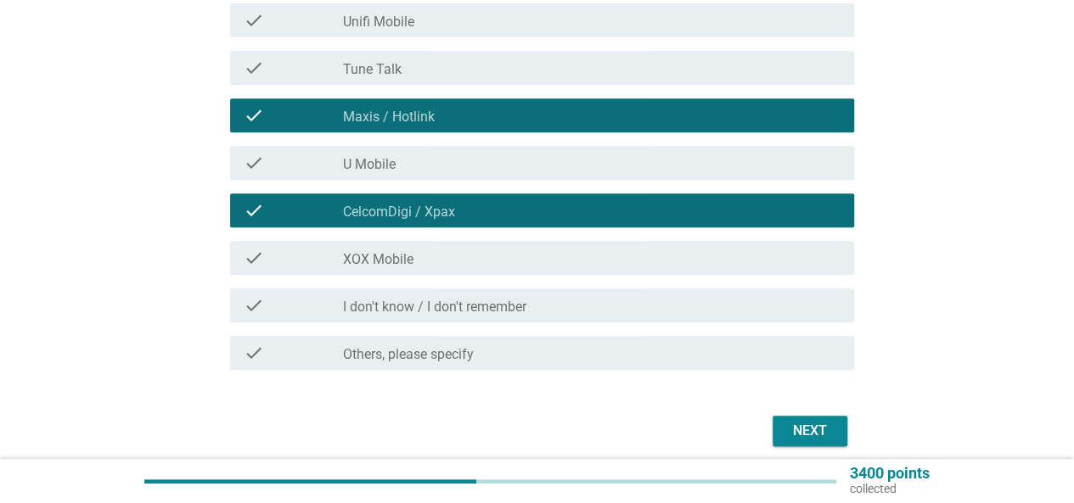
scroll to position [425, 0]
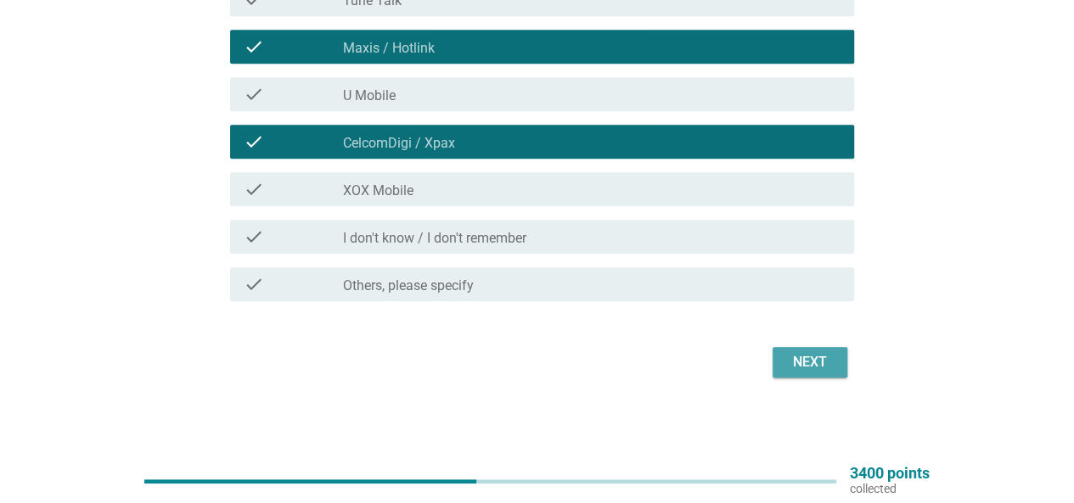
click at [810, 363] on div "Next" at bounding box center [810, 362] width 48 height 20
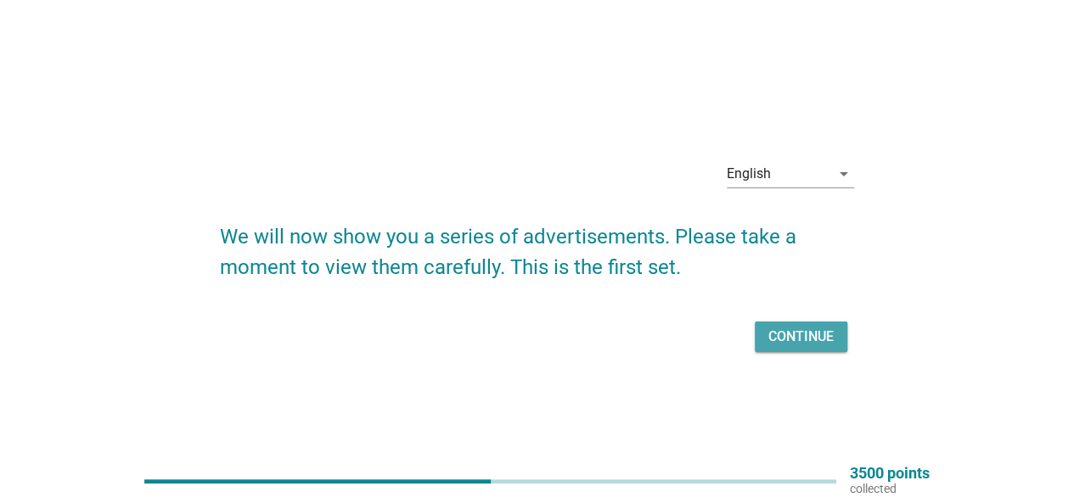
click at [805, 342] on div "Continue" at bounding box center [800, 337] width 65 height 20
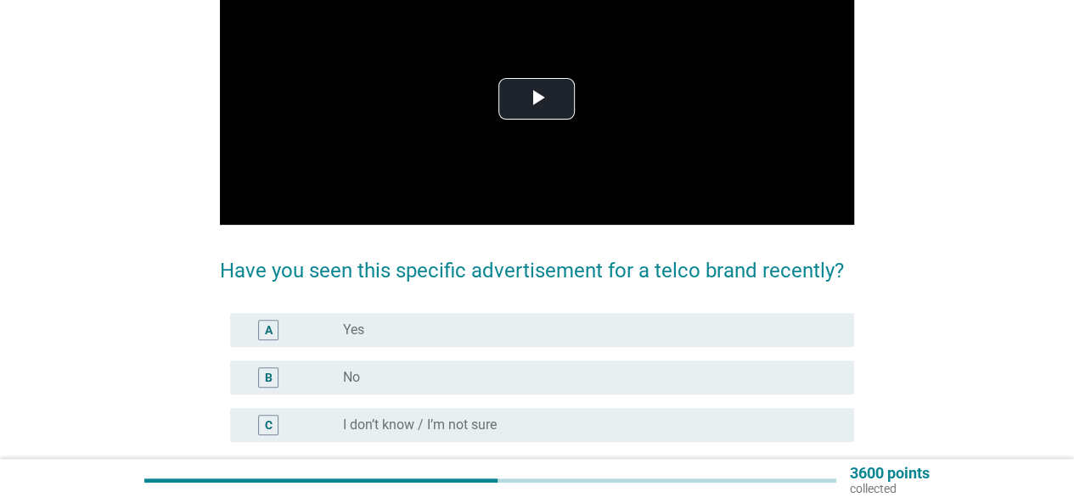
scroll to position [170, 0]
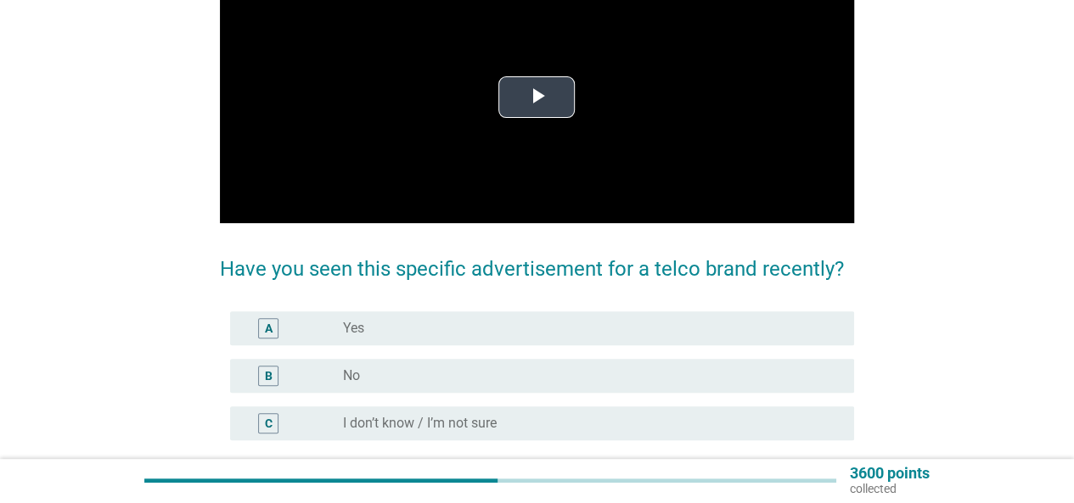
click at [537, 97] on span "Video Player" at bounding box center [537, 97] width 0 height 0
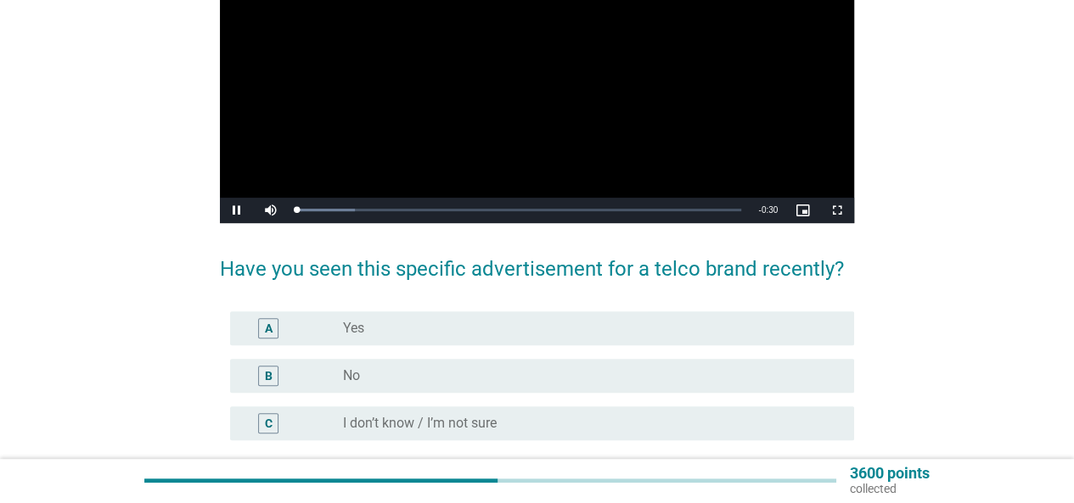
scroll to position [141, 0]
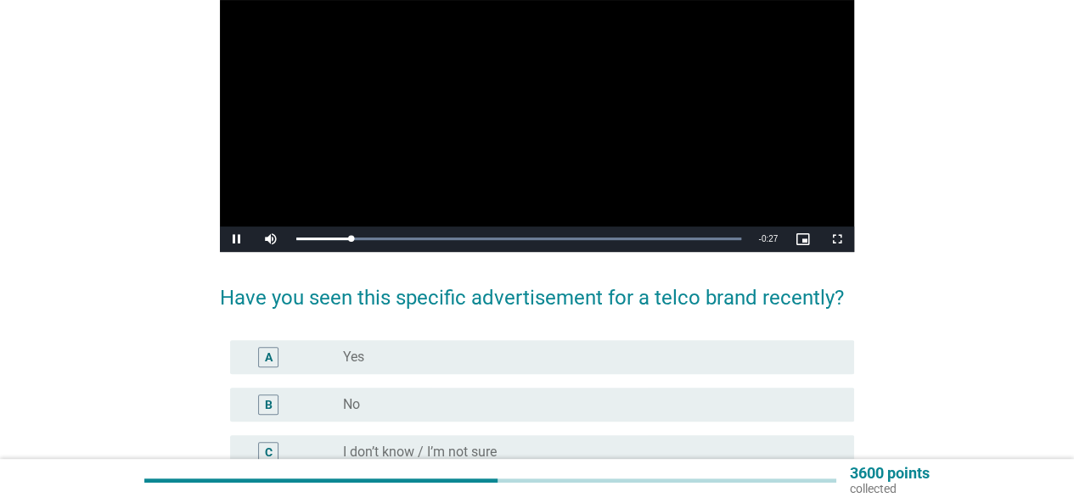
click at [572, 339] on div "A radio_button_unchecked Yes" at bounding box center [537, 358] width 634 height 48
click at [571, 349] on div "radio_button_unchecked Yes" at bounding box center [592, 357] width 498 height 20
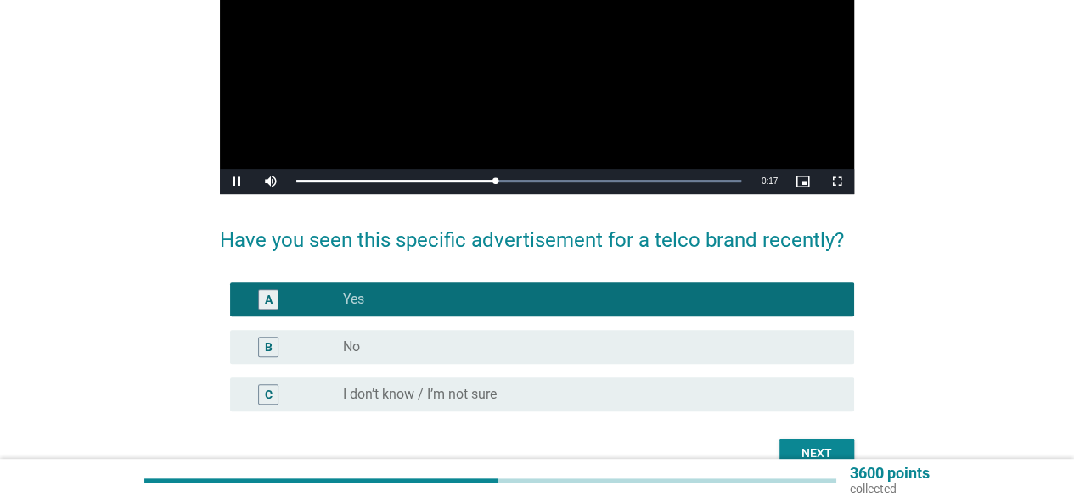
scroll to position [200, 0]
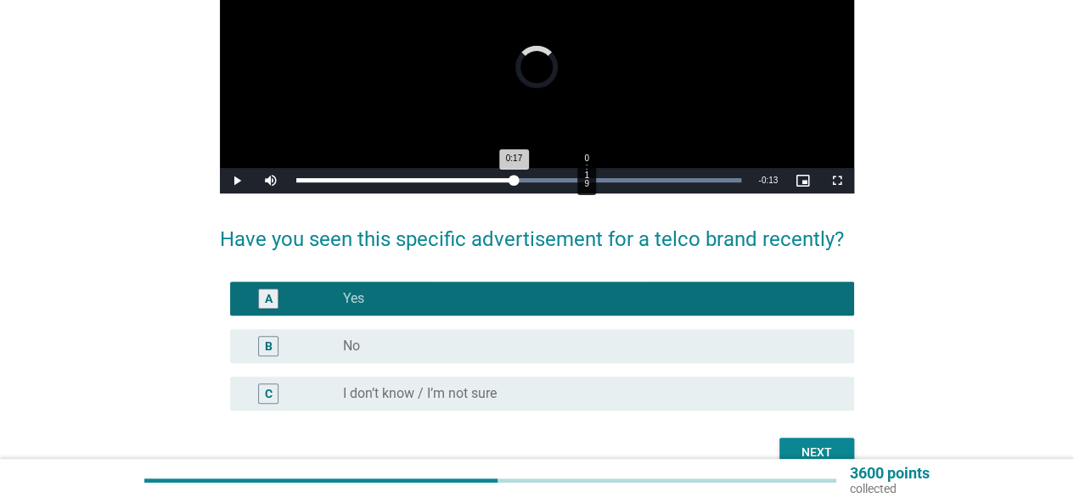
drag, startPoint x: 513, startPoint y: 177, endPoint x: 633, endPoint y: 183, distance: 120.7
click at [633, 183] on div "Loaded : 100.00% 0:19 0:17" at bounding box center [519, 180] width 446 height 4
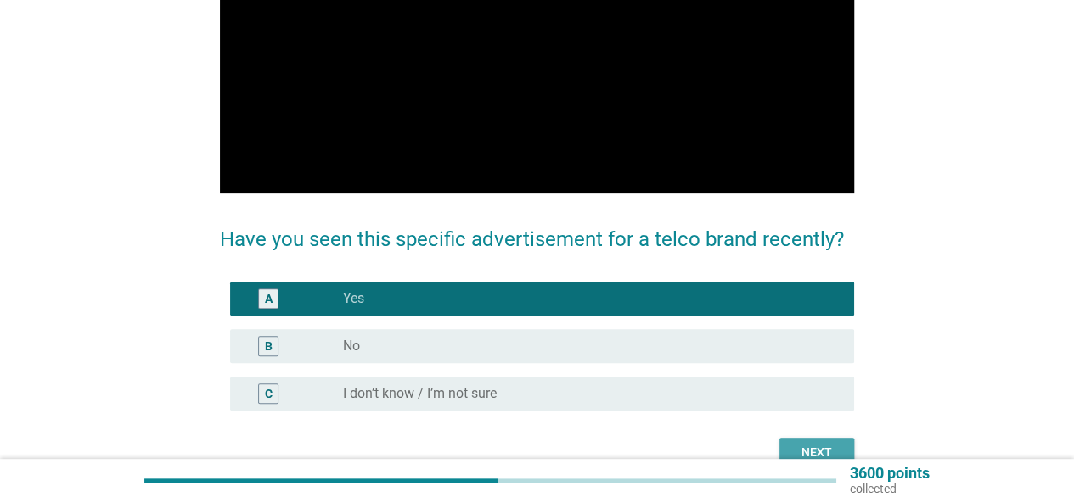
click at [834, 441] on button "Next" at bounding box center [816, 453] width 75 height 31
click at [834, 441] on div "Next" at bounding box center [537, 453] width 634 height 31
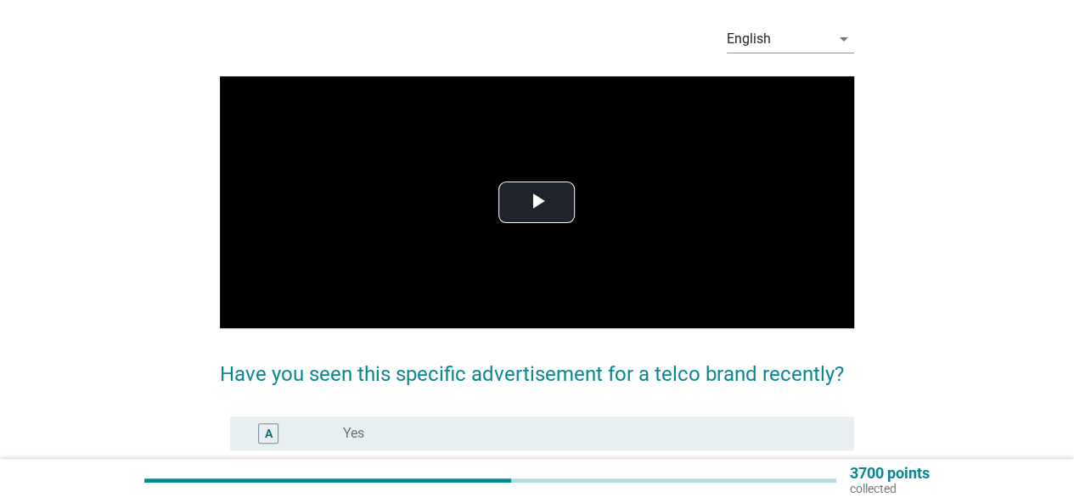
scroll to position [255, 0]
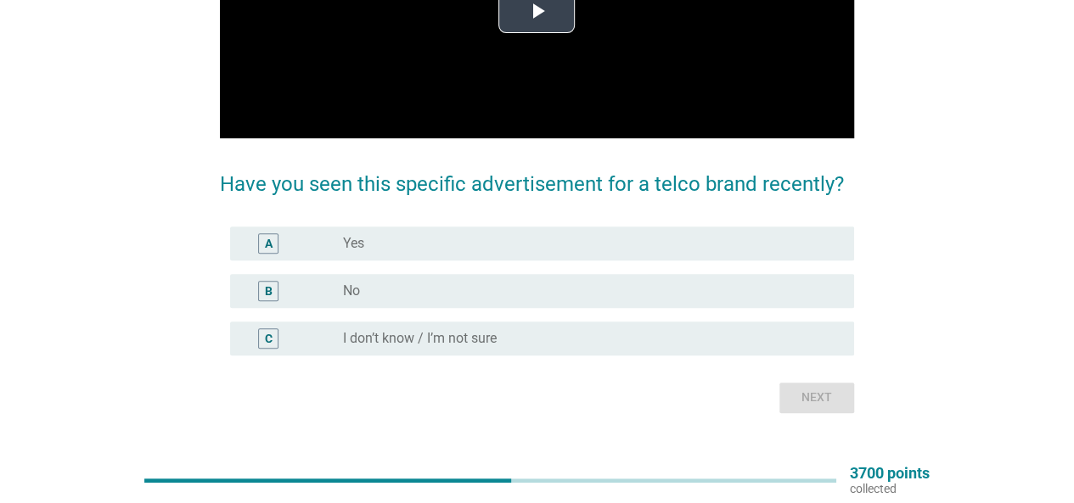
click at [537, 12] on span "Video Player" at bounding box center [537, 12] width 0 height 0
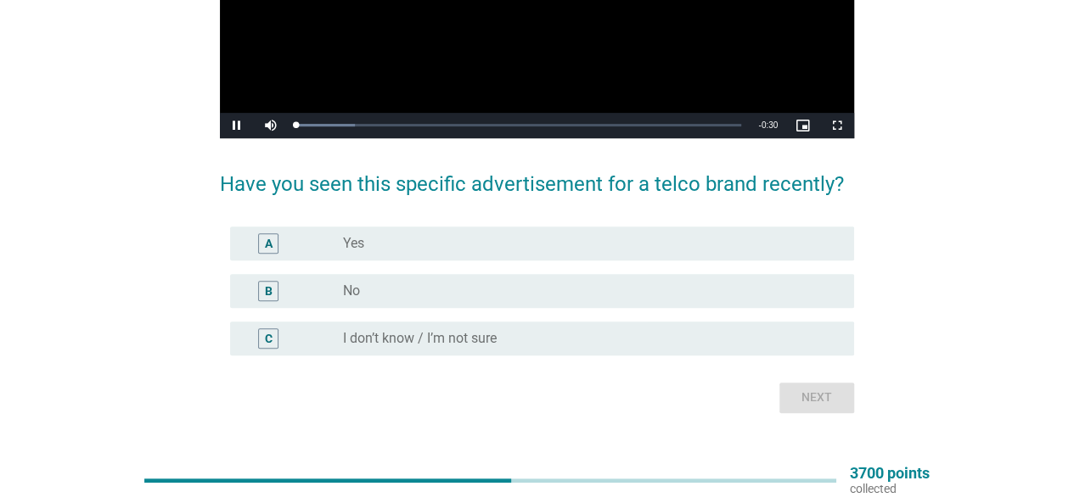
scroll to position [141, 0]
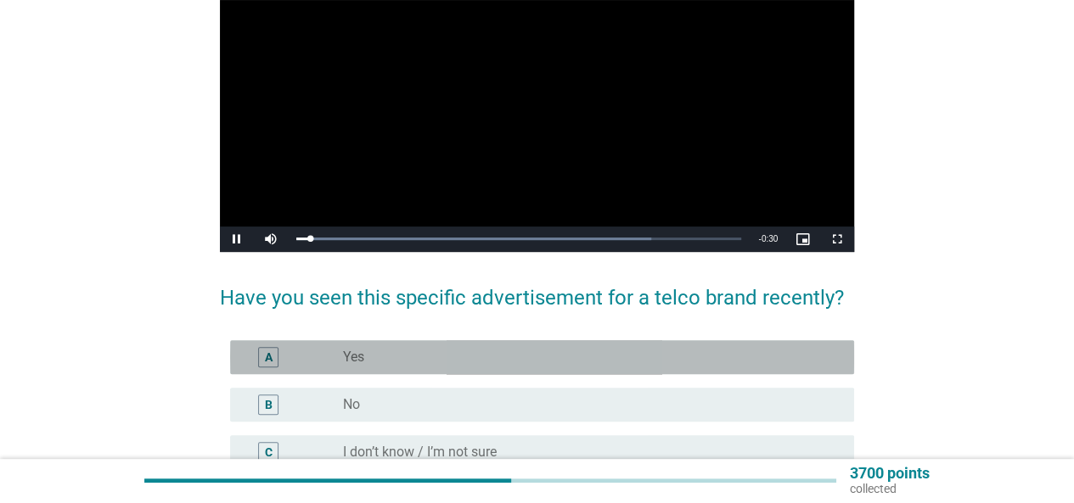
click at [405, 352] on div "radio_button_unchecked Yes" at bounding box center [585, 357] width 484 height 17
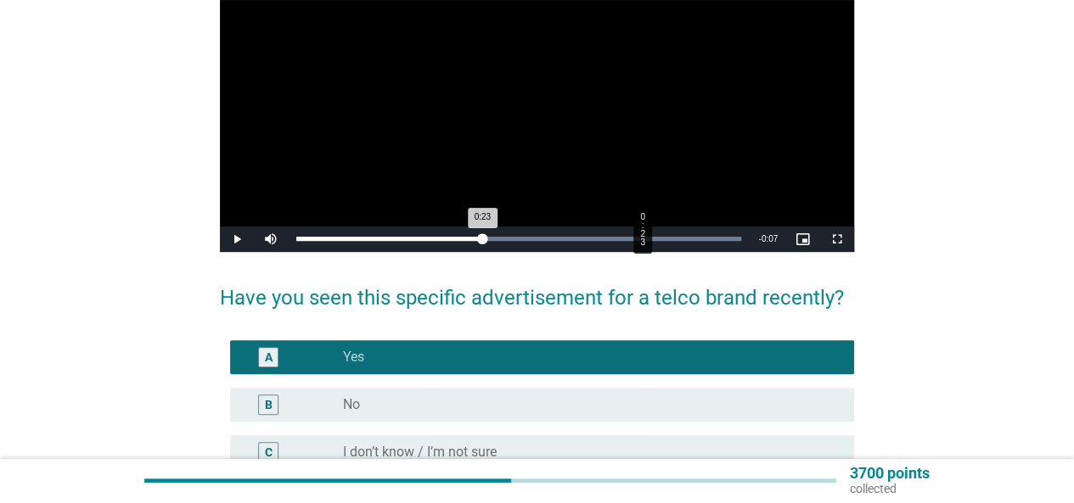
drag, startPoint x: 360, startPoint y: 236, endPoint x: 641, endPoint y: 238, distance: 281.0
click at [641, 238] on div "Loaded : 100.00% 0:23 0:23" at bounding box center [519, 239] width 446 height 4
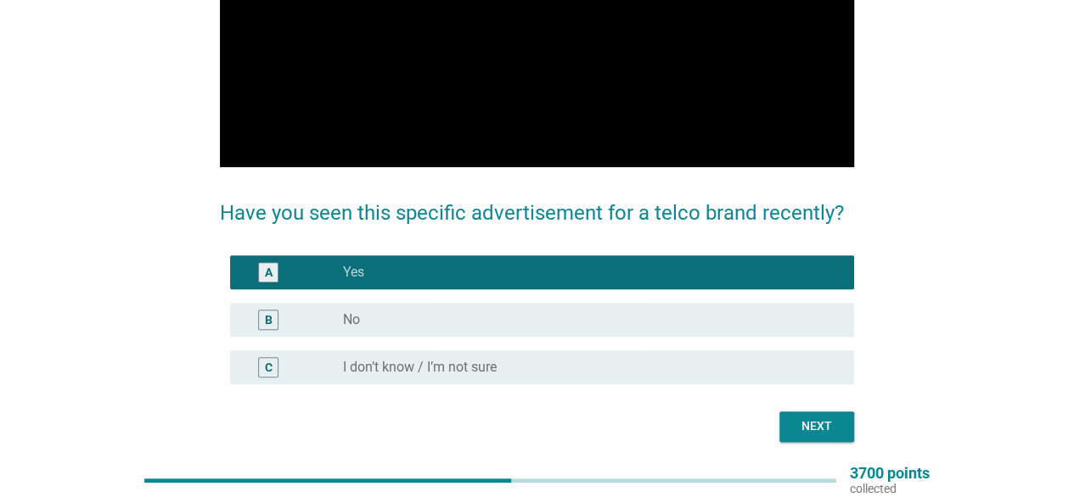
scroll to position [200, 0]
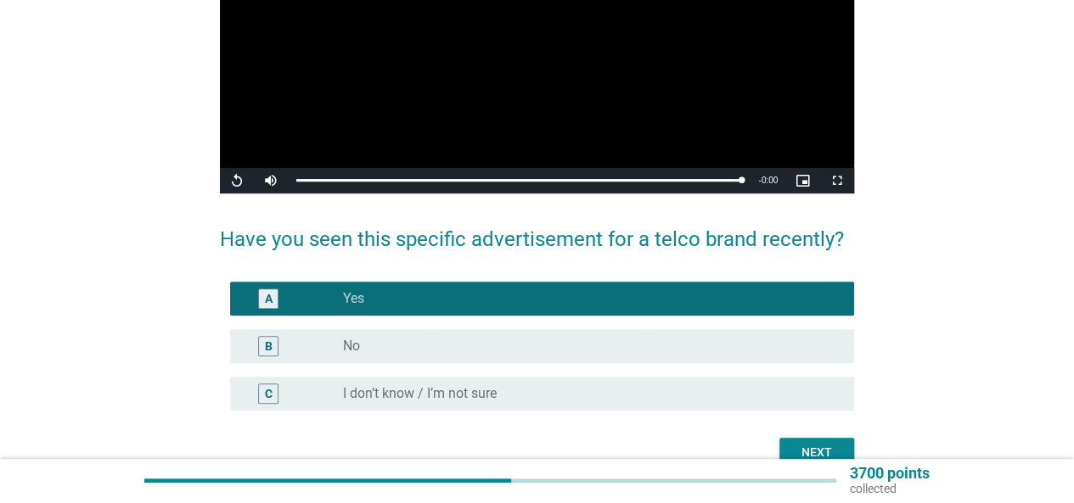
click at [825, 438] on button "Next" at bounding box center [816, 453] width 75 height 31
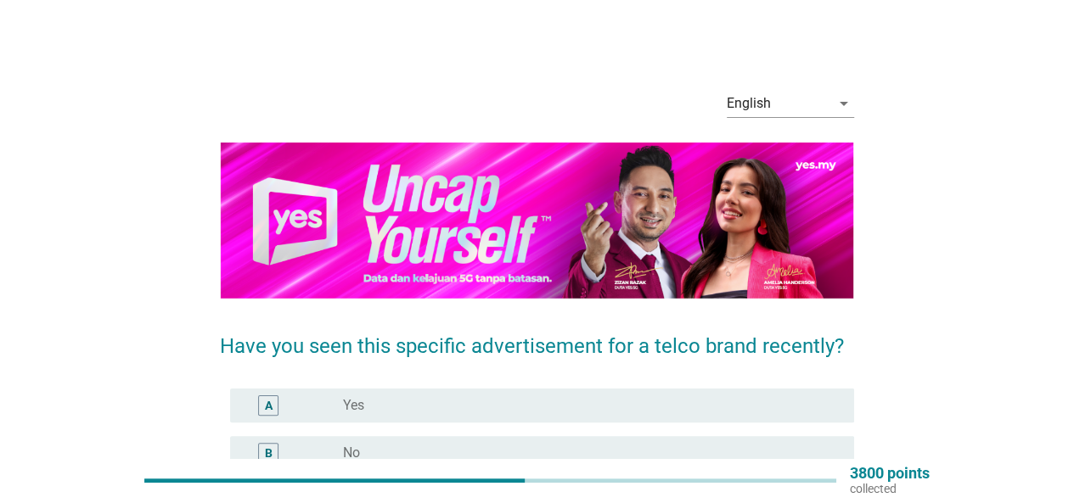
scroll to position [170, 0]
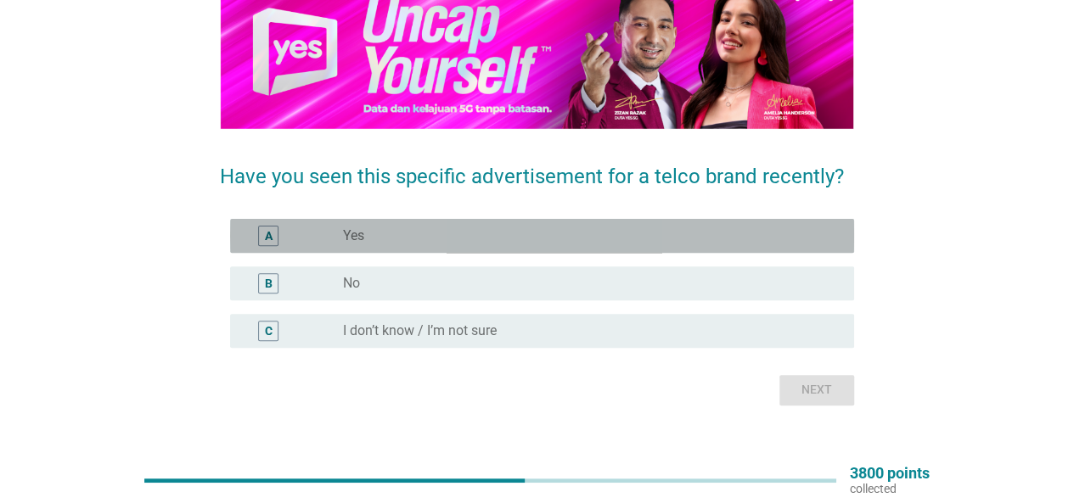
click at [586, 230] on div "radio_button_unchecked Yes" at bounding box center [585, 236] width 484 height 17
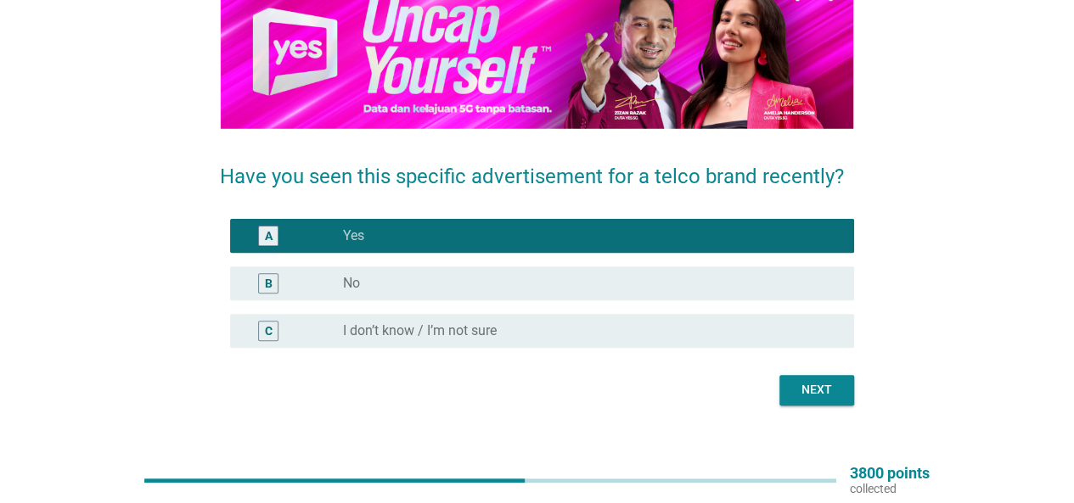
click at [790, 390] on button "Next" at bounding box center [816, 390] width 75 height 31
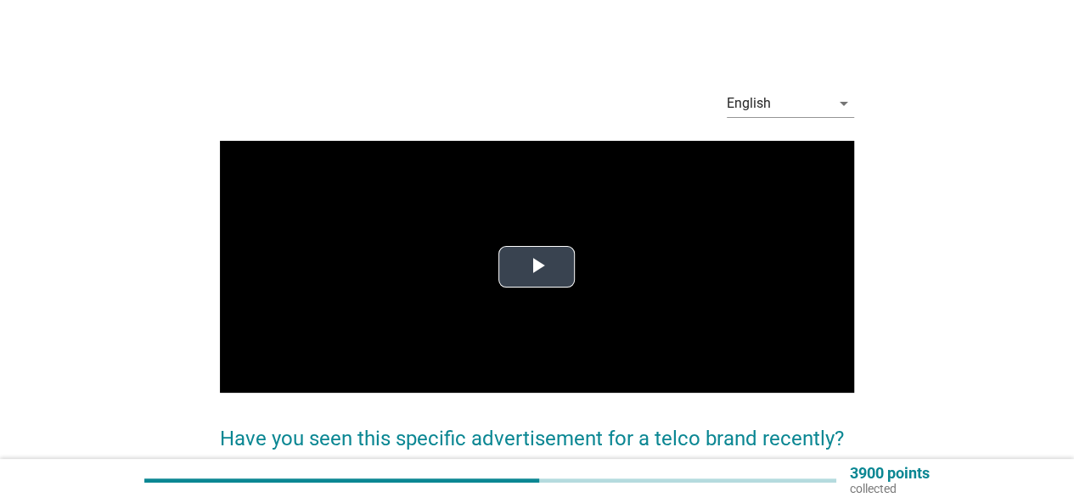
click at [537, 267] on span "Video Player" at bounding box center [537, 267] width 0 height 0
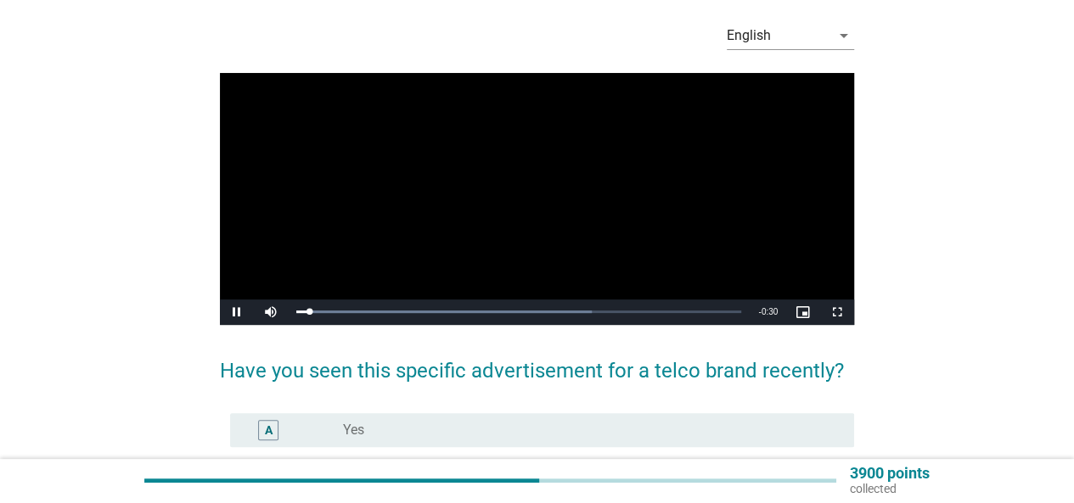
scroll to position [85, 0]
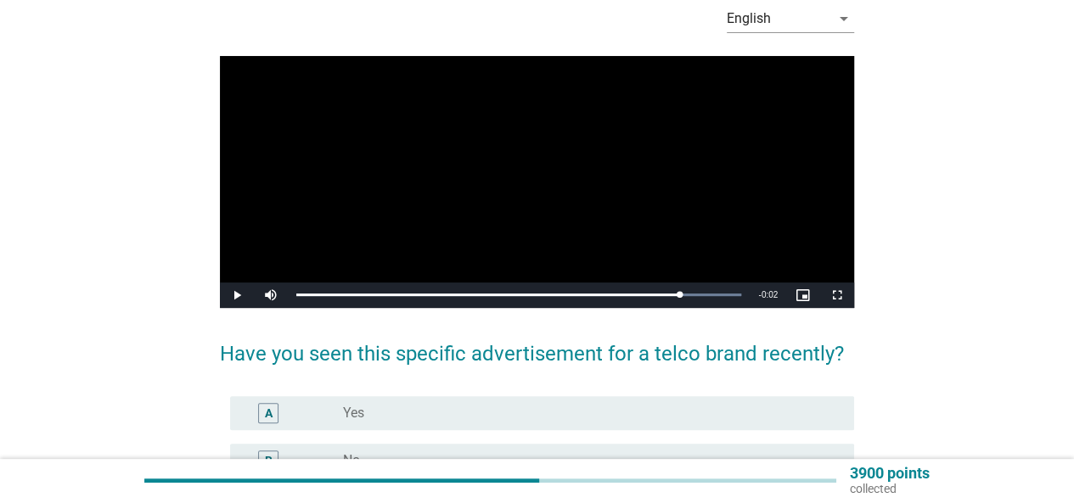
drag, startPoint x: 318, startPoint y: 293, endPoint x: 716, endPoint y: 309, distance: 398.5
click at [716, 309] on div "Video Player is loading. Play Video Play Mute Current Time 0:28 / Duration 0:30…" at bounding box center [537, 189] width 634 height 266
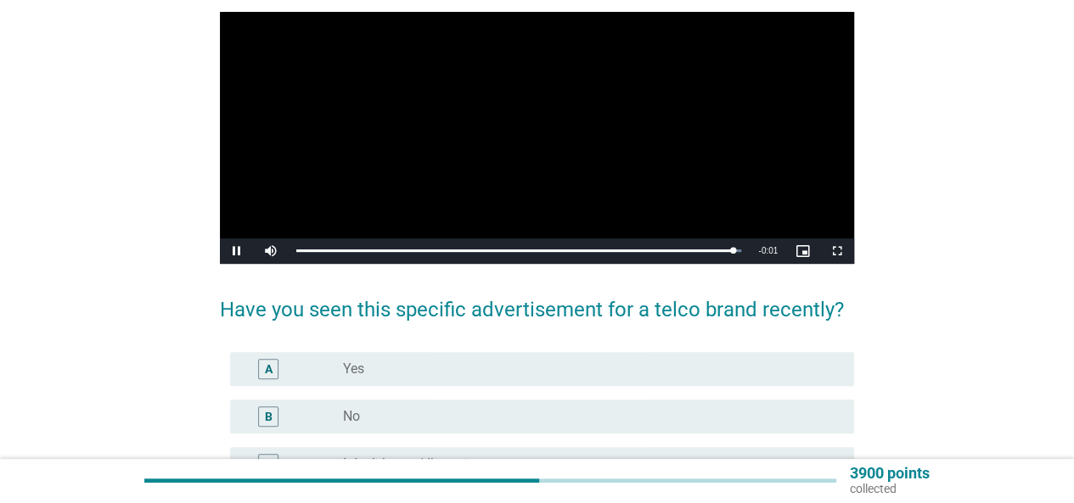
scroll to position [255, 0]
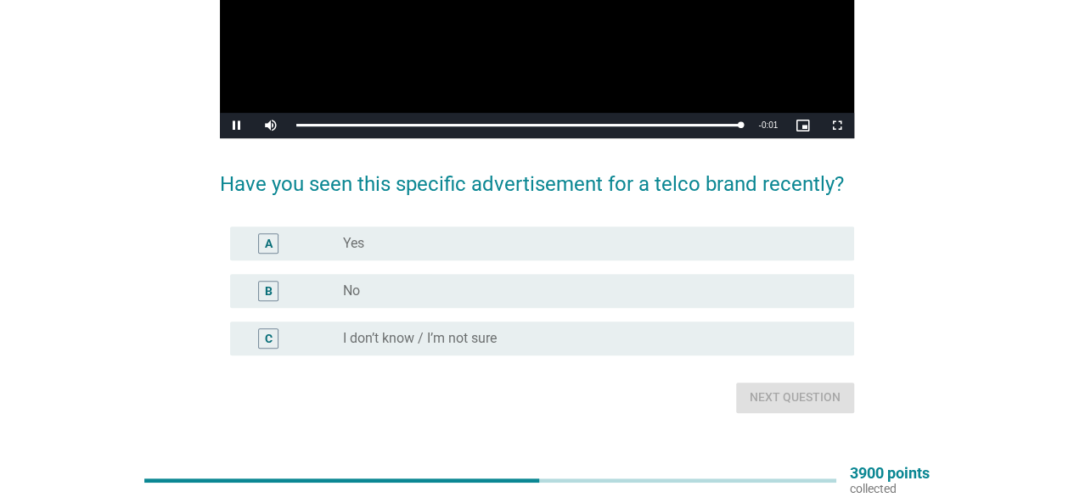
click at [638, 233] on div "radio_button_unchecked Yes" at bounding box center [592, 243] width 498 height 20
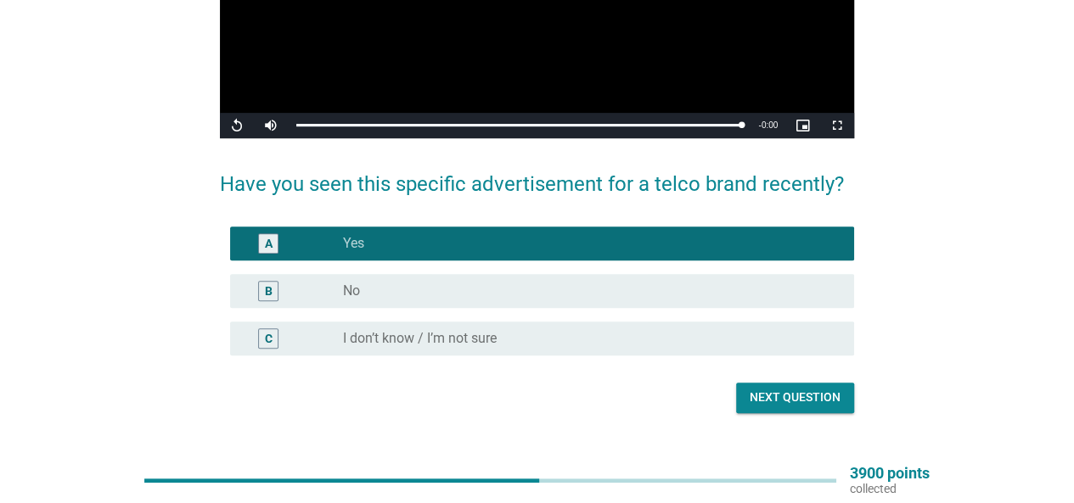
click at [783, 387] on button "Next question" at bounding box center [795, 398] width 118 height 31
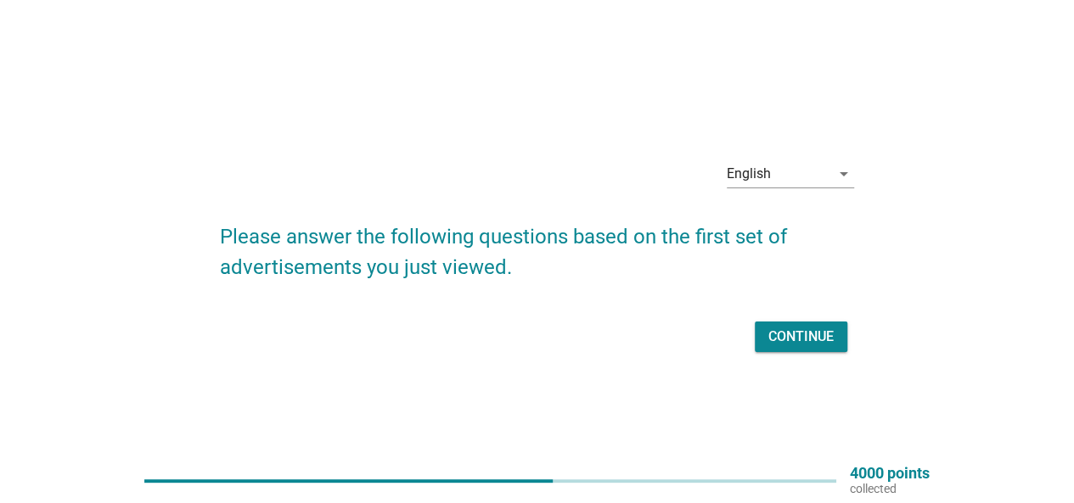
click at [799, 332] on div "Continue" at bounding box center [800, 337] width 65 height 20
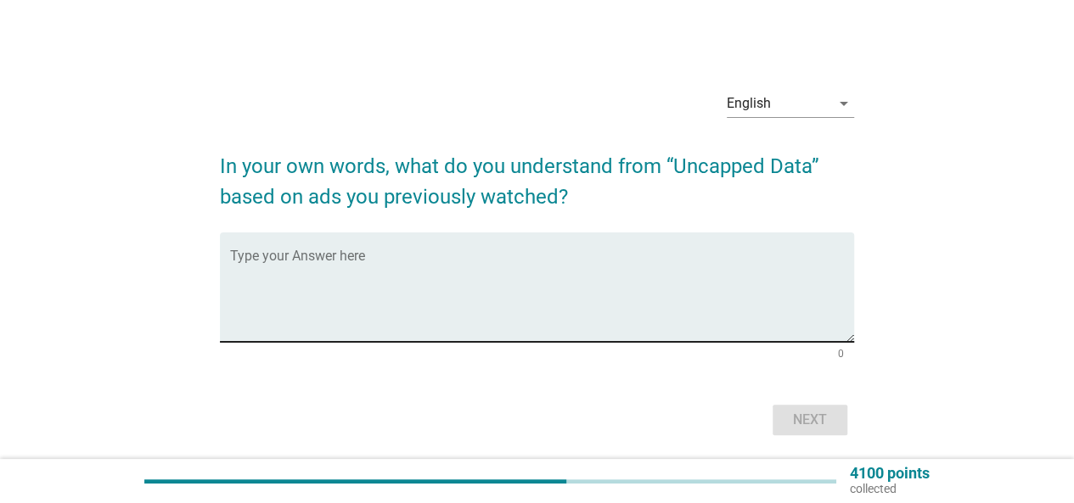
click at [614, 317] on textarea "Type your Answer here" at bounding box center [542, 297] width 624 height 89
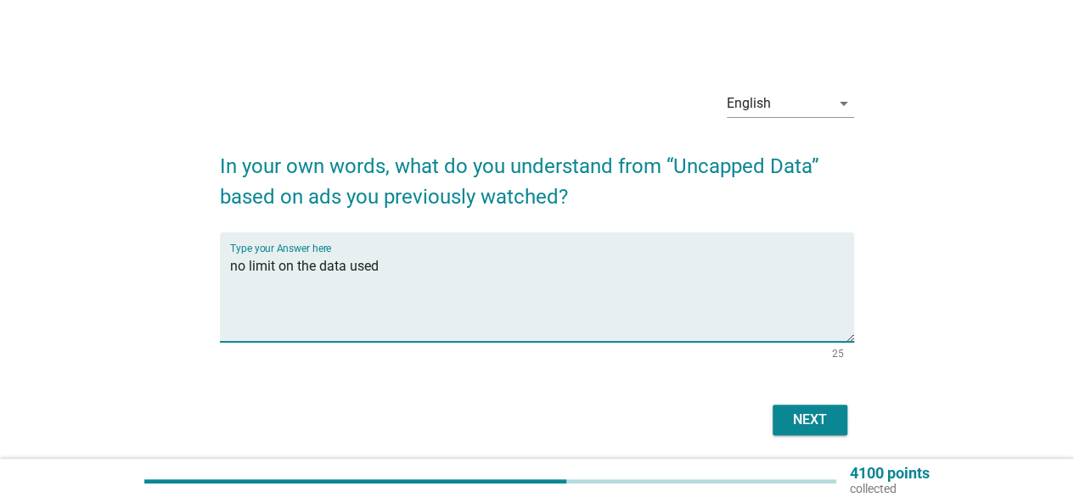
type textarea "no limit on the data used"
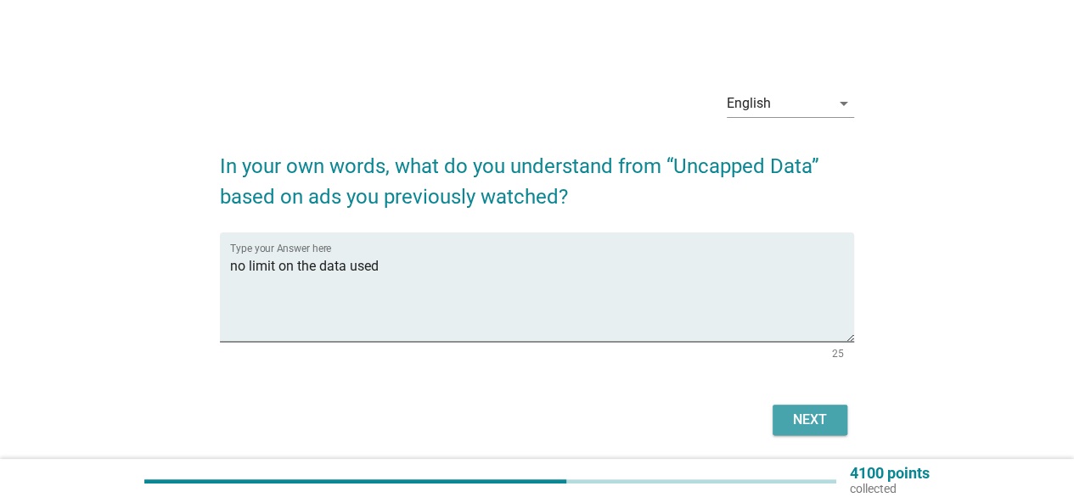
click at [818, 428] on div "Next" at bounding box center [810, 420] width 48 height 20
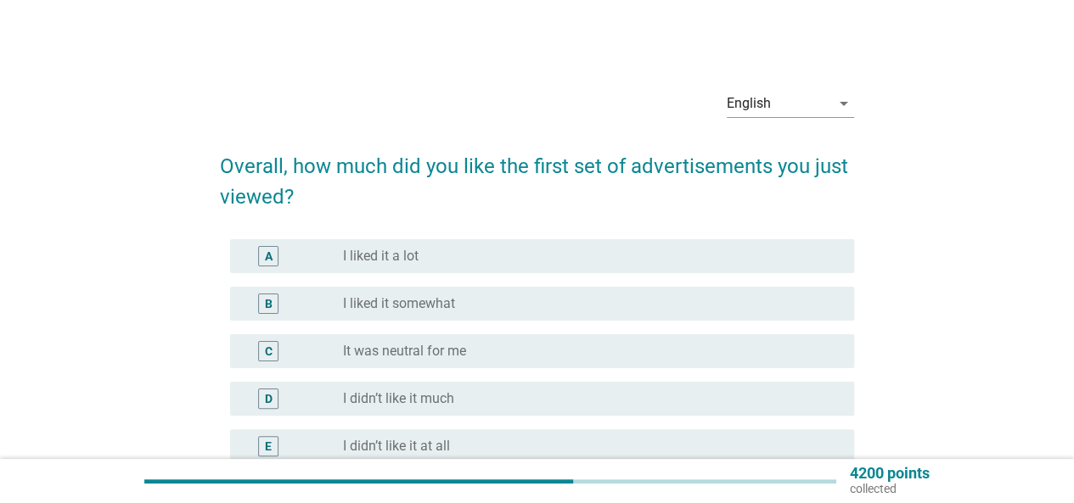
click at [509, 282] on div "B radio_button_unchecked I liked it somewhat" at bounding box center [537, 304] width 634 height 48
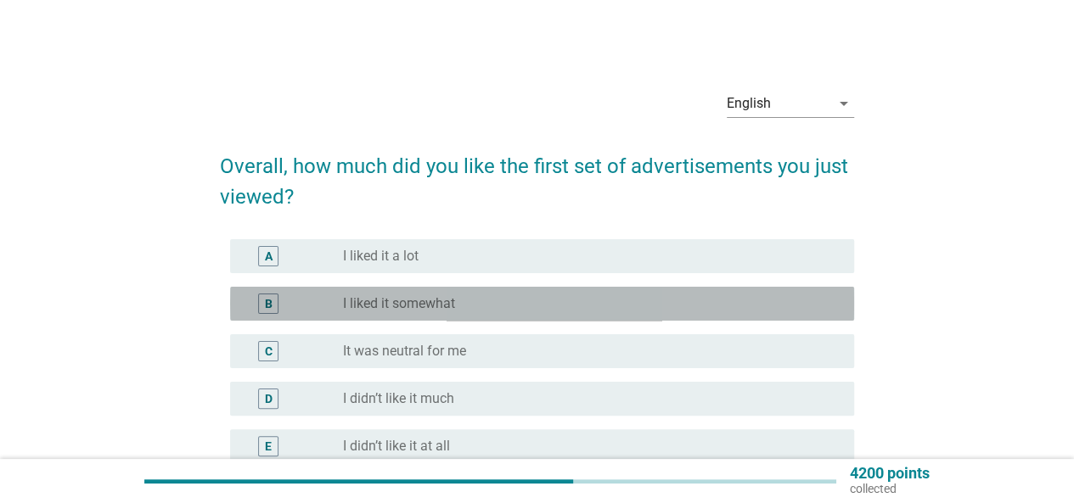
click at [518, 291] on div "B radio_button_unchecked I liked it somewhat" at bounding box center [542, 304] width 624 height 34
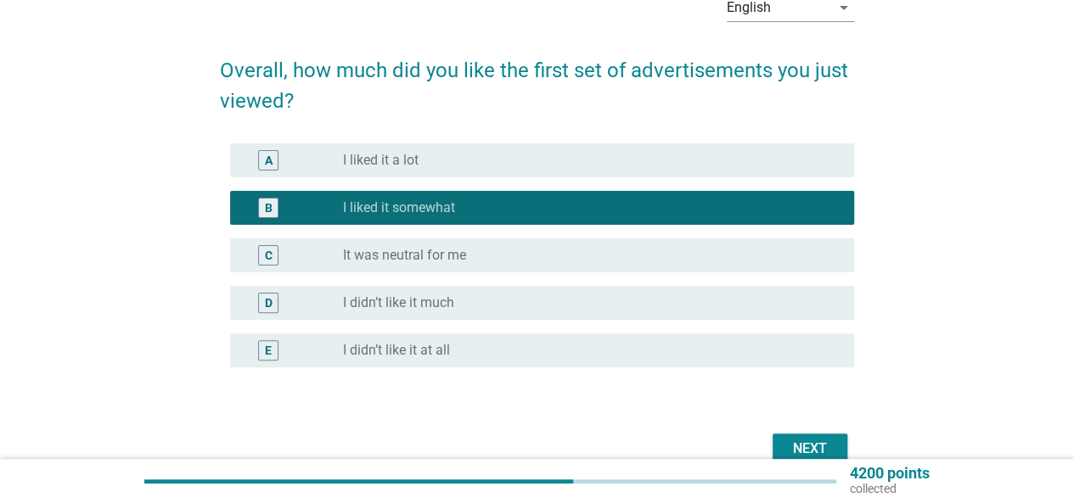
scroll to position [182, 0]
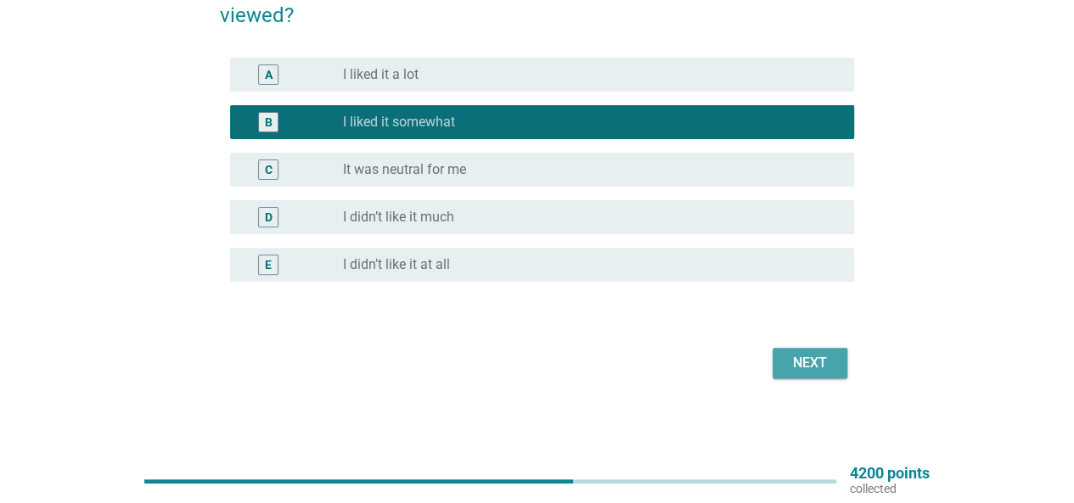
click at [805, 368] on div "Next" at bounding box center [810, 363] width 48 height 20
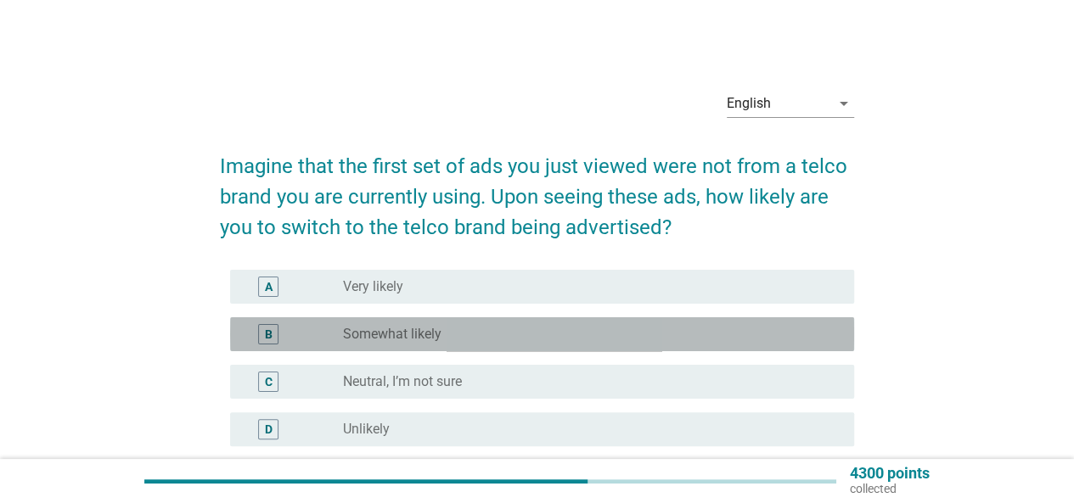
click at [582, 324] on div "radio_button_unchecked Somewhat likely" at bounding box center [592, 334] width 498 height 20
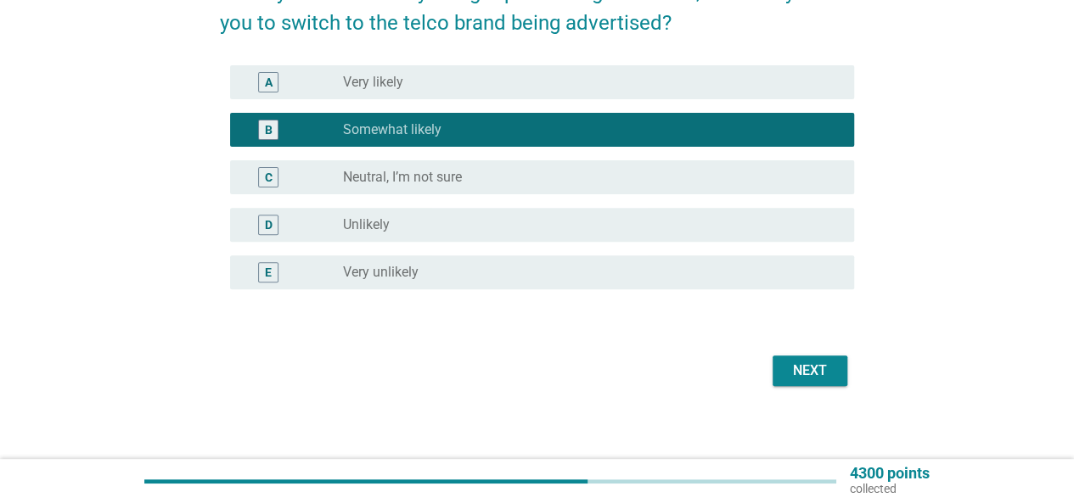
scroll to position [212, 0]
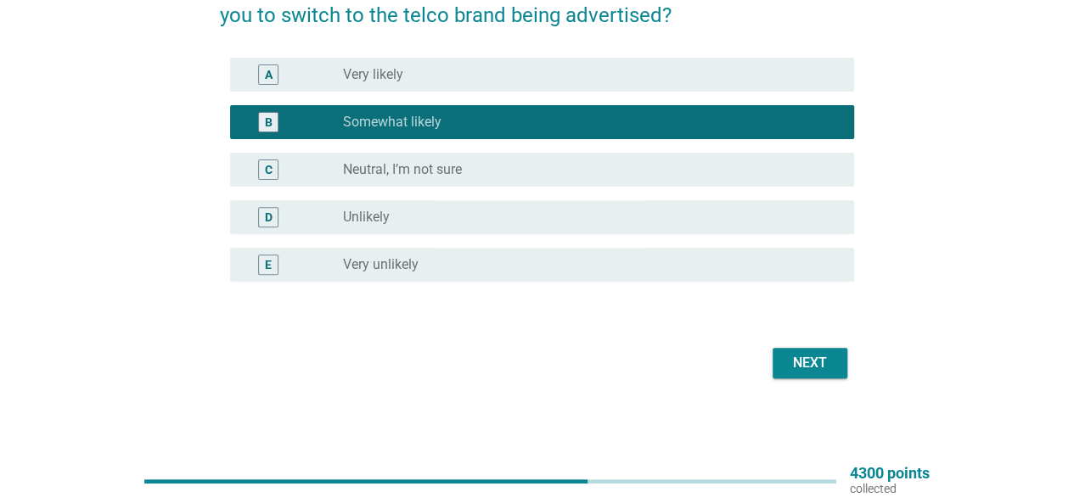
click at [820, 366] on div "Next" at bounding box center [810, 363] width 48 height 20
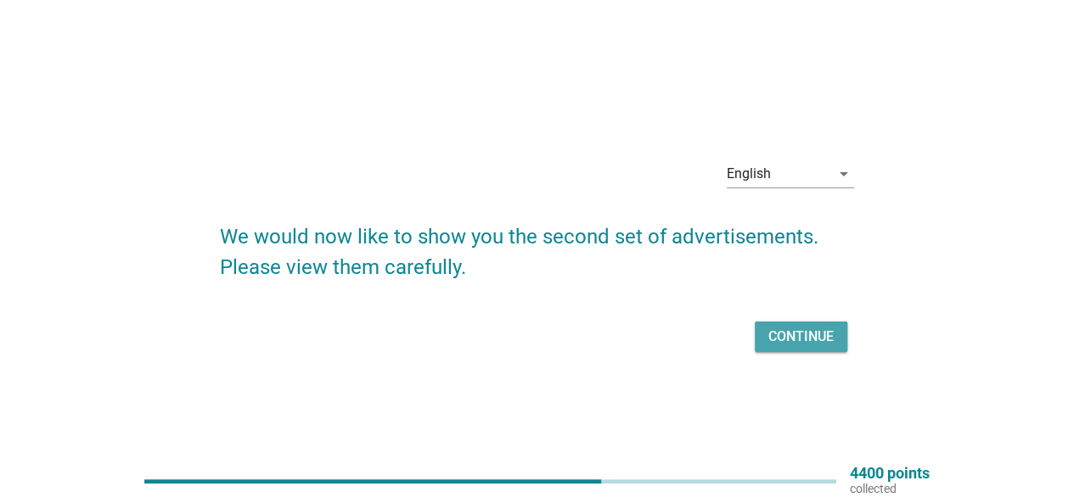
click at [792, 335] on div "Continue" at bounding box center [800, 337] width 65 height 20
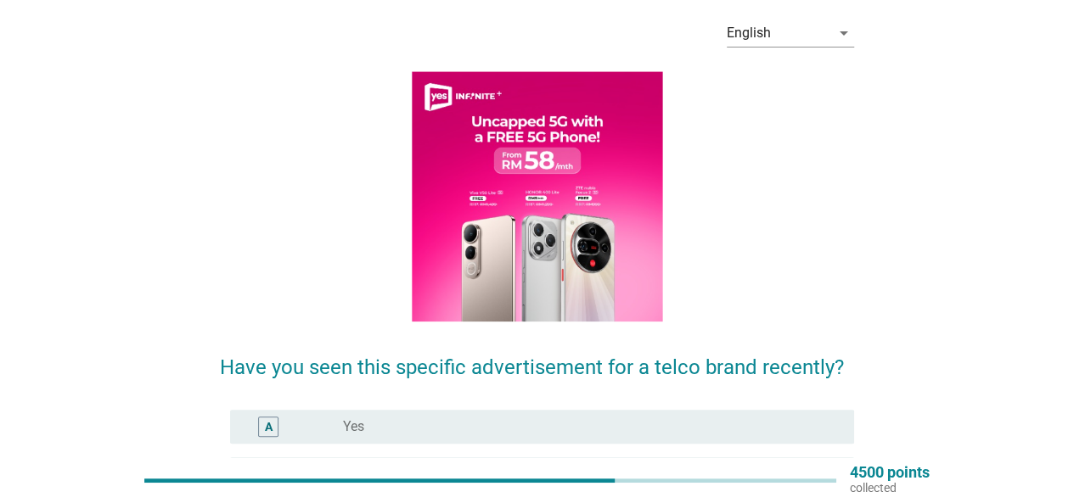
scroll to position [170, 0]
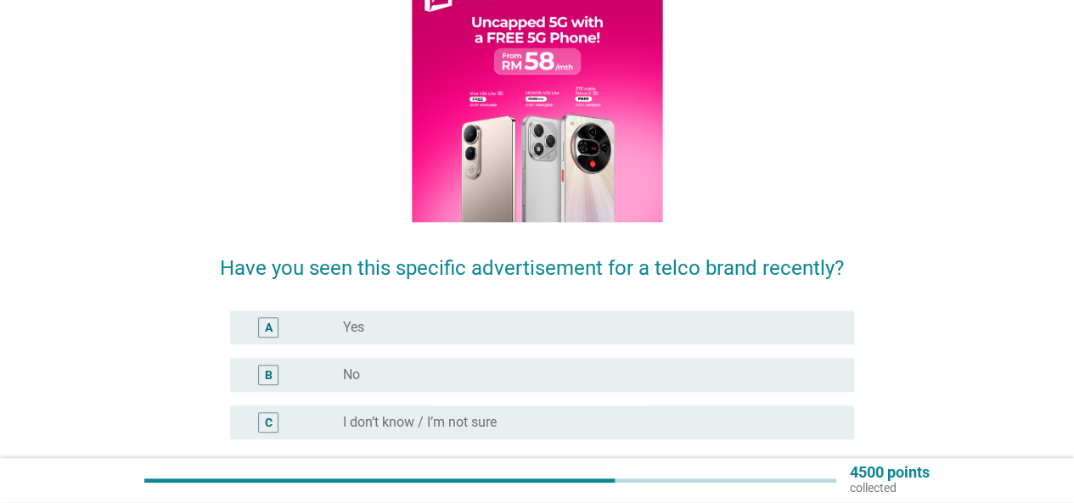
click at [505, 329] on div "radio_button_unchecked Yes" at bounding box center [585, 327] width 484 height 17
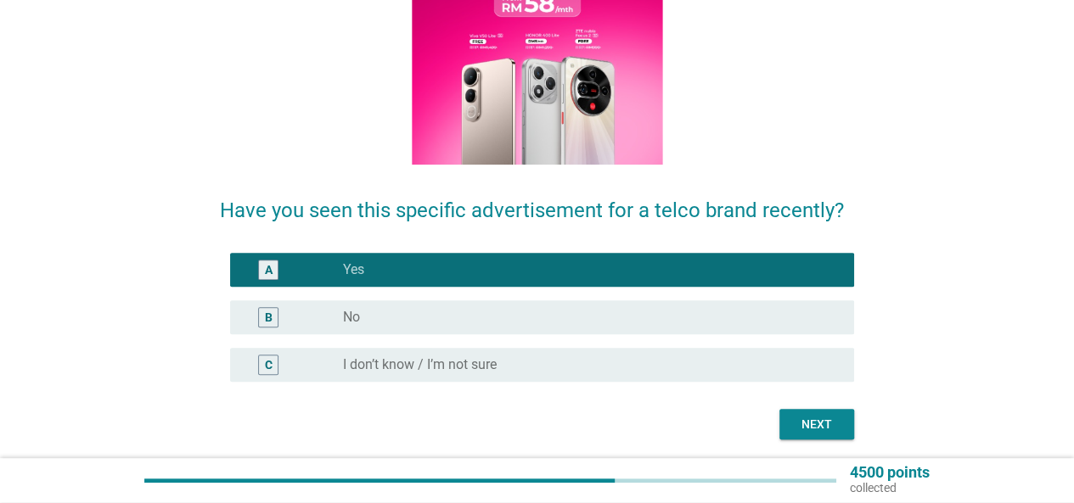
scroll to position [284, 0]
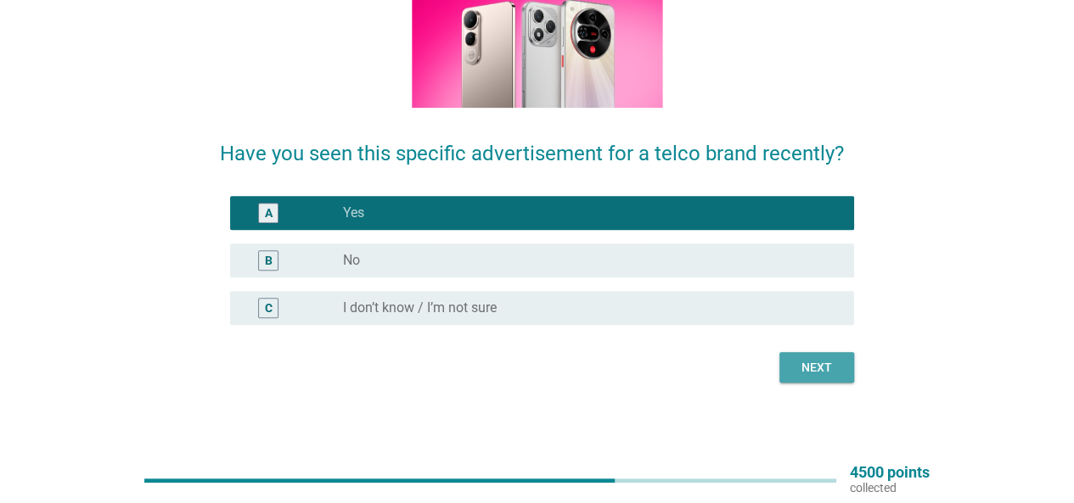
click at [817, 371] on div "Next" at bounding box center [817, 368] width 48 height 18
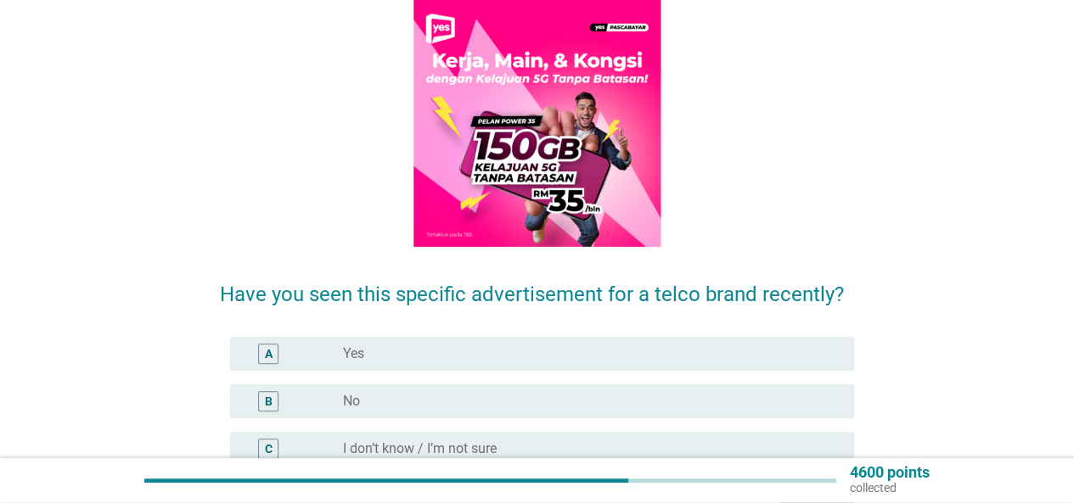
scroll to position [255, 0]
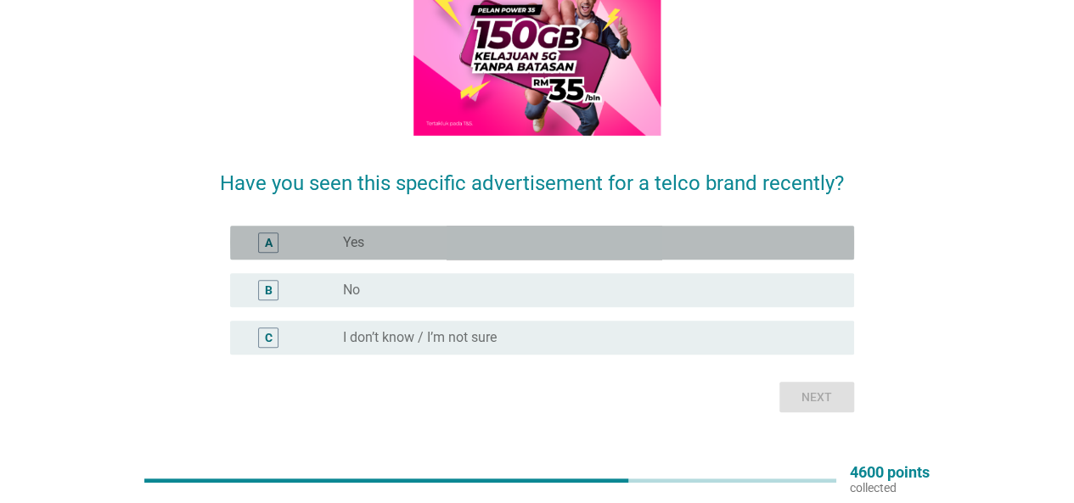
click at [513, 239] on div "radio_button_unchecked Yes" at bounding box center [585, 242] width 484 height 17
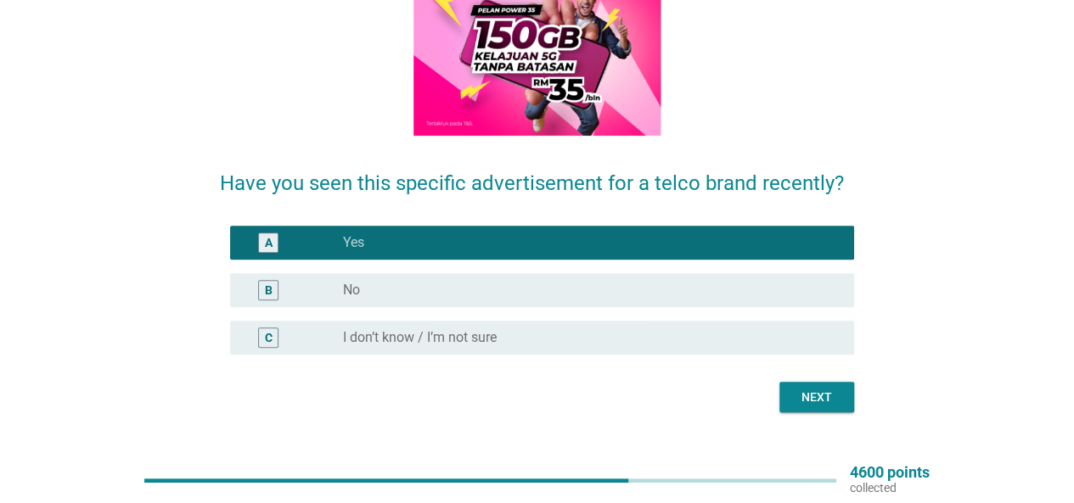
click at [812, 396] on div "Next" at bounding box center [817, 398] width 48 height 18
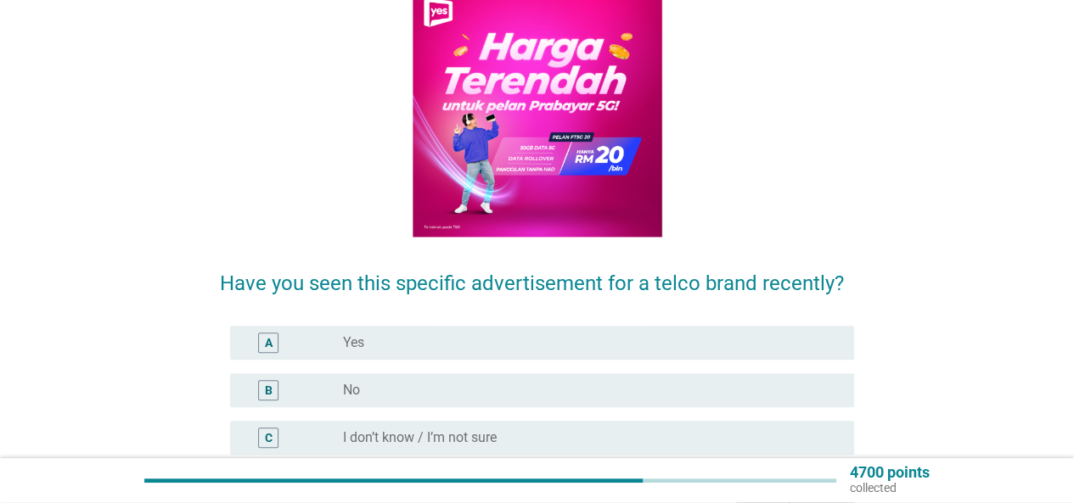
scroll to position [284, 0]
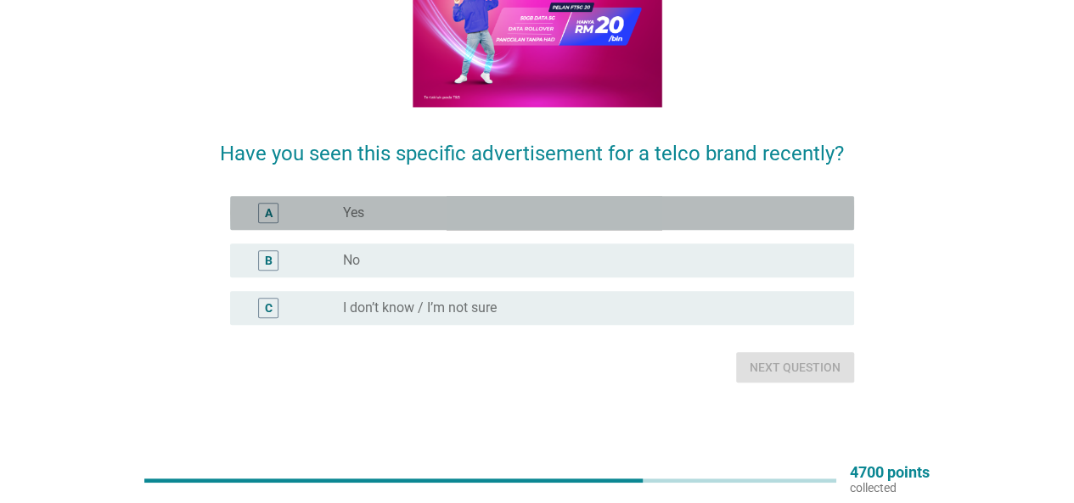
click at [503, 202] on div "A radio_button_unchecked Yes" at bounding box center [542, 213] width 624 height 34
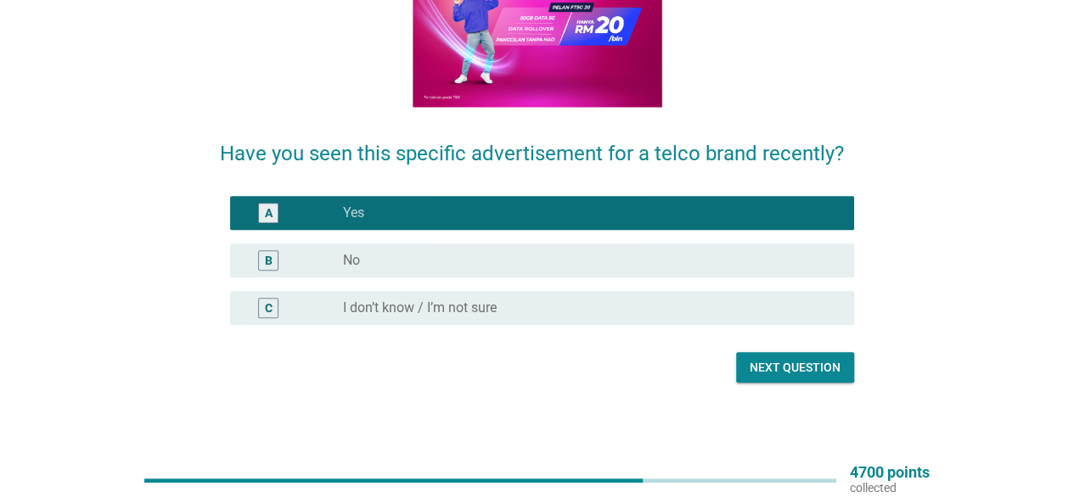
click at [843, 383] on div "English arrow_drop_down Have you seen this specific advertisement for a telco b…" at bounding box center [536, 87] width 661 height 618
click at [835, 378] on button "Next question" at bounding box center [795, 367] width 118 height 31
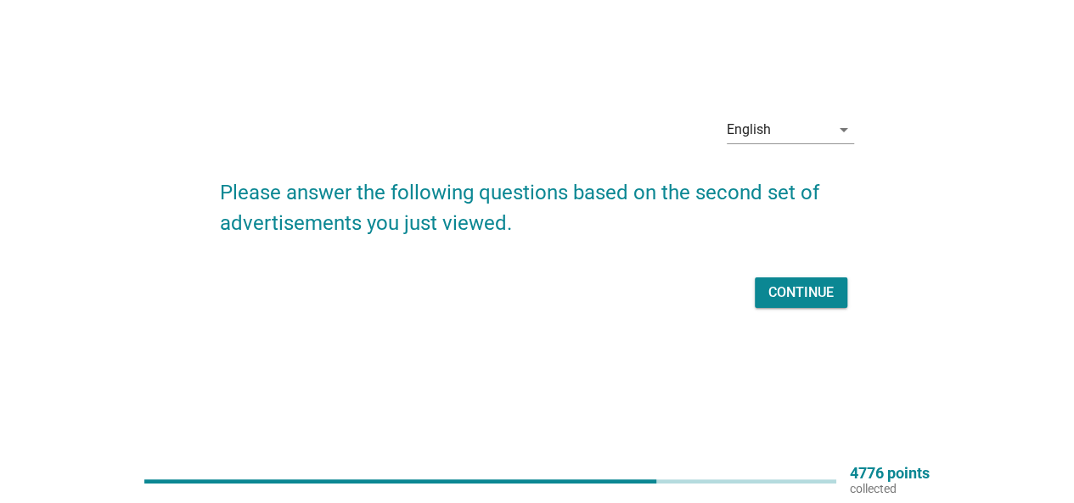
scroll to position [0, 0]
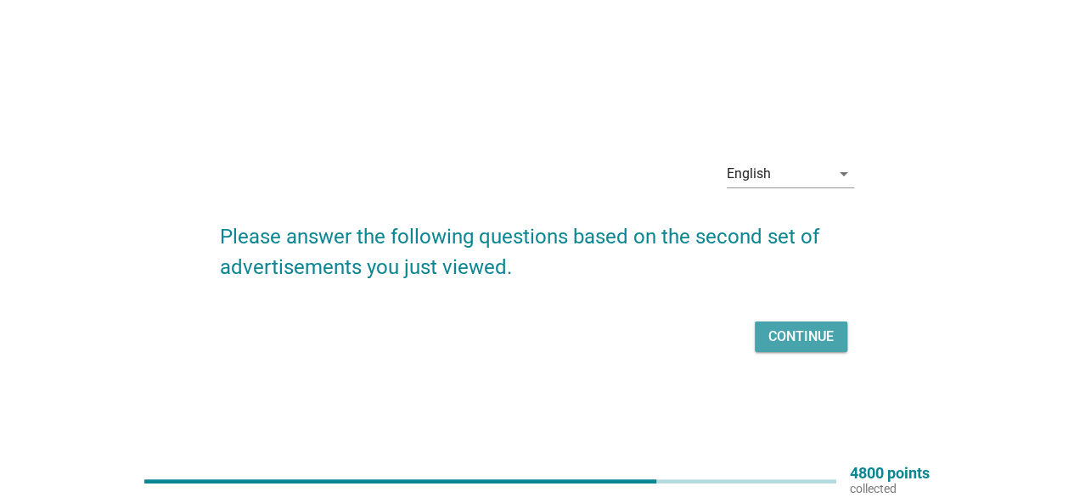
click at [803, 328] on div "Continue" at bounding box center [800, 337] width 65 height 20
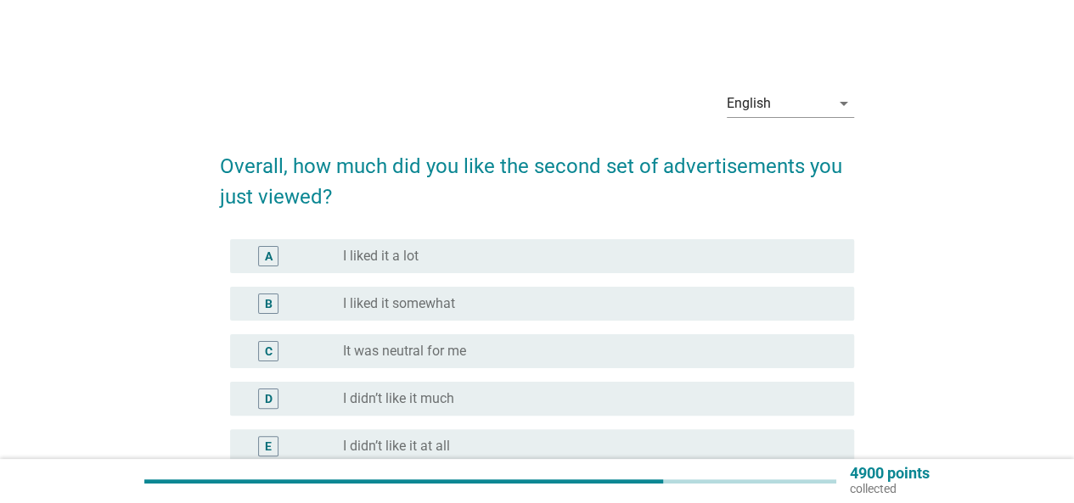
click at [635, 304] on div "radio_button_unchecked I liked it somewhat" at bounding box center [585, 303] width 484 height 17
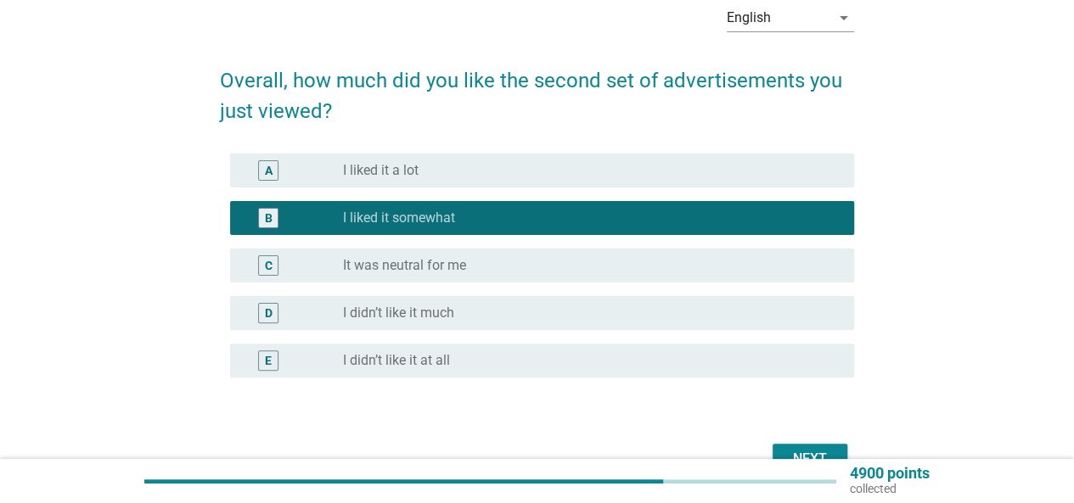
scroll to position [170, 0]
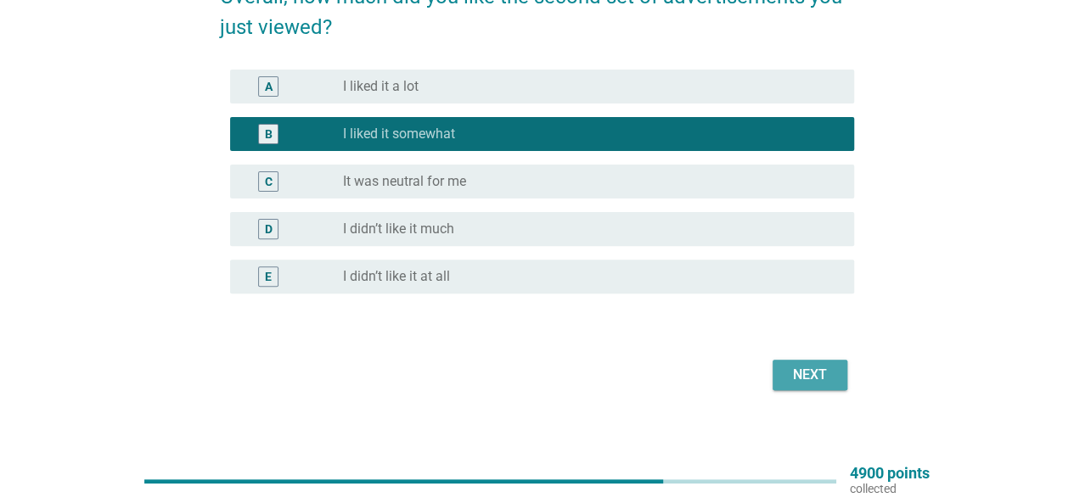
click at [803, 369] on div "Next" at bounding box center [810, 375] width 48 height 20
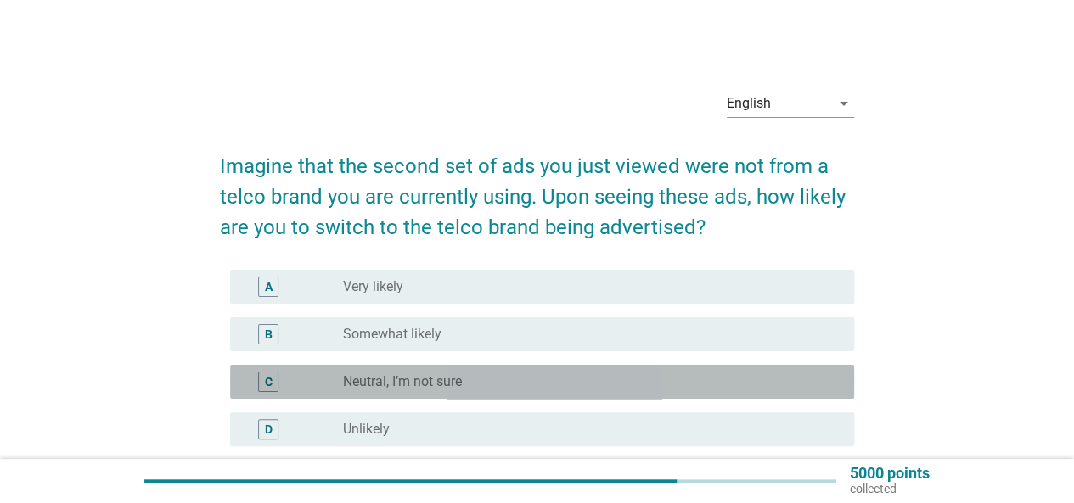
click at [598, 375] on div "radio_button_unchecked Neutral, I’m not sure" at bounding box center [585, 382] width 484 height 17
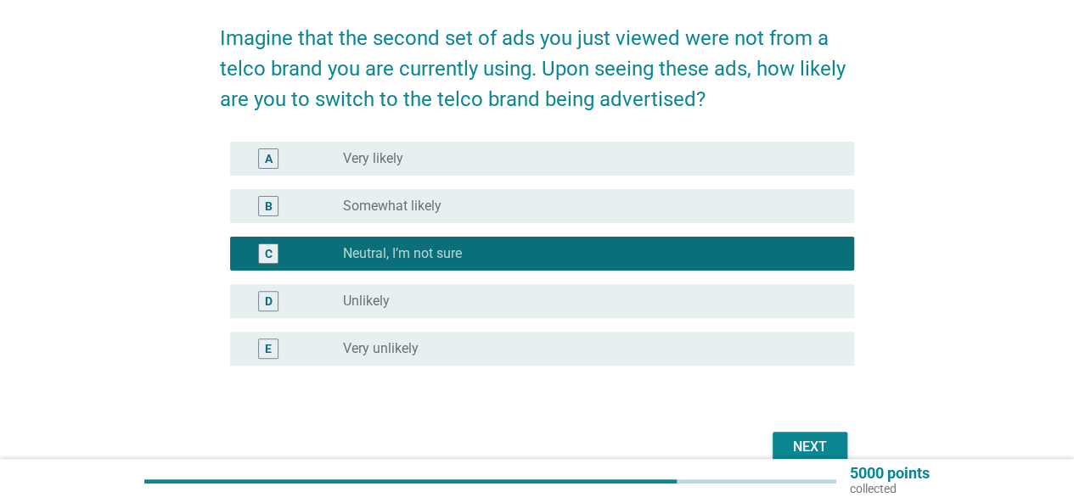
scroll to position [212, 0]
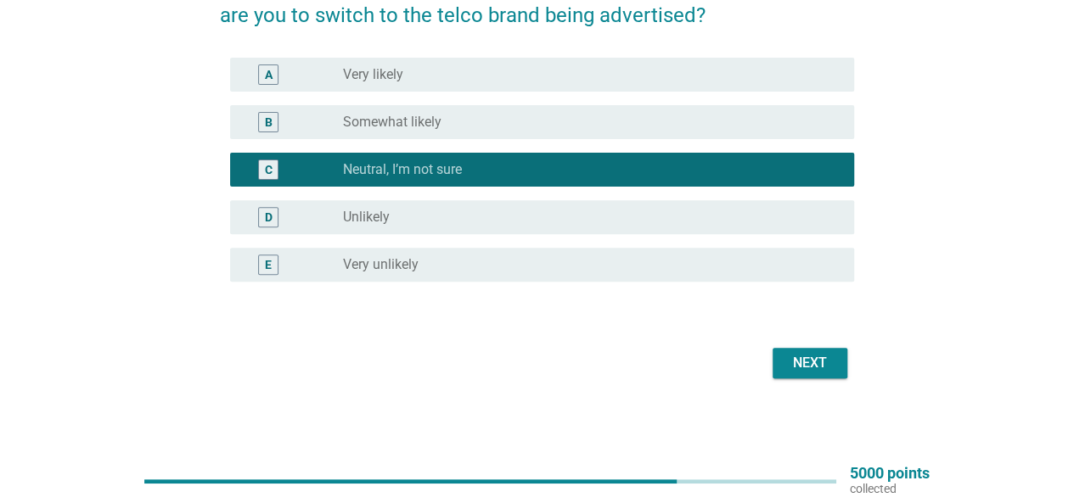
click at [813, 363] on div "Next" at bounding box center [810, 363] width 48 height 20
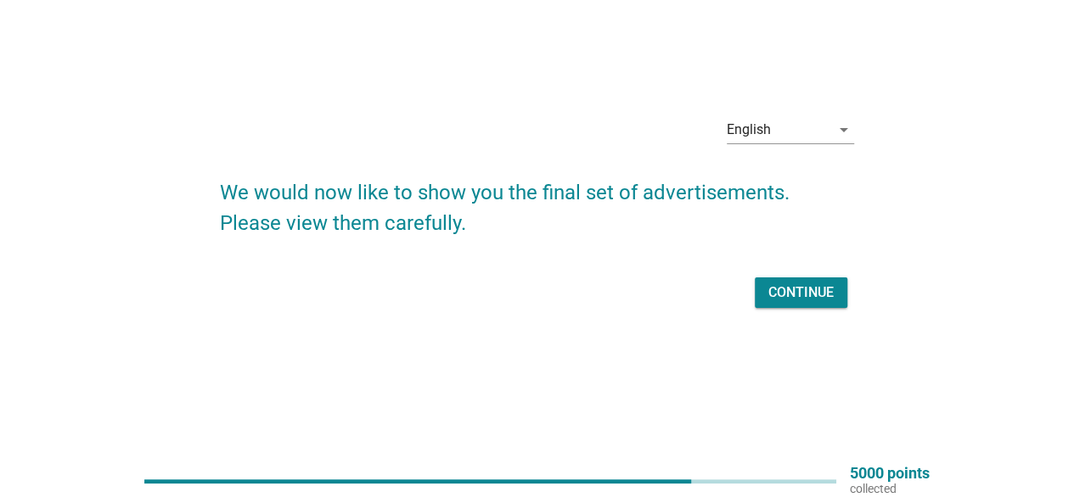
scroll to position [0, 0]
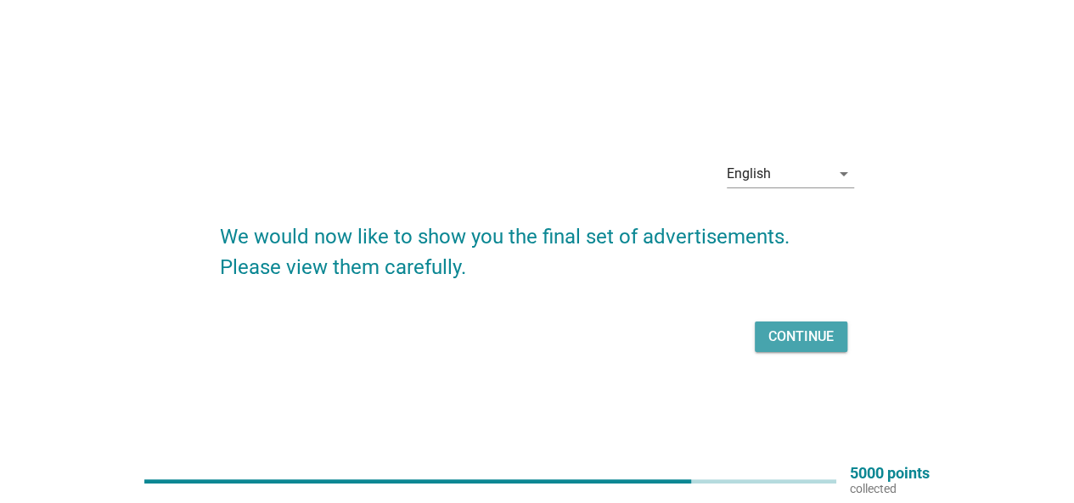
click at [798, 333] on div "Continue" at bounding box center [800, 337] width 65 height 20
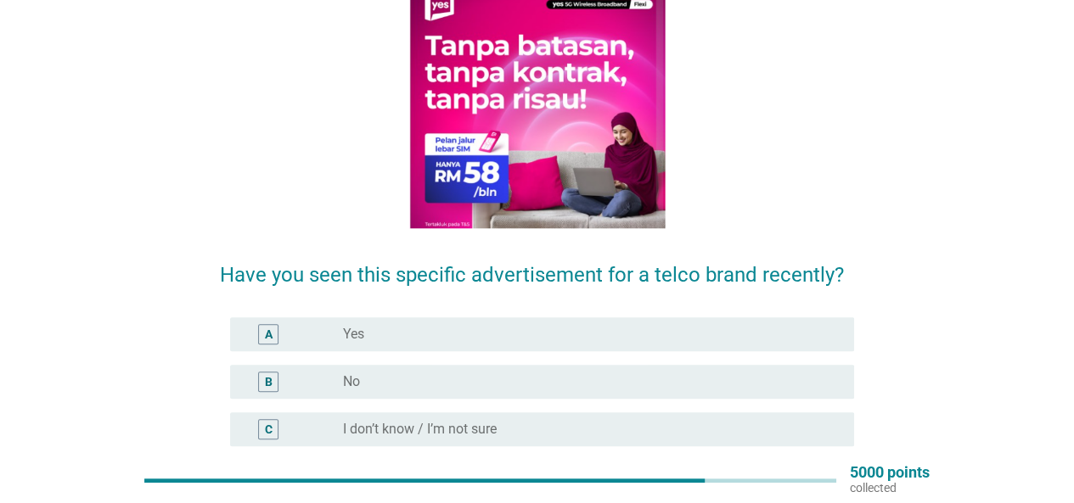
scroll to position [170, 0]
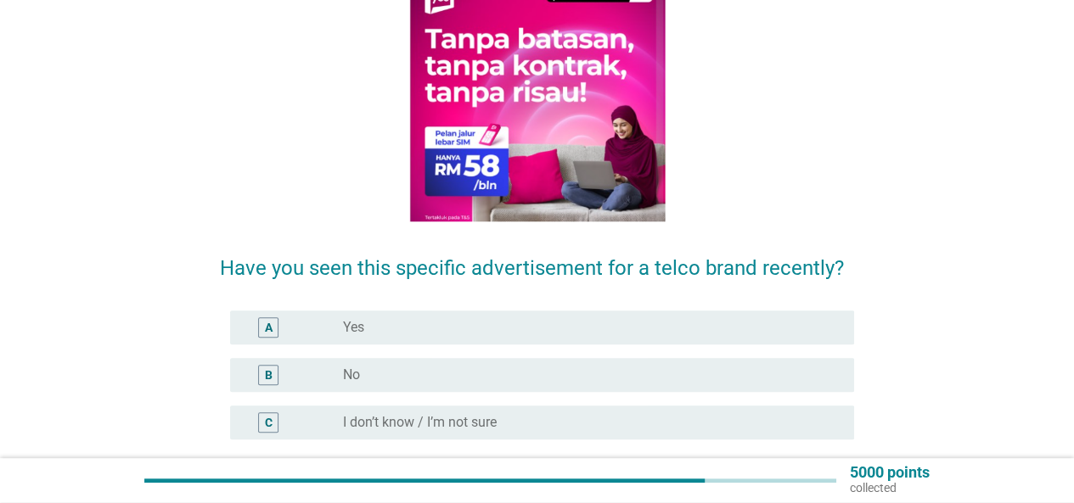
click at [640, 329] on div "radio_button_unchecked Yes" at bounding box center [585, 327] width 484 height 17
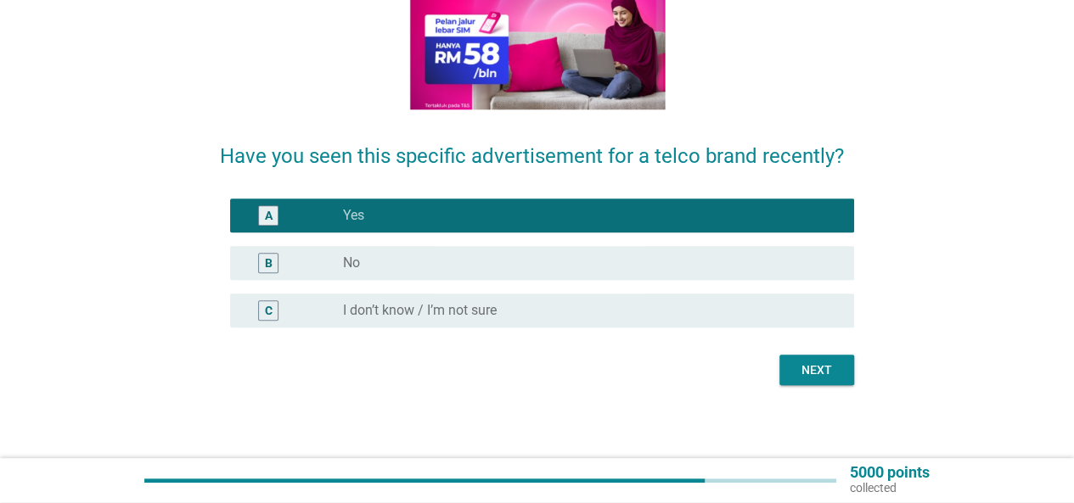
scroll to position [284, 0]
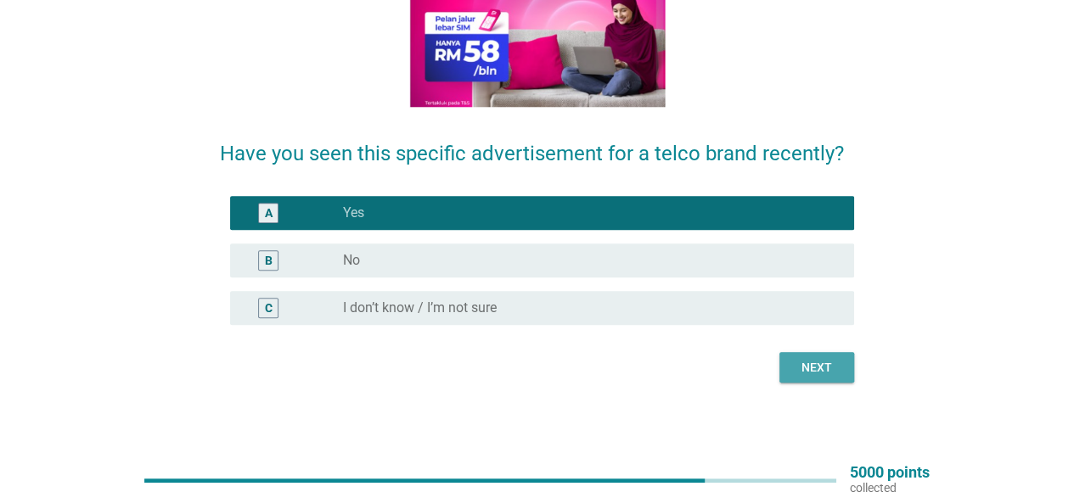
click at [825, 359] on div "Next" at bounding box center [817, 368] width 48 height 18
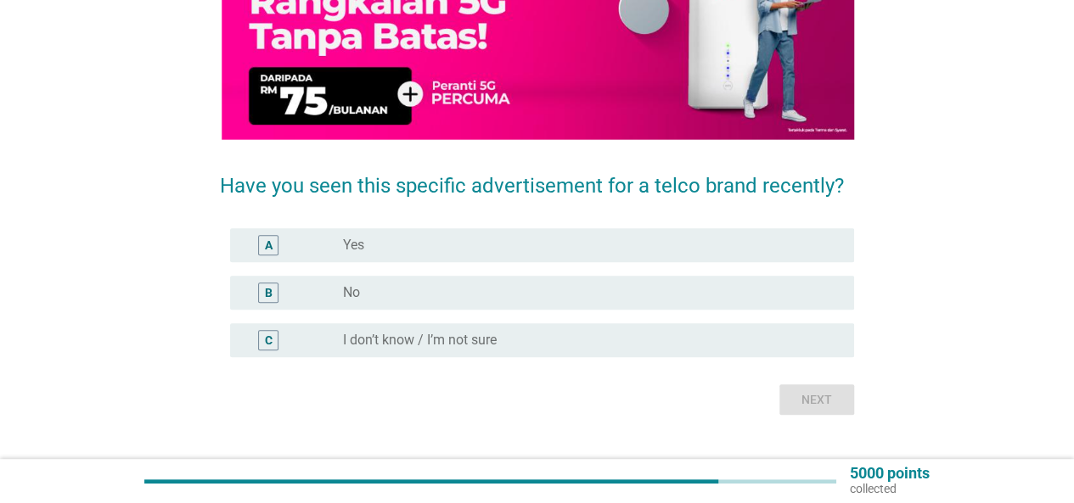
scroll to position [255, 0]
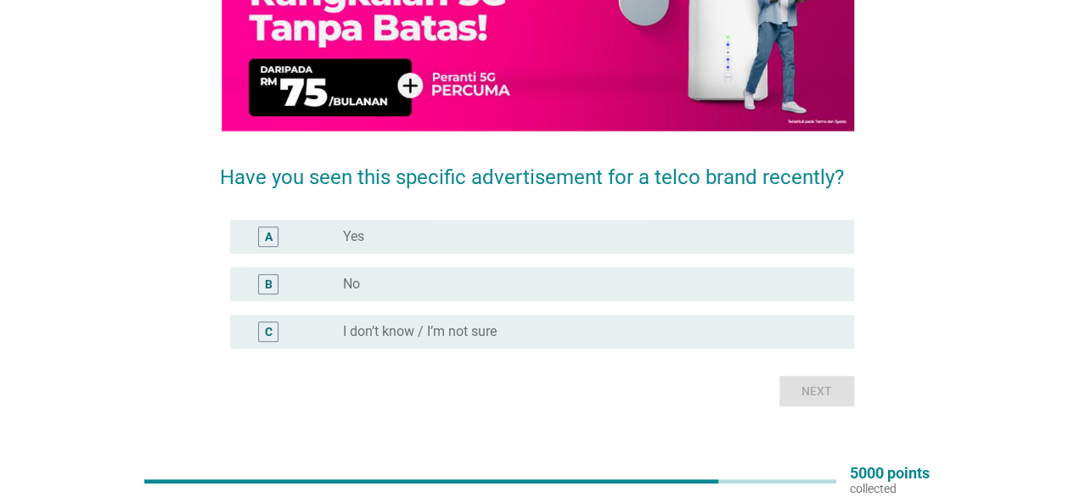
click at [606, 248] on div "A radio_button_unchecked Yes" at bounding box center [542, 237] width 624 height 34
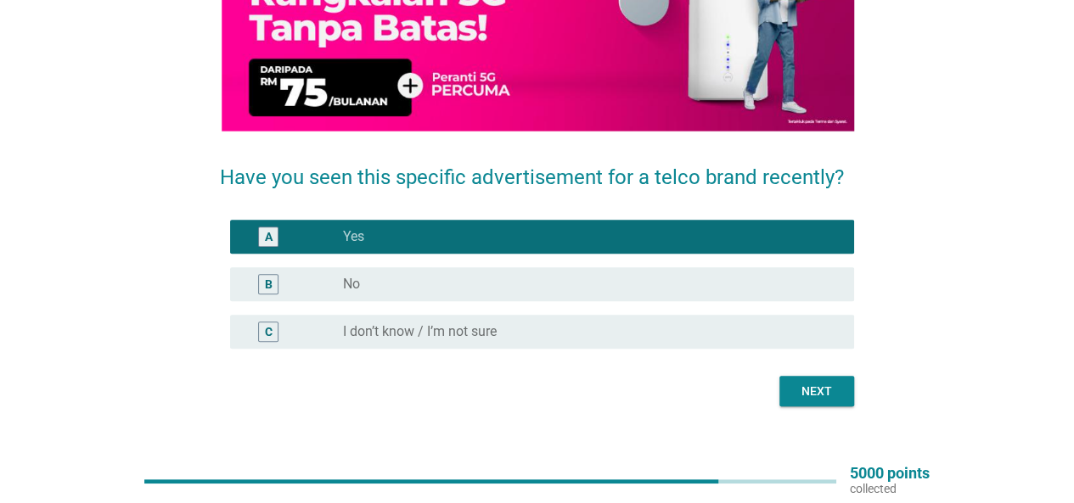
click at [843, 393] on button "Next" at bounding box center [816, 391] width 75 height 31
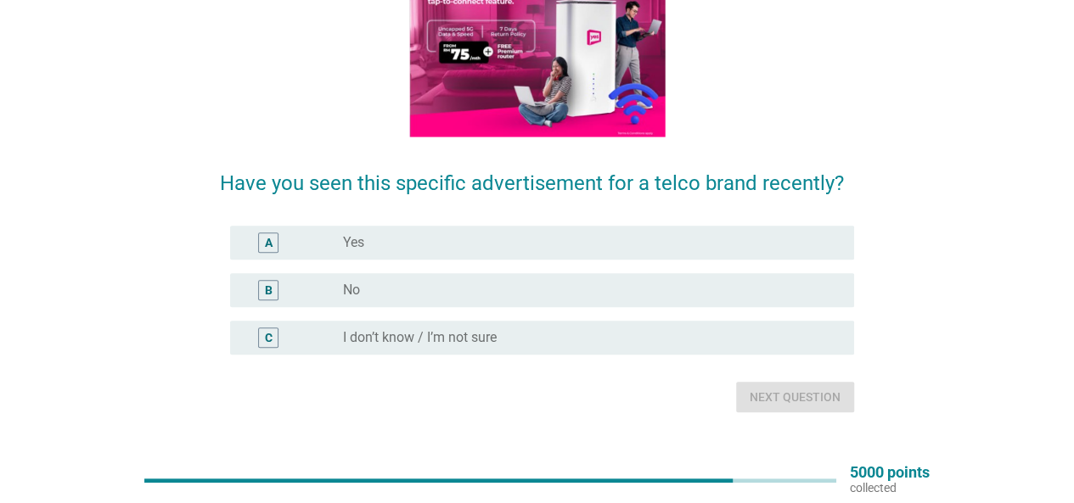
click at [598, 241] on div "radio_button_unchecked Yes" at bounding box center [585, 242] width 484 height 17
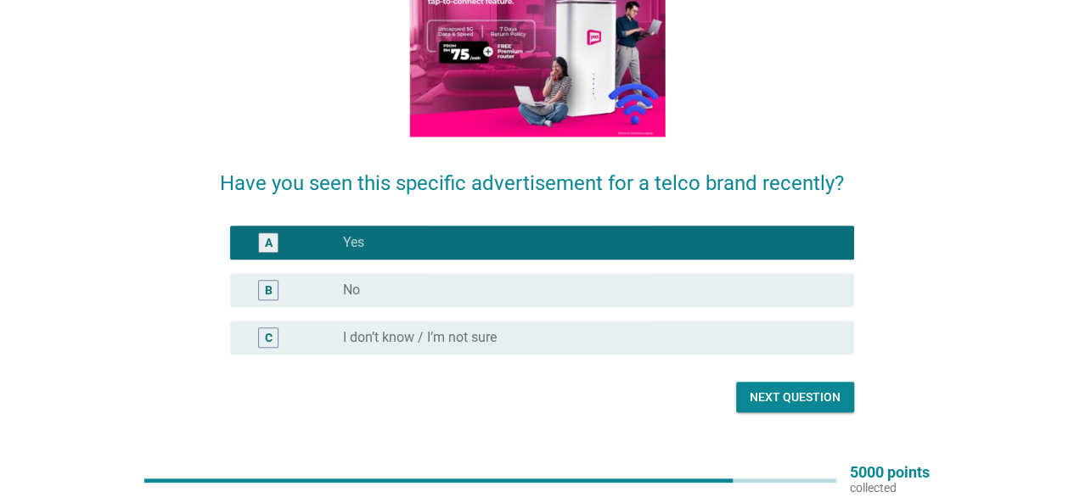
click at [824, 406] on div "Next question" at bounding box center [795, 398] width 91 height 18
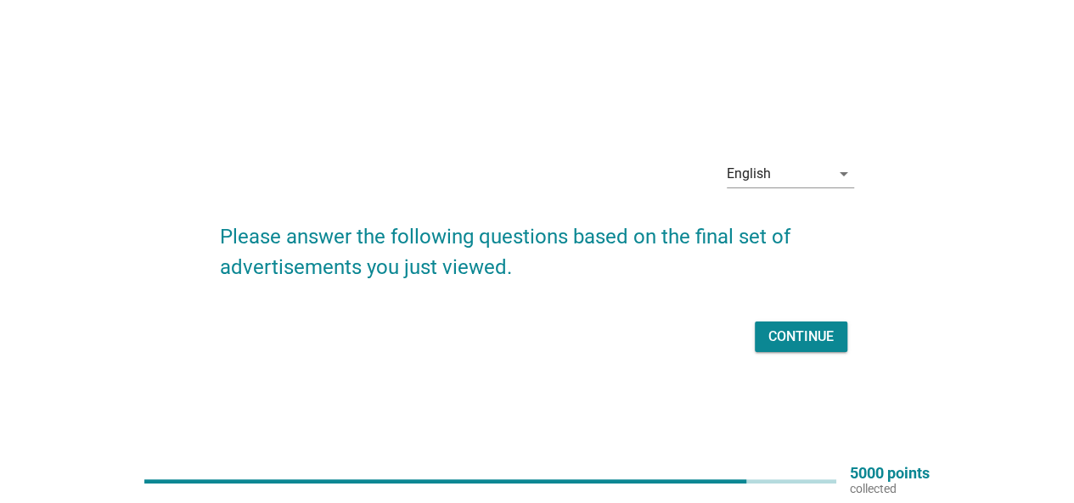
click at [818, 339] on div "Continue" at bounding box center [800, 337] width 65 height 20
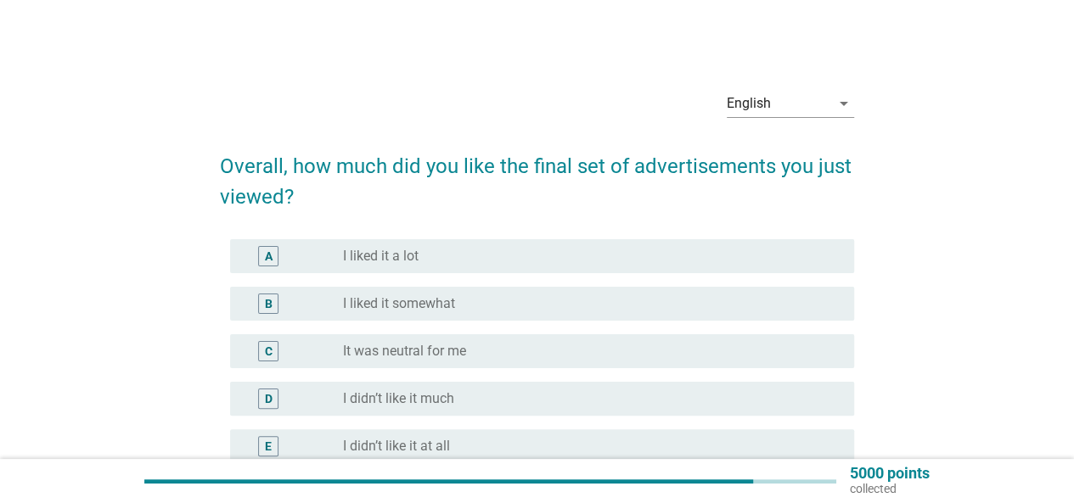
click at [640, 313] on div "B radio_button_unchecked I liked it somewhat" at bounding box center [542, 304] width 624 height 34
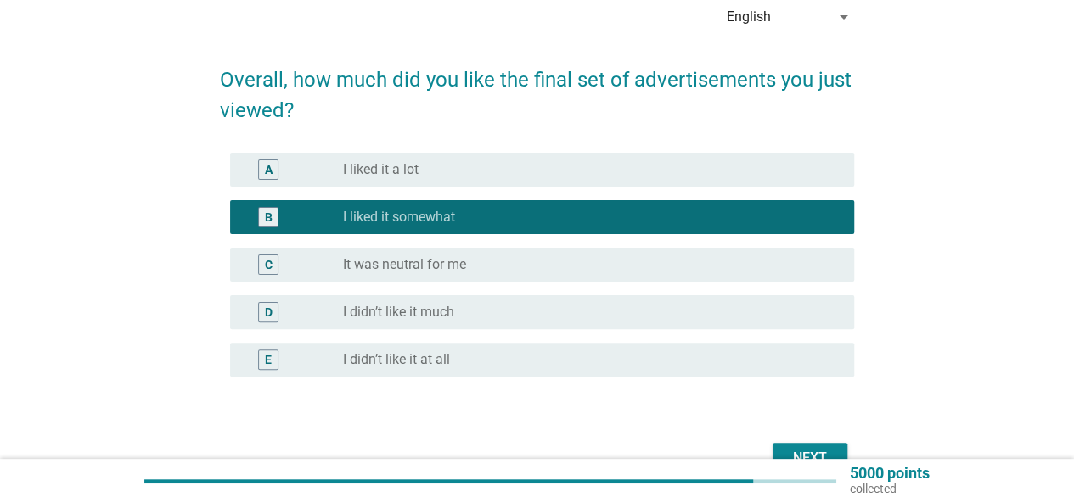
scroll to position [170, 0]
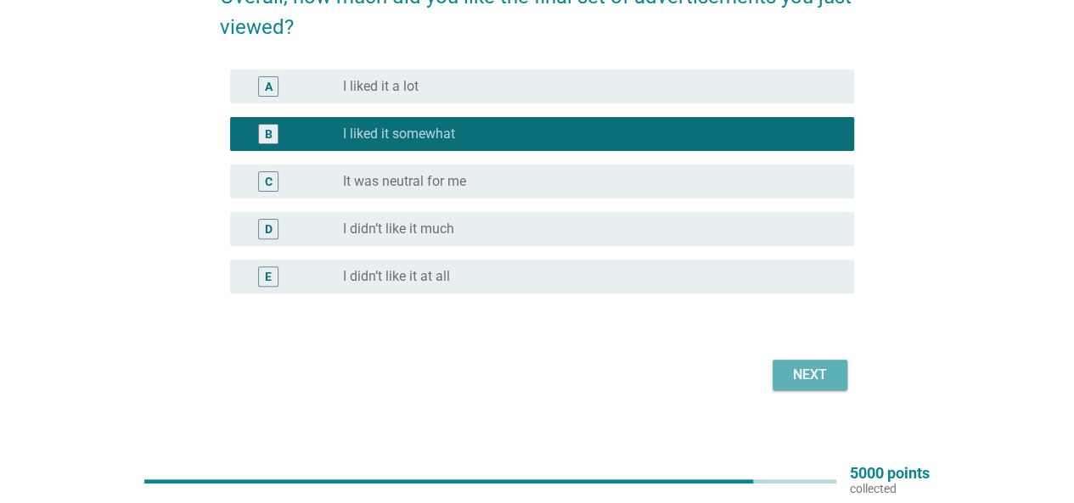
click at [818, 381] on div "Next" at bounding box center [810, 375] width 48 height 20
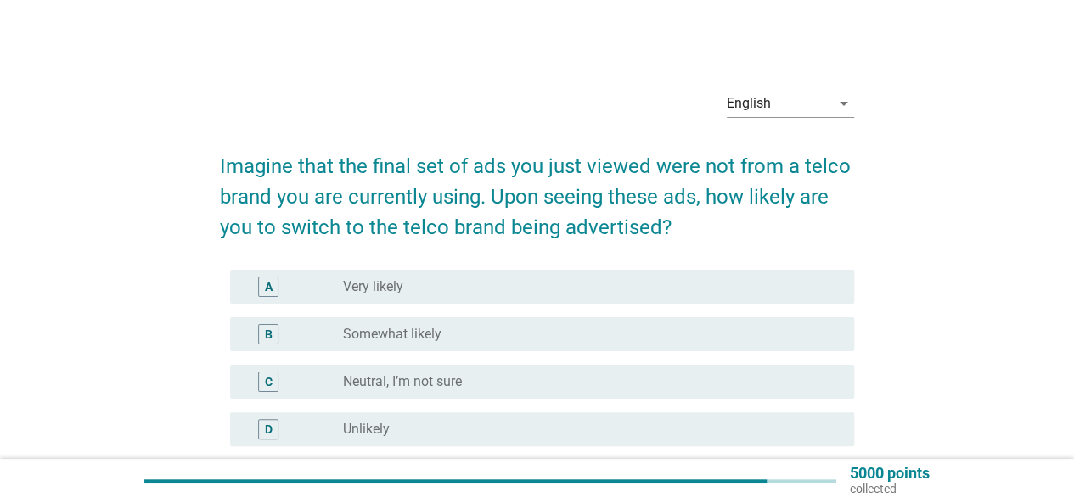
click at [696, 325] on div "radio_button_unchecked Somewhat likely" at bounding box center [592, 334] width 498 height 20
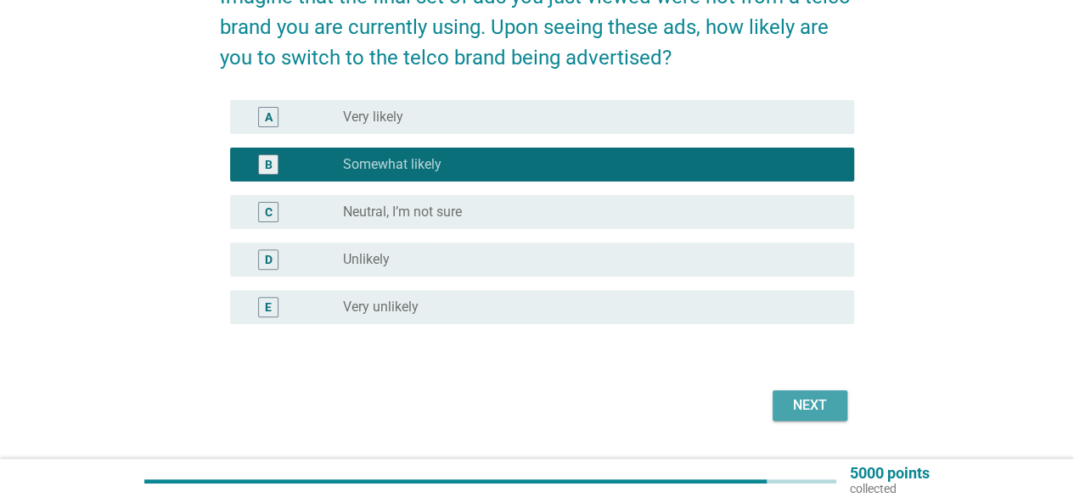
click at [821, 398] on div "Next" at bounding box center [810, 406] width 48 height 20
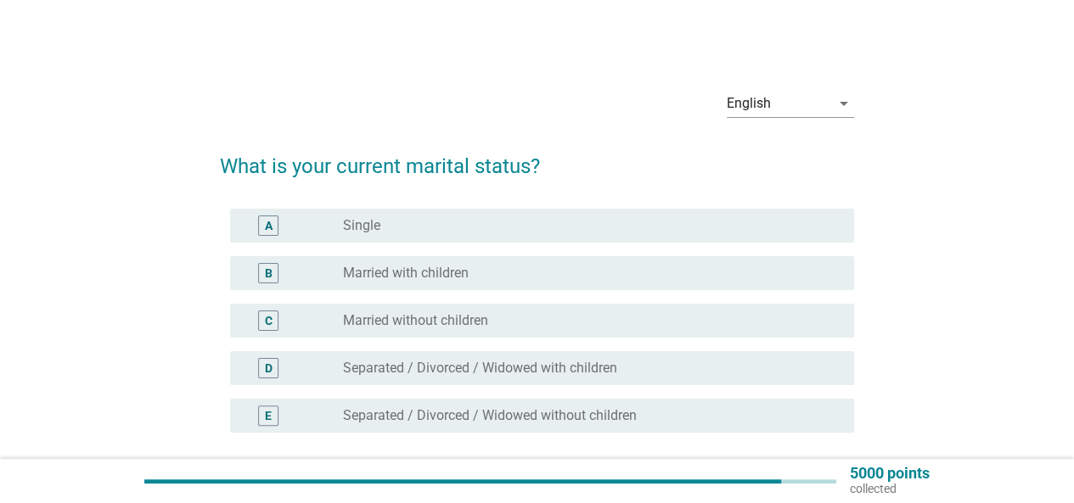
click at [629, 277] on div "radio_button_unchecked Married with children" at bounding box center [585, 273] width 484 height 17
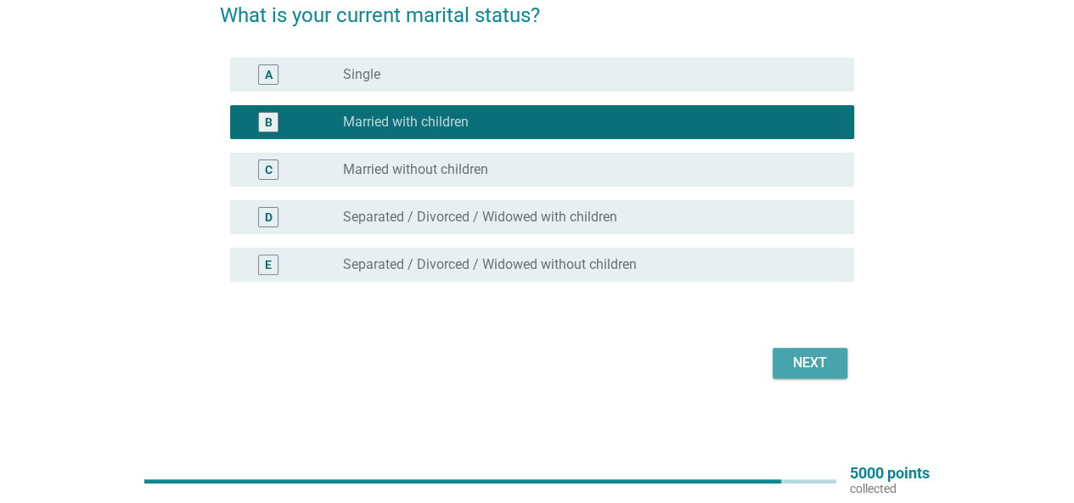
click at [803, 372] on div "Next" at bounding box center [810, 363] width 48 height 20
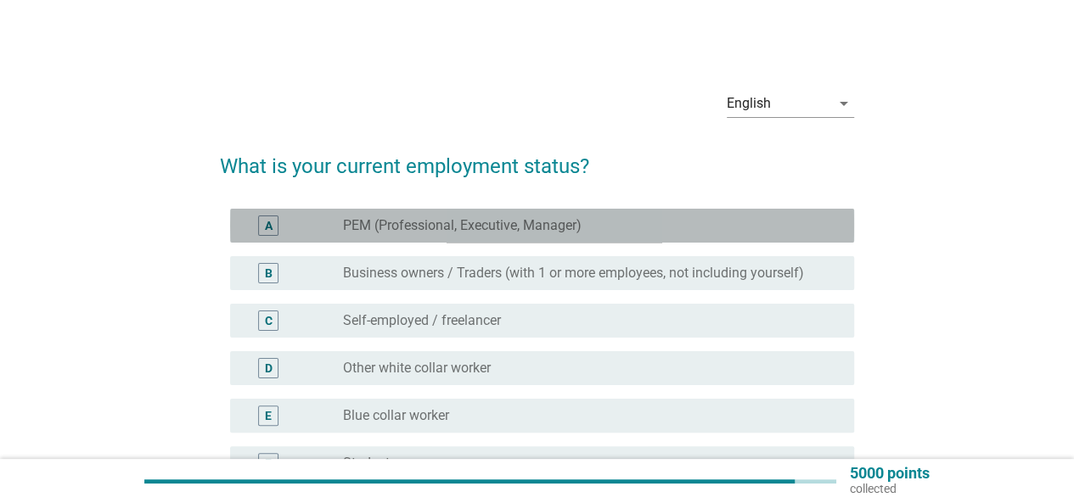
click at [567, 217] on label "PEM (Professional, Executive, Manager)" at bounding box center [462, 225] width 239 height 17
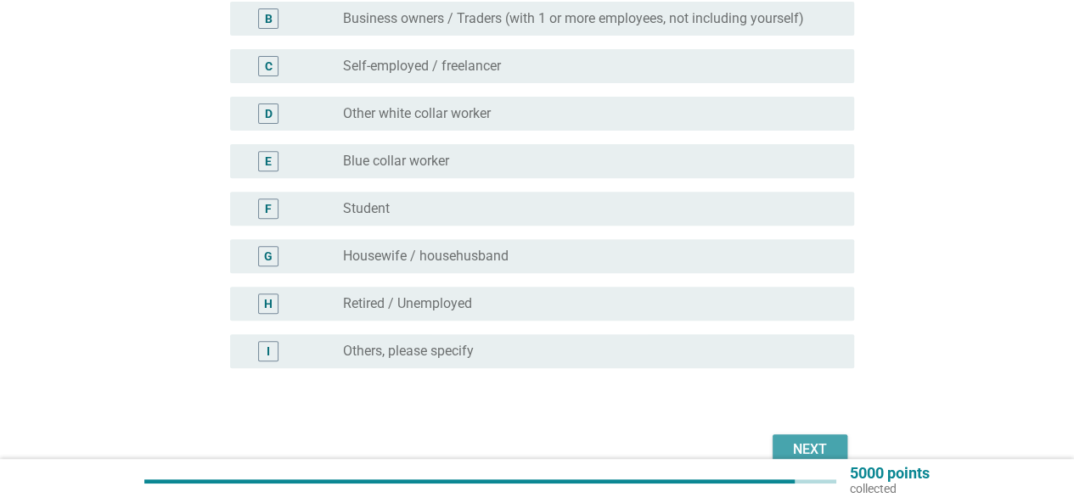
click at [830, 441] on div "Next" at bounding box center [810, 450] width 48 height 20
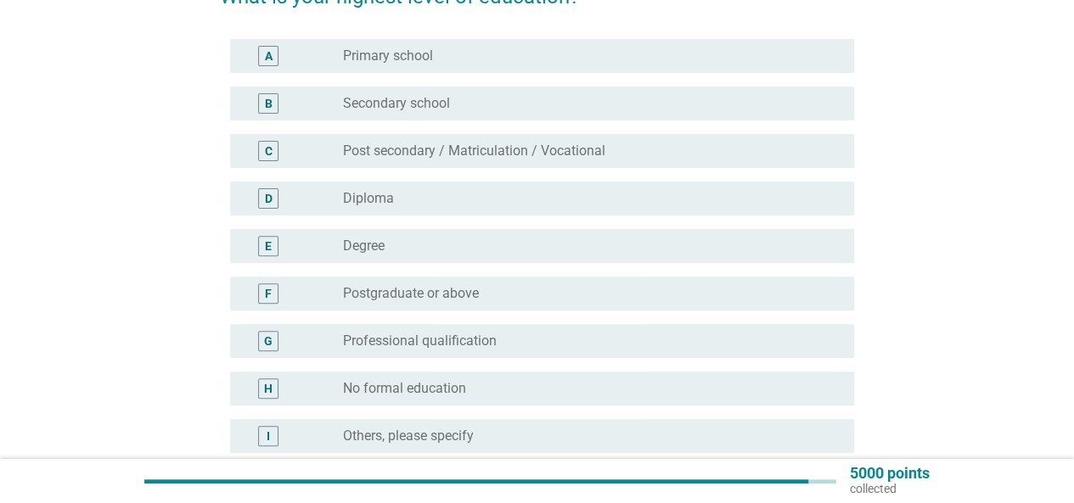
click at [514, 246] on div "radio_button_unchecked Degree" at bounding box center [585, 246] width 484 height 17
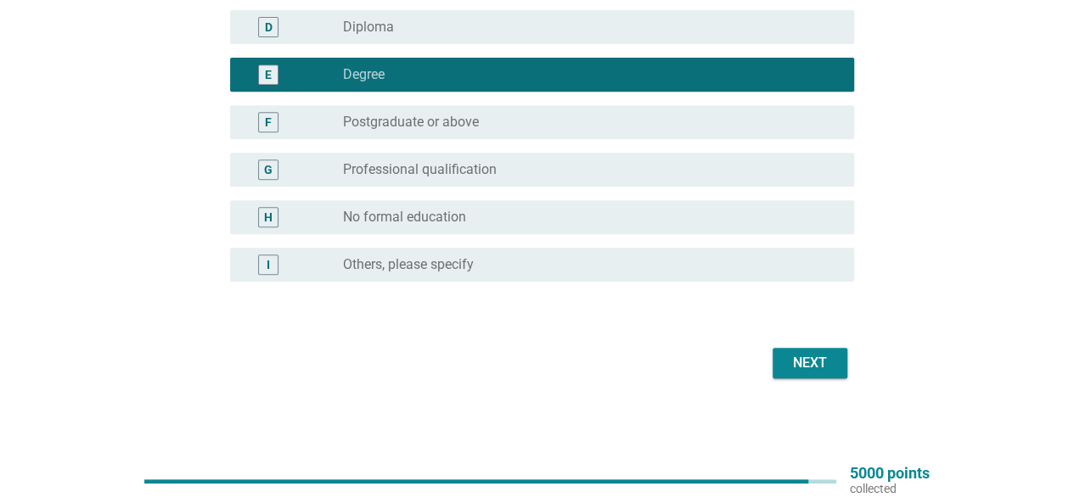
click at [803, 365] on div "Next" at bounding box center [810, 363] width 48 height 20
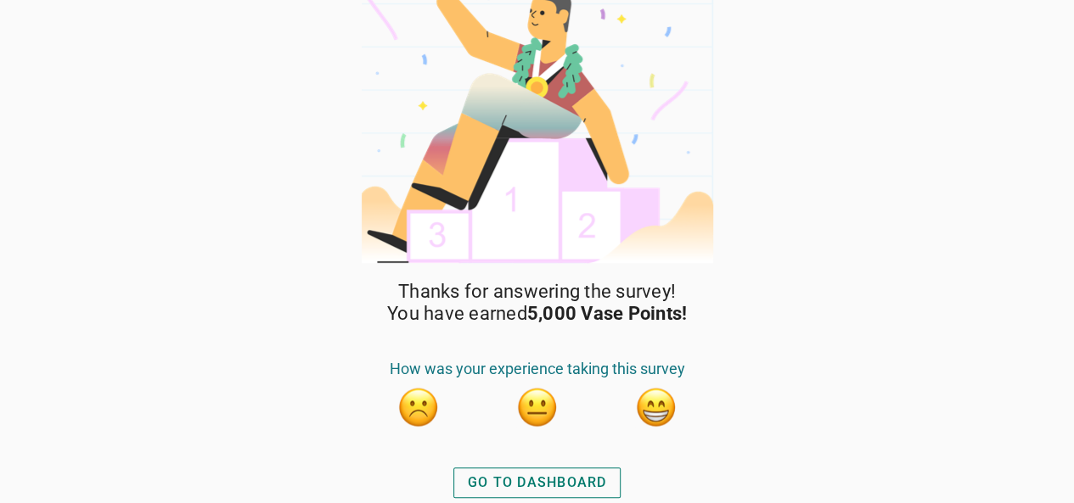
click at [583, 475] on div "GO TO DASHBOARD" at bounding box center [537, 483] width 139 height 20
